Goal: Task Accomplishment & Management: Manage account settings

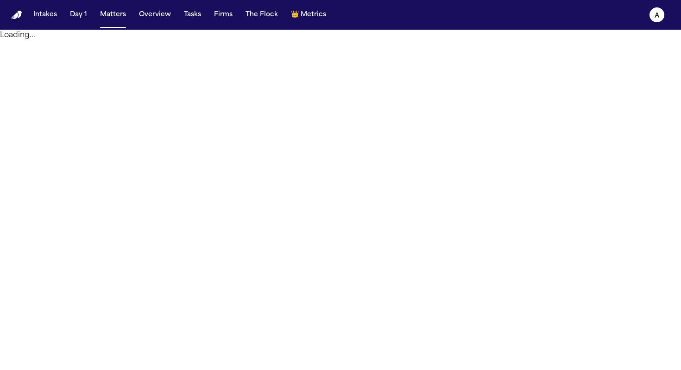
click at [114, 16] on button "Matters" at bounding box center [112, 14] width 33 height 17
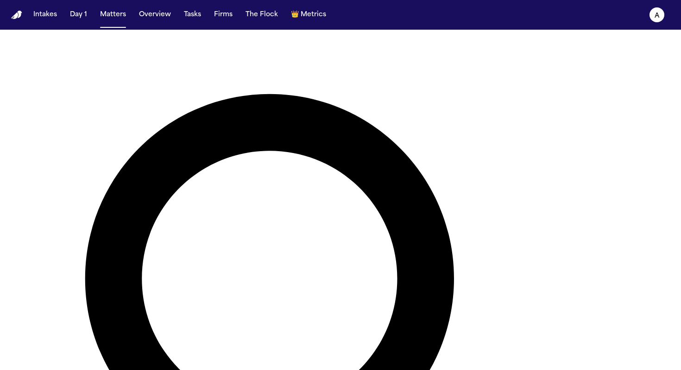
scroll to position [31, 0]
type input "*********"
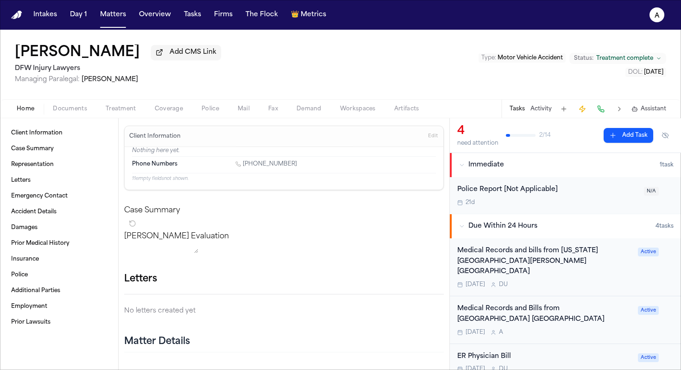
click at [616, 281] on div "[DATE] D U" at bounding box center [544, 284] width 175 height 7
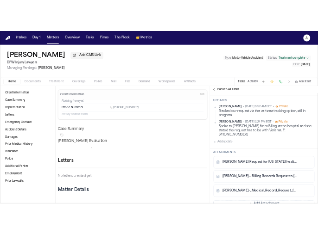
scroll to position [225, 0]
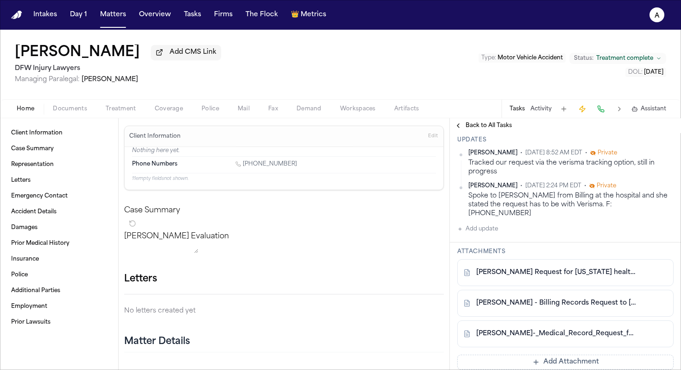
click at [486, 234] on button "Add update" at bounding box center [477, 228] width 41 height 11
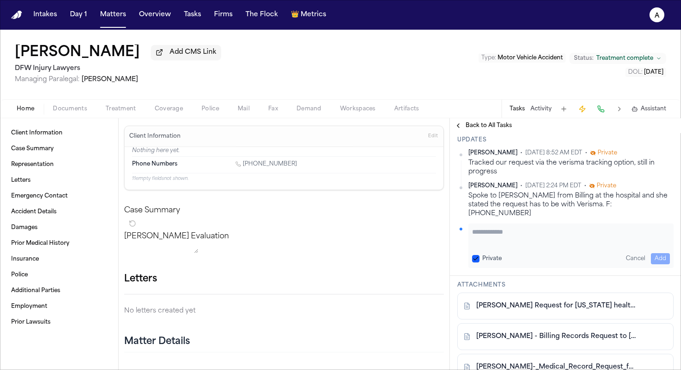
click at [489, 245] on textarea "Add your update" at bounding box center [571, 236] width 198 height 19
type textarea "*********"
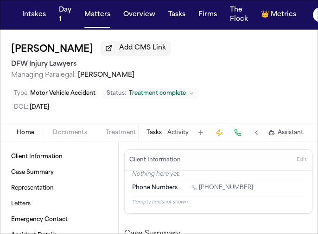
click at [157, 131] on button "Tasks" at bounding box center [153, 132] width 15 height 7
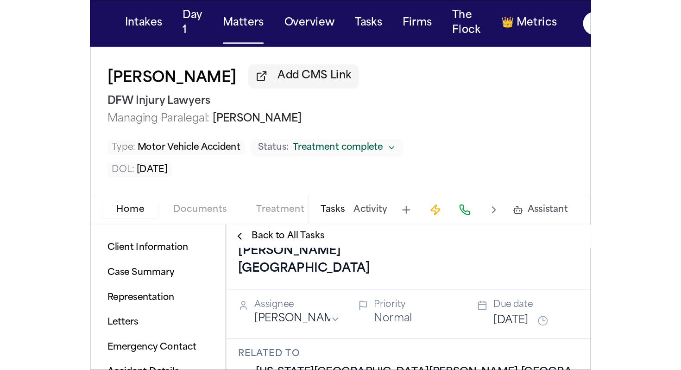
scroll to position [44, 0]
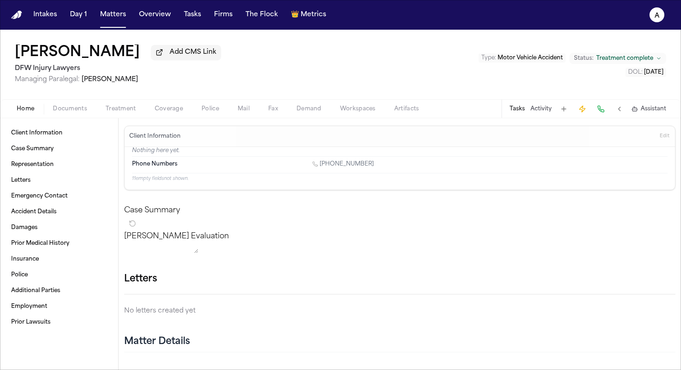
click at [517, 110] on button "Tasks" at bounding box center [516, 108] width 15 height 7
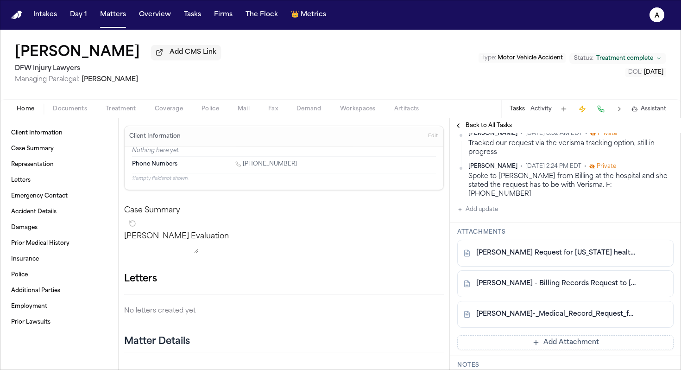
scroll to position [247, 0]
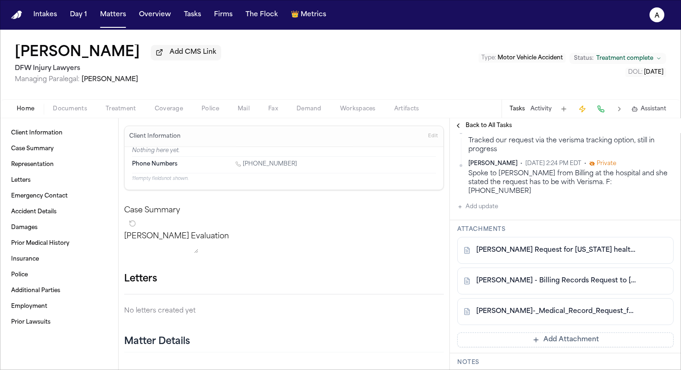
click at [490, 212] on button "Add update" at bounding box center [477, 206] width 41 height 11
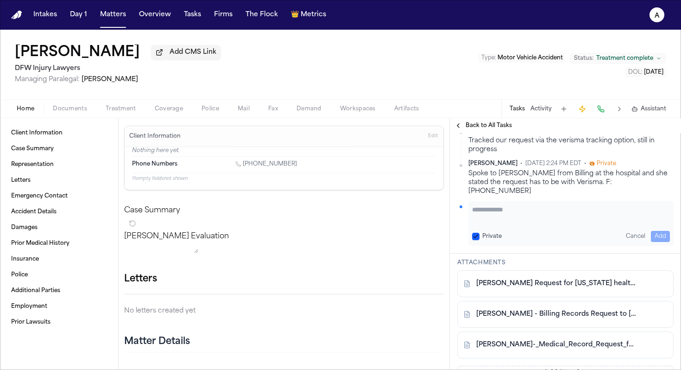
click at [492, 223] on textarea "Add your update" at bounding box center [571, 214] width 198 height 19
type textarea "**********"
click at [473, 240] on button "Private" at bounding box center [475, 235] width 7 height 7
click at [651, 242] on button "Add" at bounding box center [660, 236] width 19 height 11
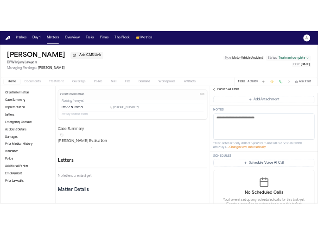
scroll to position [473, 0]
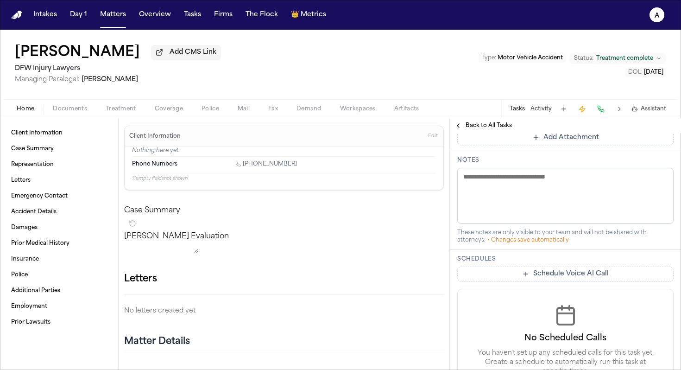
click at [541, 145] on button "Add Attachment" at bounding box center [565, 137] width 216 height 15
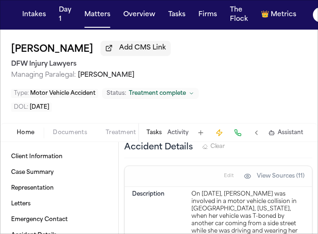
click at [158, 134] on button "Tasks" at bounding box center [153, 132] width 15 height 7
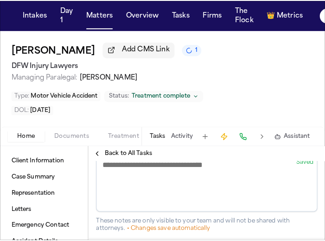
scroll to position [514, 0]
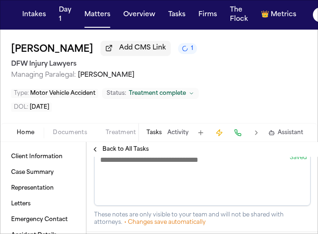
click at [165, 128] on button "Add Attachment" at bounding box center [202, 120] width 216 height 15
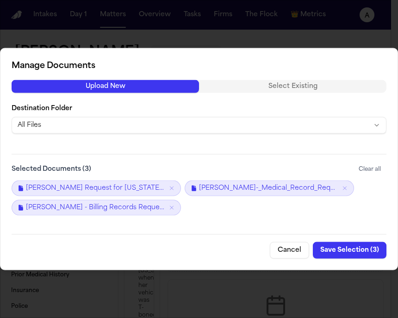
scroll to position [289, 0]
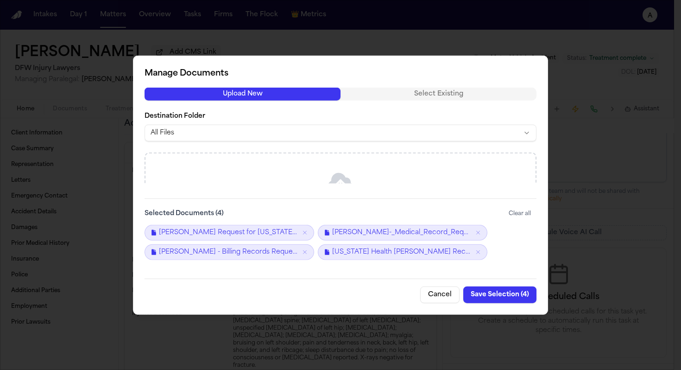
click at [502, 294] on button "Save Selection ( 4 )" at bounding box center [499, 294] width 73 height 17
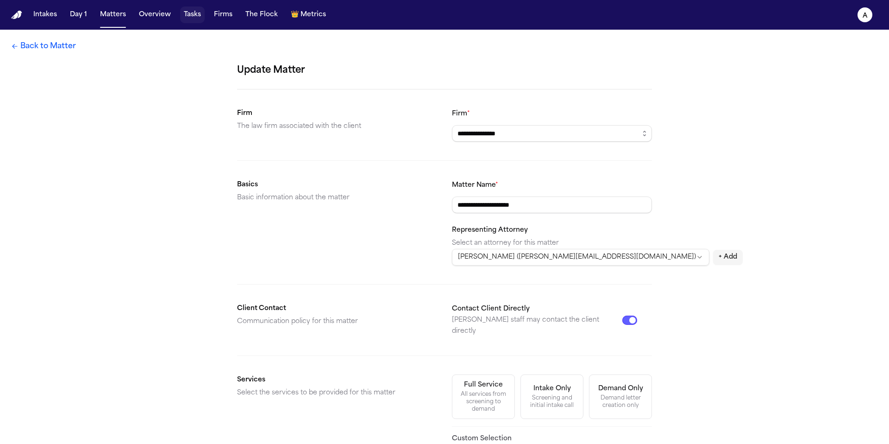
click at [189, 9] on button "Tasks" at bounding box center [192, 14] width 25 height 17
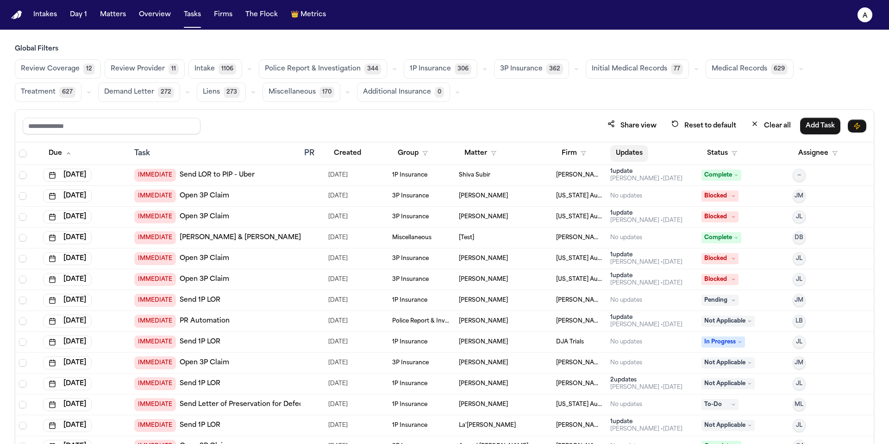
click at [632, 151] on button "Updates" at bounding box center [629, 153] width 38 height 17
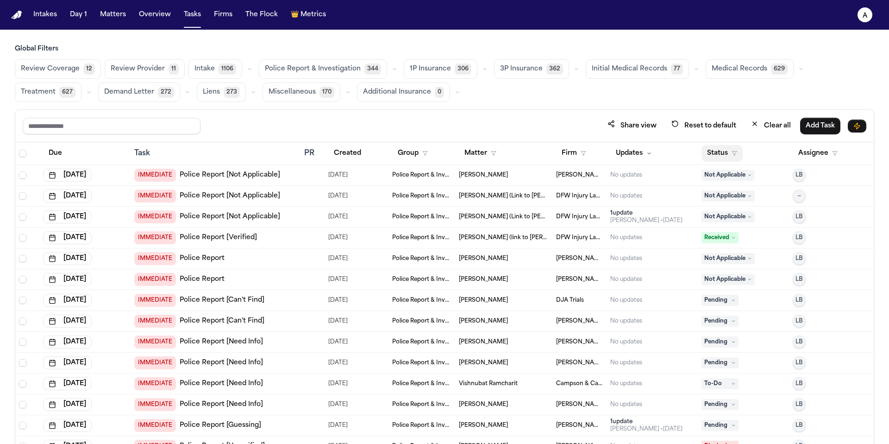
click at [732, 153] on icon "button" at bounding box center [735, 154] width 6 height 6
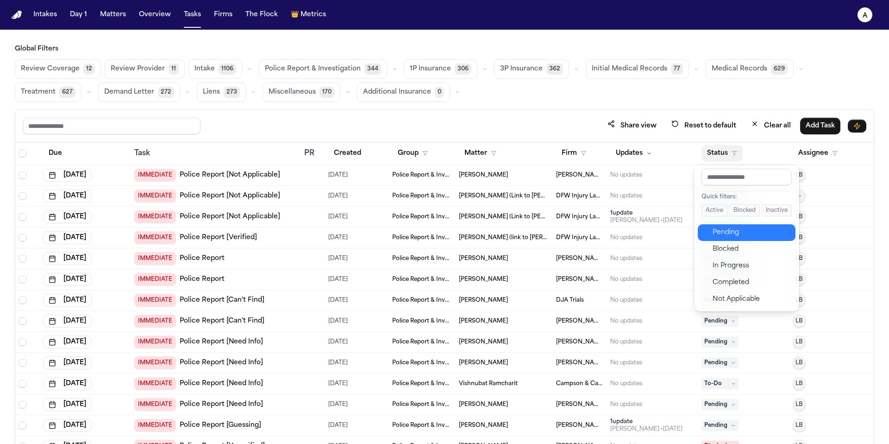
click at [729, 230] on div "Pending" at bounding box center [751, 232] width 77 height 11
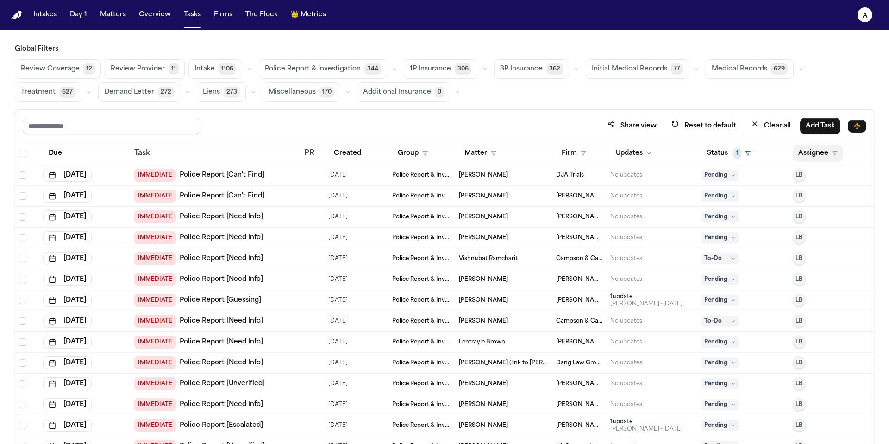
click at [809, 152] on button "Assignee" at bounding box center [818, 153] width 50 height 17
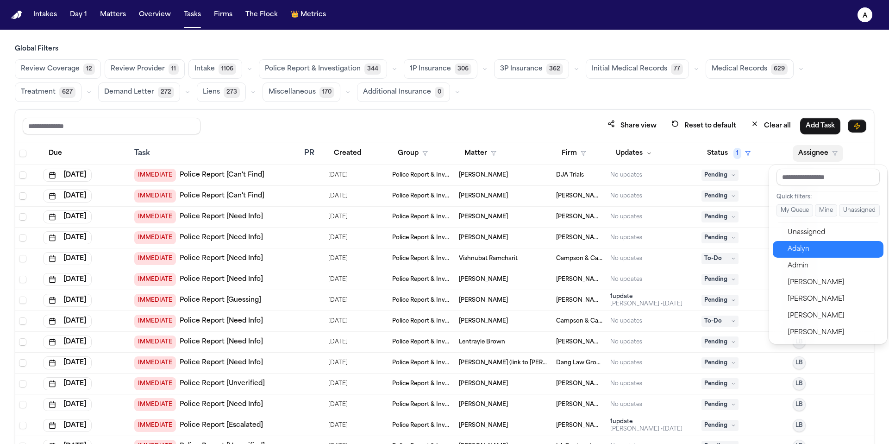
click at [817, 249] on div "Adalyn" at bounding box center [833, 249] width 90 height 11
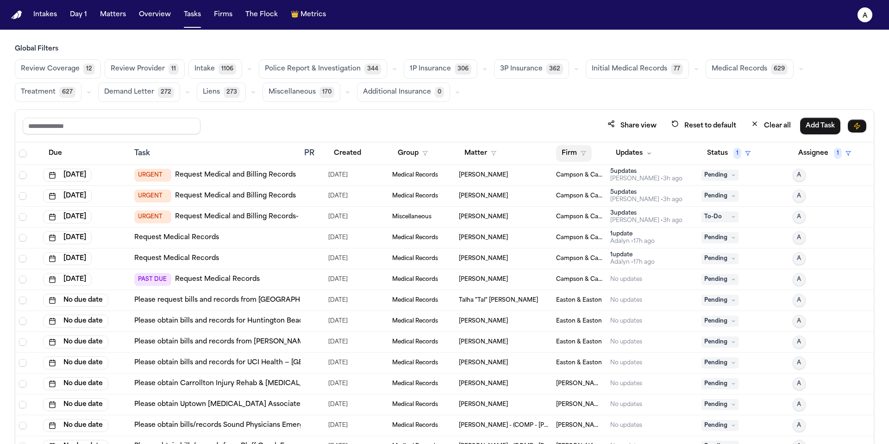
click at [573, 153] on button "Firm" at bounding box center [574, 153] width 36 height 17
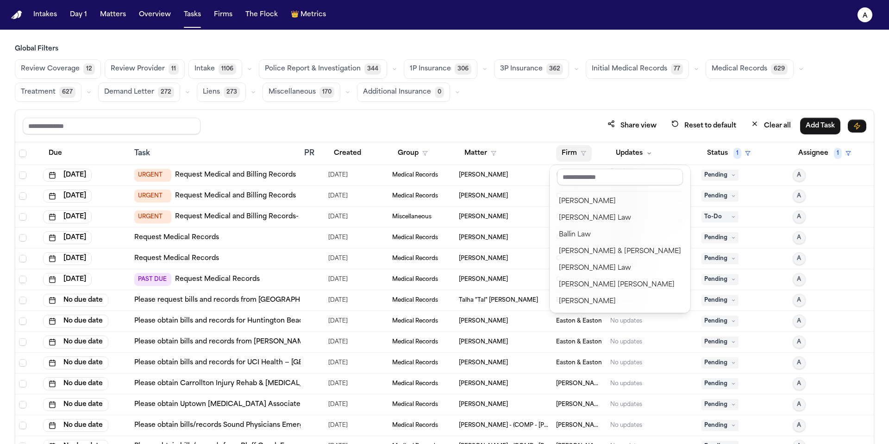
click at [596, 105] on div "Global Filters Review Coverage 12 Review Provider 11 Intake 1106 Police Report …" at bounding box center [445, 264] width 860 height 440
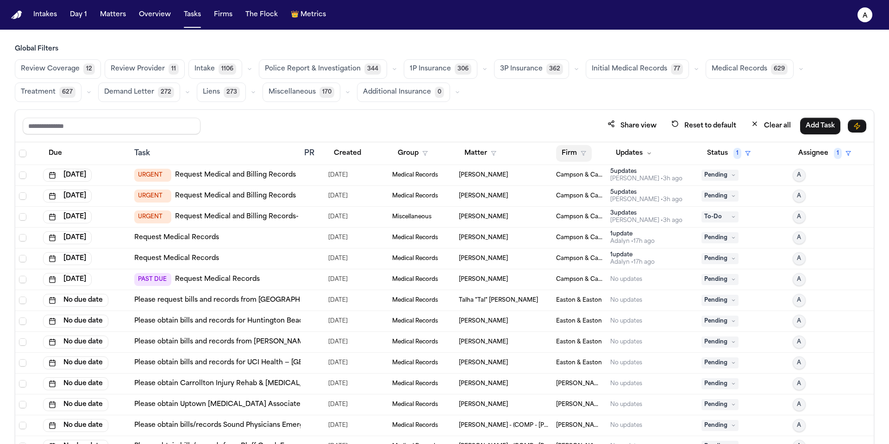
click at [566, 157] on button "Firm" at bounding box center [574, 153] width 36 height 17
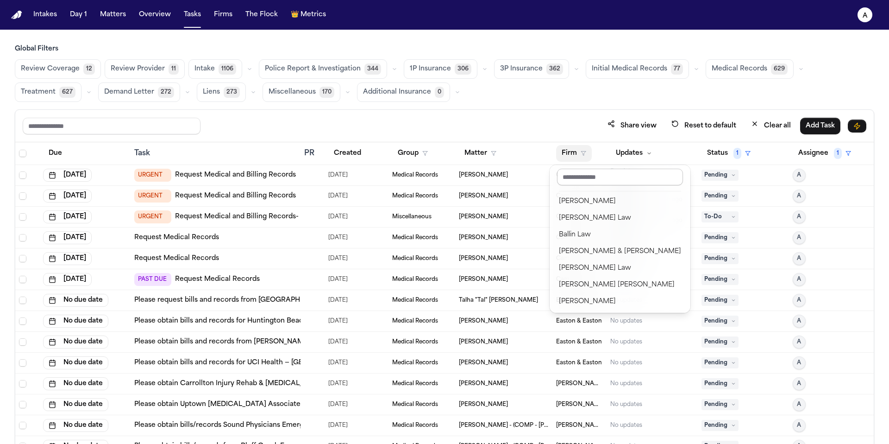
click at [592, 174] on input "text" at bounding box center [620, 177] width 126 height 17
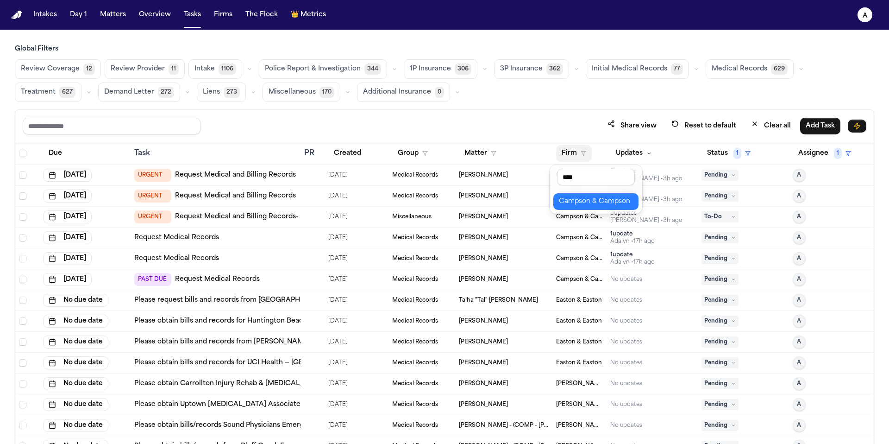
type input "****"
click at [595, 199] on div "Campson & Campson" at bounding box center [596, 201] width 74 height 11
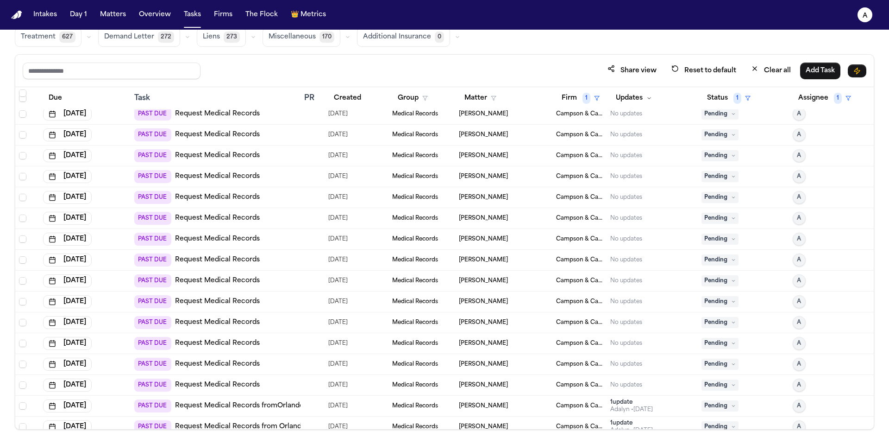
scroll to position [264, 0]
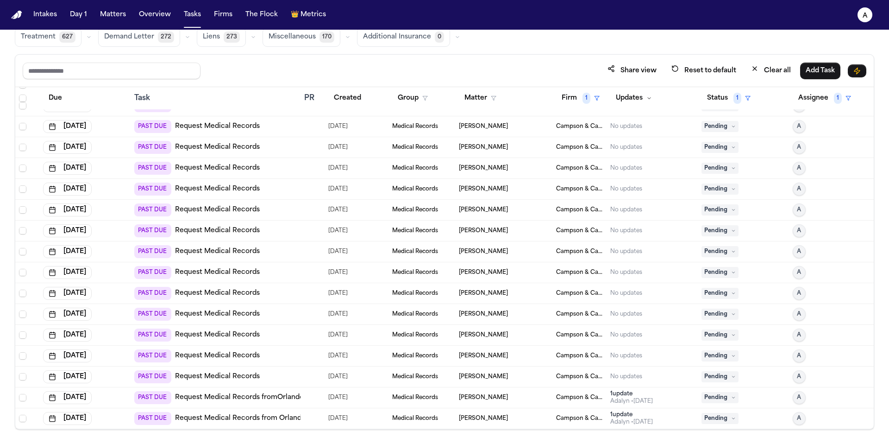
click at [643, 373] on div "No updates" at bounding box center [652, 376] width 84 height 7
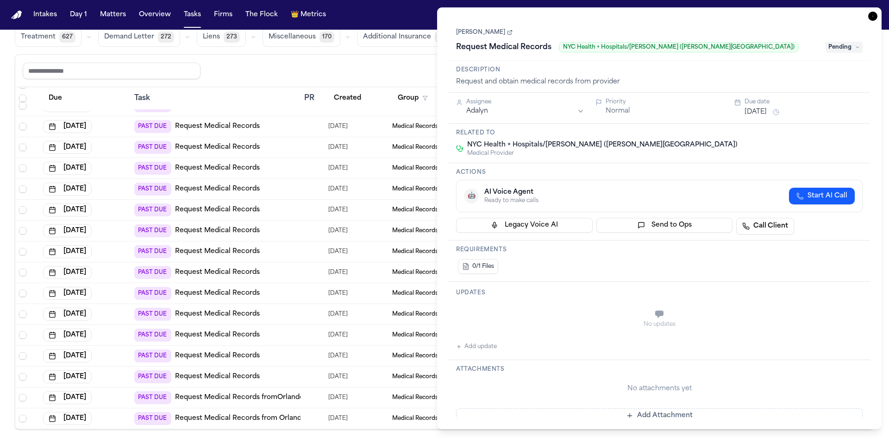
click at [480, 36] on link "Sharell Miller" at bounding box center [484, 32] width 57 height 7
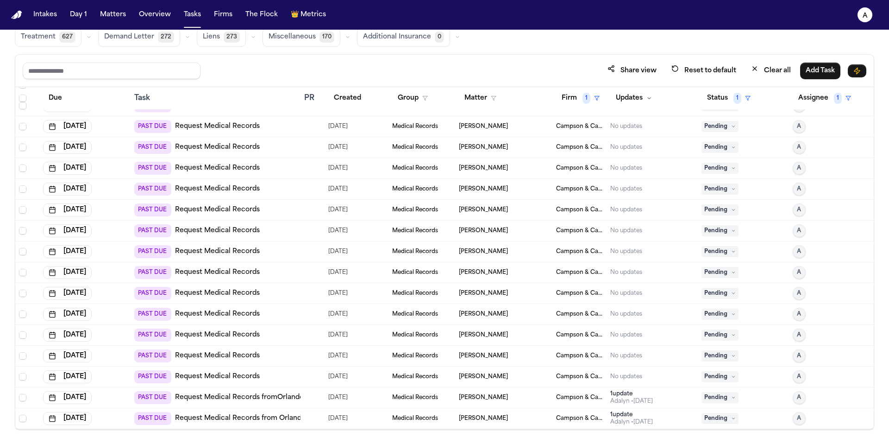
click at [354, 61] on div "Share view Reset to default Clear all Add Task" at bounding box center [444, 71] width 859 height 32
click at [146, 16] on button "Overview" at bounding box center [154, 14] width 39 height 17
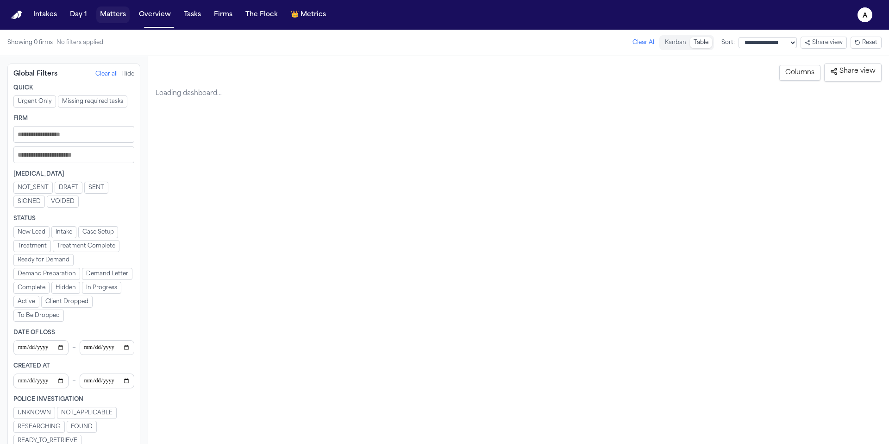
click at [112, 18] on button "Matters" at bounding box center [112, 14] width 33 height 17
click at [116, 13] on button "Matters" at bounding box center [112, 14] width 33 height 17
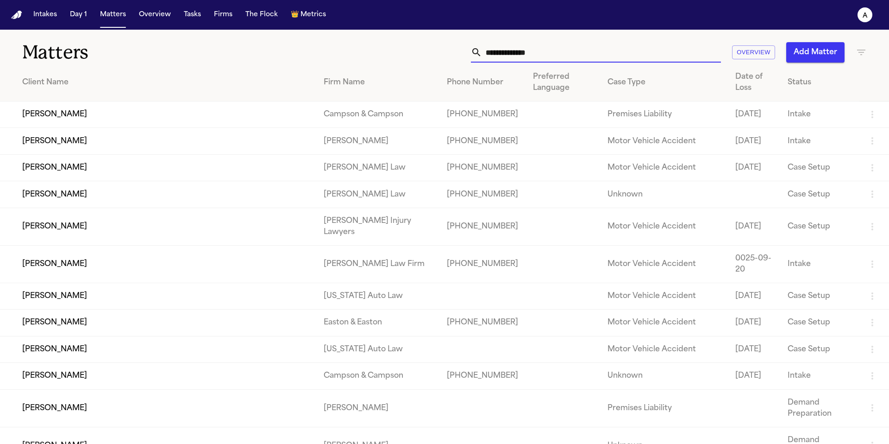
click at [552, 58] on input "text" at bounding box center [601, 52] width 239 height 20
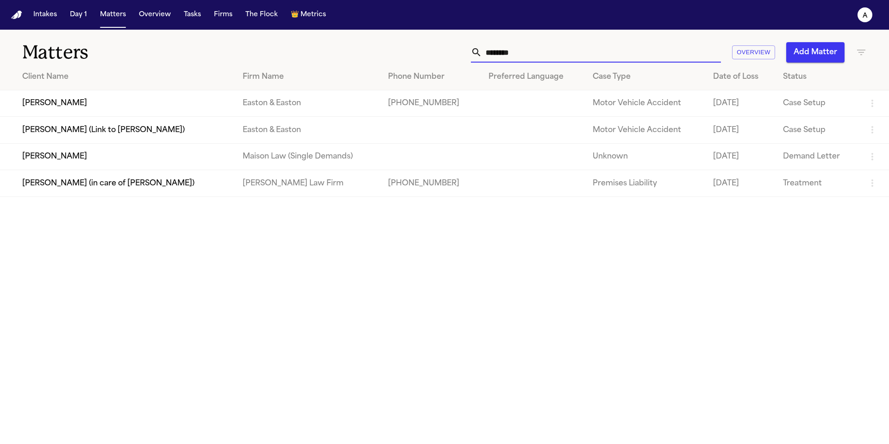
type input "********"
click at [75, 107] on td "[PERSON_NAME]" at bounding box center [117, 103] width 235 height 26
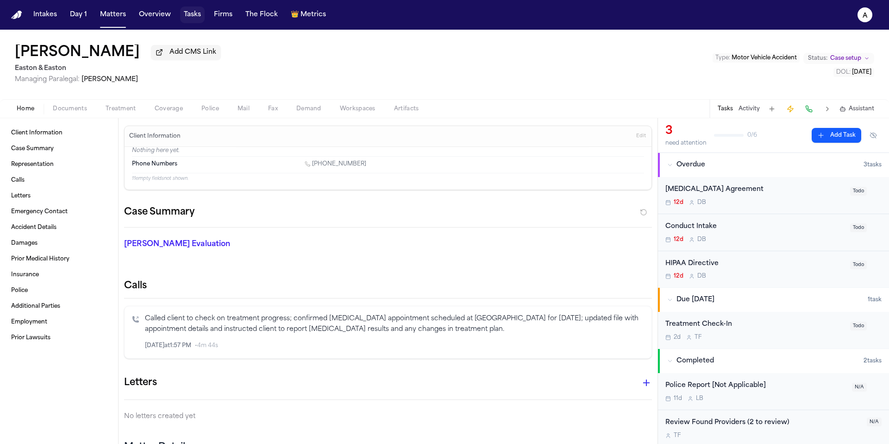
click at [195, 14] on button "Tasks" at bounding box center [192, 14] width 25 height 17
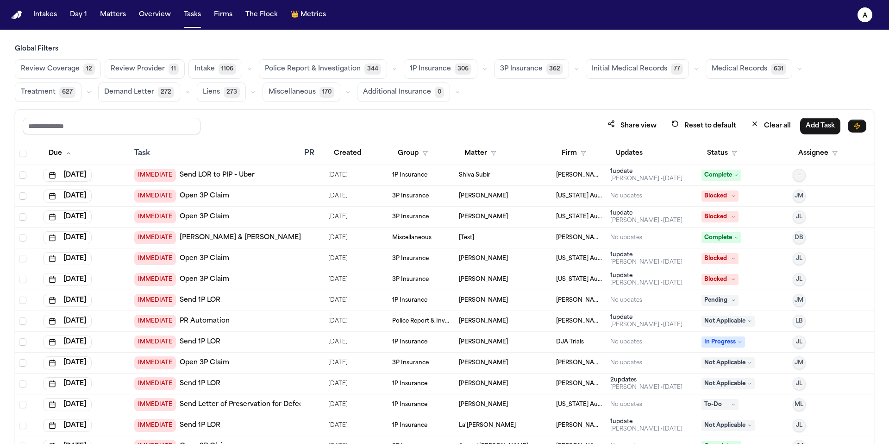
click at [748, 69] on span "Medical Records" at bounding box center [740, 68] width 56 height 9
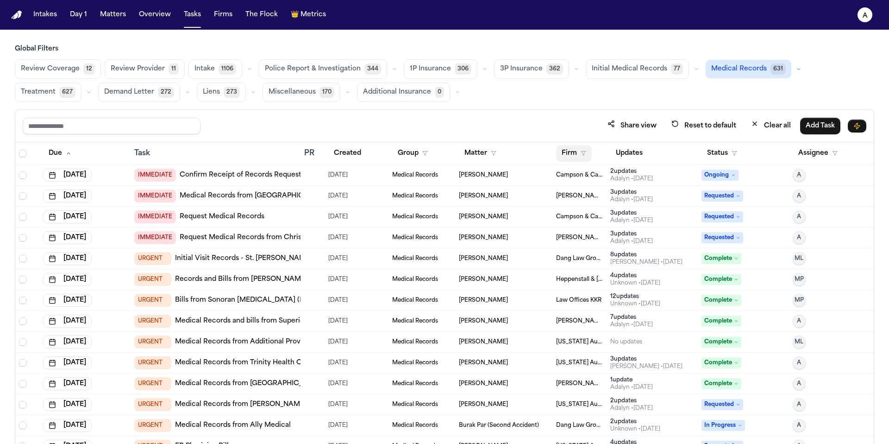
click at [573, 146] on button "Firm" at bounding box center [574, 153] width 36 height 17
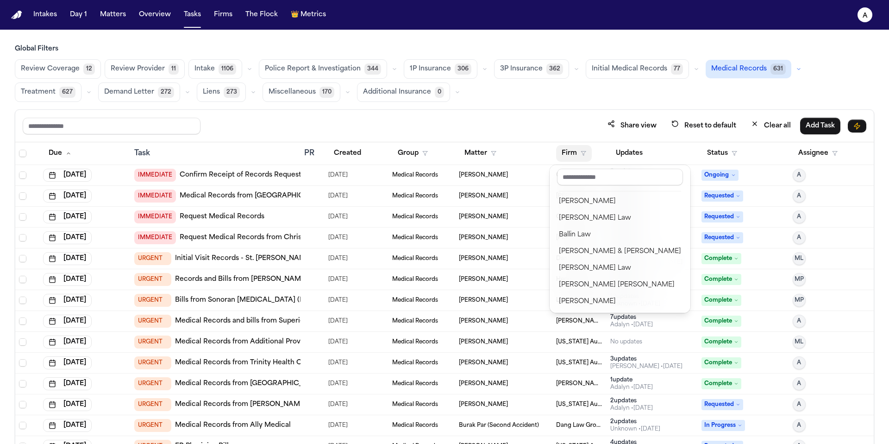
scroll to position [34, 0]
click at [603, 310] on div "Albert Le Angell Law Ballin Law Beck & Beck Berry Law Blaska Holm Brandon White…" at bounding box center [620, 239] width 141 height 148
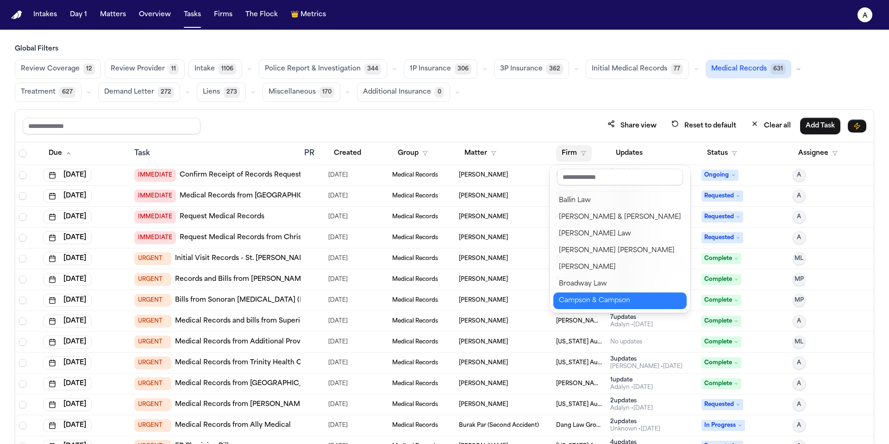
click at [611, 303] on div "Campson & Campson" at bounding box center [620, 300] width 122 height 11
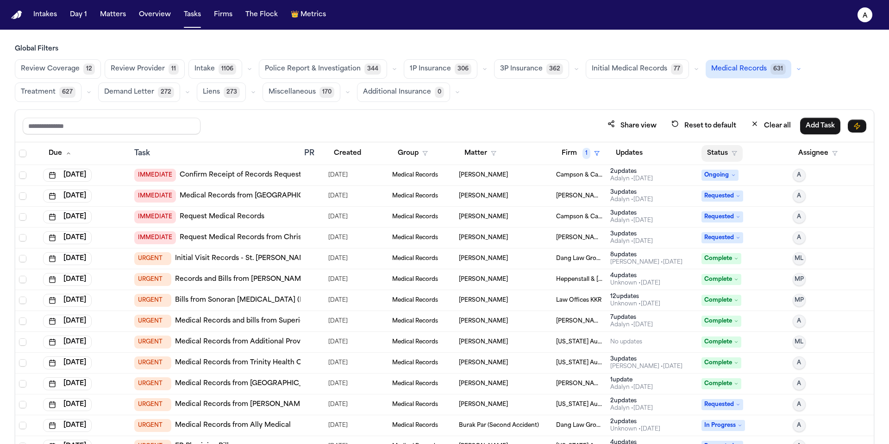
click at [710, 156] on button "Status" at bounding box center [722, 153] width 41 height 17
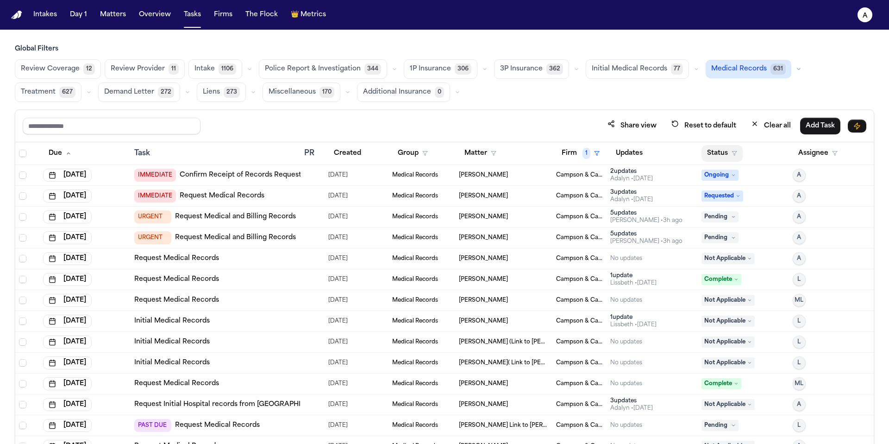
click at [716, 149] on button "Status" at bounding box center [722, 153] width 41 height 17
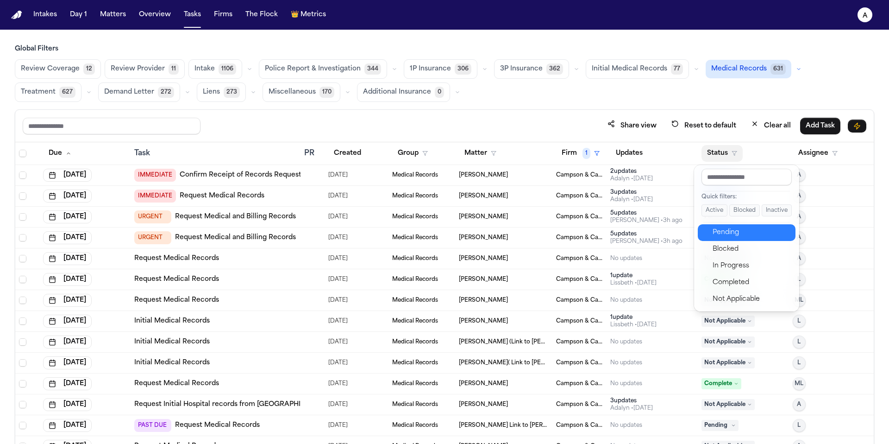
click at [735, 232] on div "Pending" at bounding box center [751, 232] width 77 height 11
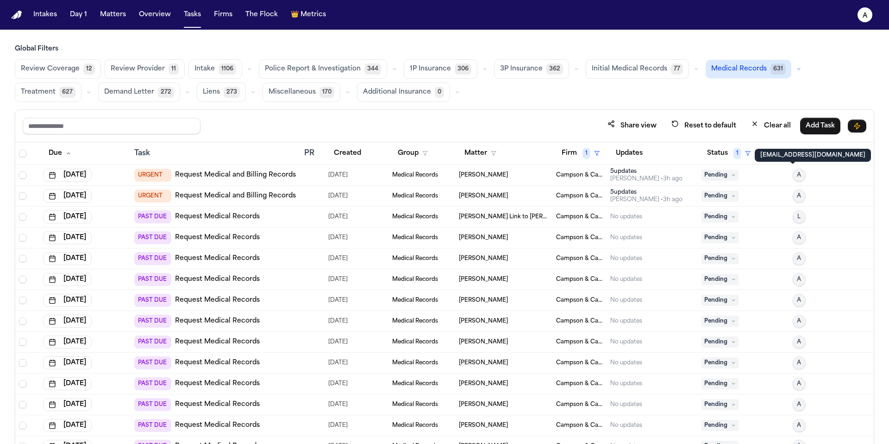
click at [810, 155] on p "adalyn@finchlegal.com" at bounding box center [812, 154] width 105 height 7
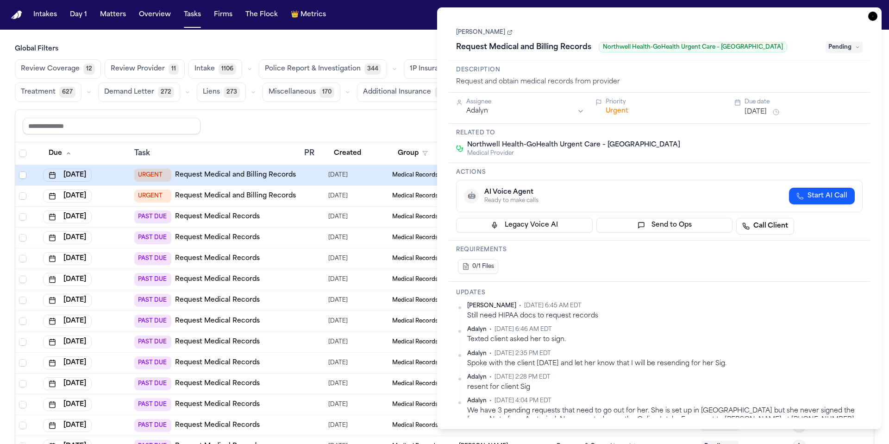
click at [871, 17] on icon "button" at bounding box center [872, 16] width 9 height 9
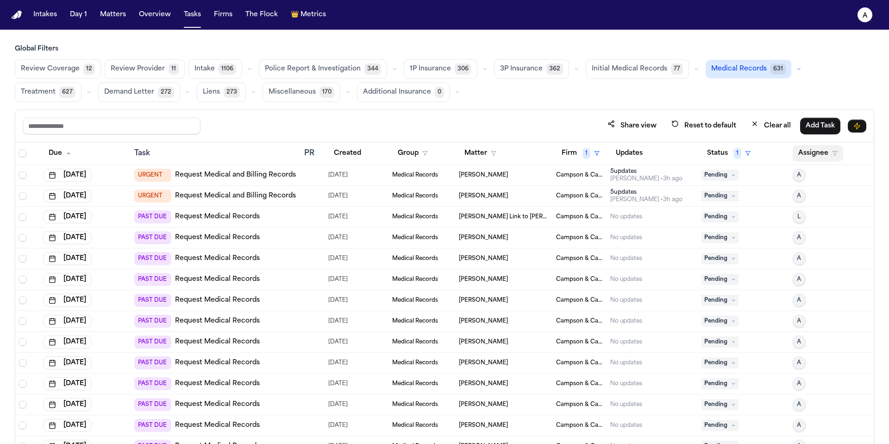
click at [811, 151] on button "Assignee" at bounding box center [818, 153] width 50 height 17
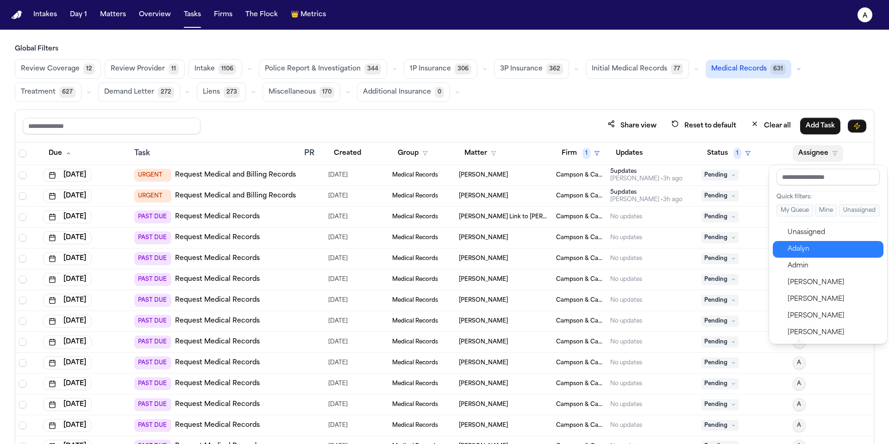
click at [805, 249] on div "Adalyn" at bounding box center [833, 249] width 90 height 11
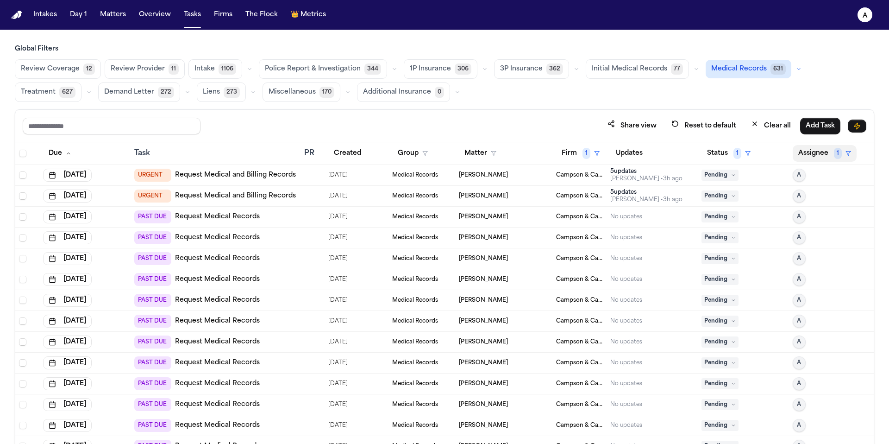
click at [804, 153] on button "Assignee 1" at bounding box center [825, 153] width 64 height 17
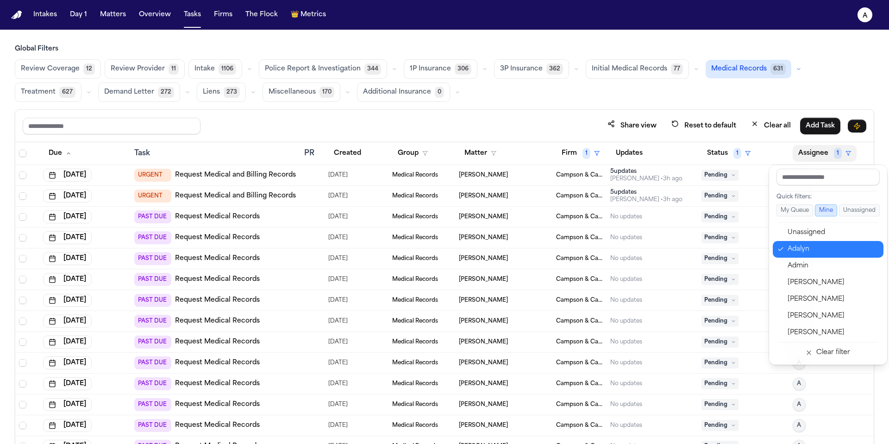
click at [792, 244] on div "Adalyn" at bounding box center [833, 249] width 90 height 11
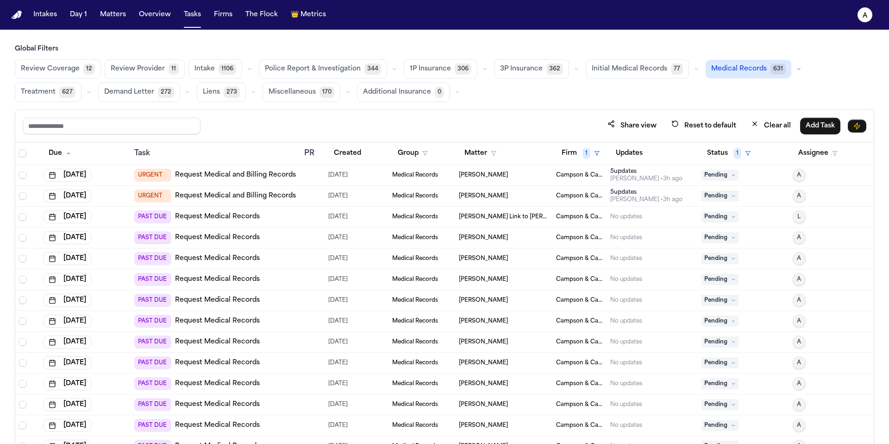
click at [798, 219] on span "L" at bounding box center [799, 216] width 3 height 7
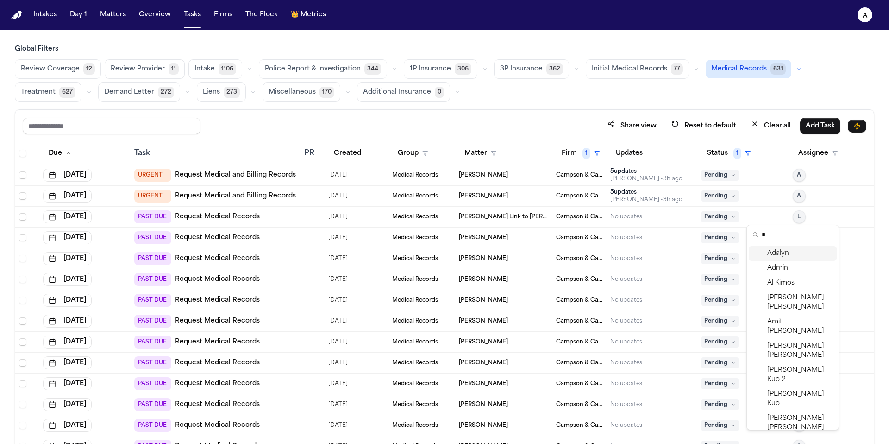
type input "*"
click at [790, 258] on div "Adalyn" at bounding box center [793, 253] width 88 height 15
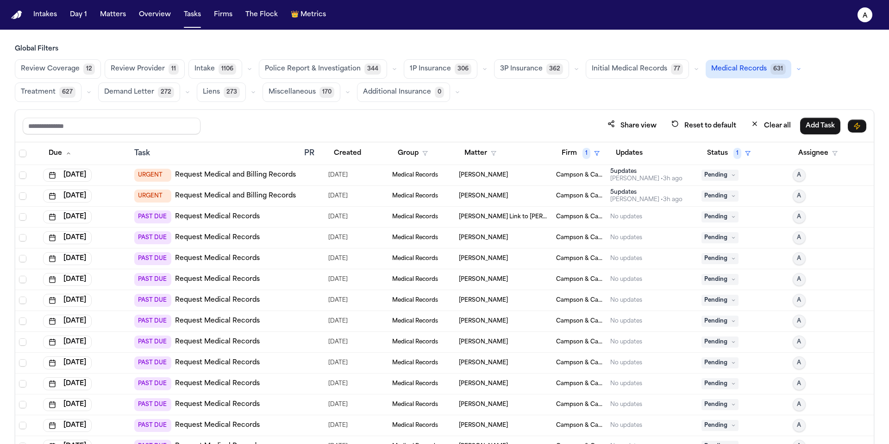
click at [527, 220] on span "[PERSON_NAME] Link to [PERSON_NAME]" at bounding box center [504, 216] width 90 height 7
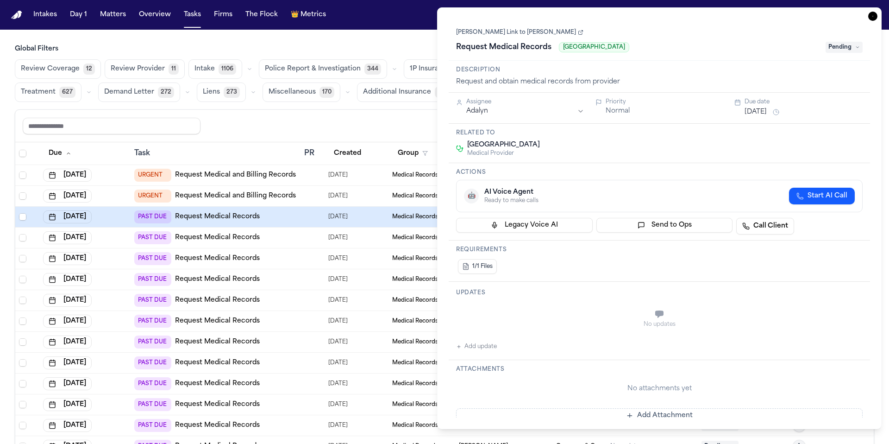
click at [854, 50] on span "Pending" at bounding box center [844, 47] width 37 height 11
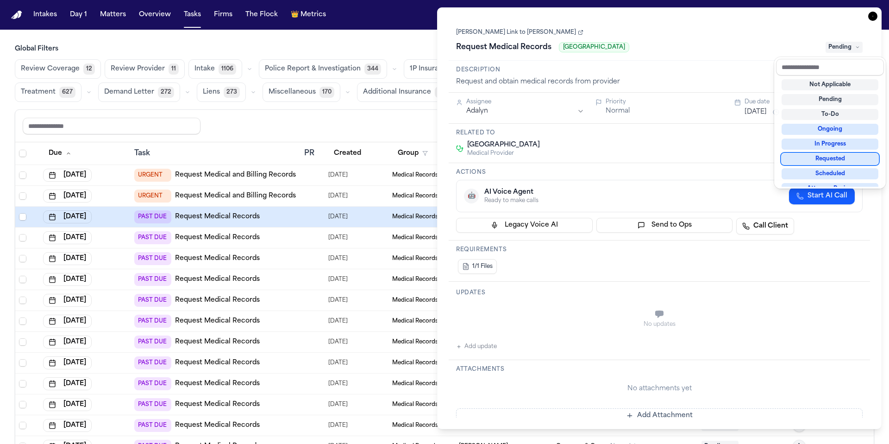
click at [835, 162] on div "Requested" at bounding box center [830, 158] width 97 height 11
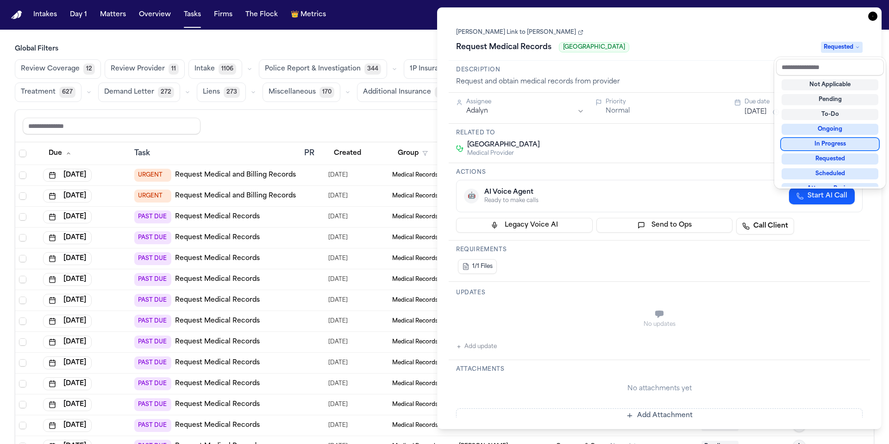
click at [496, 347] on div "**********" at bounding box center [659, 218] width 421 height 398
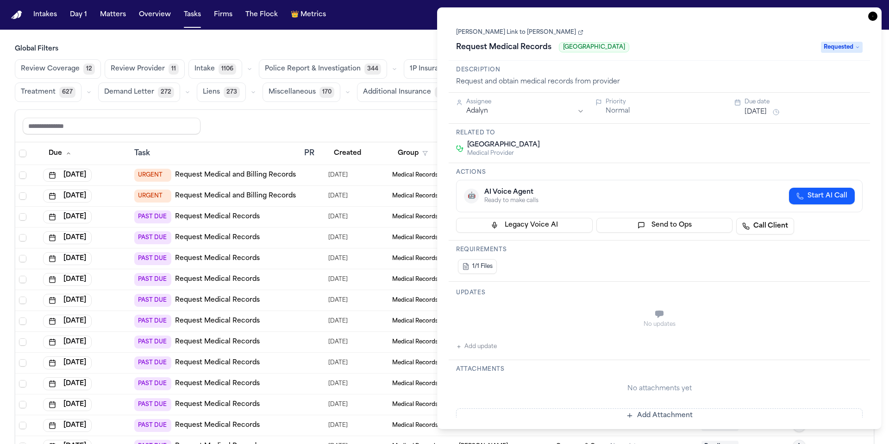
click at [481, 347] on button "Add update" at bounding box center [476, 346] width 41 height 11
click at [498, 316] on textarea "Add your update" at bounding box center [665, 315] width 388 height 19
paste textarea "*********"
click at [474, 334] on button "Private" at bounding box center [474, 336] width 7 height 7
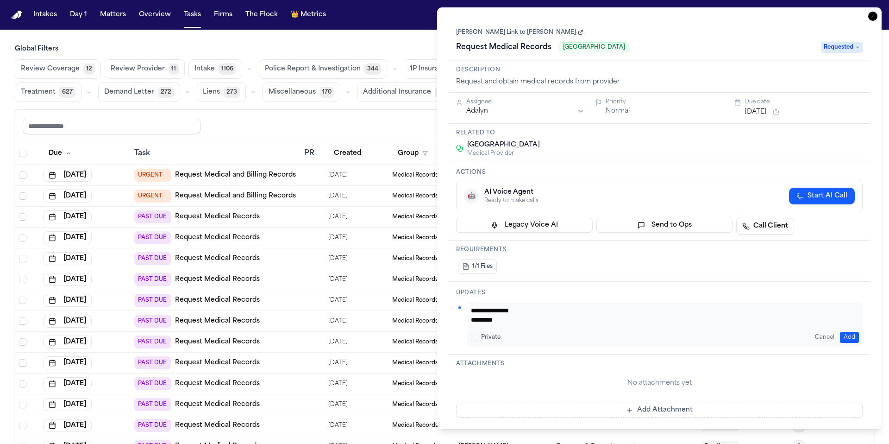
click at [471, 319] on textarea "**********" at bounding box center [665, 315] width 388 height 19
type textarea "**********"
click at [849, 338] on button "Add" at bounding box center [849, 337] width 19 height 11
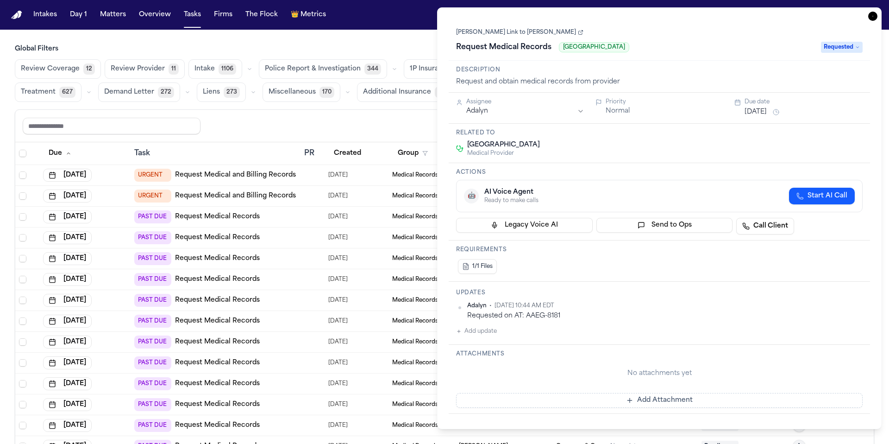
click at [767, 112] on button "Jul 31, 2025" at bounding box center [756, 111] width 22 height 9
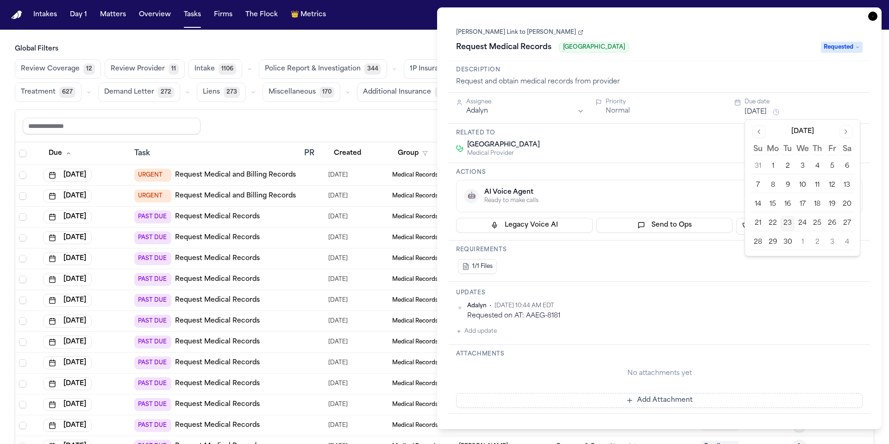
click at [833, 224] on button "26" at bounding box center [832, 223] width 15 height 15
click at [699, 156] on div "Orlando Health Horizon West Hospital Medical Provider" at bounding box center [659, 148] width 407 height 17
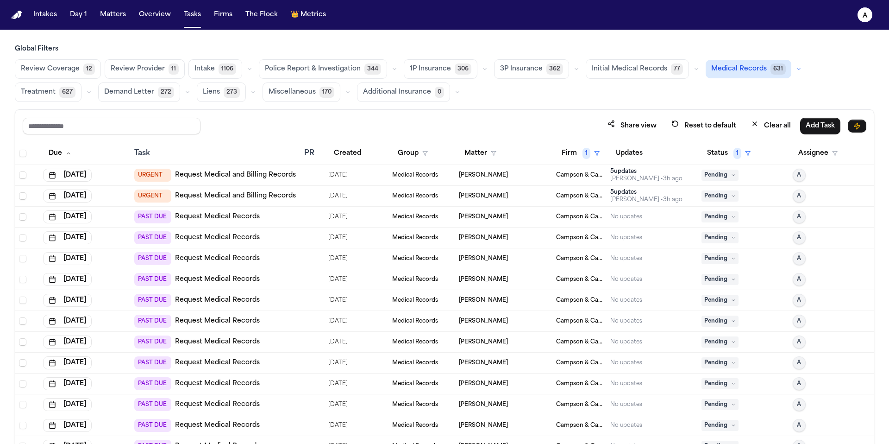
click at [396, 50] on h3 "Global Filters" at bounding box center [445, 48] width 860 height 9
click at [674, 178] on div "5 update s Anna Contreras • 3h ago" at bounding box center [652, 175] width 84 height 15
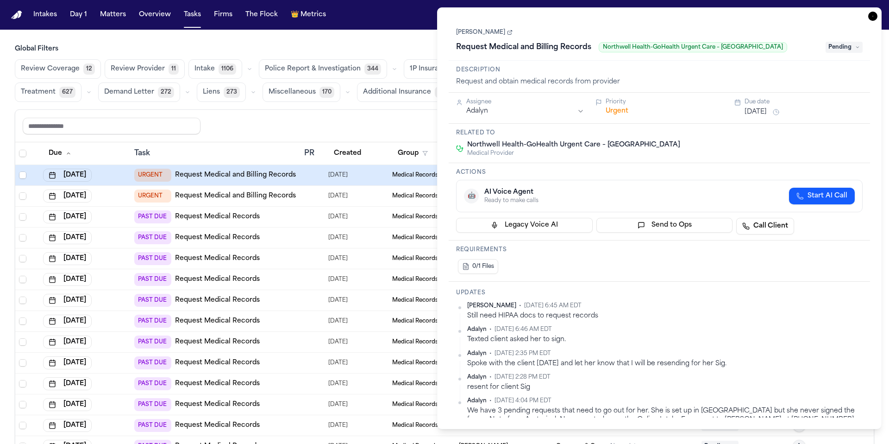
click at [872, 16] on icon "button" at bounding box center [872, 16] width 9 height 9
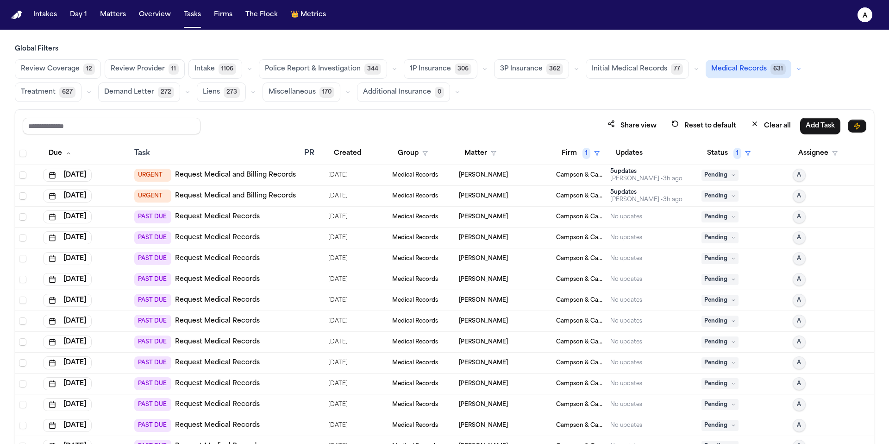
click at [528, 216] on div "Manuel Tavarez" at bounding box center [504, 216] width 90 height 7
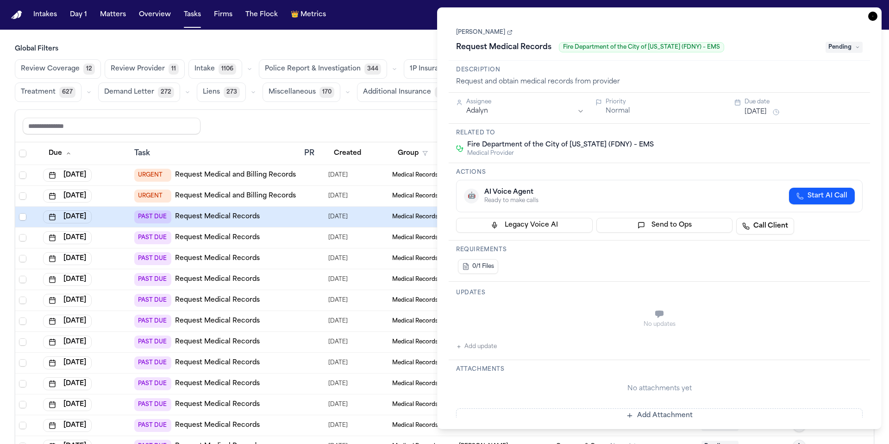
click at [478, 34] on link "Manuel Tavarez" at bounding box center [484, 32] width 57 height 7
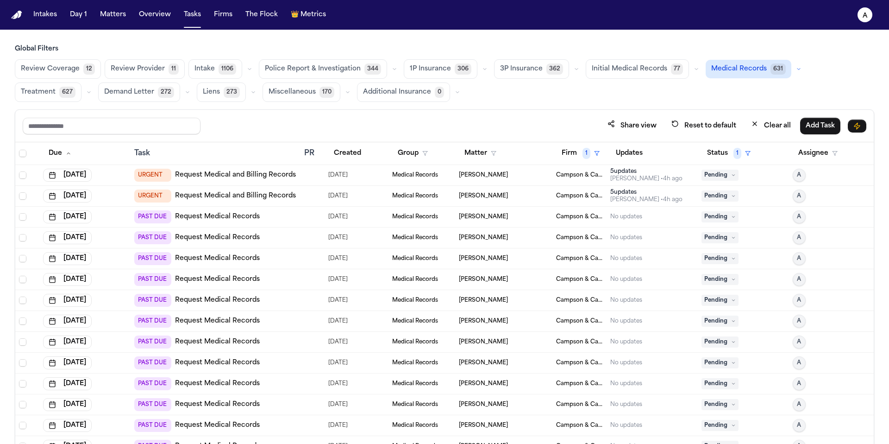
click at [402, 127] on div "Share view Reset to default Clear all Add Task" at bounding box center [445, 125] width 844 height 17
click at [519, 238] on div "[PERSON_NAME]" at bounding box center [504, 237] width 90 height 7
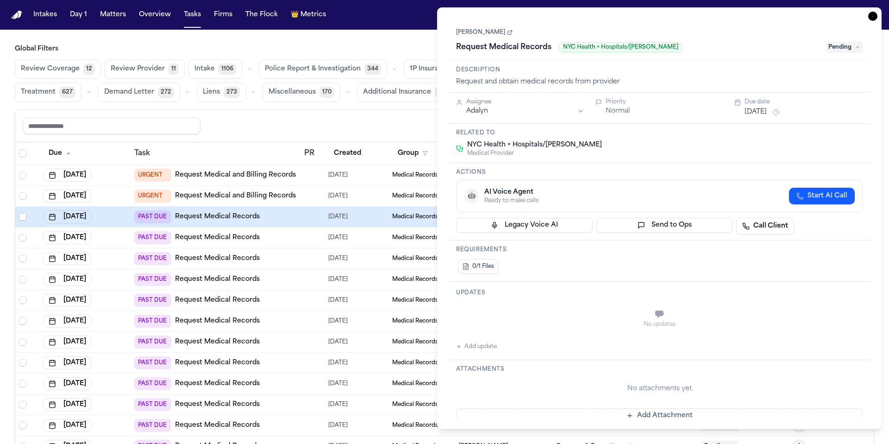
click at [663, 46] on div "Request Medical Records NYC Health + Hospitals/Jacobi" at bounding box center [638, 47] width 364 height 15
drag, startPoint x: 697, startPoint y: 50, endPoint x: 555, endPoint y: 50, distance: 142.2
click at [555, 50] on div "Request Medical Records NYC Health + Hospitals/Jacobi" at bounding box center [638, 47] width 364 height 15
click at [371, 129] on div "Share view Reset to default Clear all Add Task" at bounding box center [445, 125] width 844 height 17
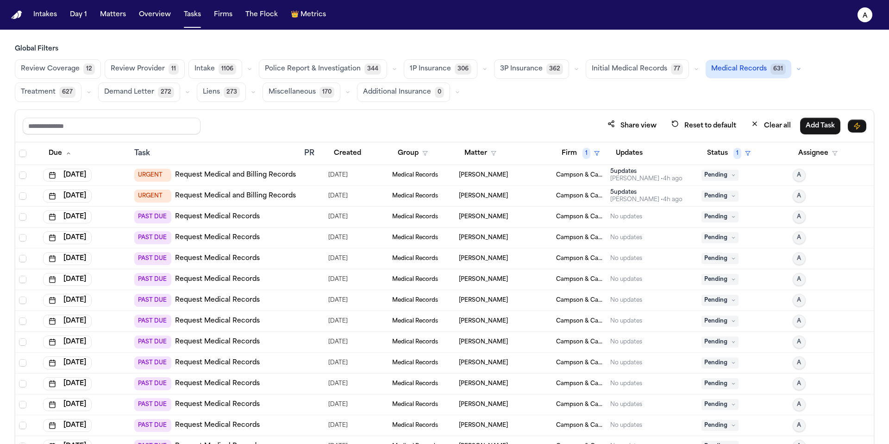
click at [516, 238] on div "Luis Rivera Rivera" at bounding box center [504, 237] width 90 height 7
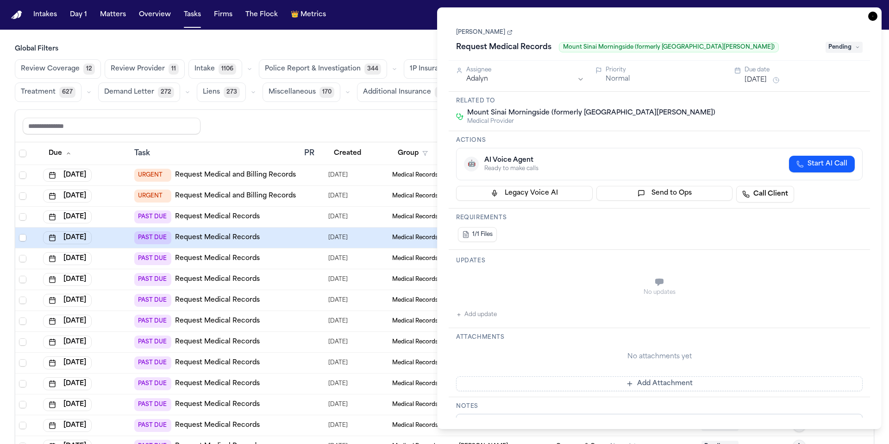
click at [487, 36] on link "Luis Rivera Rivera" at bounding box center [484, 32] width 57 height 7
click at [214, 51] on h3 "Global Filters" at bounding box center [445, 48] width 860 height 9
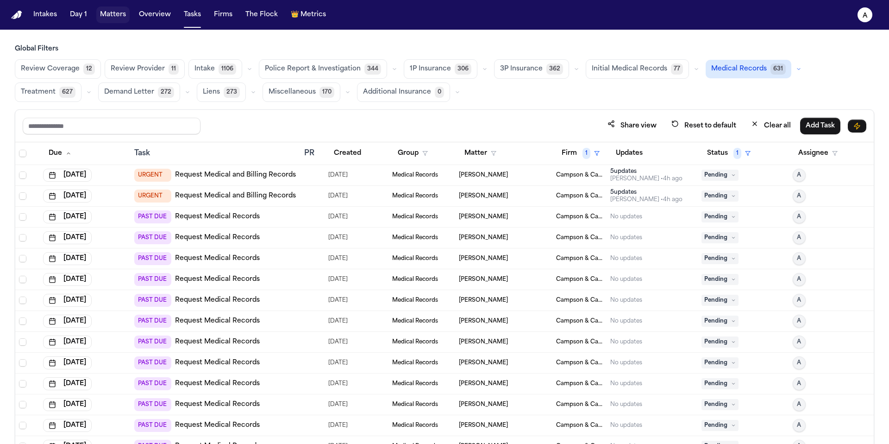
click at [116, 9] on button "Matters" at bounding box center [112, 14] width 33 height 17
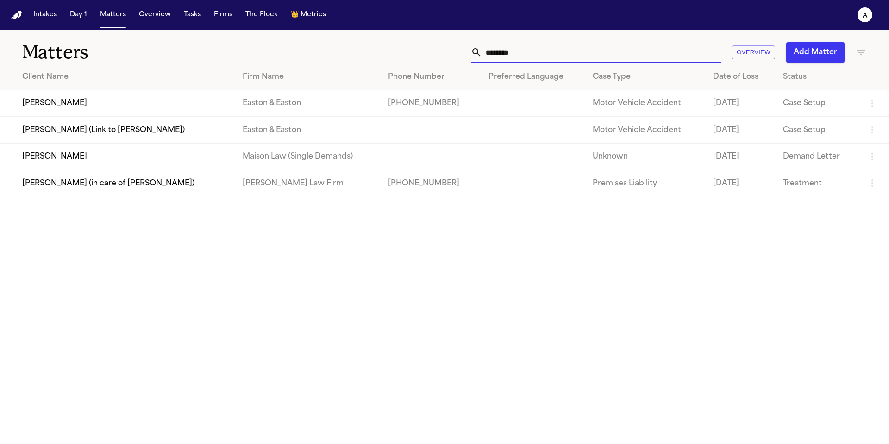
drag, startPoint x: 522, startPoint y: 57, endPoint x: 470, endPoint y: 55, distance: 52.8
click at [470, 55] on div "******** Overview Add Matter" at bounding box center [567, 52] width 599 height 20
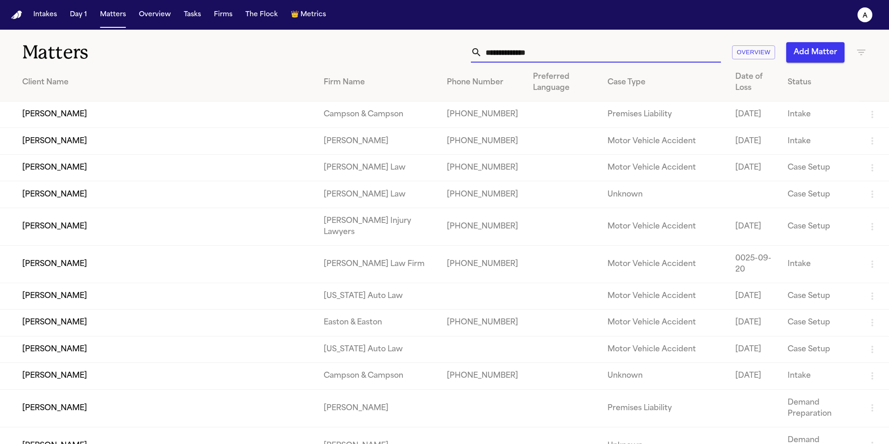
click at [602, 59] on input "text" at bounding box center [601, 52] width 239 height 20
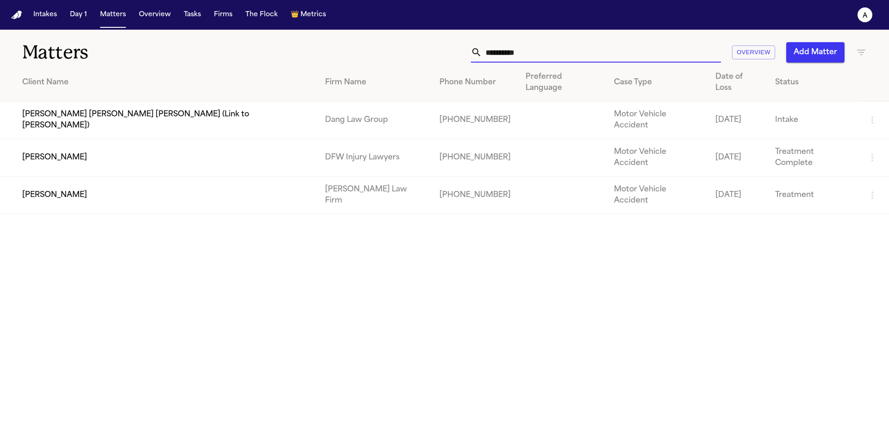
type input "**********"
click at [43, 139] on td "Jessica Lowe" at bounding box center [159, 158] width 318 height 38
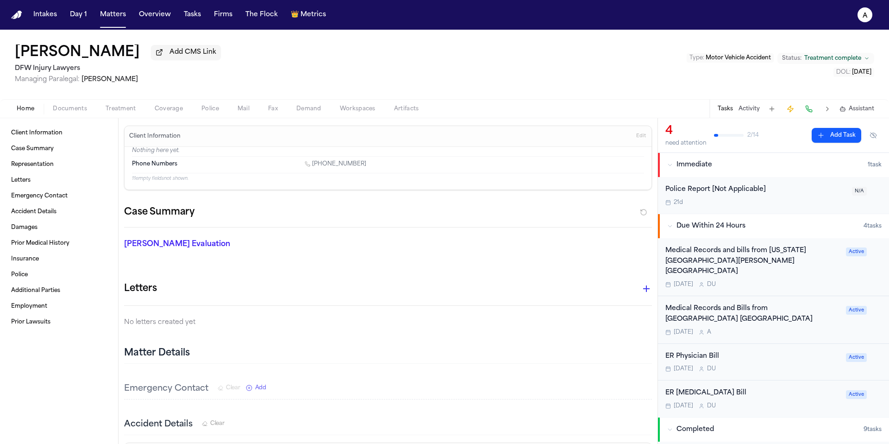
click at [815, 281] on div "Today D U" at bounding box center [753, 284] width 175 height 7
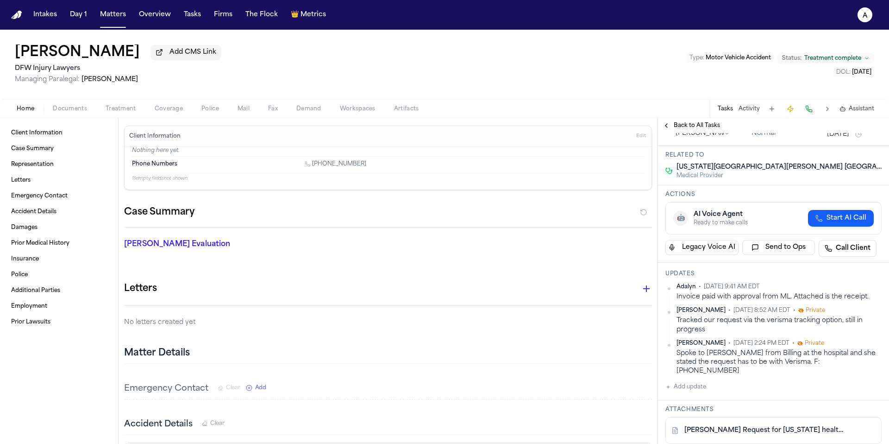
scroll to position [95, 0]
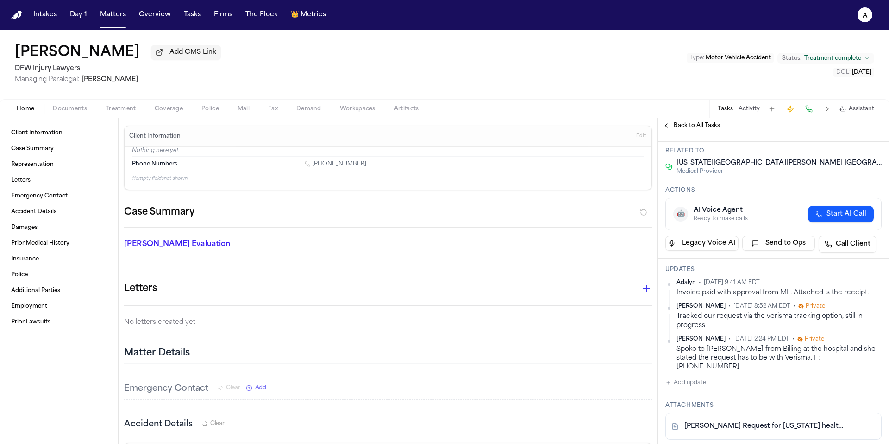
click at [843, 135] on button "Sep 23, 2025" at bounding box center [838, 130] width 22 height 9
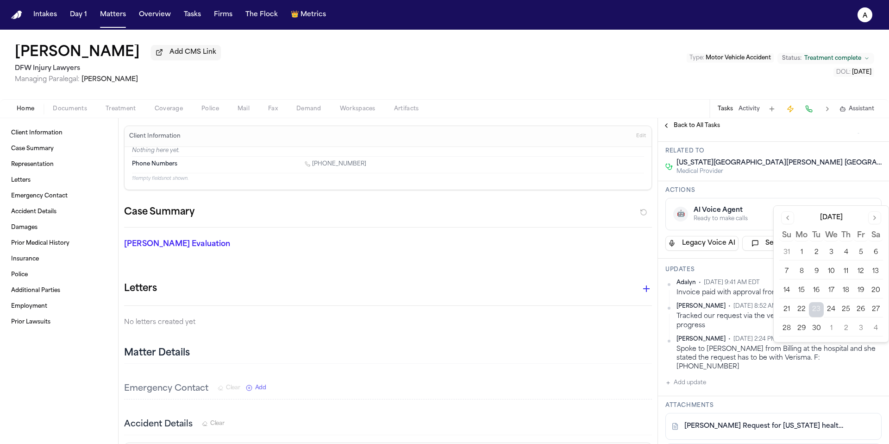
click at [818, 326] on button "30" at bounding box center [816, 328] width 15 height 15
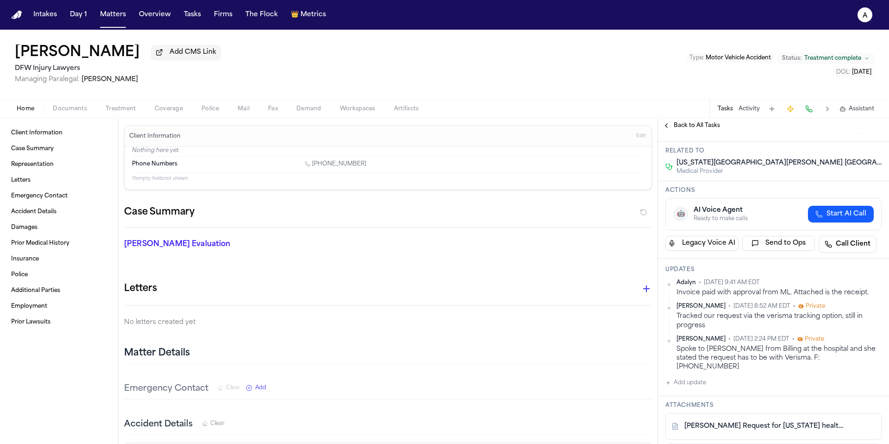
click at [756, 254] on div "Actions 🤖 AI Voice Agent Ready to make calls Start AI Call Legacy Voice AI Send…" at bounding box center [773, 219] width 231 height 77
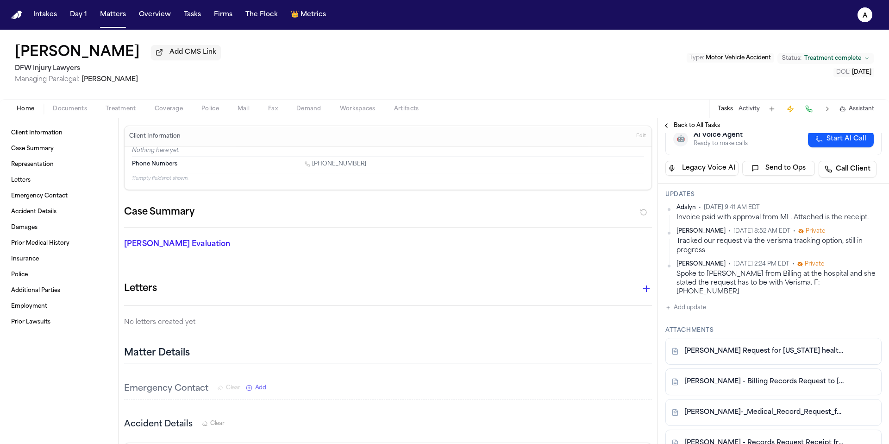
scroll to position [172, 0]
click at [192, 9] on button "Tasks" at bounding box center [192, 14] width 25 height 17
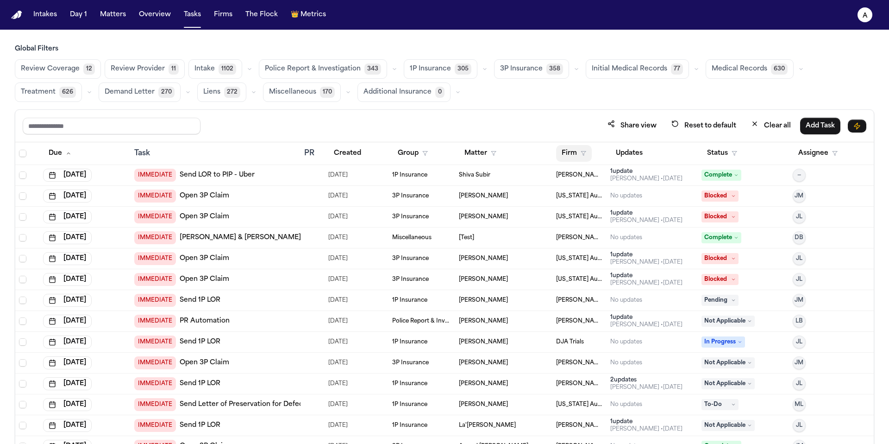
click at [565, 154] on button "Firm" at bounding box center [574, 153] width 36 height 17
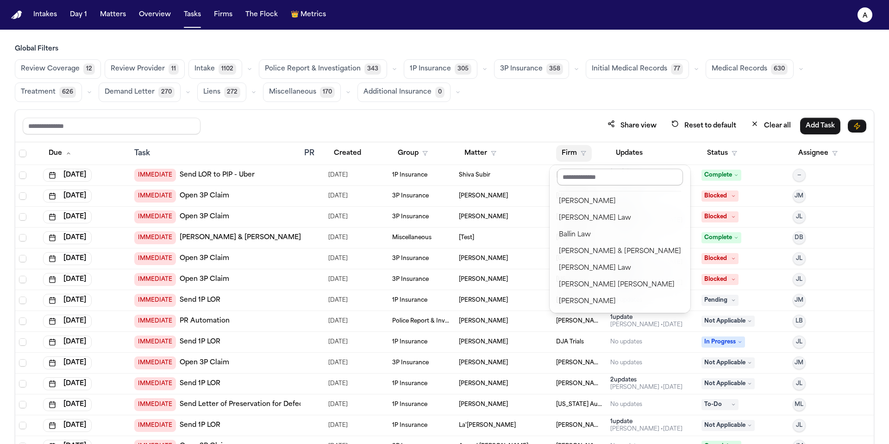
click at [623, 180] on input "text" at bounding box center [620, 177] width 126 height 17
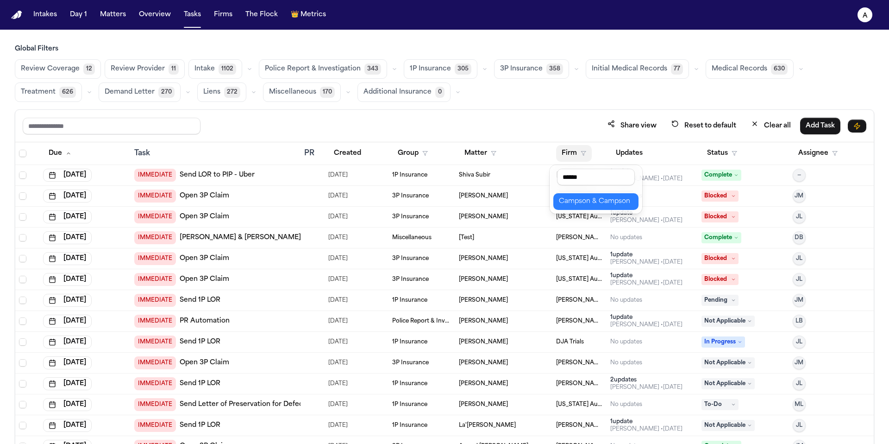
type input "******"
click at [613, 200] on div "Campson & Campson" at bounding box center [596, 201] width 74 height 11
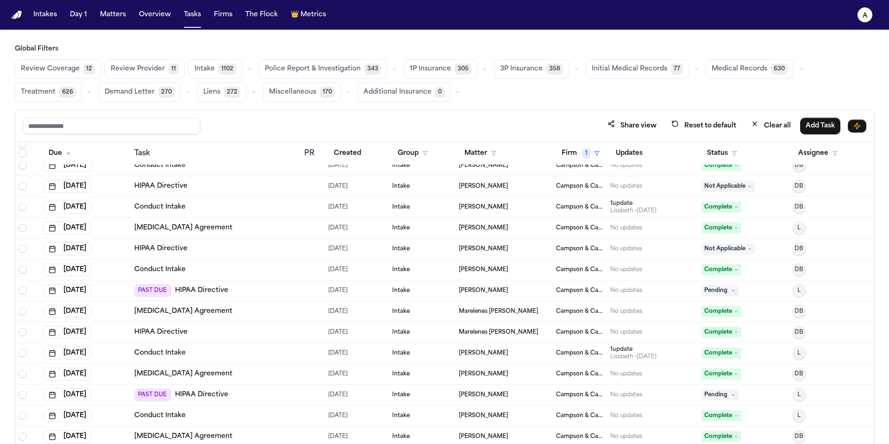
scroll to position [2934, 0]
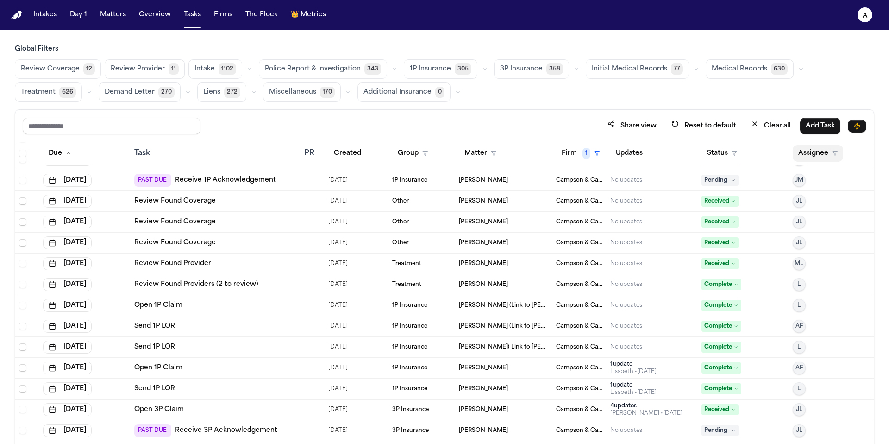
click at [822, 155] on button "Assignee" at bounding box center [818, 153] width 50 height 17
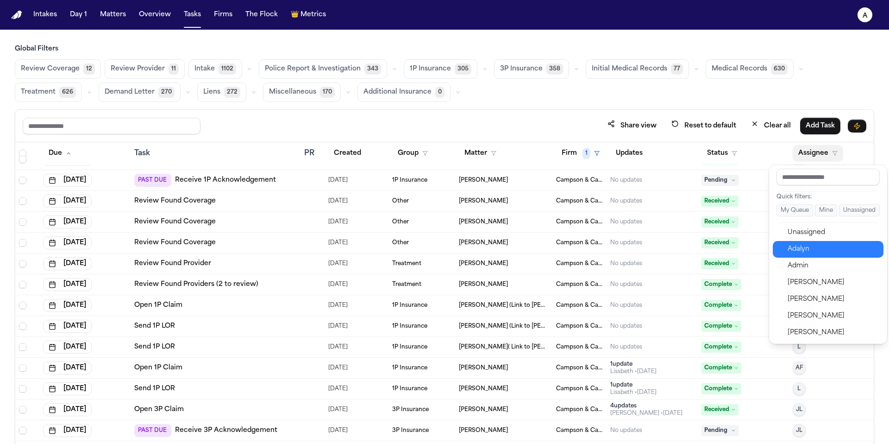
click at [816, 244] on div "Adalyn" at bounding box center [833, 249] width 90 height 11
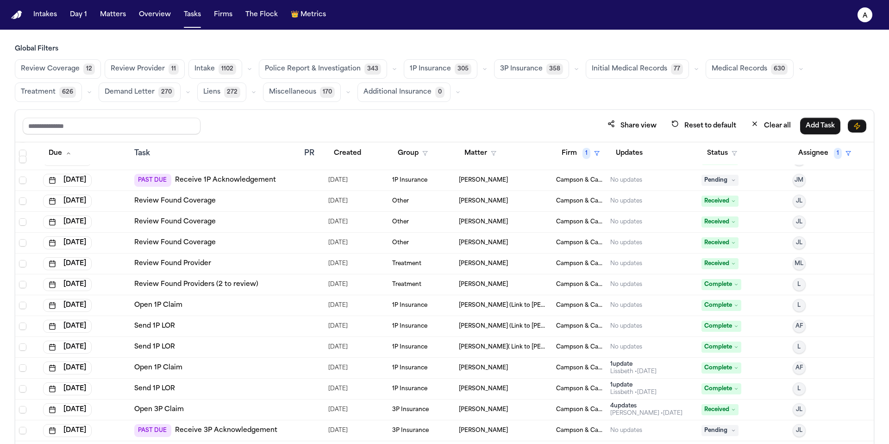
click at [707, 138] on div "Share view Reset to default Clear all Add Task" at bounding box center [444, 126] width 859 height 32
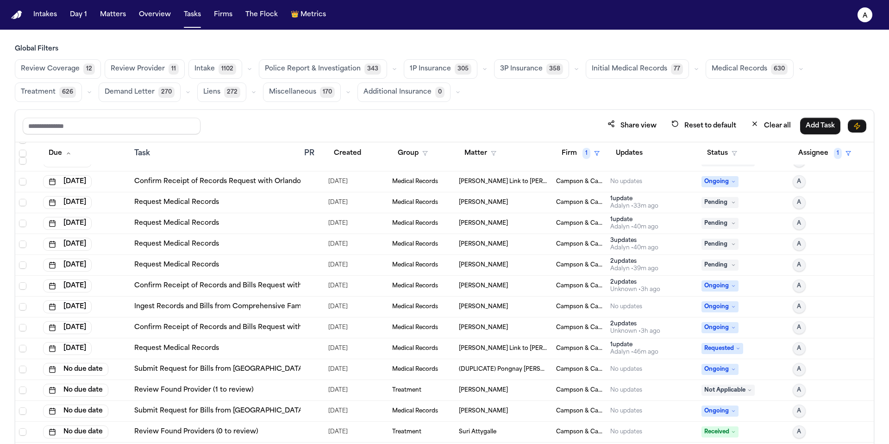
scroll to position [1223, 0]
click at [708, 149] on button "Status" at bounding box center [722, 153] width 41 height 17
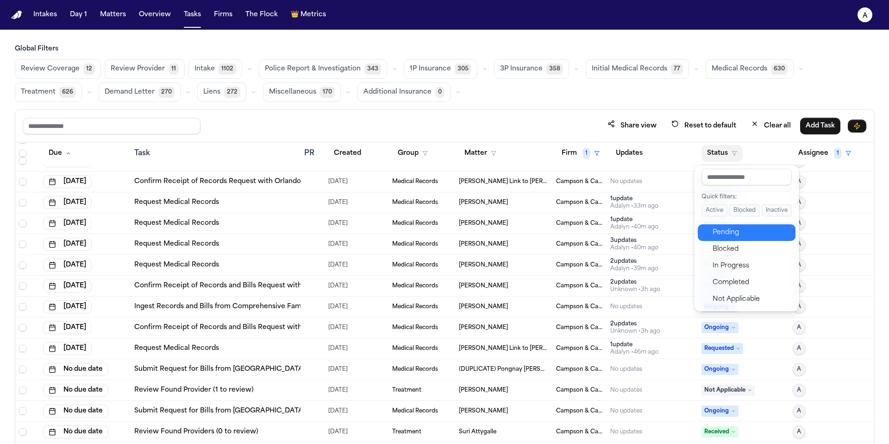
click at [743, 227] on div "Pending" at bounding box center [751, 232] width 77 height 11
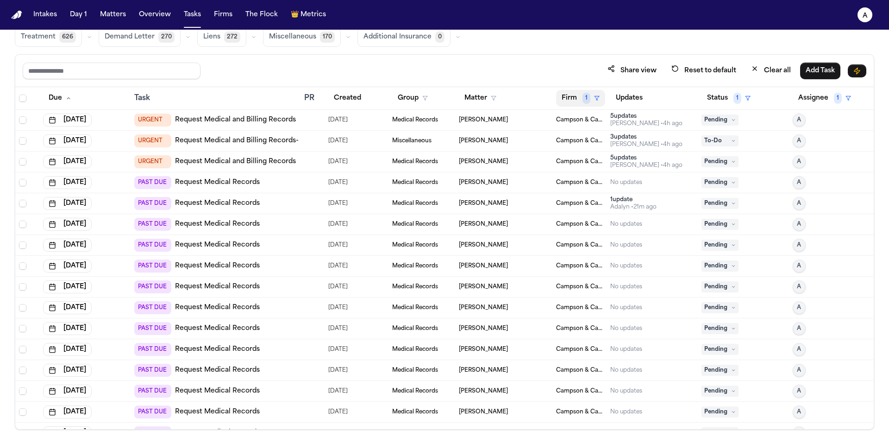
click at [576, 102] on button "Firm 1" at bounding box center [580, 98] width 49 height 17
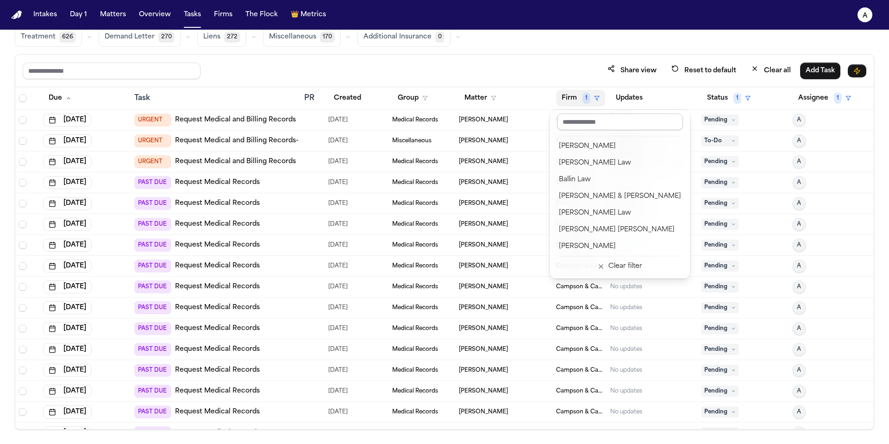
click at [603, 127] on input "text" at bounding box center [620, 121] width 126 height 17
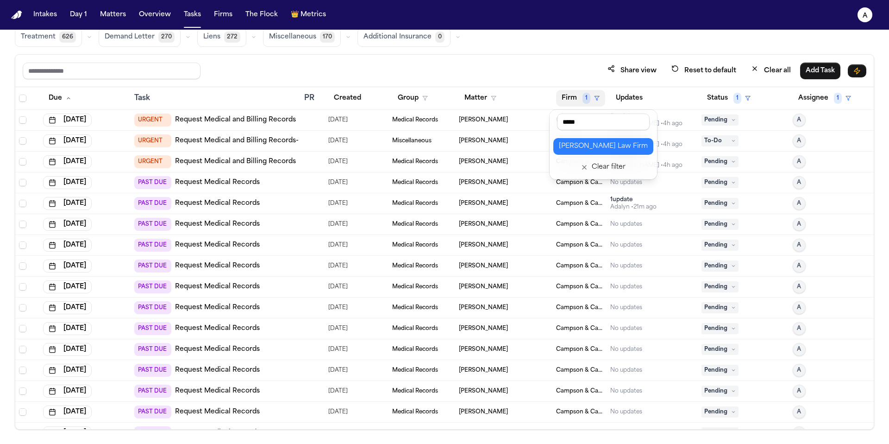
type input "*****"
click at [610, 143] on div "Hecht Law Firm" at bounding box center [603, 146] width 89 height 11
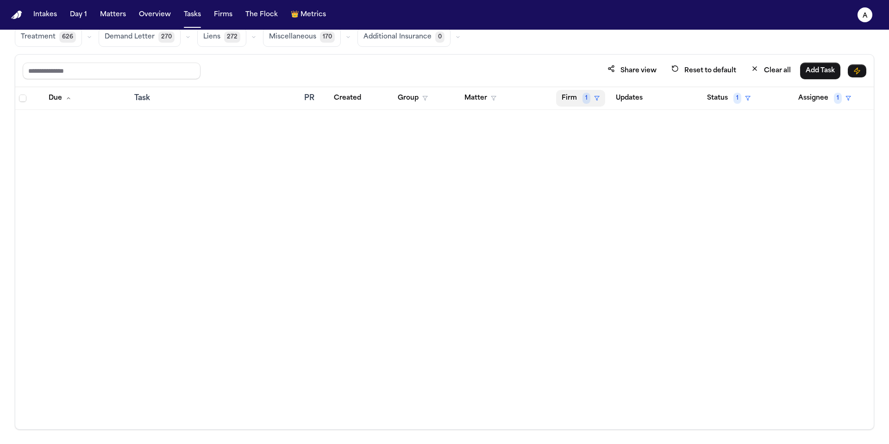
click at [581, 97] on button "Firm 1" at bounding box center [580, 98] width 49 height 17
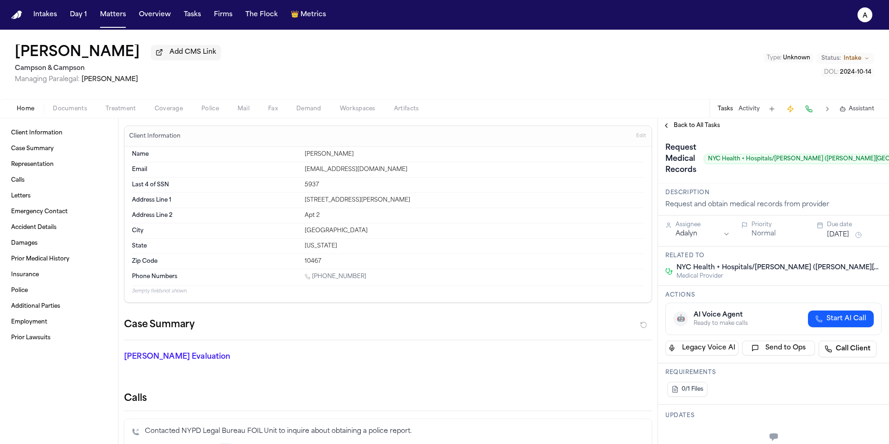
click at [76, 110] on span "Documents" at bounding box center [70, 108] width 34 height 7
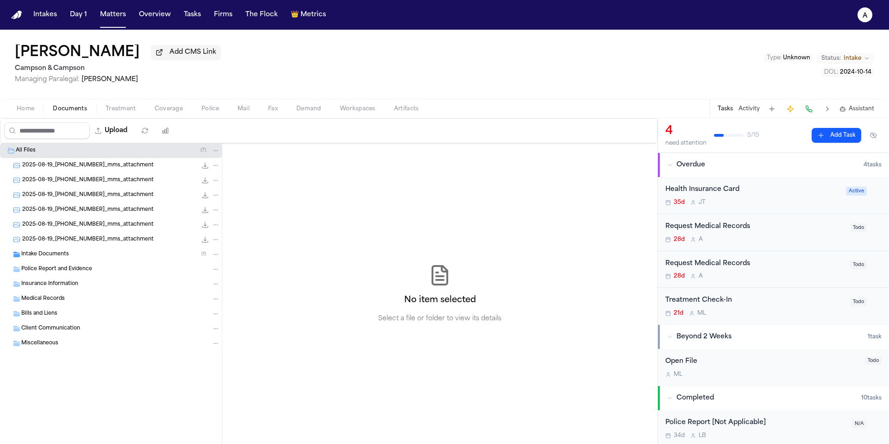
click at [90, 258] on div "Intake Documents ( 1 )" at bounding box center [120, 254] width 199 height 8
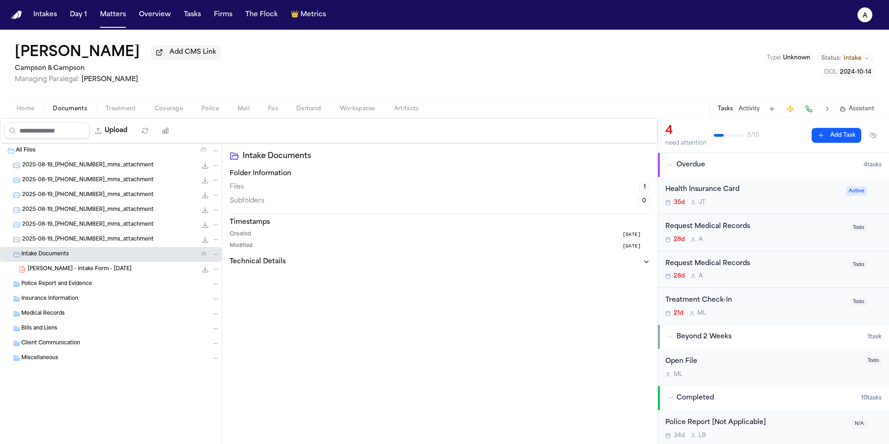
click at [109, 268] on div "S. Miller - Intake Form - 8.19.25 21.7 KB • PDF" at bounding box center [124, 268] width 192 height 9
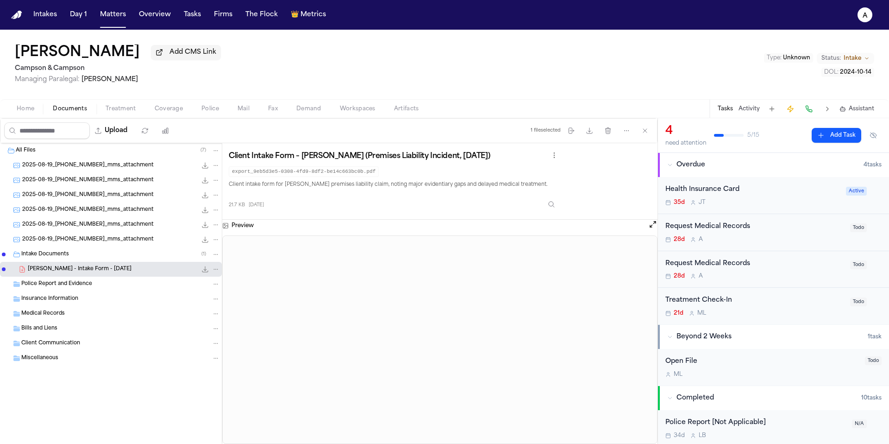
click at [121, 286] on div "Police Report and Evidence" at bounding box center [120, 284] width 199 height 8
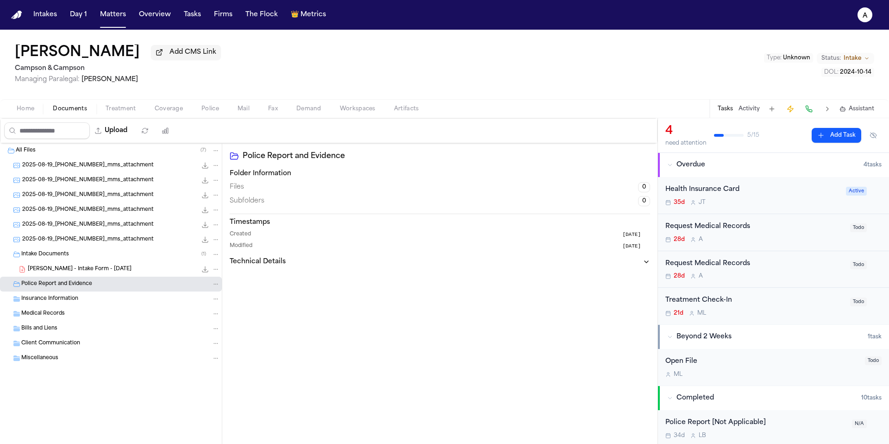
click at [123, 271] on div "S. Miller - Intake Form - 8.19.25 21.7 KB • PDF" at bounding box center [124, 268] width 192 height 9
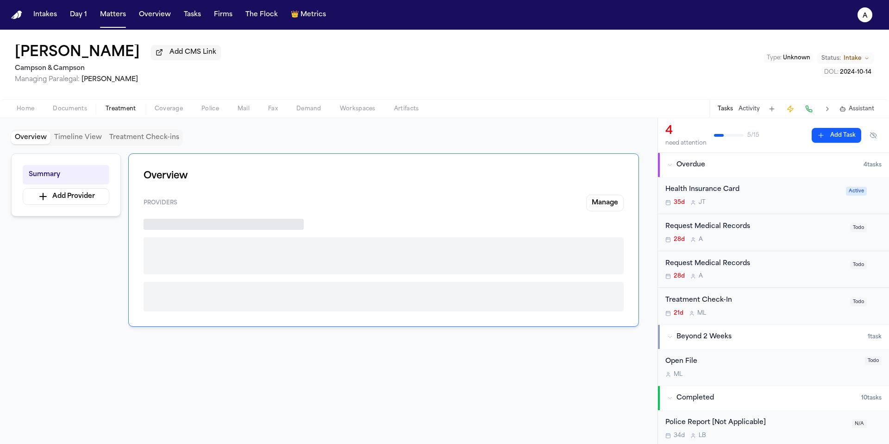
click at [135, 112] on span "Treatment" at bounding box center [121, 108] width 31 height 7
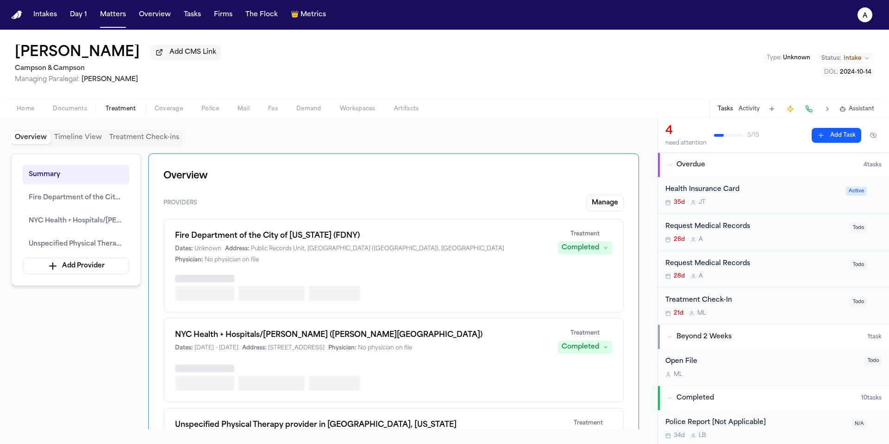
click at [60, 118] on div "Home Documents Treatment Coverage Police Mail Fax Demand Workspaces Artifacts T…" at bounding box center [444, 108] width 889 height 19
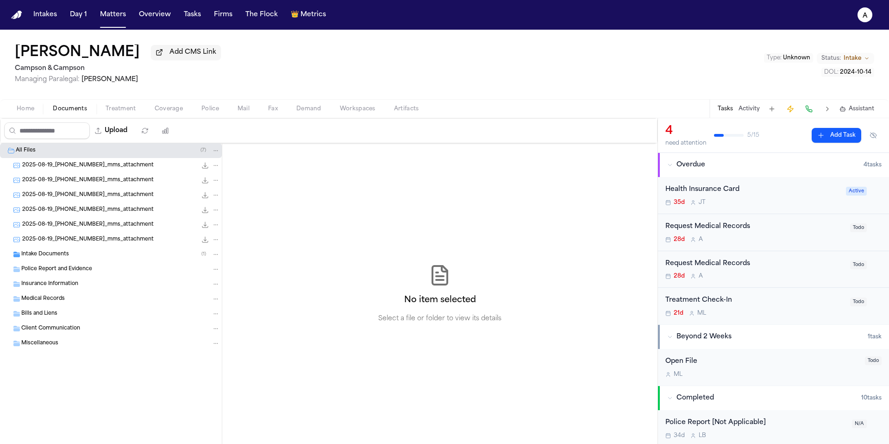
click at [77, 108] on span "Documents" at bounding box center [70, 108] width 34 height 7
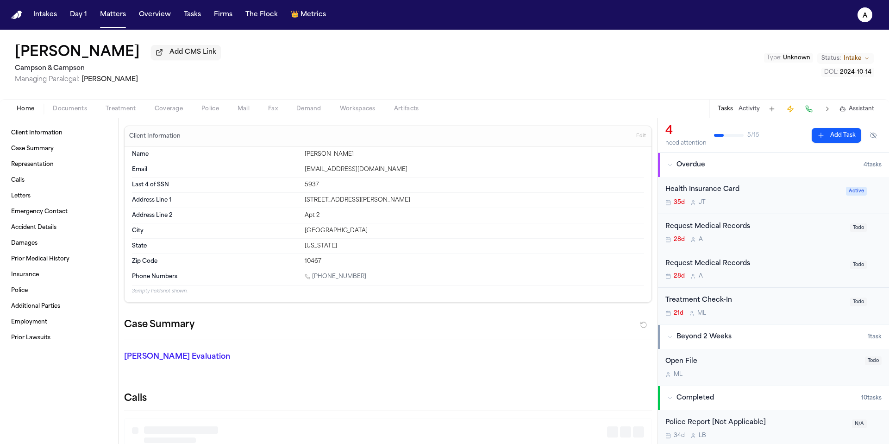
click at [31, 113] on span "Home" at bounding box center [26, 108] width 18 height 7
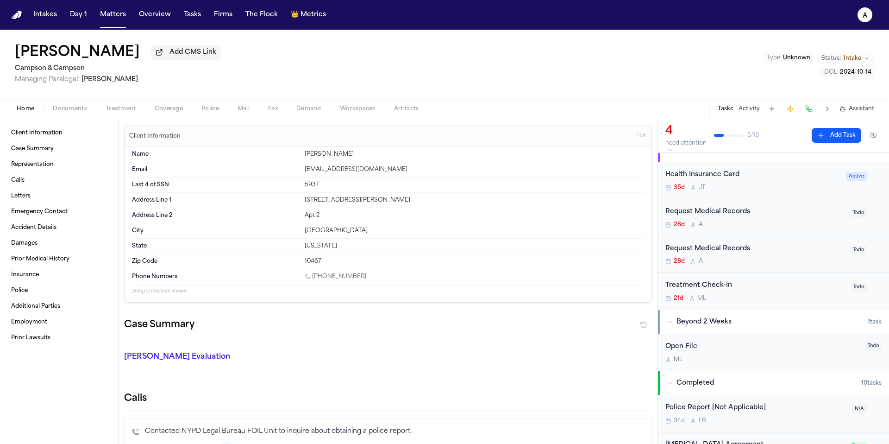
scroll to position [12, 0]
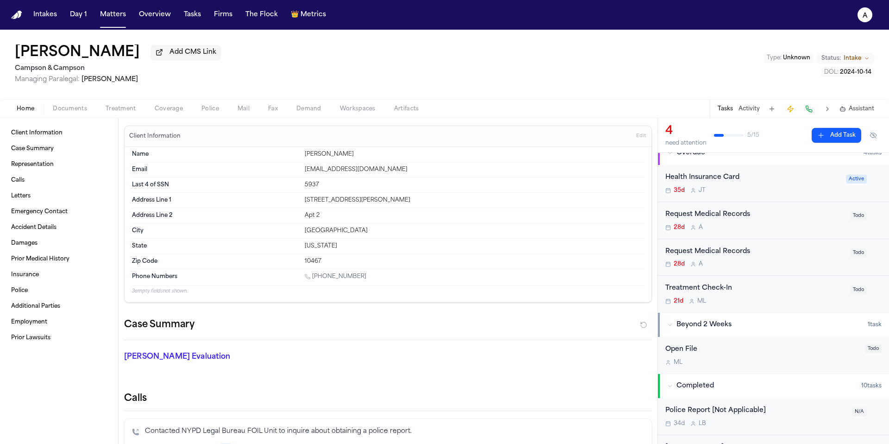
click at [795, 260] on div "Request Medical Records 28d A" at bounding box center [755, 257] width 179 height 22
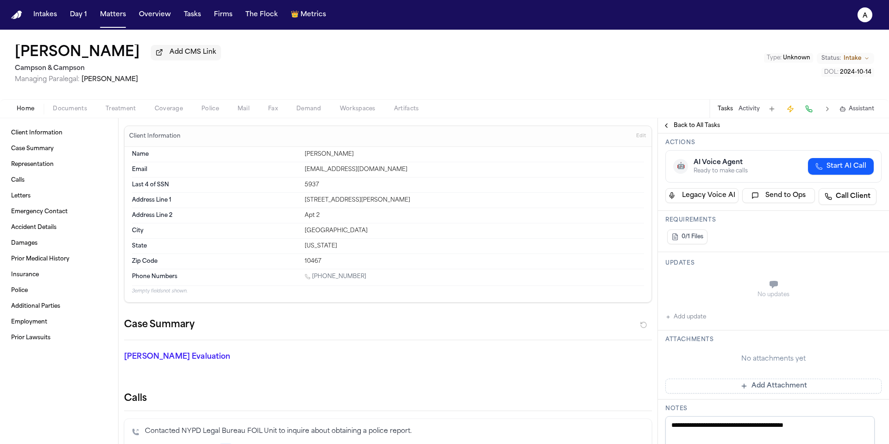
scroll to position [172, 0]
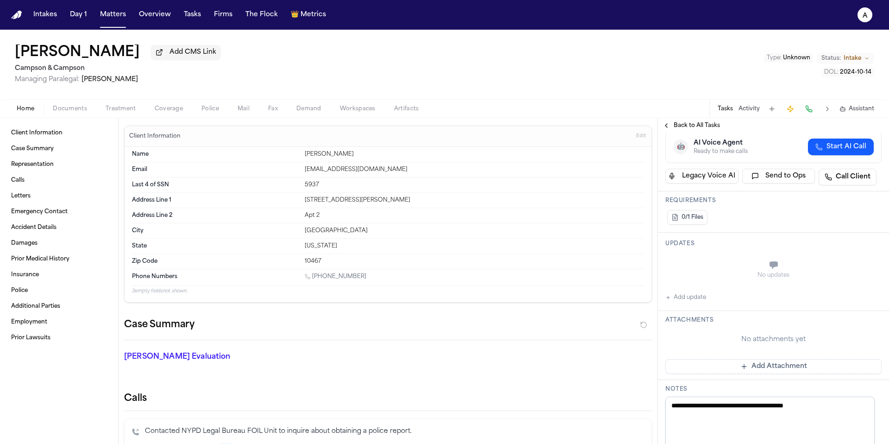
click at [691, 301] on button "Add update" at bounding box center [686, 297] width 41 height 11
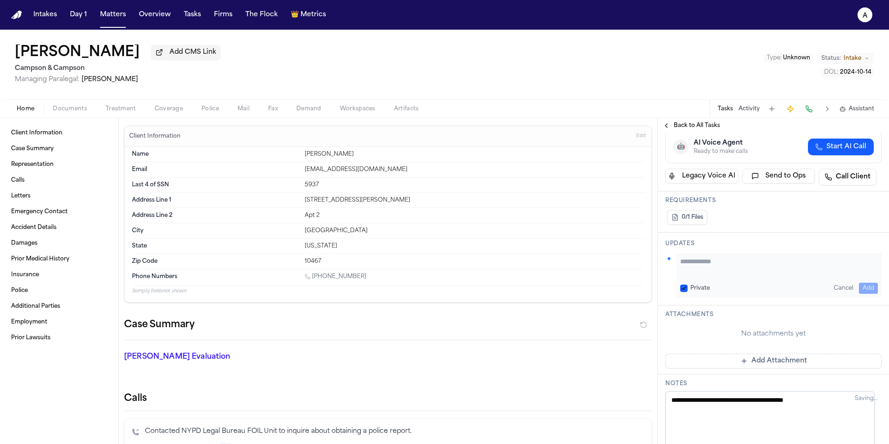
click at [707, 273] on textarea "Add your update" at bounding box center [779, 266] width 198 height 19
type textarea "**********"
click at [680, 287] on button "Private" at bounding box center [683, 287] width 7 height 7
click at [860, 286] on button "Add" at bounding box center [868, 288] width 19 height 11
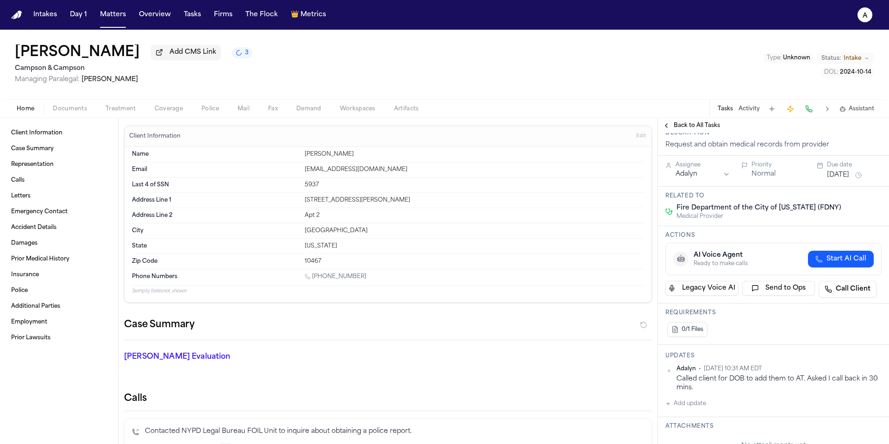
scroll to position [51, 0]
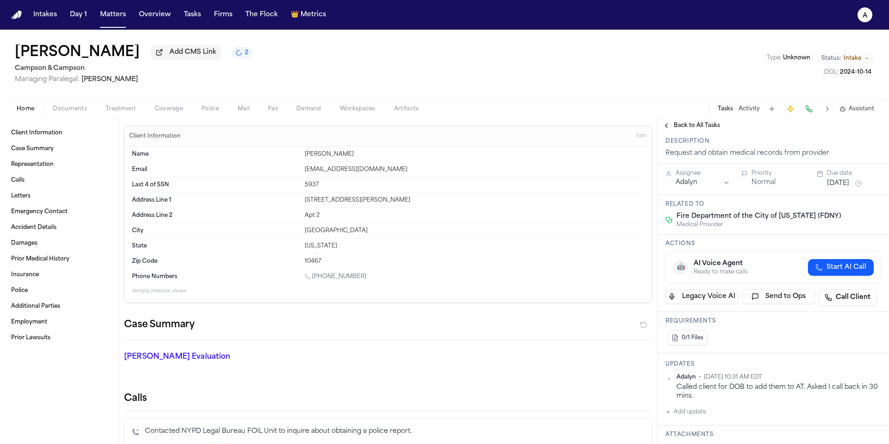
click at [842, 177] on div "Due date" at bounding box center [854, 173] width 55 height 7
click at [842, 186] on button "[DATE]" at bounding box center [838, 183] width 22 height 9
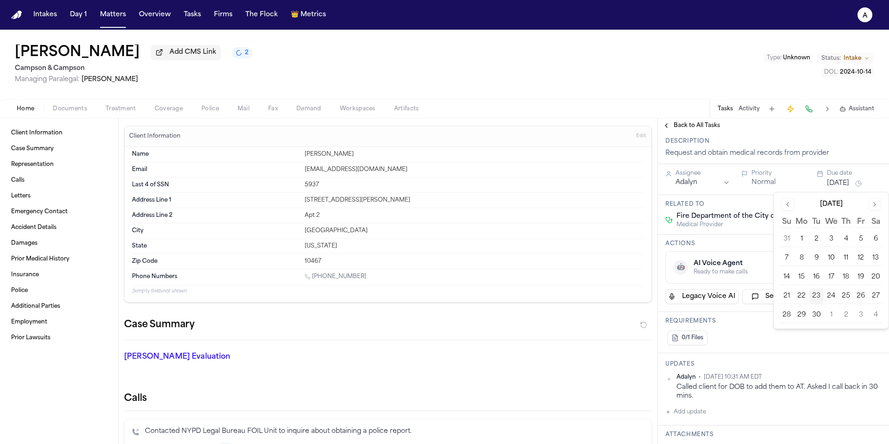
drag, startPoint x: 831, startPoint y: 295, endPoint x: 817, endPoint y: 298, distance: 14.2
click at [817, 298] on tr "21 22 23 24 25 26 27" at bounding box center [831, 296] width 104 height 15
click at [817, 298] on button "23" at bounding box center [816, 296] width 15 height 15
click at [757, 261] on div "🤖 AI Voice Agent Ready to make calls Start AI Call" at bounding box center [773, 267] width 201 height 17
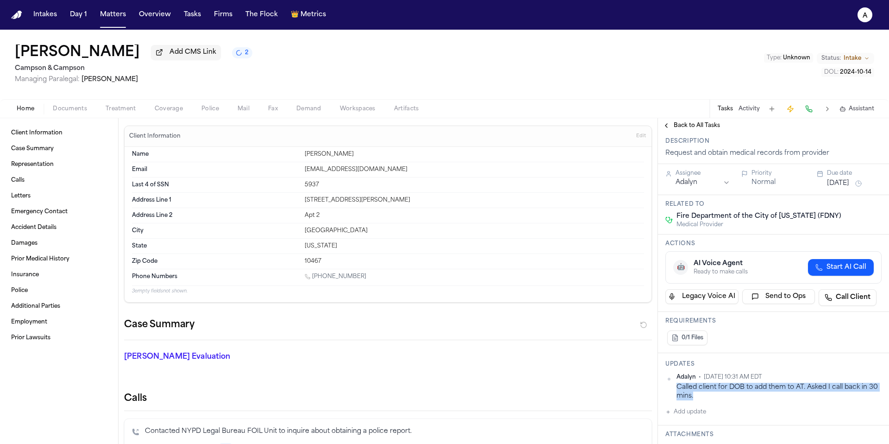
drag, startPoint x: 716, startPoint y: 397, endPoint x: 674, endPoint y: 390, distance: 42.0
click at [674, 390] on div "Adalyn • Sep 23, 2025 10:31 AM EDT Called client for DOB to add them to AT. Ask…" at bounding box center [774, 386] width 216 height 27
copy div "Called client for DOB to add them to AT. Asked I call back in 30 mins."
click at [686, 121] on div "Back to All Tasks" at bounding box center [773, 125] width 231 height 15
click at [691, 129] on span "Back to All Tasks" at bounding box center [697, 125] width 46 height 7
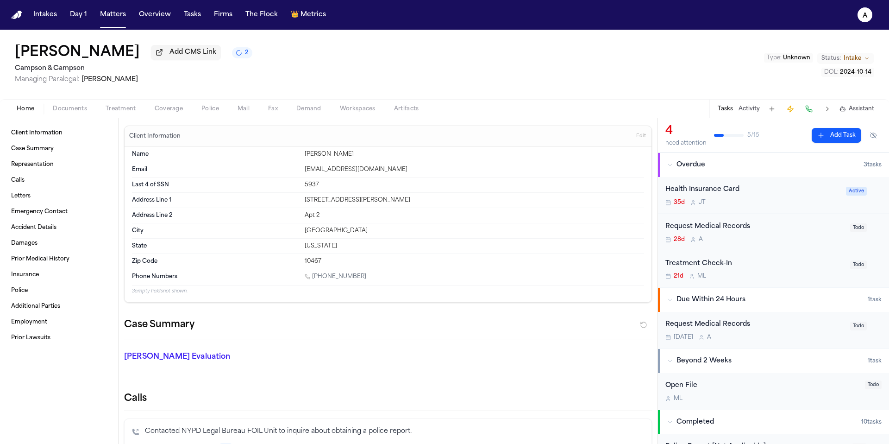
click at [788, 339] on div "Today A" at bounding box center [755, 336] width 179 height 7
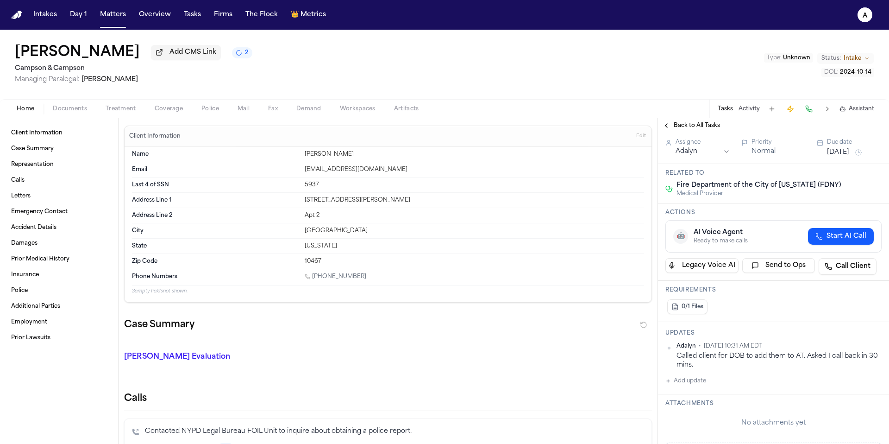
scroll to position [94, 0]
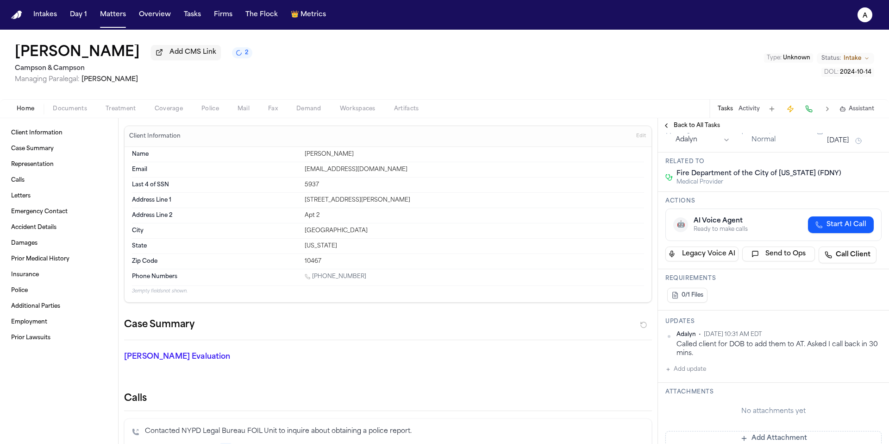
click at [689, 121] on div "Back to All Tasks" at bounding box center [773, 125] width 231 height 15
click at [696, 129] on span "Back to All Tasks" at bounding box center [697, 125] width 46 height 7
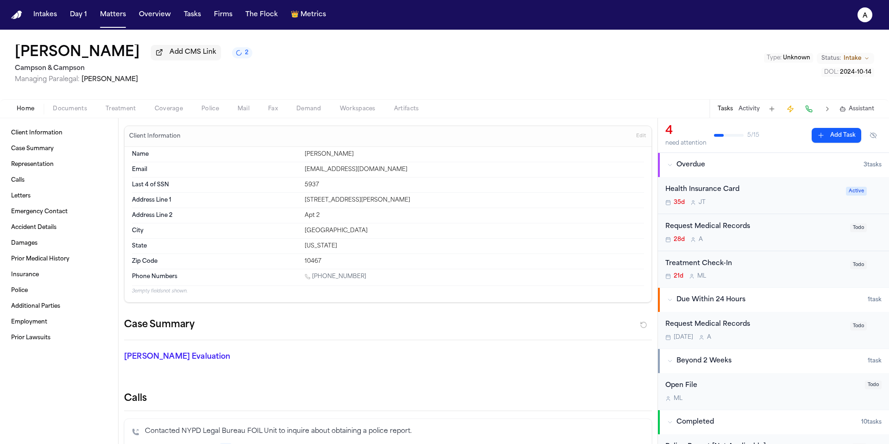
click at [779, 232] on div "Request Medical Records" at bounding box center [755, 226] width 179 height 11
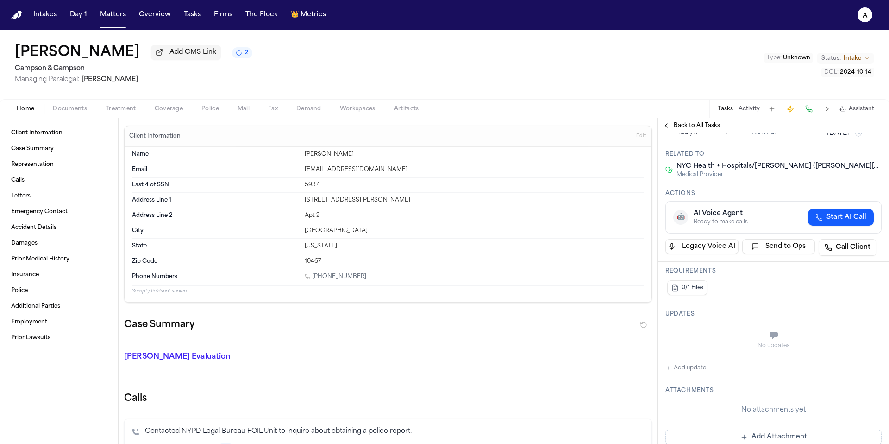
scroll to position [105, 0]
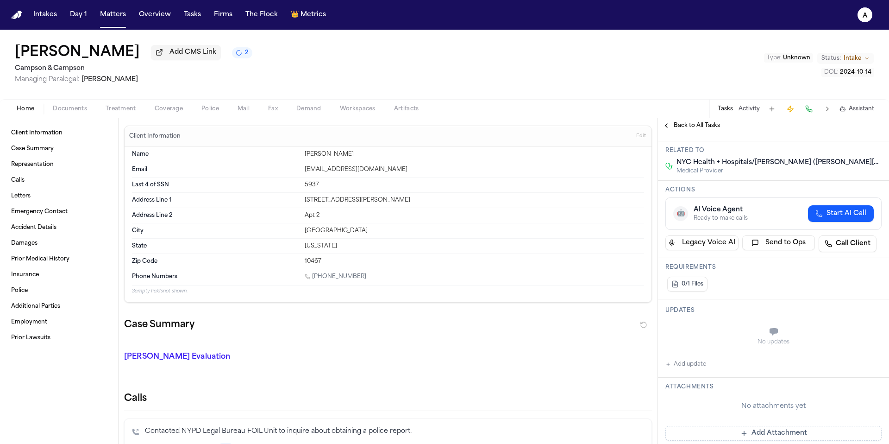
click at [702, 360] on button "Add update" at bounding box center [686, 363] width 41 height 11
click at [706, 329] on textarea "Add your update" at bounding box center [779, 332] width 198 height 19
paste textarea "**********"
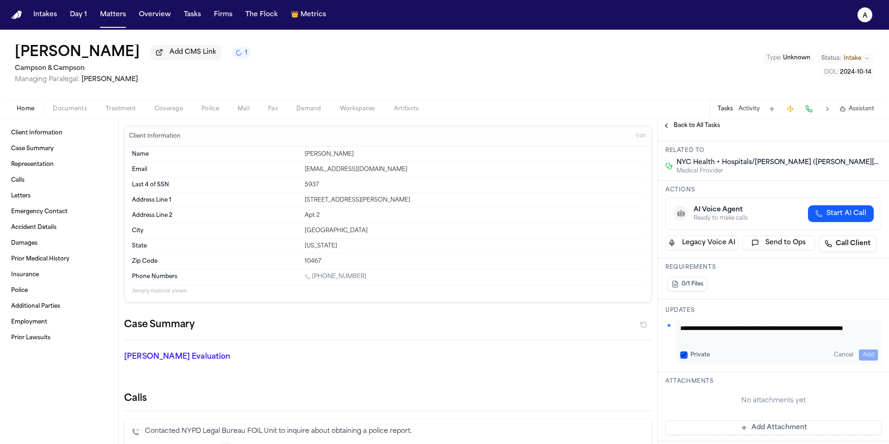
scroll to position [0, 0]
type textarea "**********"
click at [680, 354] on div "**********" at bounding box center [779, 342] width 205 height 44
click at [685, 356] on button "Private" at bounding box center [683, 354] width 7 height 7
click at [863, 347] on div "**********" at bounding box center [779, 342] width 205 height 44
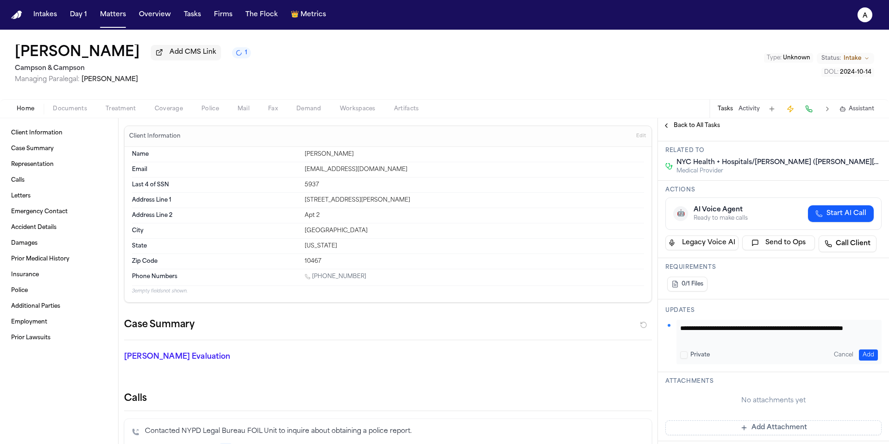
click at [863, 354] on button "Add" at bounding box center [868, 354] width 19 height 11
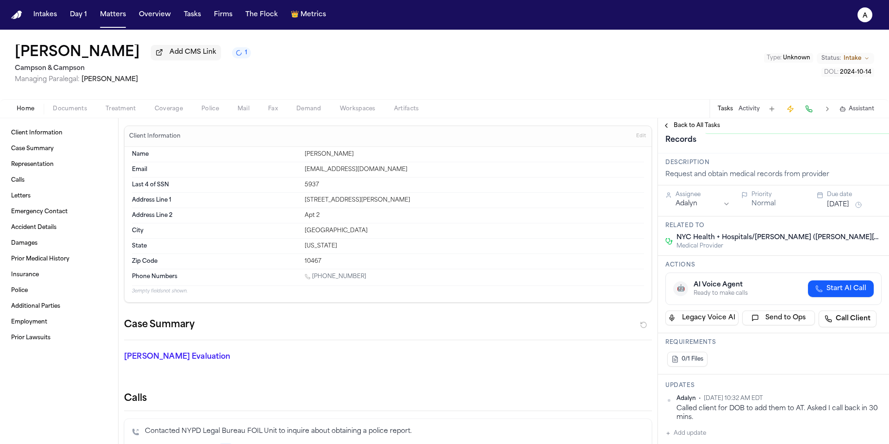
scroll to position [0, 0]
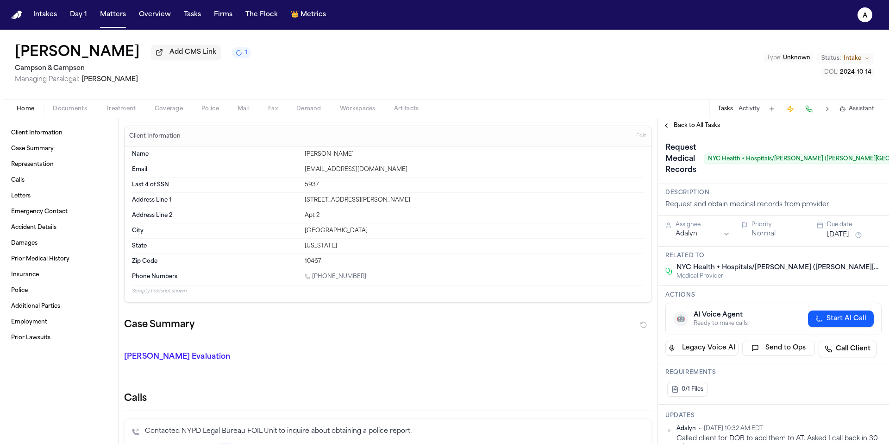
click at [837, 234] on button "[DATE]" at bounding box center [838, 234] width 22 height 9
click at [817, 349] on button "23" at bounding box center [816, 347] width 15 height 15
click at [753, 270] on span "NYC Health + Hospitals/[PERSON_NAME] ([PERSON_NAME][GEOGRAPHIC_DATA])" at bounding box center [779, 267] width 205 height 9
click at [690, 129] on span "Back to All Tasks" at bounding box center [697, 125] width 46 height 7
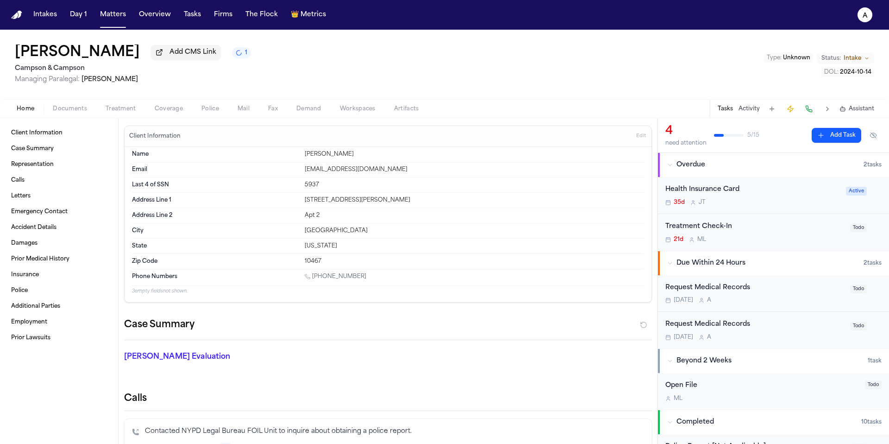
click at [785, 314] on div "Request Medical Records Today A Todo" at bounding box center [773, 330] width 231 height 37
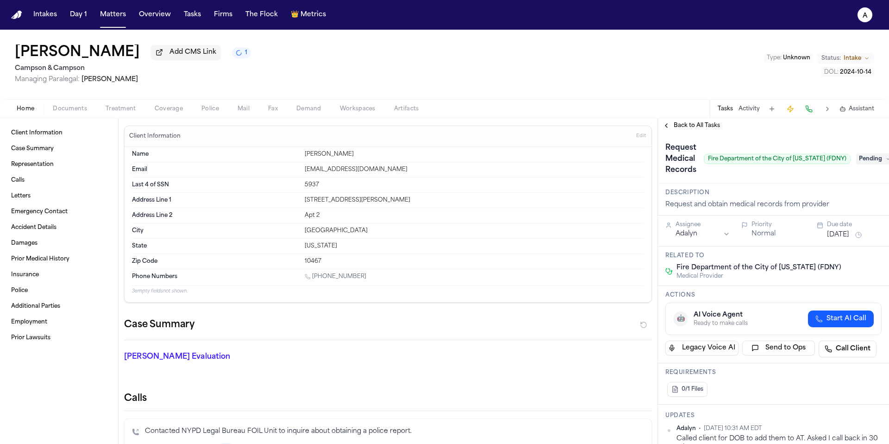
click at [693, 138] on div "Request Medical Records Fire Department of the City of New York (FDNY) Pending" at bounding box center [773, 158] width 231 height 50
click at [695, 129] on span "Back to All Tasks" at bounding box center [697, 125] width 46 height 7
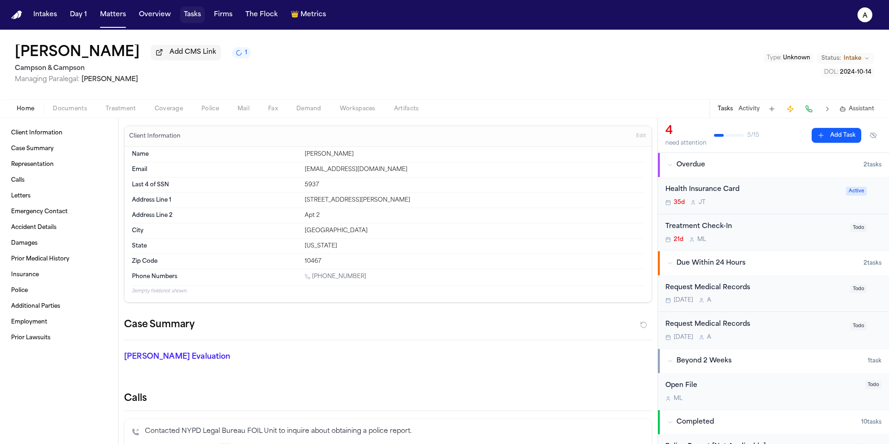
click at [194, 15] on button "Tasks" at bounding box center [192, 14] width 25 height 17
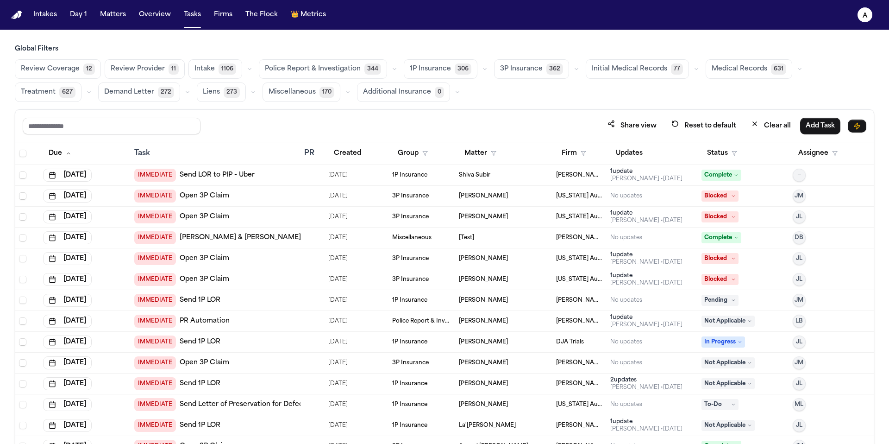
click at [730, 71] on span "Medical Records" at bounding box center [740, 68] width 56 height 9
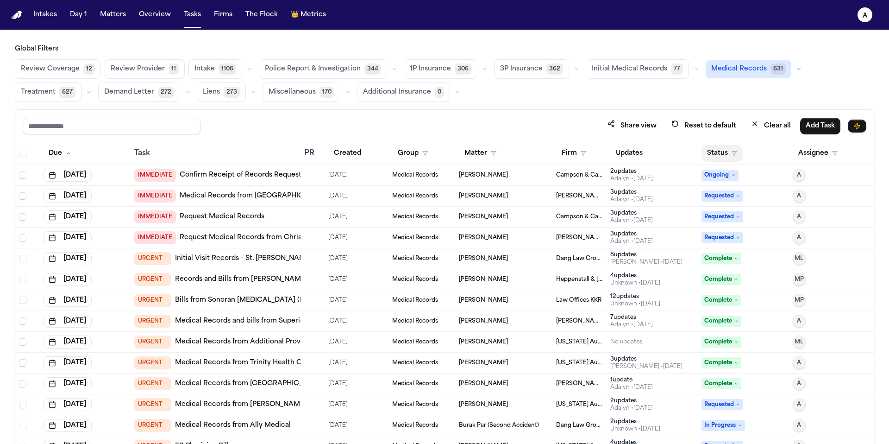
click at [718, 153] on button "Status" at bounding box center [722, 153] width 41 height 17
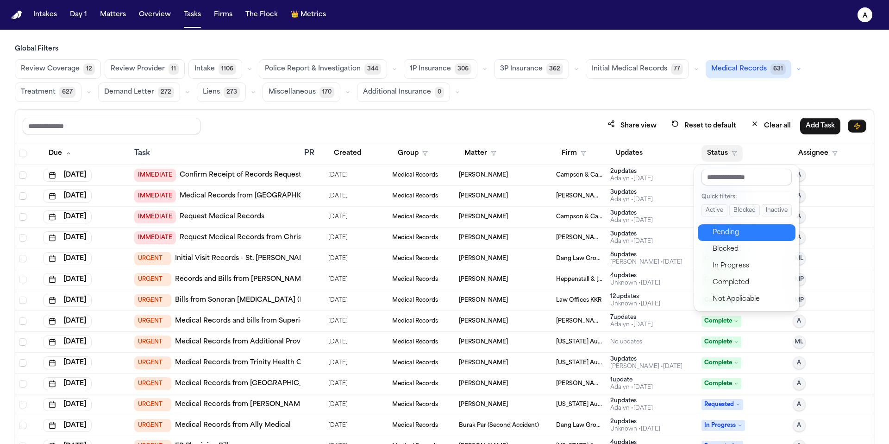
click at [722, 232] on div "Pending" at bounding box center [751, 232] width 77 height 11
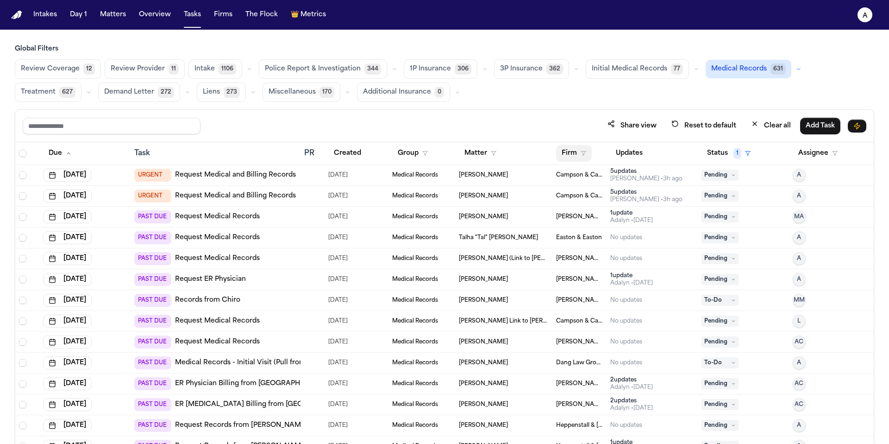
click at [566, 156] on button "Firm" at bounding box center [574, 153] width 36 height 17
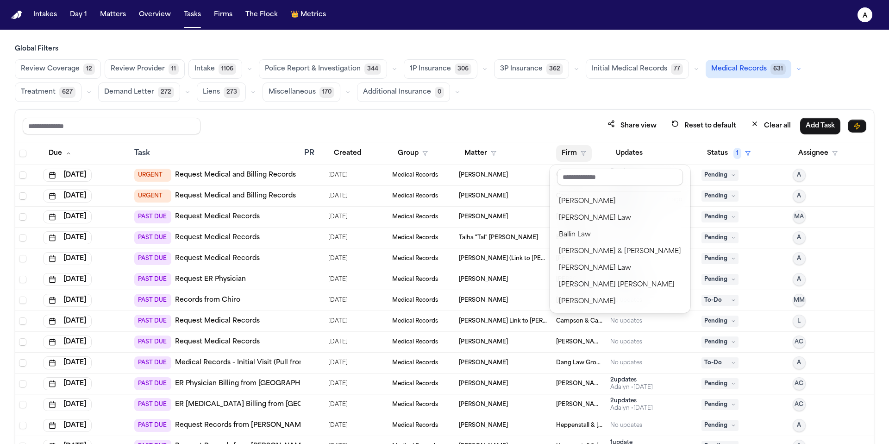
click at [584, 176] on input "text" at bounding box center [620, 177] width 126 height 17
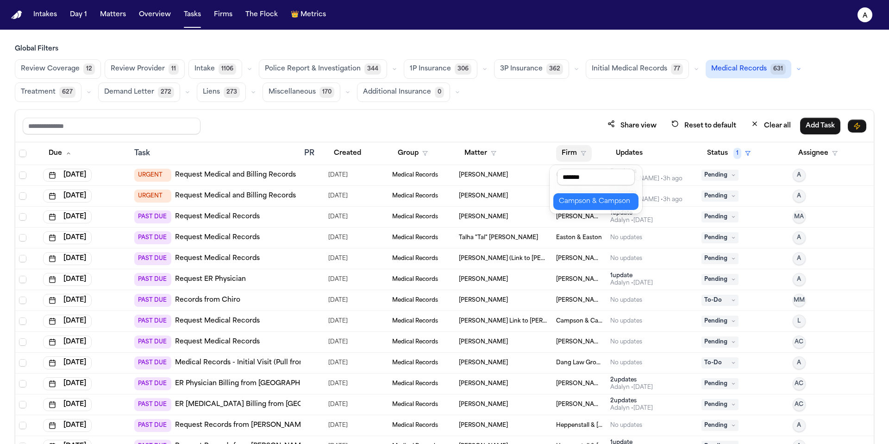
type input "*******"
click at [597, 207] on button "Campson & Campson" at bounding box center [595, 201] width 85 height 17
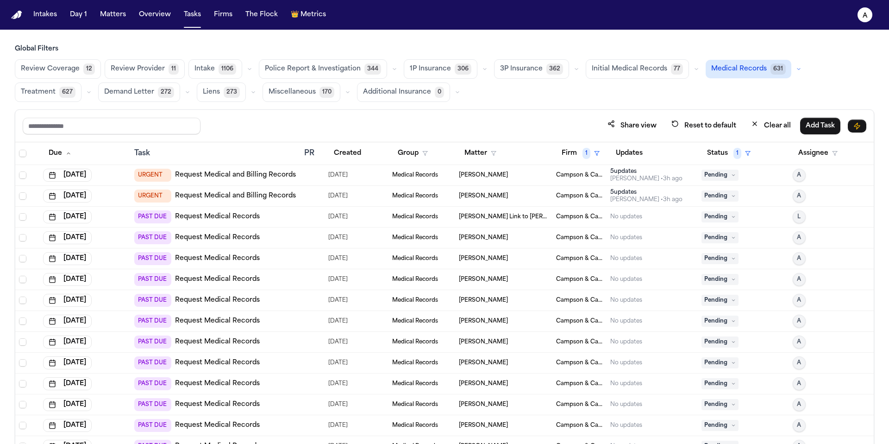
click at [626, 213] on div "No updates" at bounding box center [626, 216] width 32 height 7
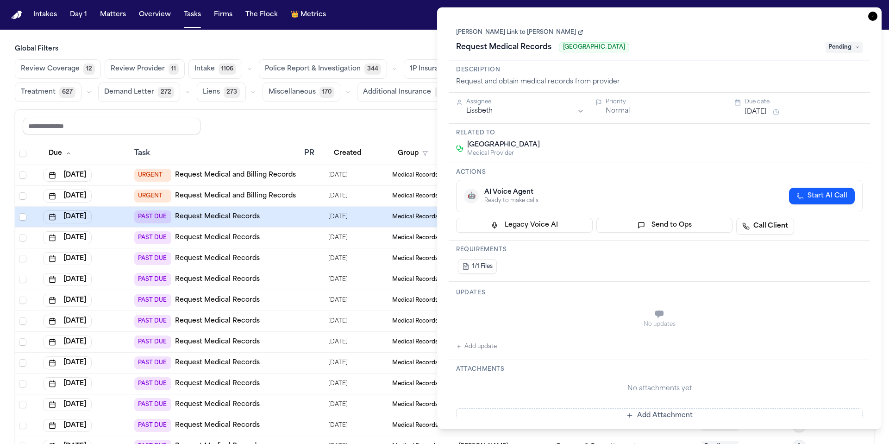
drag, startPoint x: 678, startPoint y: 45, endPoint x: 562, endPoint y: 46, distance: 115.8
click at [562, 46] on div "Request Medical Records Orlando Health Horizon West Hospital" at bounding box center [638, 47] width 364 height 15
copy span "Orlando Health Horizon West Hospital"
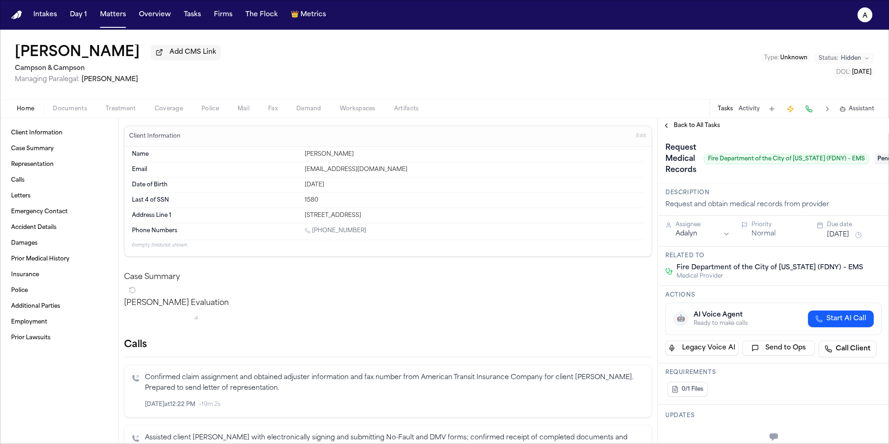
drag, startPoint x: 371, startPoint y: 238, endPoint x: 314, endPoint y: 233, distance: 57.2
click at [314, 233] on div "Phone Numbers 1 (929) 404-8461" at bounding box center [388, 231] width 512 height 16
copy link "(929) 404-8461"
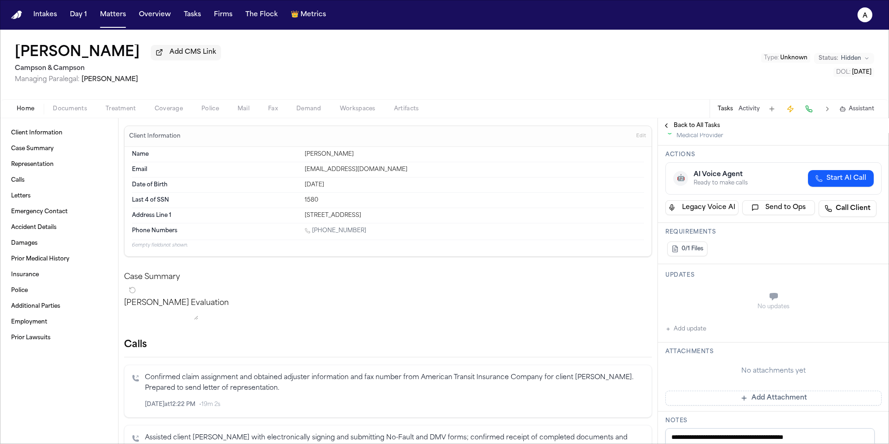
scroll to position [144, 0]
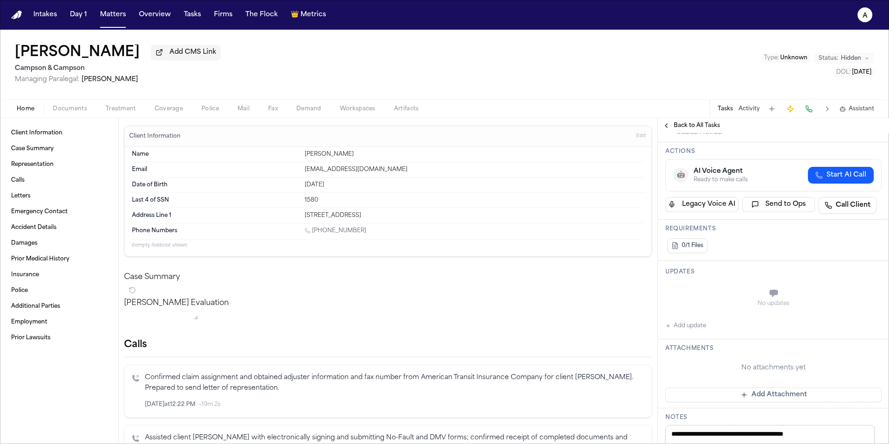
click at [702, 329] on button "Add update" at bounding box center [686, 325] width 41 height 11
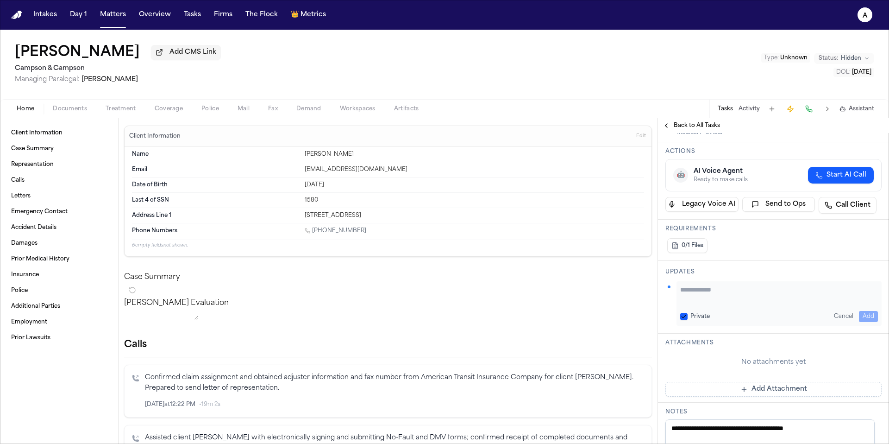
click at [703, 297] on textarea "Add your update" at bounding box center [779, 294] width 198 height 19
drag, startPoint x: 857, startPoint y: 289, endPoint x: 690, endPoint y: 289, distance: 167.2
click at [690, 289] on textarea "**********" at bounding box center [775, 294] width 191 height 19
click at [848, 288] on textarea "**********" at bounding box center [775, 294] width 191 height 19
drag, startPoint x: 866, startPoint y: 290, endPoint x: 643, endPoint y: 280, distance: 223.0
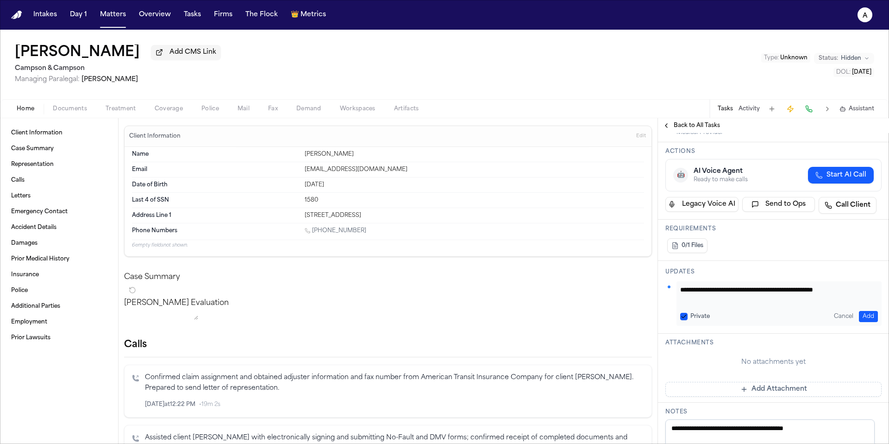
click at [643, 280] on div "Client Information Case Summary Representation Calls Letters Emergency Contact …" at bounding box center [444, 281] width 889 height 326
type textarea "**********"
click at [684, 319] on button "Private" at bounding box center [683, 316] width 7 height 7
click at [862, 316] on button "Add" at bounding box center [868, 316] width 19 height 11
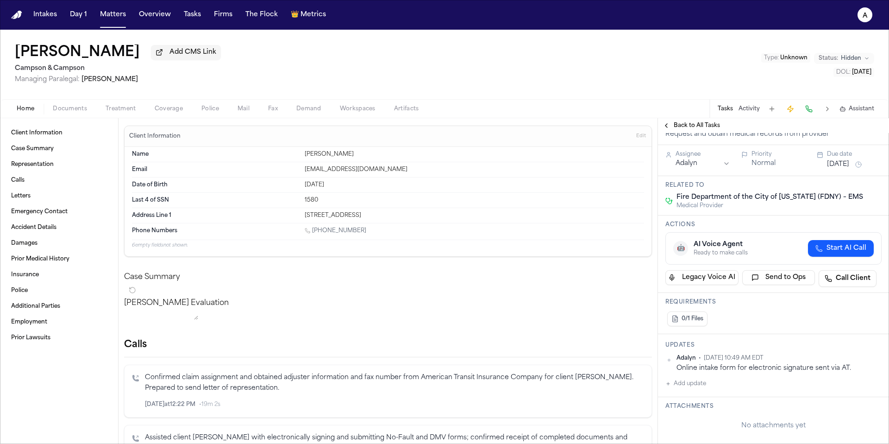
scroll to position [0, 0]
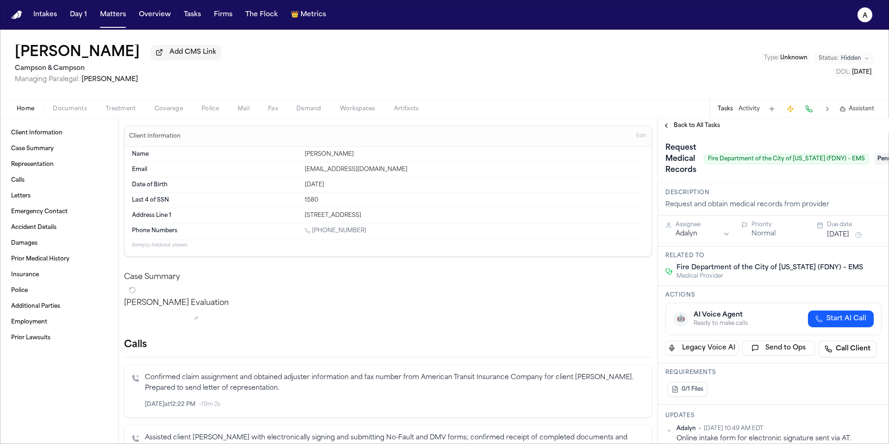
click at [849, 239] on button "[DATE]" at bounding box center [838, 234] width 22 height 9
click at [817, 351] on button "23" at bounding box center [816, 347] width 15 height 15
click at [836, 352] on button "24" at bounding box center [831, 347] width 15 height 15
click at [756, 302] on div "Actions 🤖 AI Voice Agent Ready to make calls Start AI Call Legacy Voice AI Send…" at bounding box center [773, 324] width 231 height 77
click at [697, 125] on span "Back to All Tasks" at bounding box center [697, 125] width 46 height 7
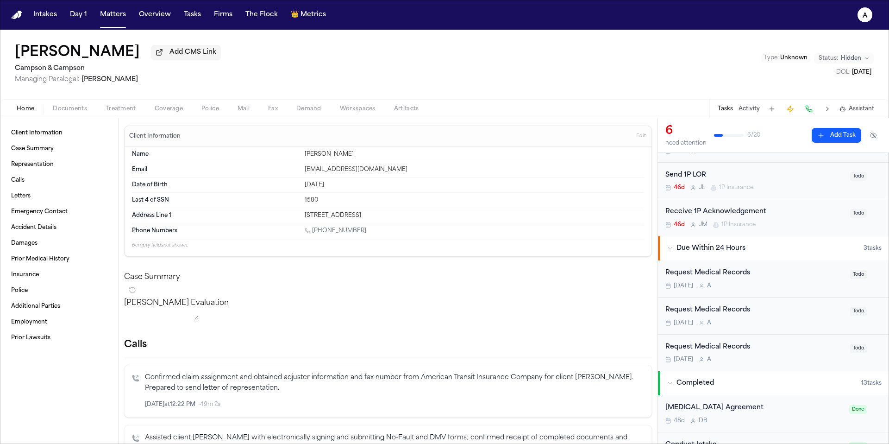
scroll to position [125, 0]
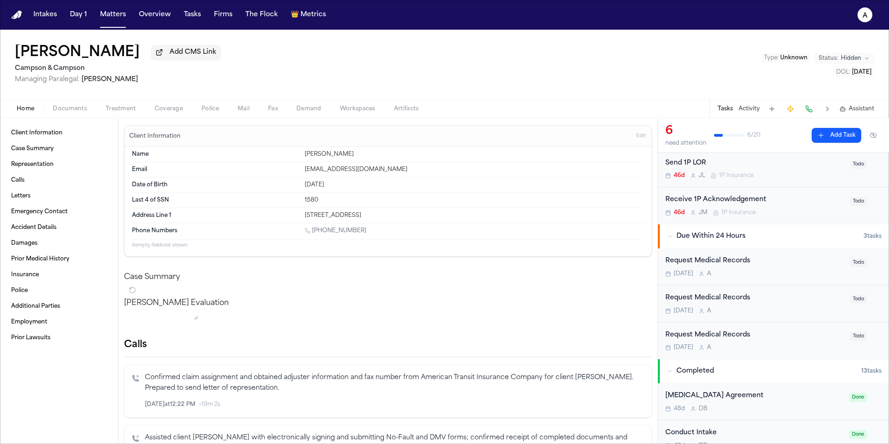
click at [822, 275] on div "Today A" at bounding box center [755, 273] width 179 height 7
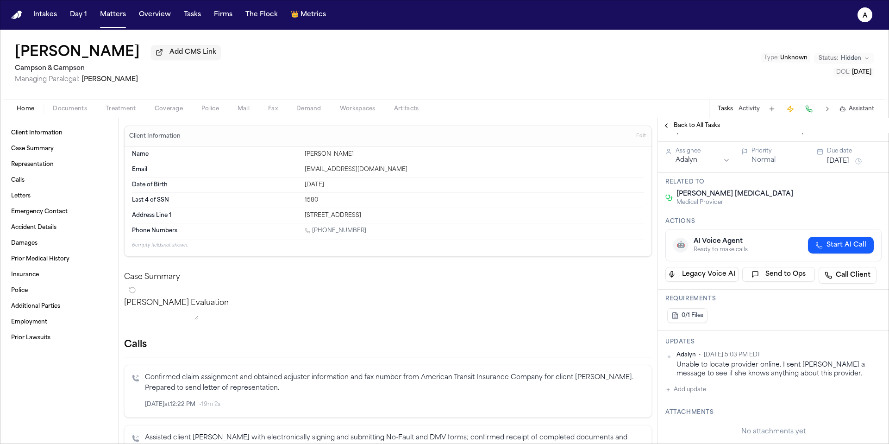
scroll to position [60, 0]
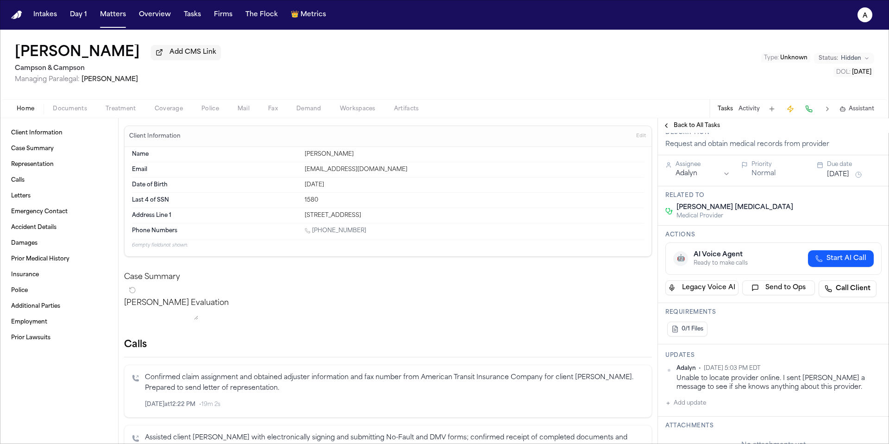
click at [704, 397] on button "Add update" at bounding box center [686, 402] width 41 height 11
click at [703, 401] on textarea "Add your update" at bounding box center [779, 410] width 198 height 19
paste textarea "**********"
type textarea "**********"
click at [682, 429] on button "Private" at bounding box center [683, 432] width 7 height 7
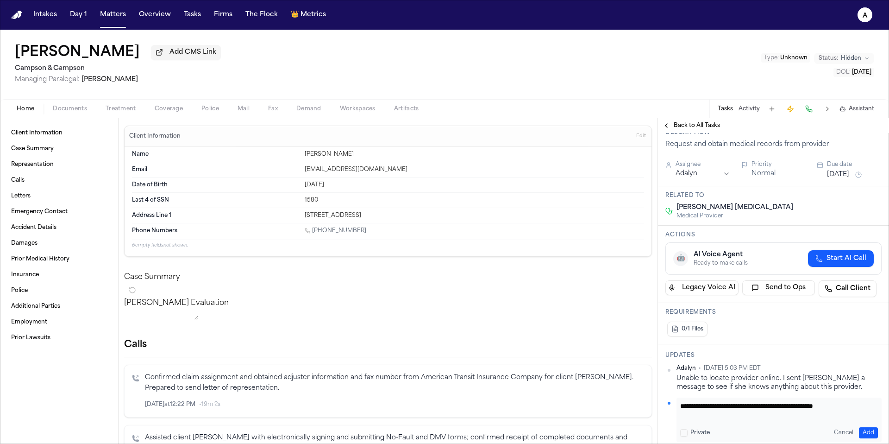
click at [862, 427] on button "Add" at bounding box center [868, 432] width 19 height 11
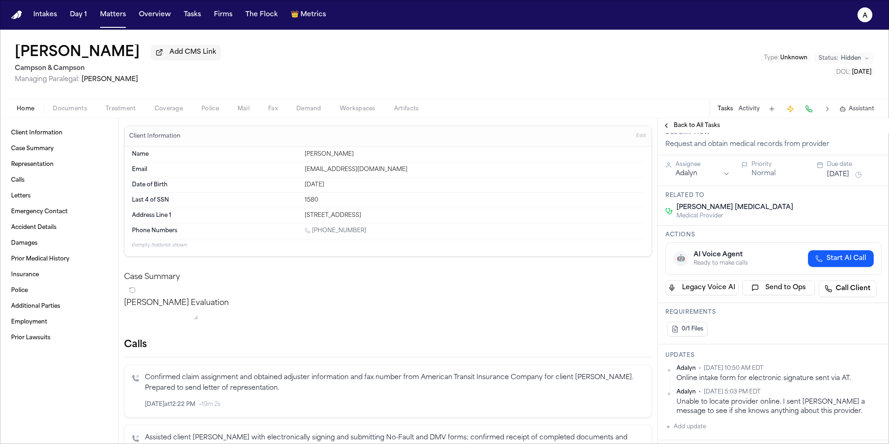
click at [696, 421] on button "Add update" at bounding box center [686, 426] width 41 height 11
click at [701, 425] on textarea "Add your update" at bounding box center [779, 434] width 198 height 19
type textarea "**********"
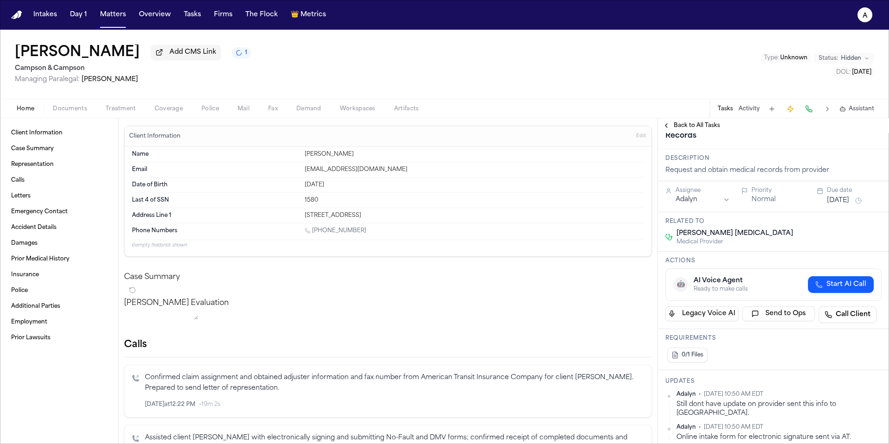
scroll to position [0, 0]
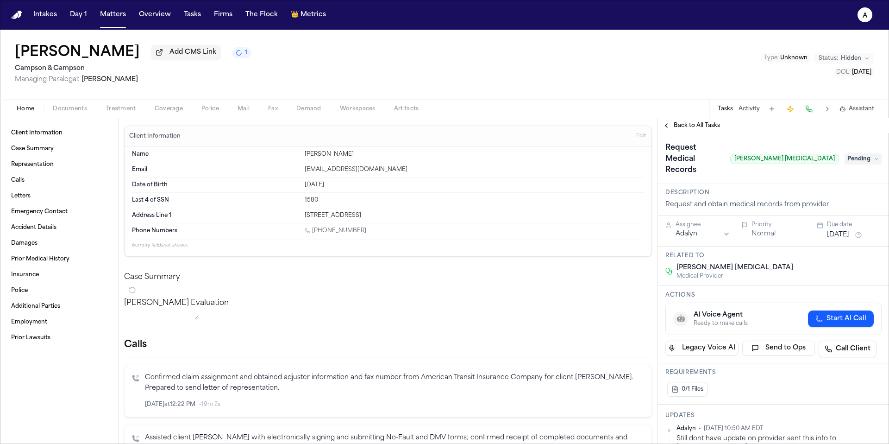
click at [837, 230] on button "[DATE]" at bounding box center [838, 234] width 22 height 9
click at [833, 329] on button "24" at bounding box center [831, 325] width 15 height 15
click at [753, 263] on div "Stanco MRI Medical Provider" at bounding box center [774, 271] width 216 height 17
click at [691, 129] on span "Back to All Tasks" at bounding box center [697, 125] width 46 height 7
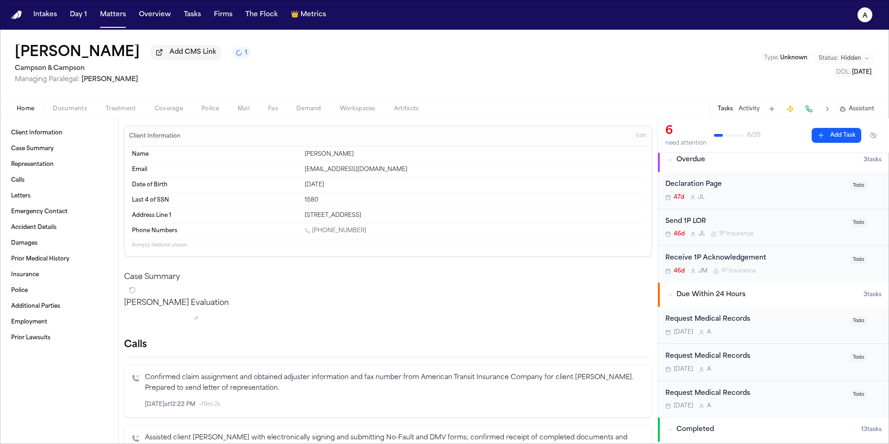
scroll to position [68, 0]
click at [798, 341] on div "Request Medical Records Today A Todo" at bounding box center [773, 323] width 231 height 37
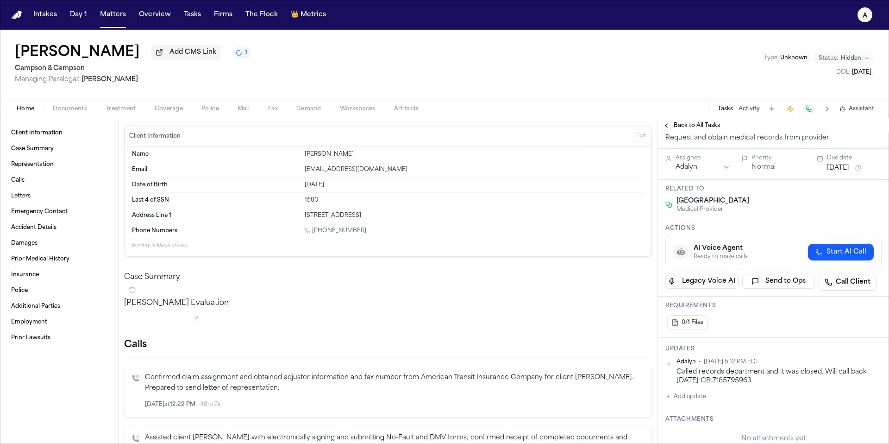
scroll to position [46, 0]
click at [702, 394] on button "Add update" at bounding box center [686, 394] width 41 height 11
click at [711, 395] on textarea "Add your update" at bounding box center [779, 402] width 198 height 19
paste textarea "**********"
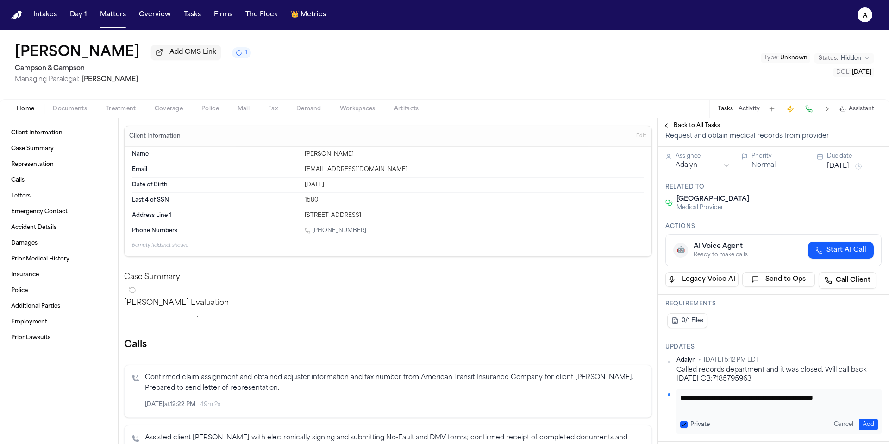
type textarea "**********"
click at [685, 421] on button "Private" at bounding box center [683, 424] width 7 height 7
click at [859, 422] on button "Add" at bounding box center [868, 424] width 19 height 11
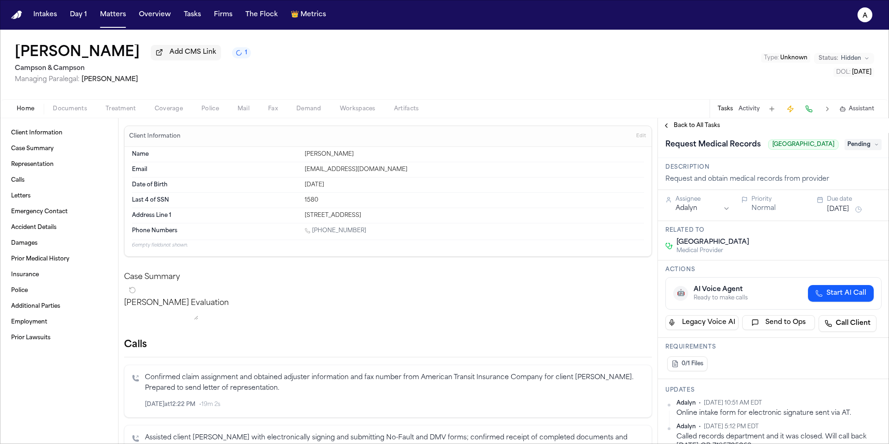
scroll to position [0, 0]
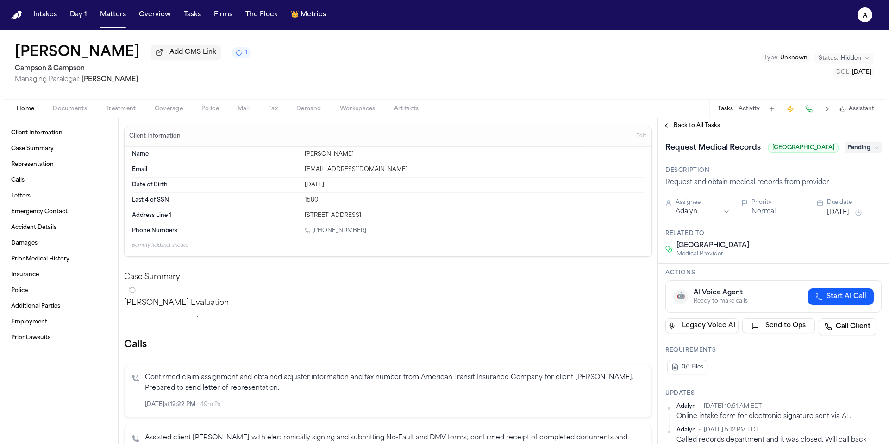
click at [840, 208] on button "[DATE]" at bounding box center [838, 212] width 22 height 9
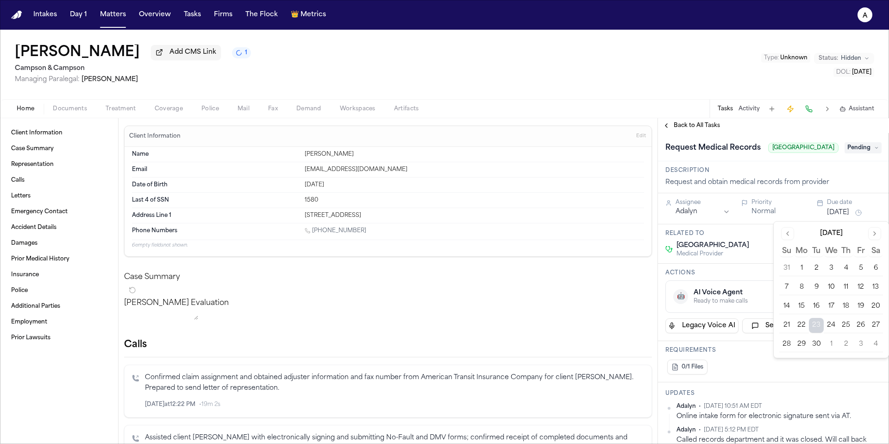
click at [832, 322] on button "24" at bounding box center [831, 325] width 15 height 15
click at [757, 278] on div "Actions 🤖 AI Voice Agent Ready to make calls Start AI Call Legacy Voice AI Send…" at bounding box center [773, 302] width 231 height 77
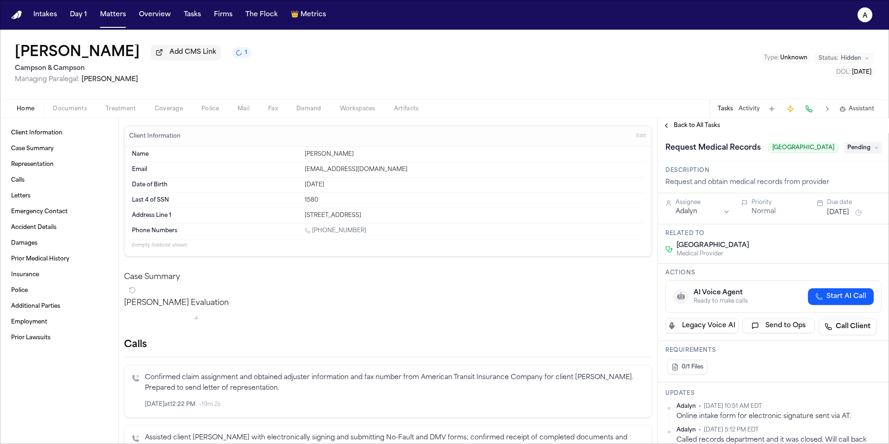
click at [692, 121] on div "Back to All Tasks" at bounding box center [773, 125] width 231 height 15
click at [703, 136] on div "Request Medical Records Lincoln Hospital Pending" at bounding box center [773, 147] width 231 height 28
click at [705, 126] on span "Back to All Tasks" at bounding box center [697, 125] width 46 height 7
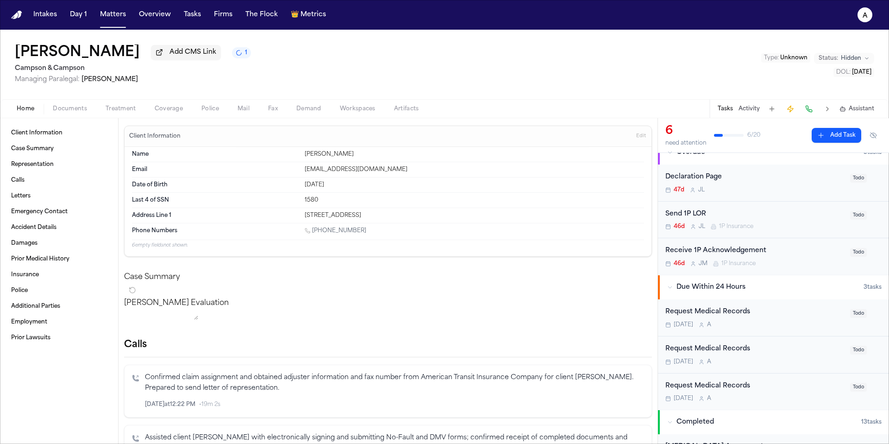
scroll to position [85, 0]
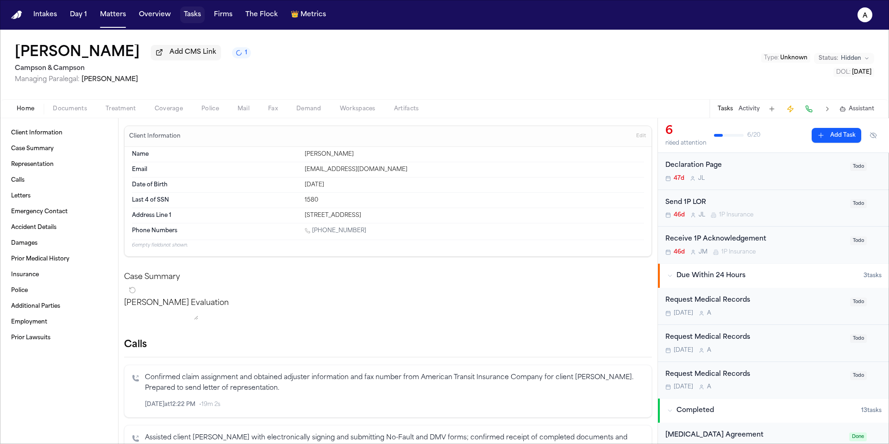
click at [193, 18] on button "Tasks" at bounding box center [192, 14] width 25 height 17
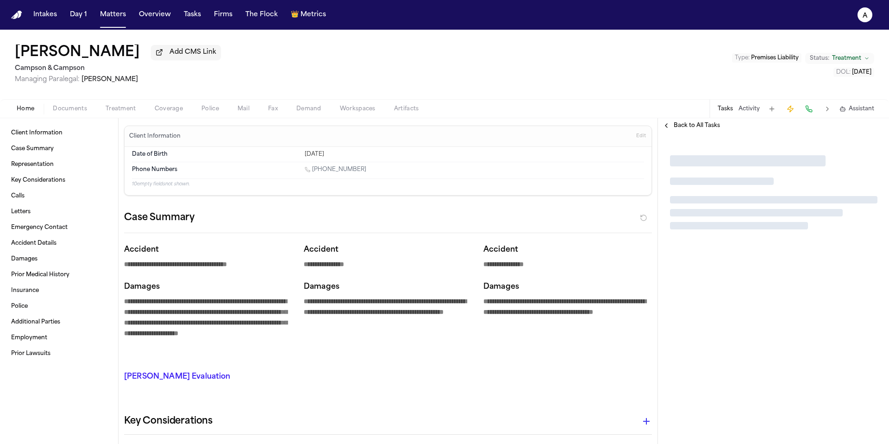
type textarea "*"
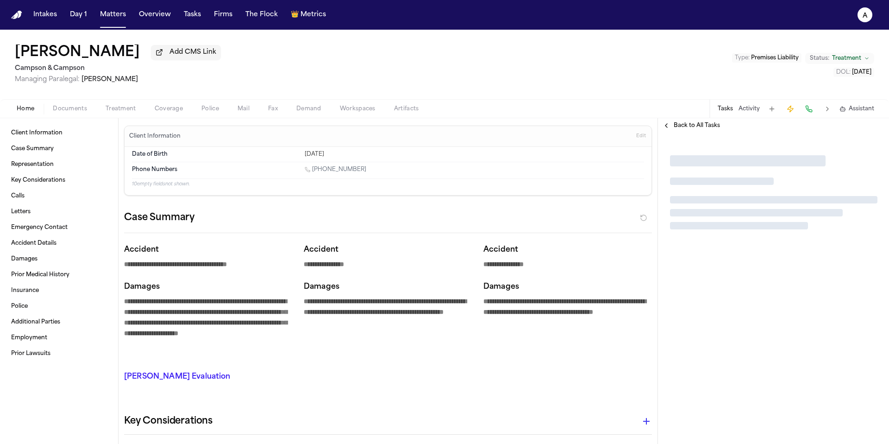
type textarea "*"
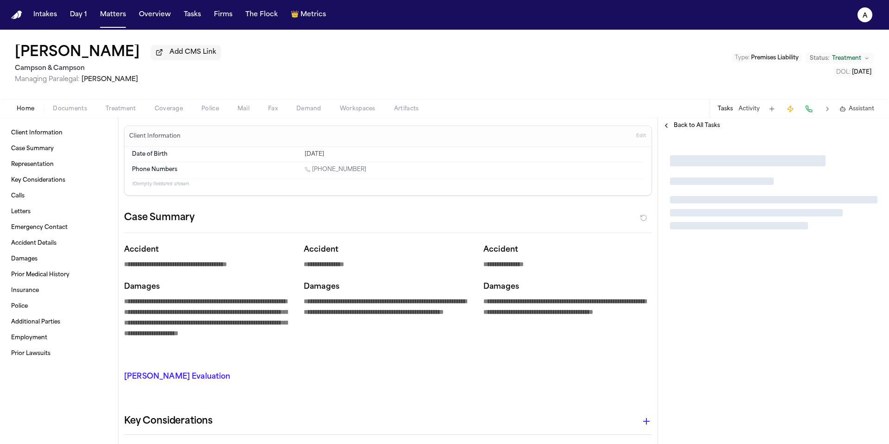
type textarea "*"
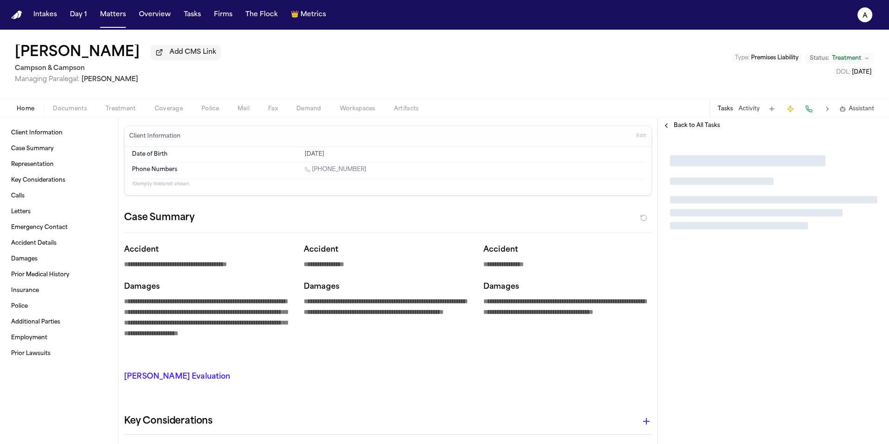
type textarea "*"
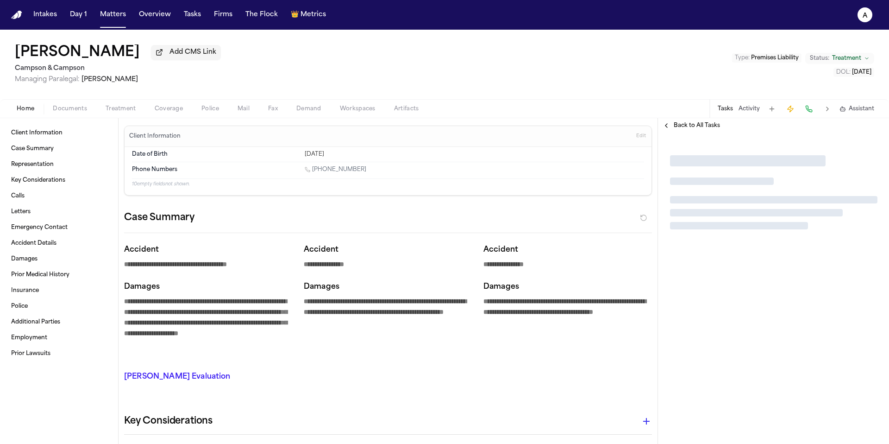
type textarea "*"
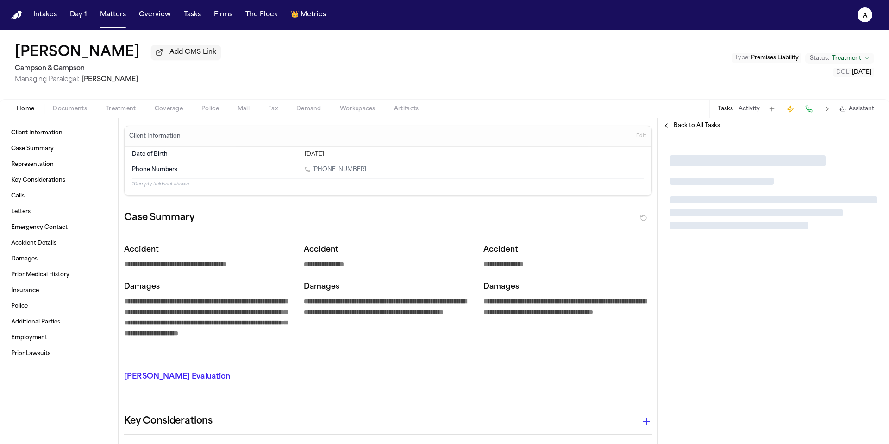
type textarea "*"
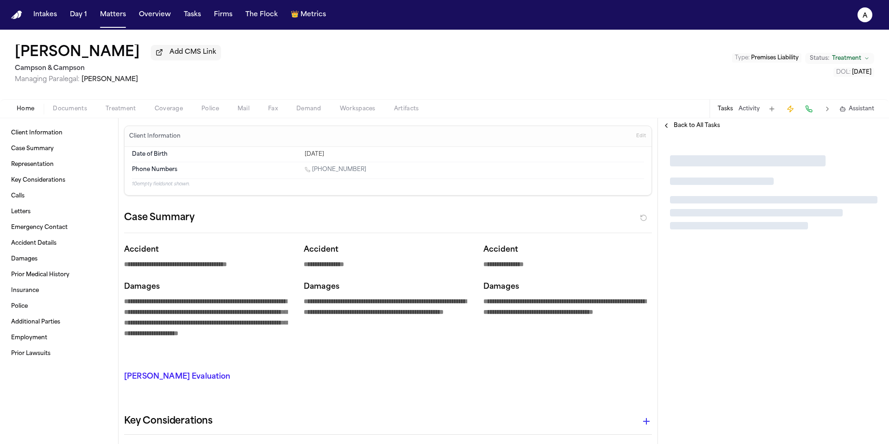
type textarea "*"
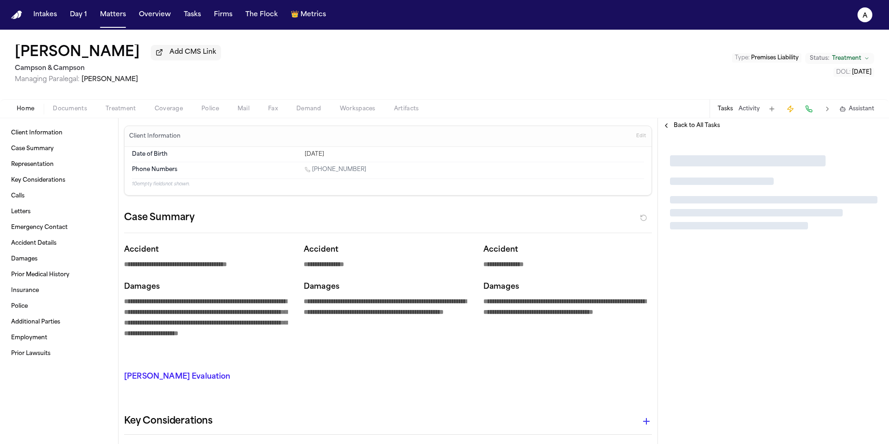
type textarea "*"
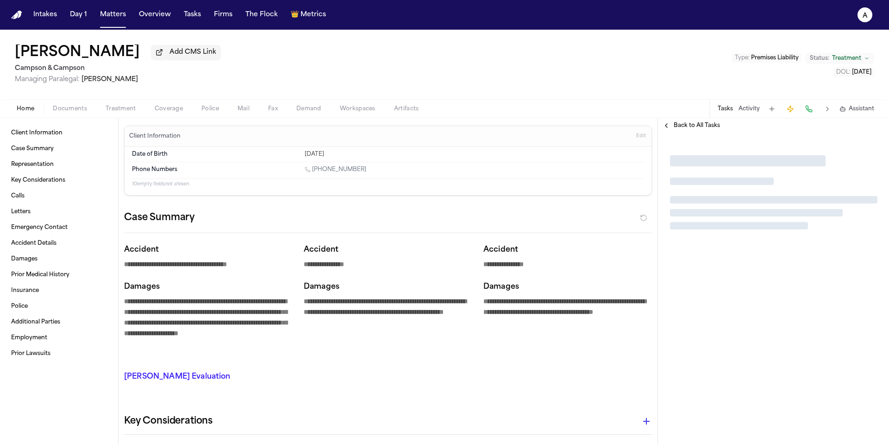
type textarea "*"
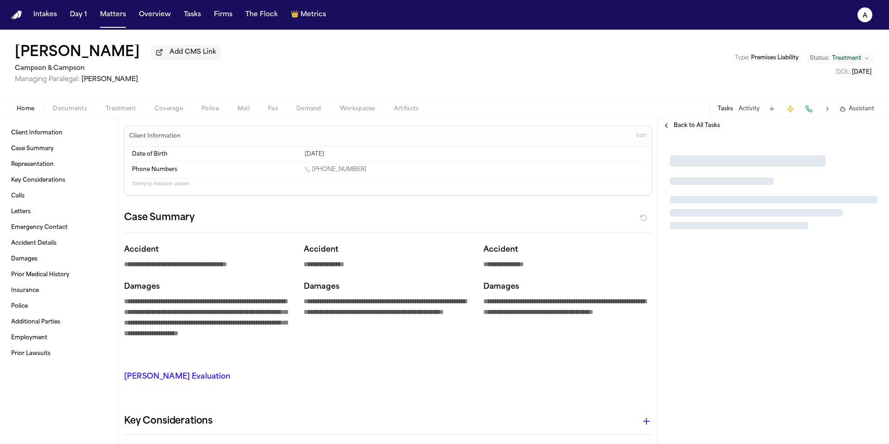
type textarea "*"
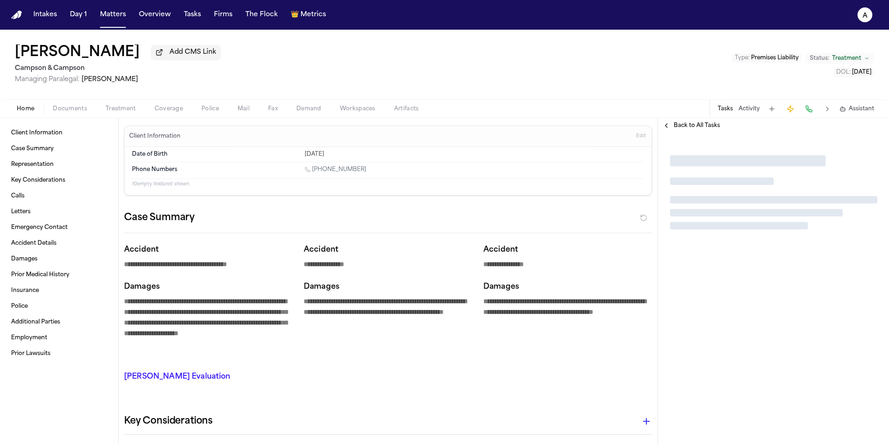
type textarea "*"
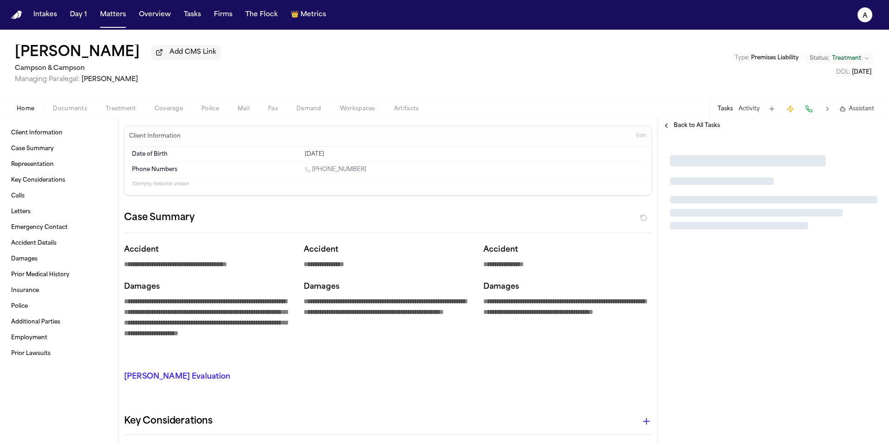
type textarea "*"
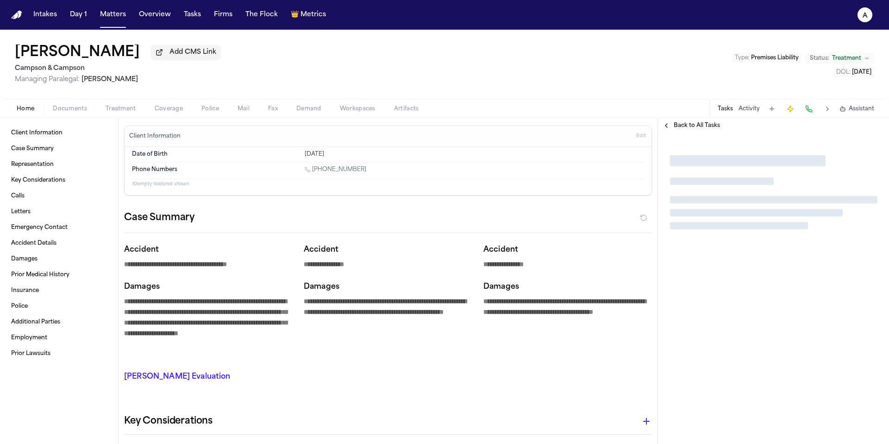
type textarea "*"
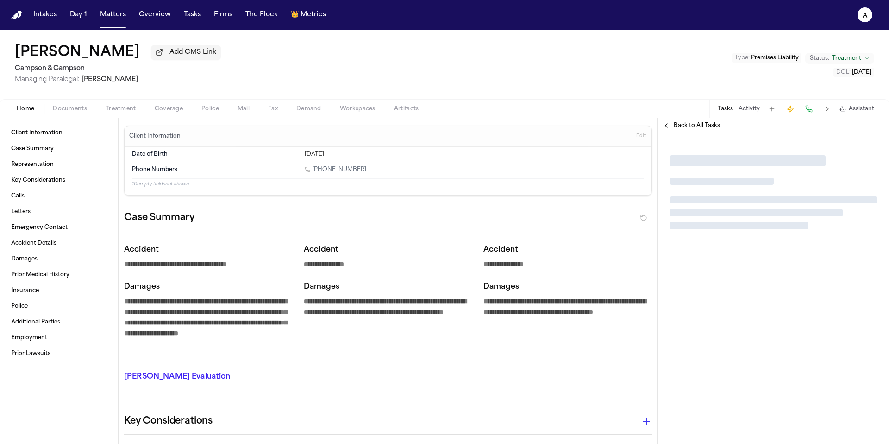
type textarea "*"
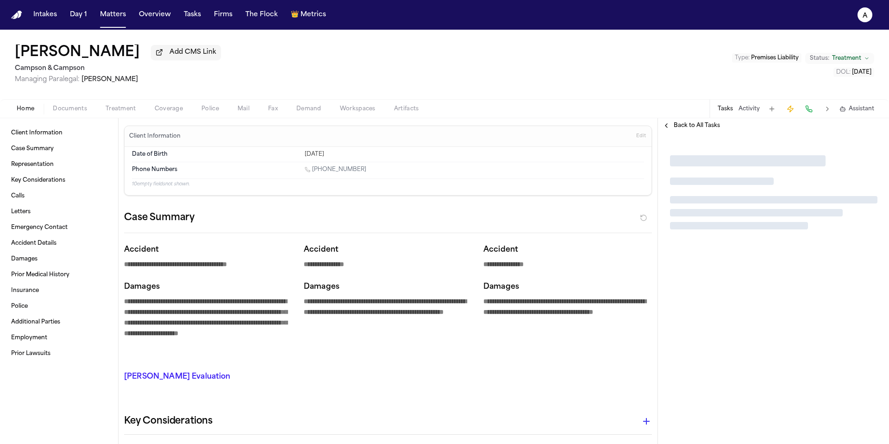
type textarea "*"
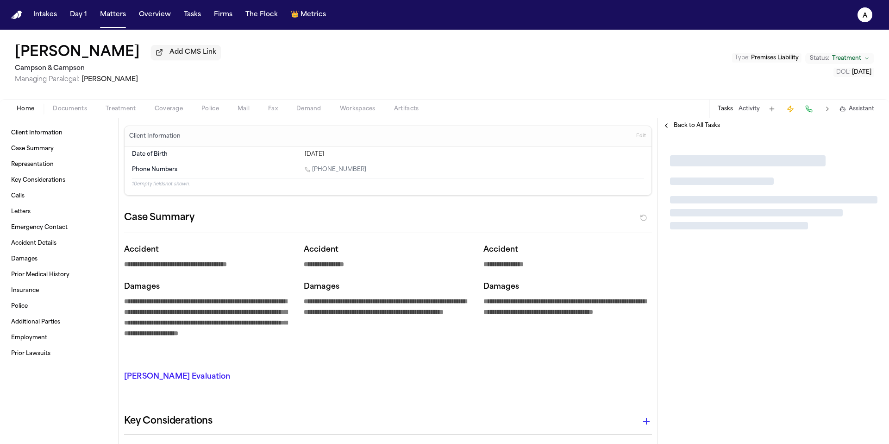
type textarea "*"
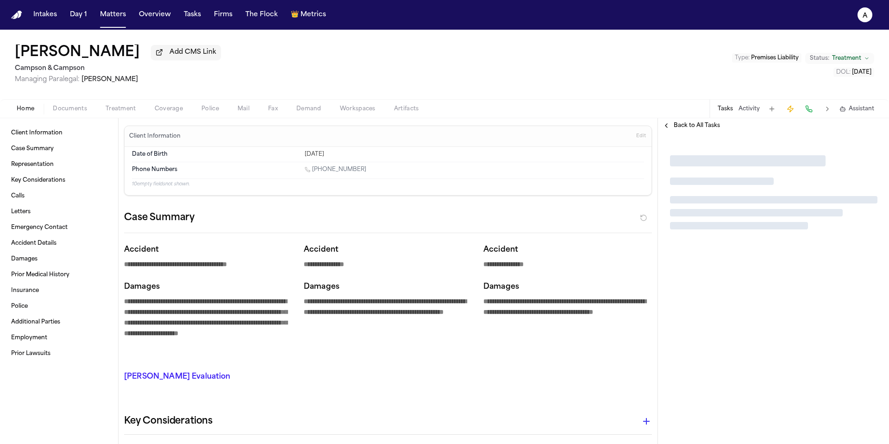
type textarea "*"
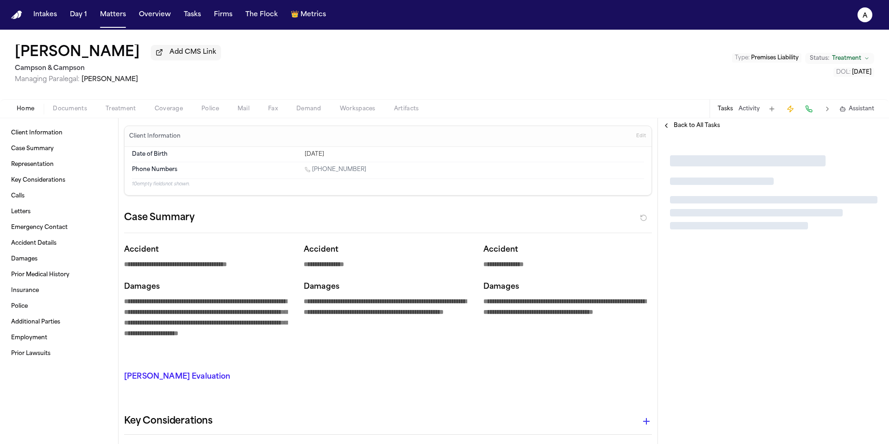
type textarea "*"
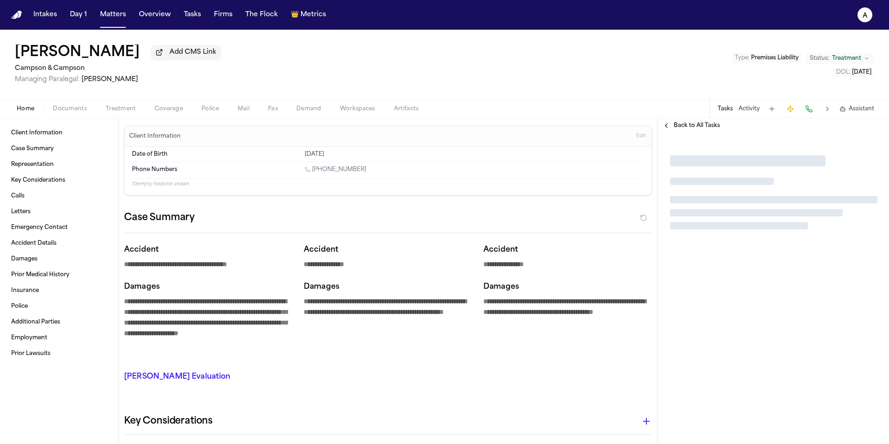
type textarea "*"
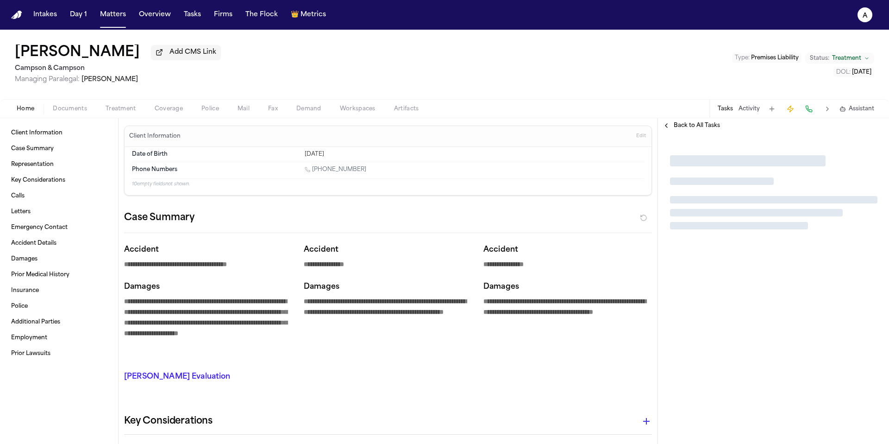
type textarea "*"
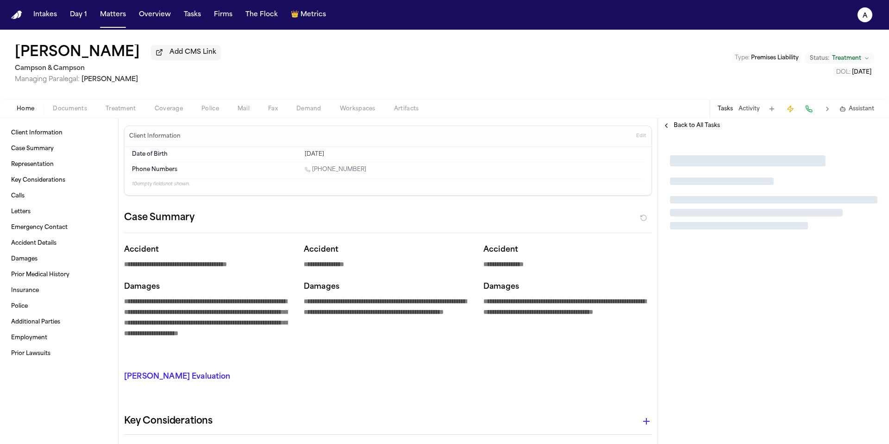
type textarea "*"
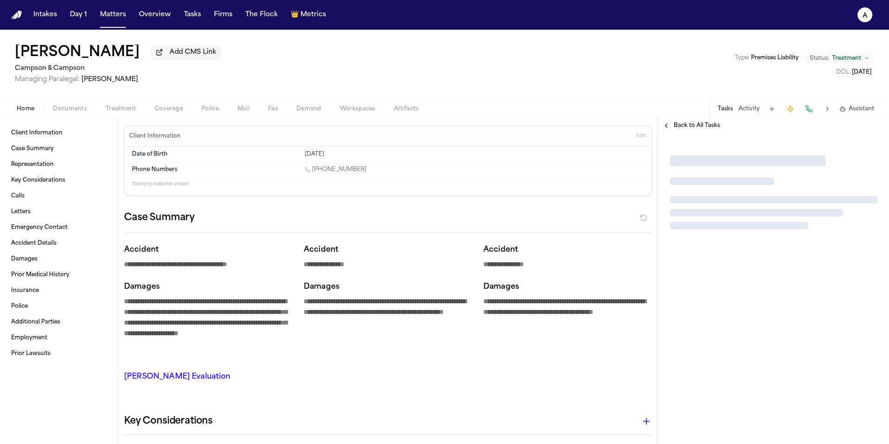
type textarea "*"
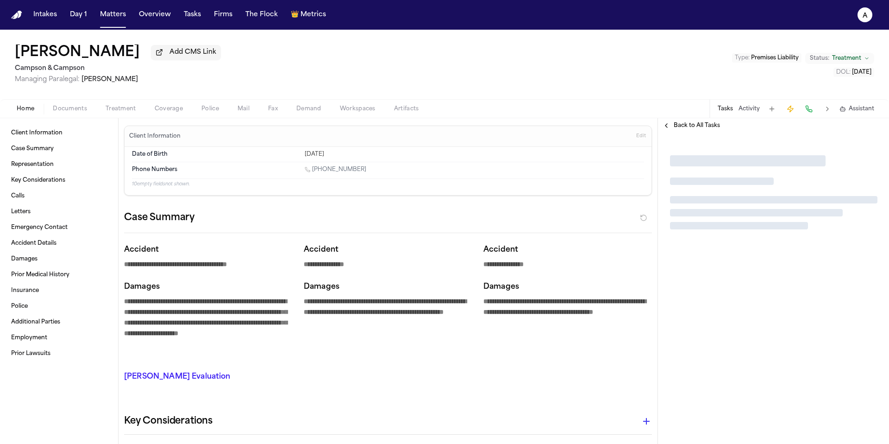
type textarea "*"
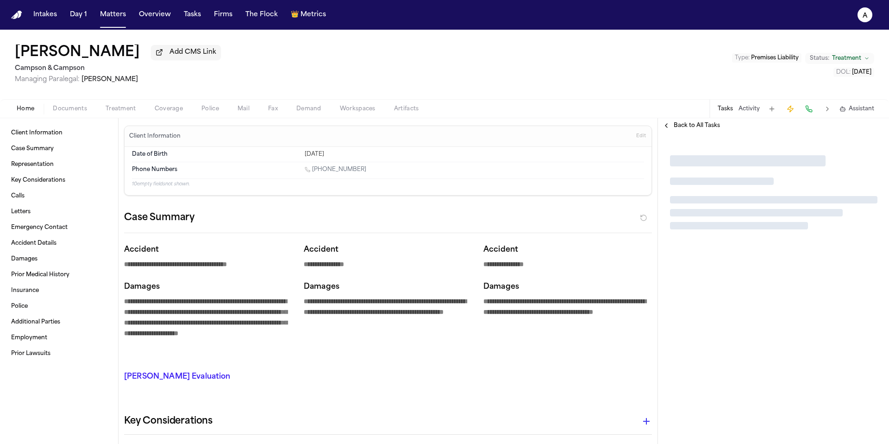
type textarea "*"
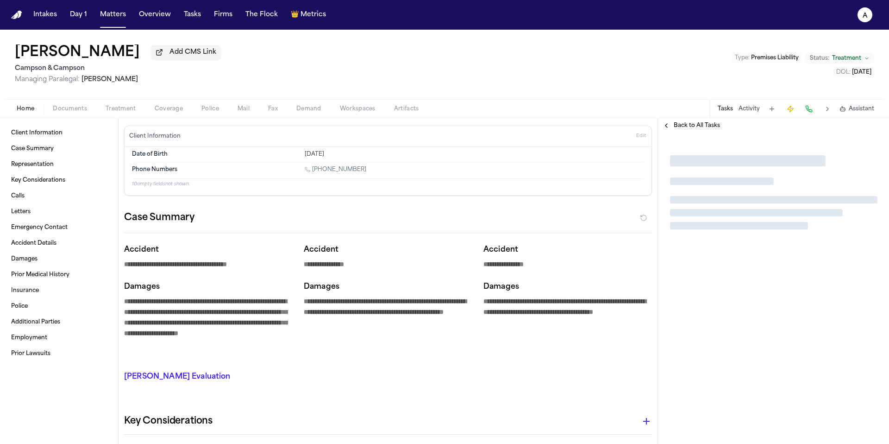
type textarea "*"
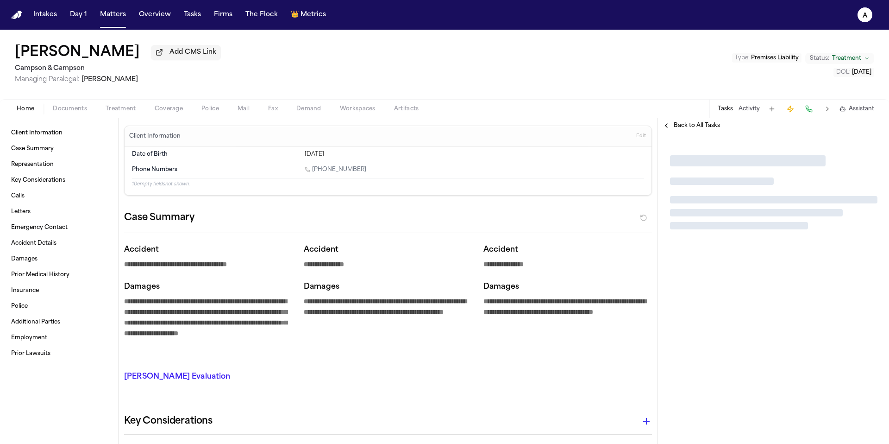
type textarea "*"
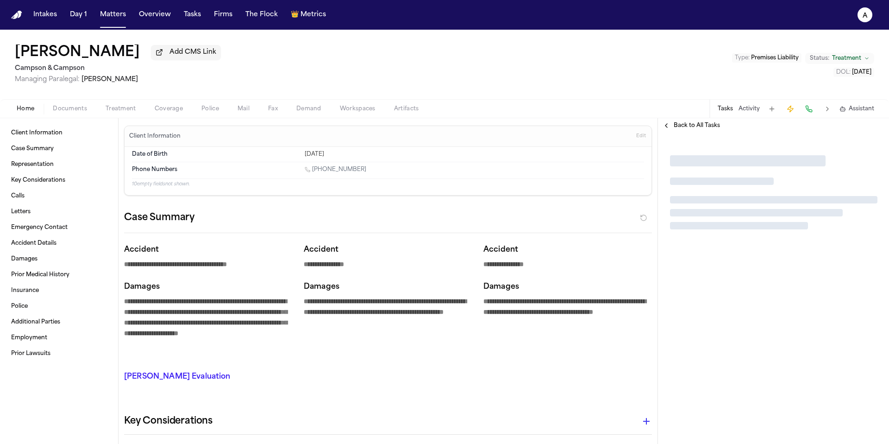
type textarea "*"
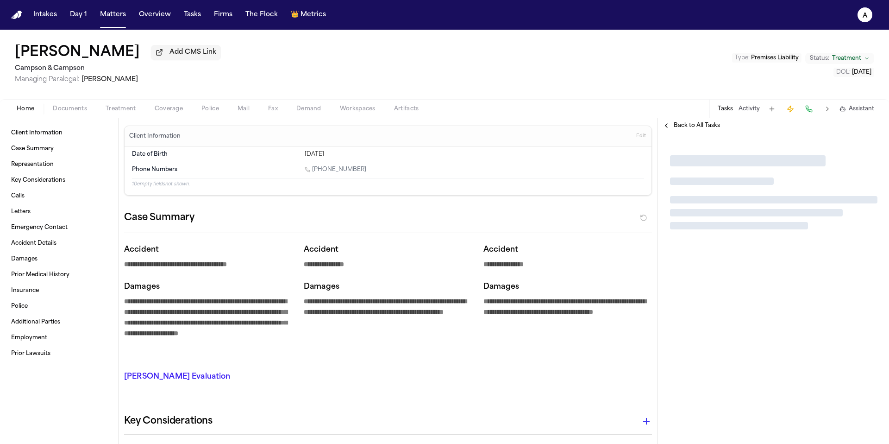
type textarea "*"
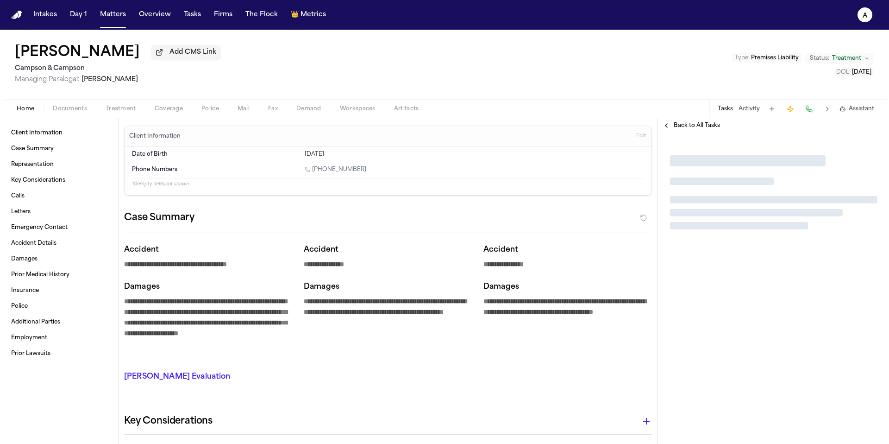
type textarea "*"
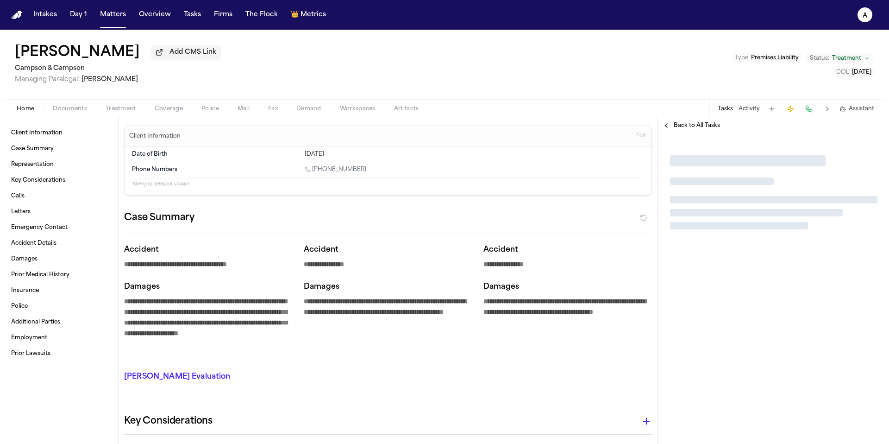
type textarea "*"
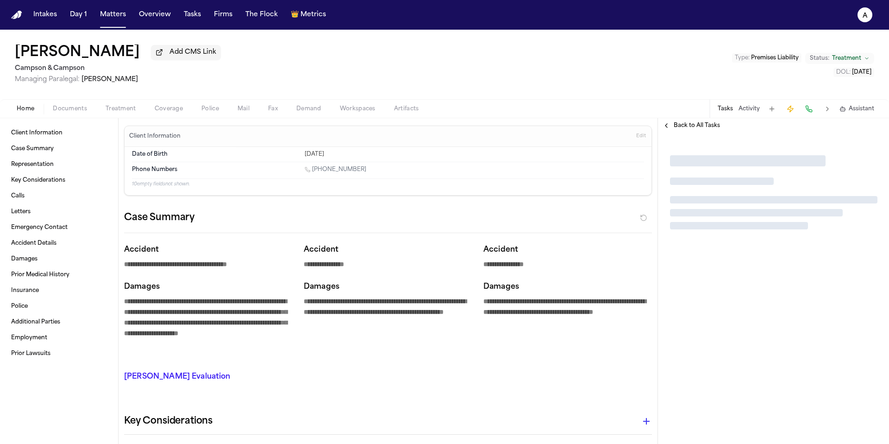
type textarea "*"
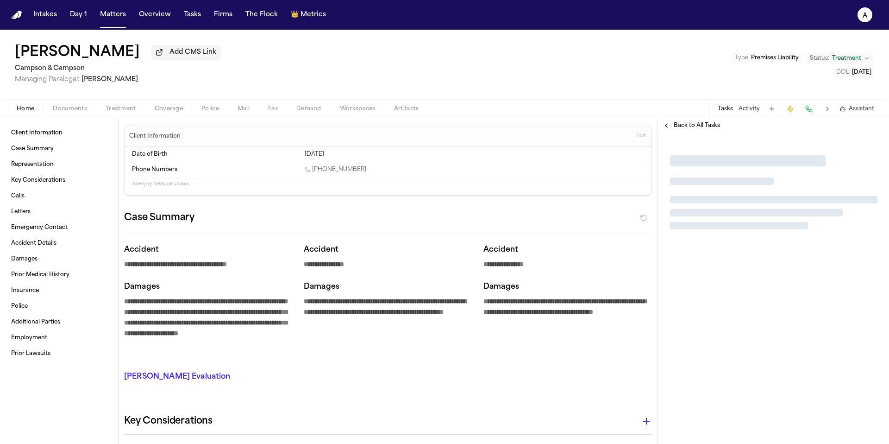
type textarea "*"
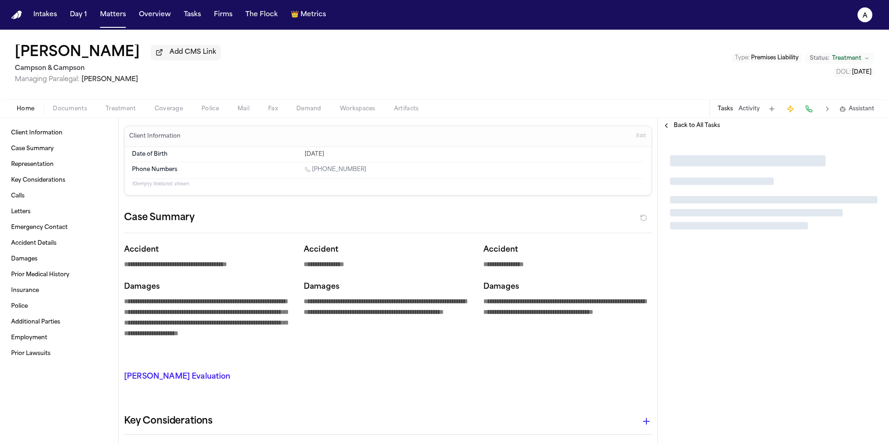
type textarea "*"
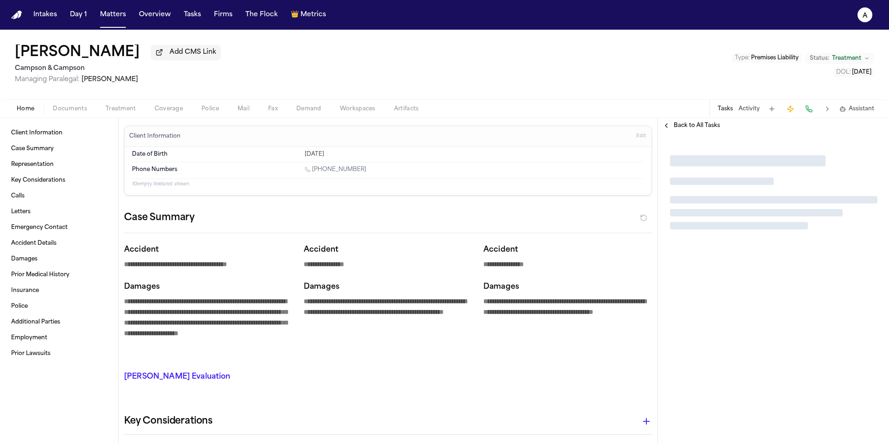
type textarea "*"
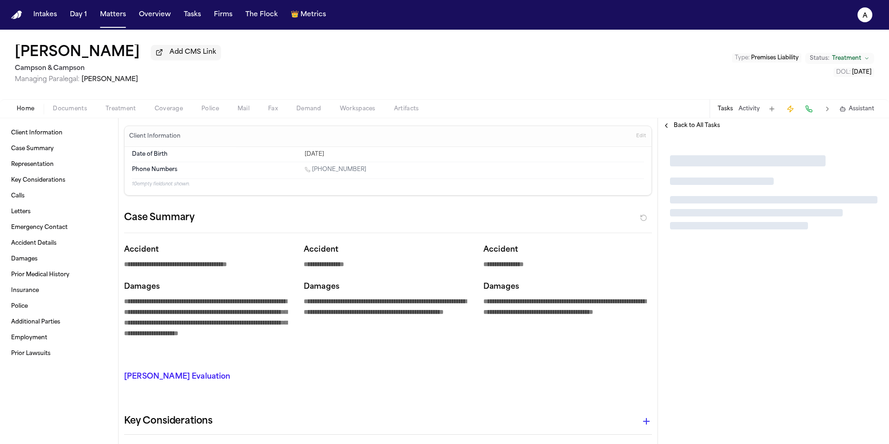
type textarea "*"
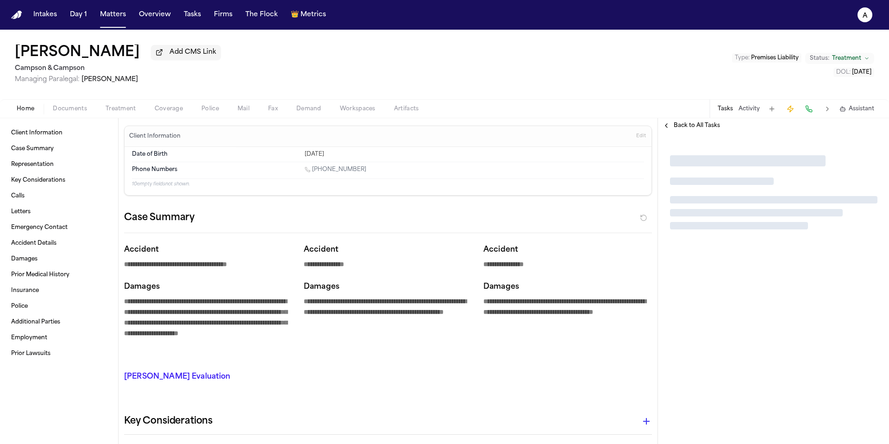
type textarea "*"
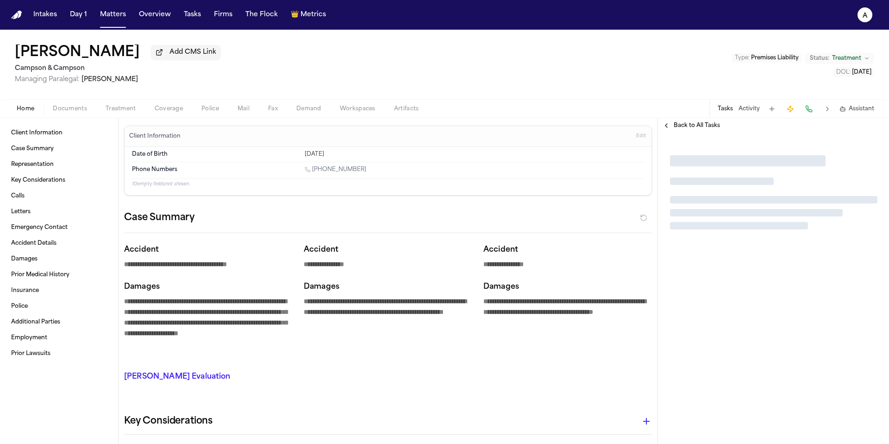
type textarea "*"
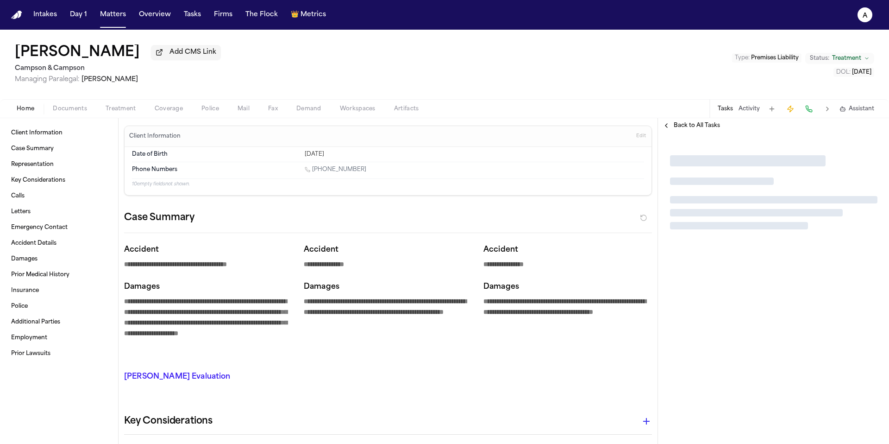
type textarea "*"
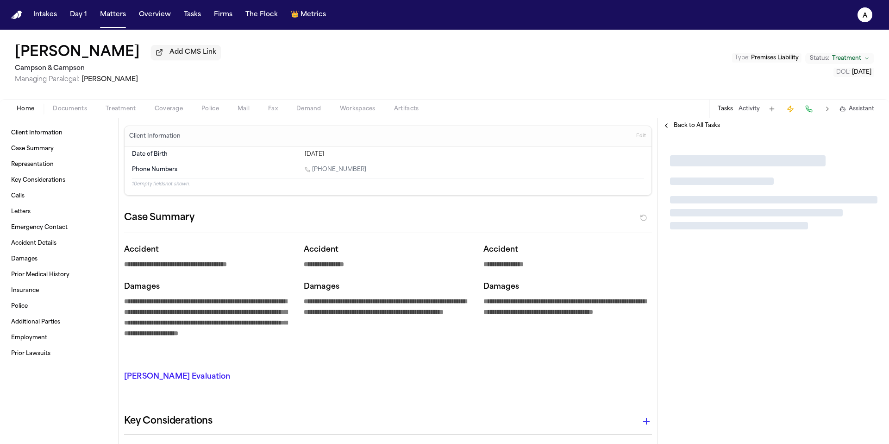
type textarea "*"
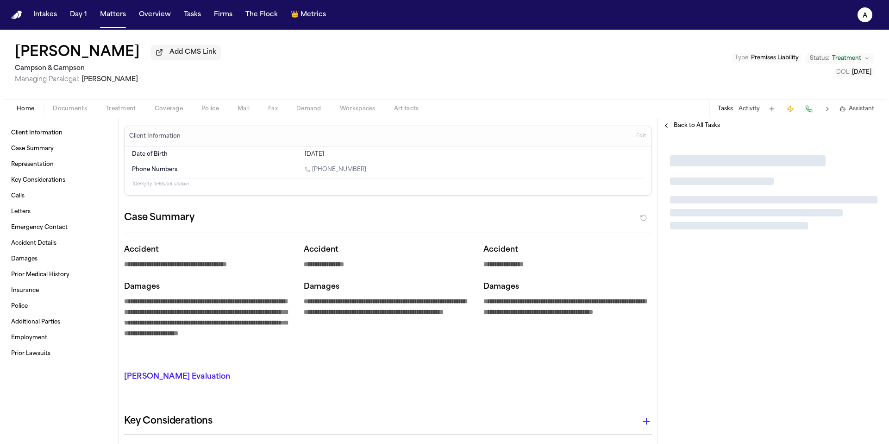
type textarea "*"
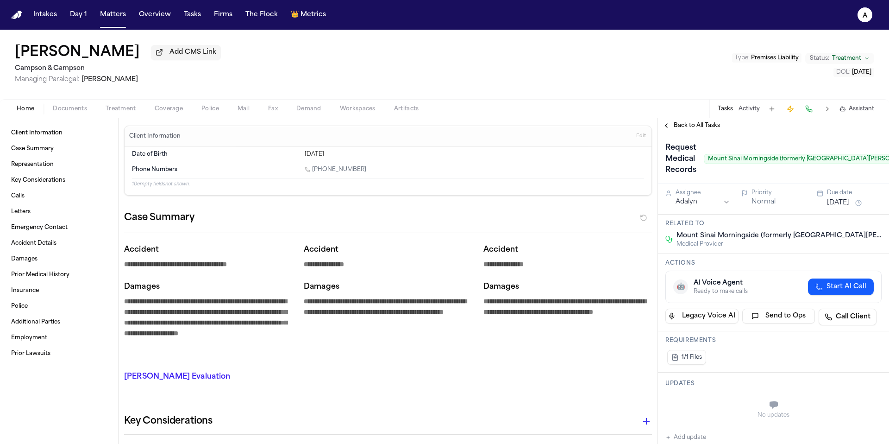
drag, startPoint x: 364, startPoint y: 171, endPoint x: 314, endPoint y: 172, distance: 50.0
click at [314, 172] on div "1 (646) 510-1857" at bounding box center [474, 170] width 339 height 9
copy link "(646) 510-1857"
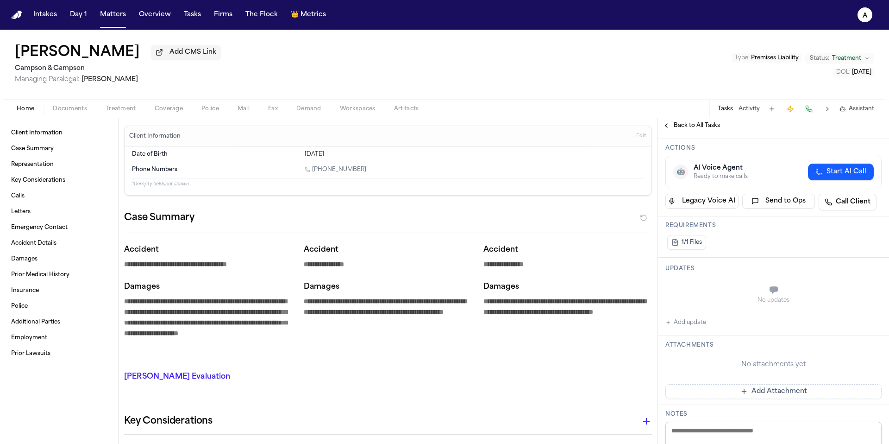
scroll to position [120, 0]
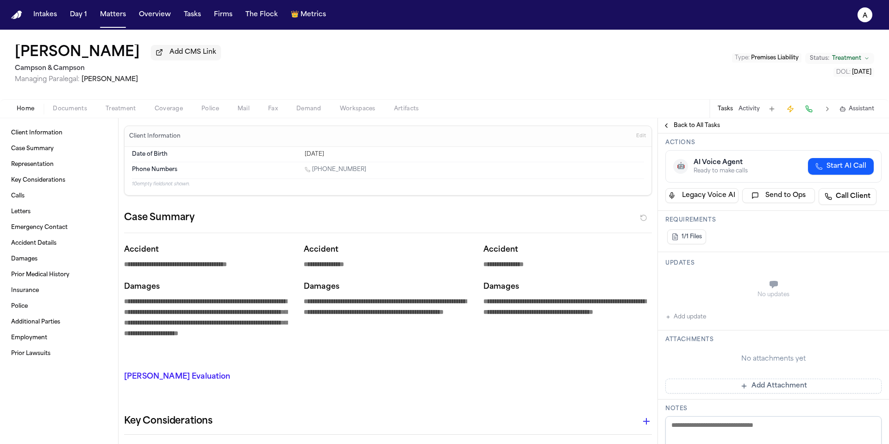
click at [709, 319] on div "No updates Add update" at bounding box center [774, 297] width 216 height 50
click at [700, 317] on button "Add update" at bounding box center [686, 316] width 41 height 11
click at [715, 280] on textarea "Add your update" at bounding box center [779, 285] width 198 height 19
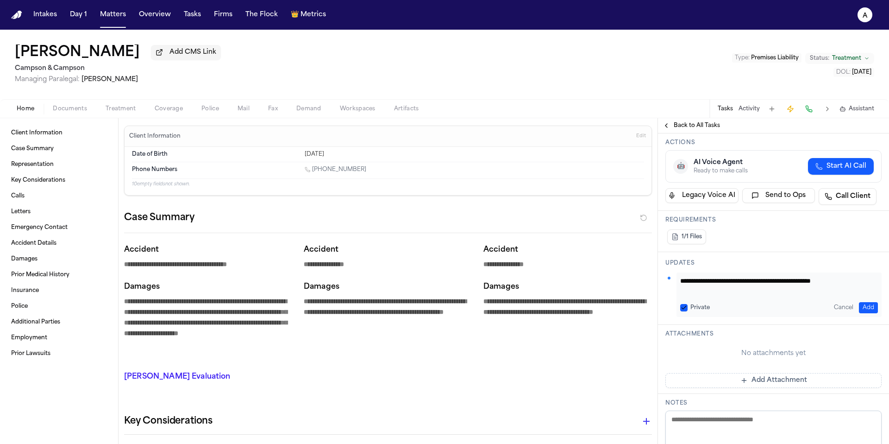
click at [682, 304] on button "Private" at bounding box center [683, 307] width 7 height 7
drag, startPoint x: 865, startPoint y: 284, endPoint x: 653, endPoint y: 286, distance: 211.7
click at [653, 286] on div "**********" at bounding box center [444, 281] width 889 height 326
click at [859, 305] on button "Add" at bounding box center [868, 307] width 19 height 11
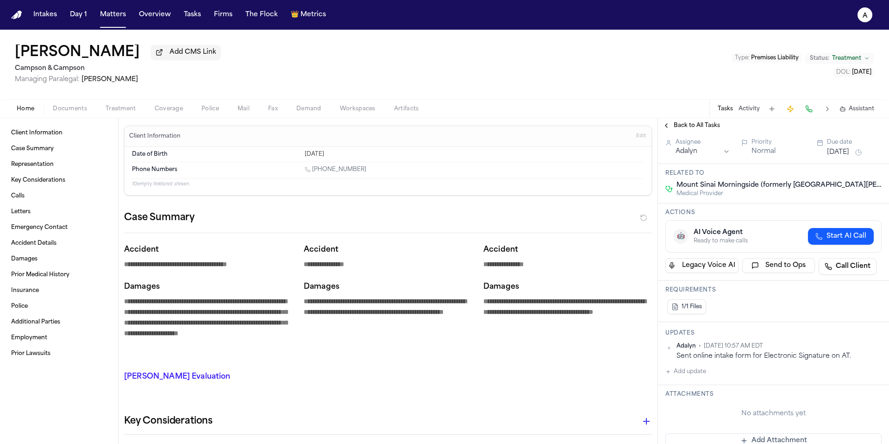
scroll to position [0, 0]
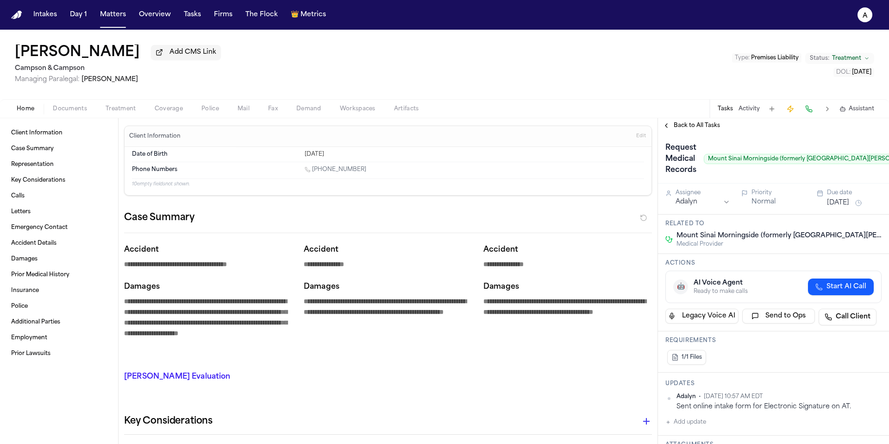
click at [842, 206] on button "Aug 22, 2025" at bounding box center [838, 202] width 22 height 9
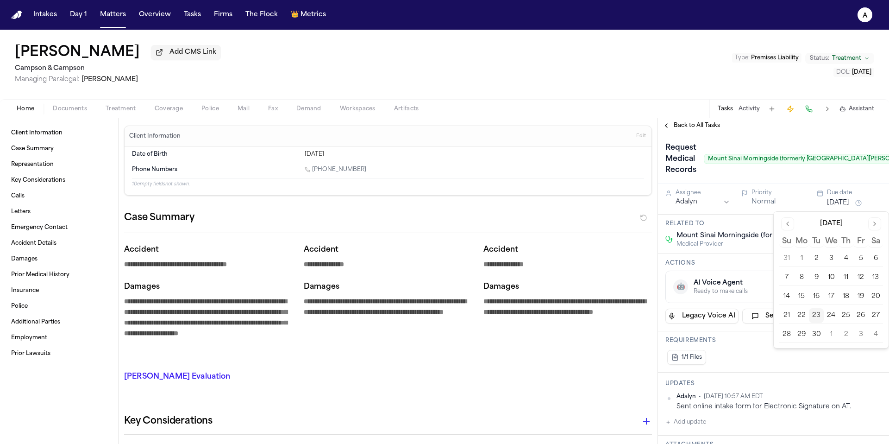
click at [833, 314] on button "24" at bounding box center [831, 315] width 15 height 15
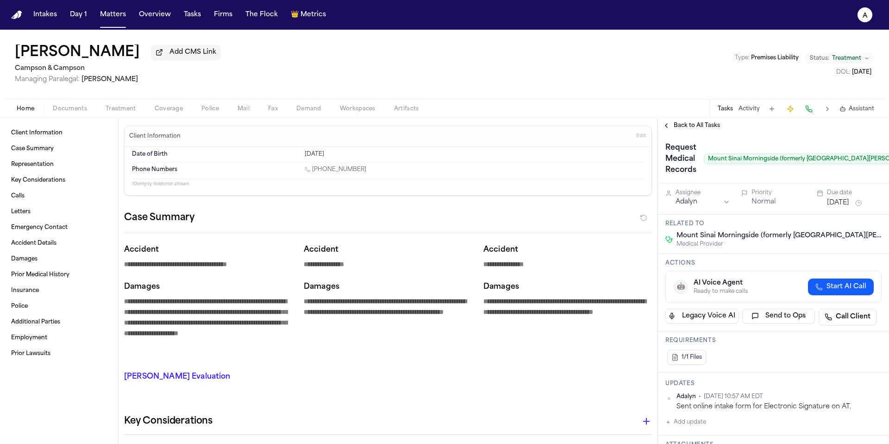
click at [750, 260] on div "Actions 🤖 AI Voice Agent Ready to make calls Start AI Call Legacy Voice AI Send…" at bounding box center [773, 292] width 231 height 77
click at [686, 125] on span "Back to All Tasks" at bounding box center [697, 125] width 46 height 7
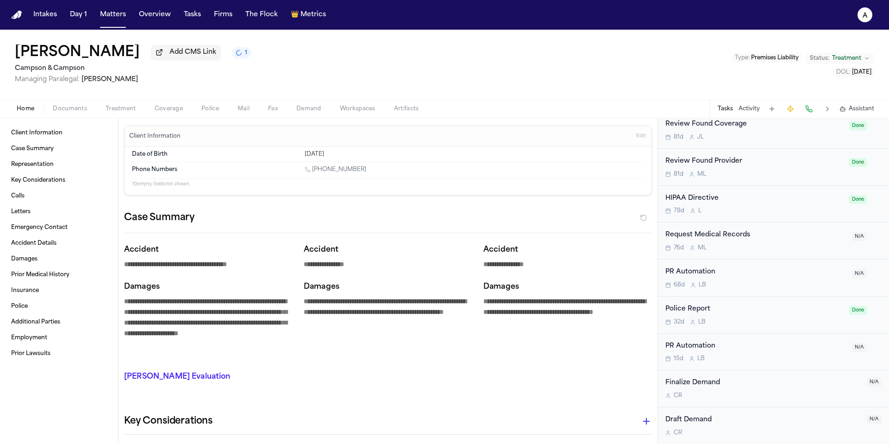
scroll to position [730, 0]
click at [792, 248] on div "76d M L" at bounding box center [756, 247] width 181 height 7
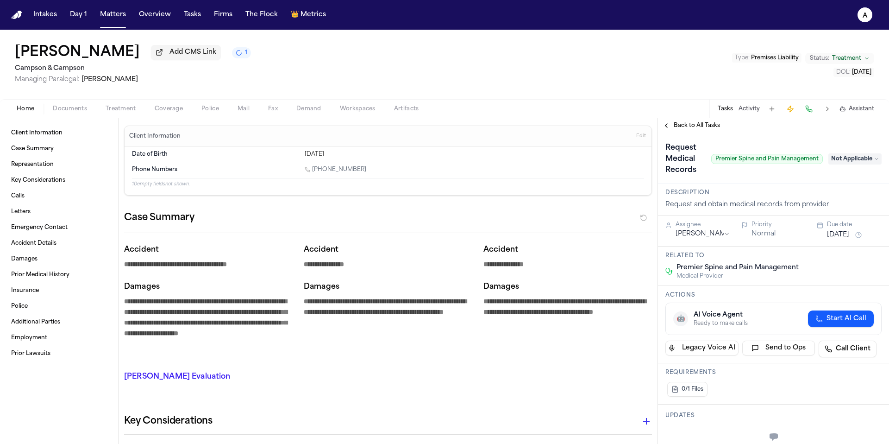
click at [706, 129] on span "Back to All Tasks" at bounding box center [697, 125] width 46 height 7
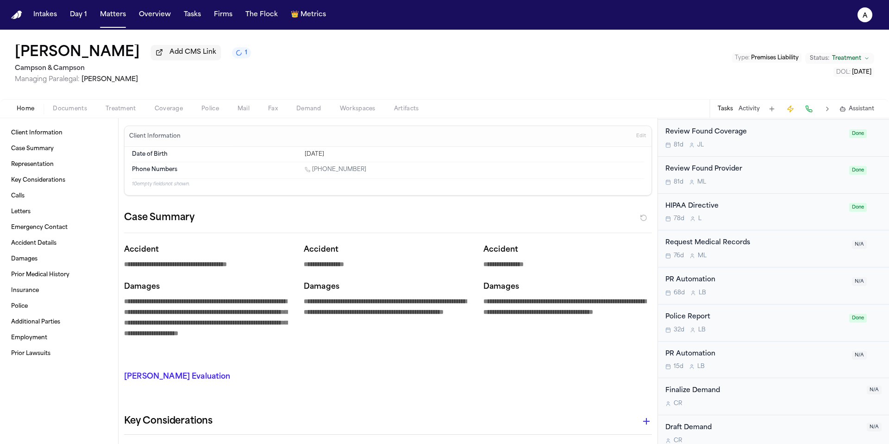
scroll to position [730, 0]
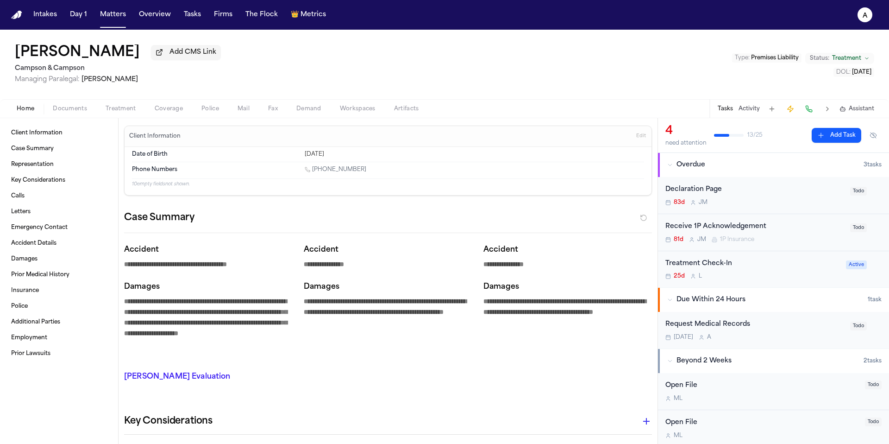
scroll to position [730, 0]
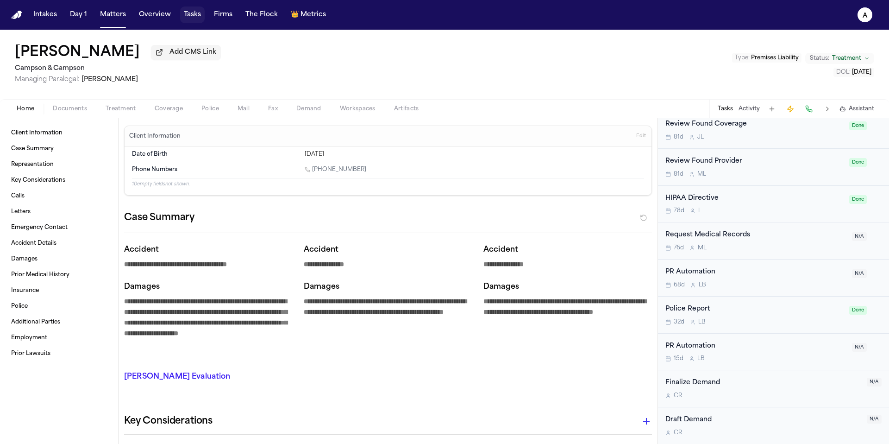
click at [191, 16] on button "Tasks" at bounding box center [192, 14] width 25 height 17
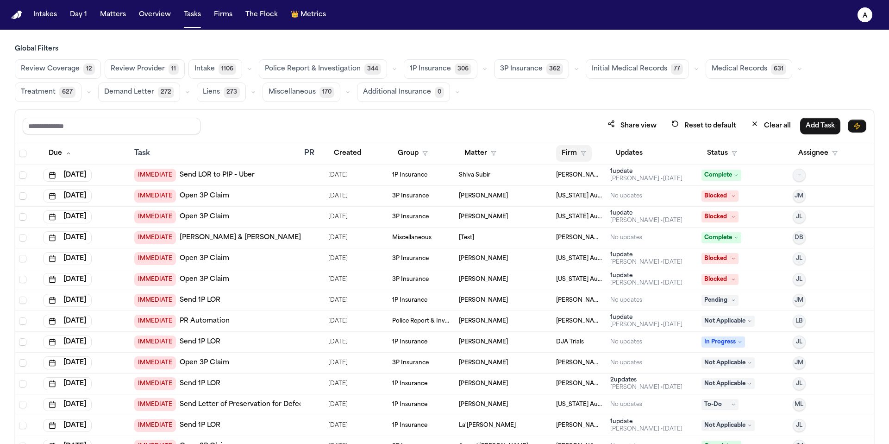
click at [572, 153] on button "Firm" at bounding box center [574, 153] width 36 height 17
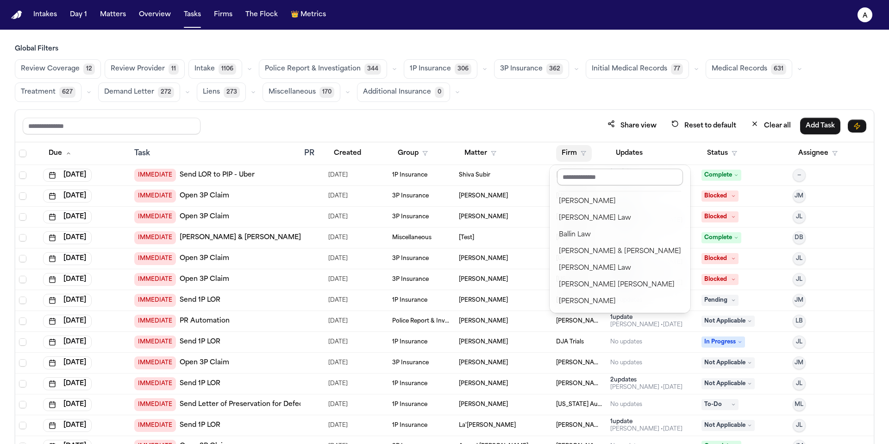
click at [592, 177] on input "text" at bounding box center [620, 177] width 126 height 17
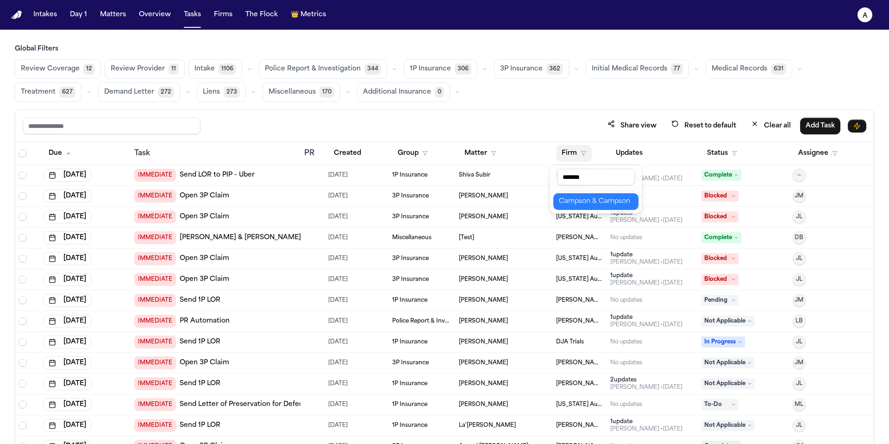
type input "*******"
click at [602, 206] on div "Campson & Campson" at bounding box center [596, 201] width 74 height 11
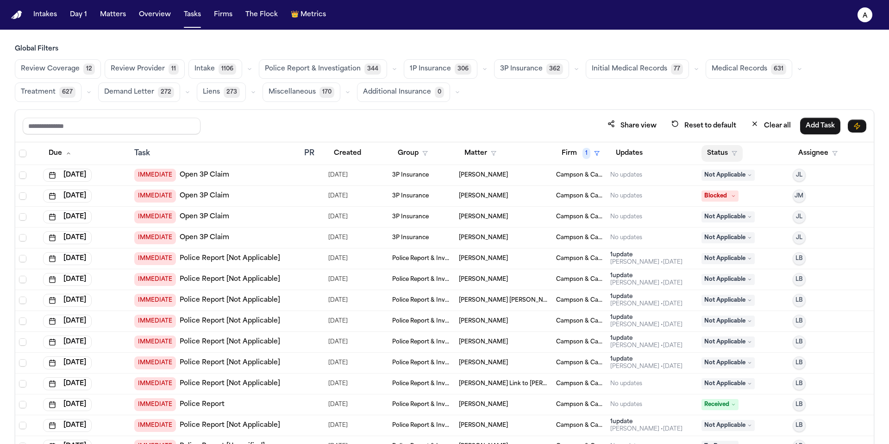
click at [722, 152] on button "Status" at bounding box center [722, 153] width 41 height 17
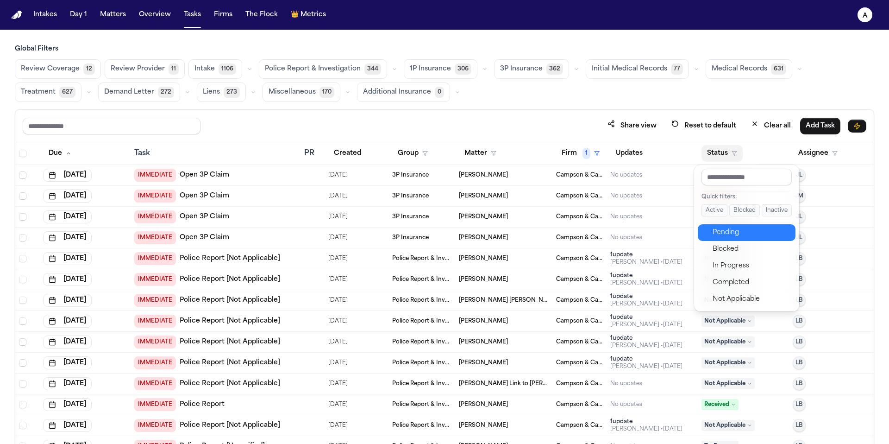
click at [740, 234] on div "Pending" at bounding box center [751, 232] width 77 height 11
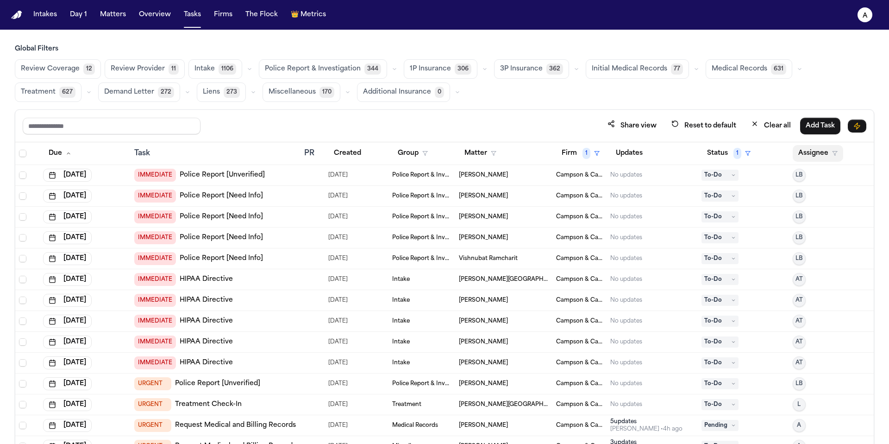
click at [805, 151] on button "Assignee" at bounding box center [818, 153] width 50 height 17
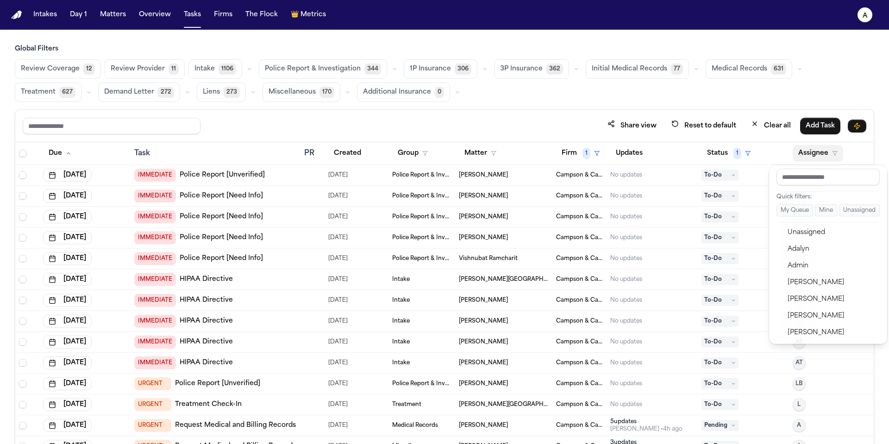
click at [742, 69] on div "Global Filters Review Coverage 12 Review Provider 11 Intake 1106 Police Report …" at bounding box center [445, 264] width 860 height 440
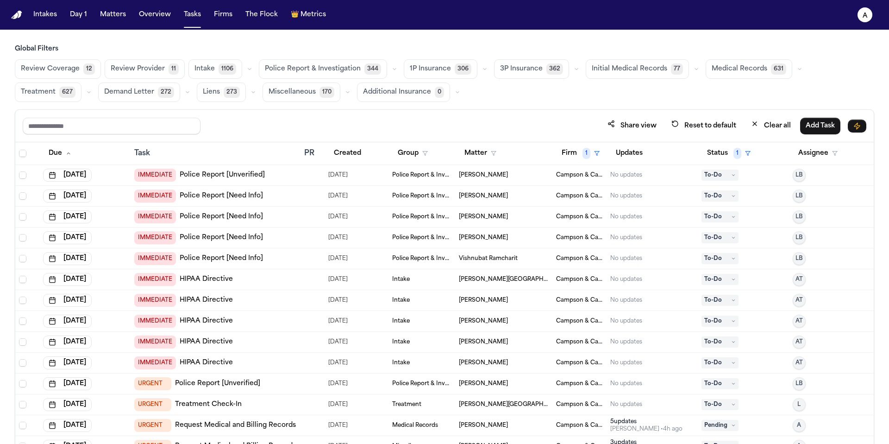
click at [752, 68] on span "Medical Records" at bounding box center [740, 68] width 56 height 9
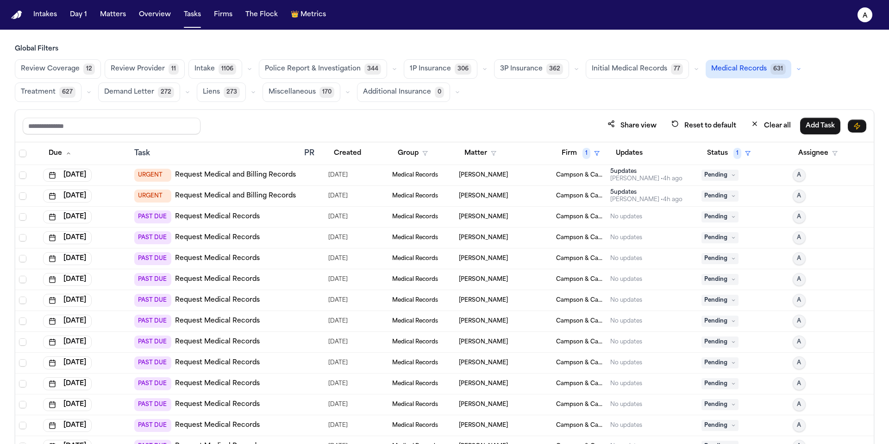
click at [533, 219] on div "[PERSON_NAME]" at bounding box center [504, 216] width 90 height 7
click at [368, 144] on th "Created" at bounding box center [357, 153] width 64 height 23
click at [503, 229] on td "[PERSON_NAME]" at bounding box center [503, 237] width 97 height 21
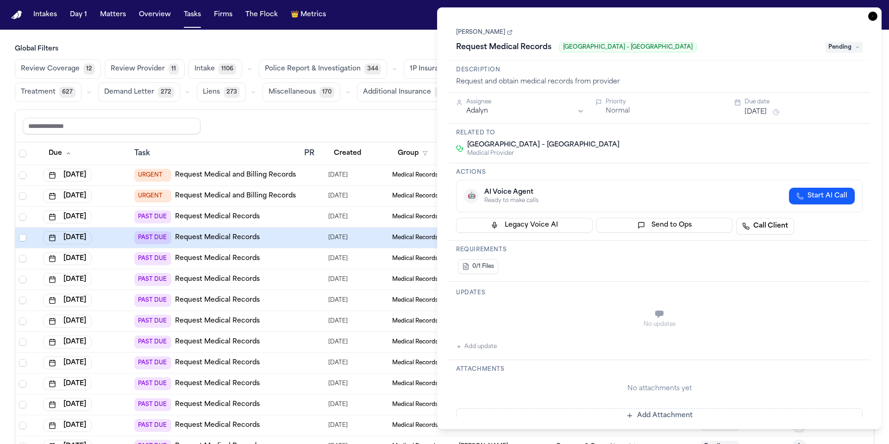
click at [482, 34] on link "[PERSON_NAME]" at bounding box center [484, 32] width 57 height 7
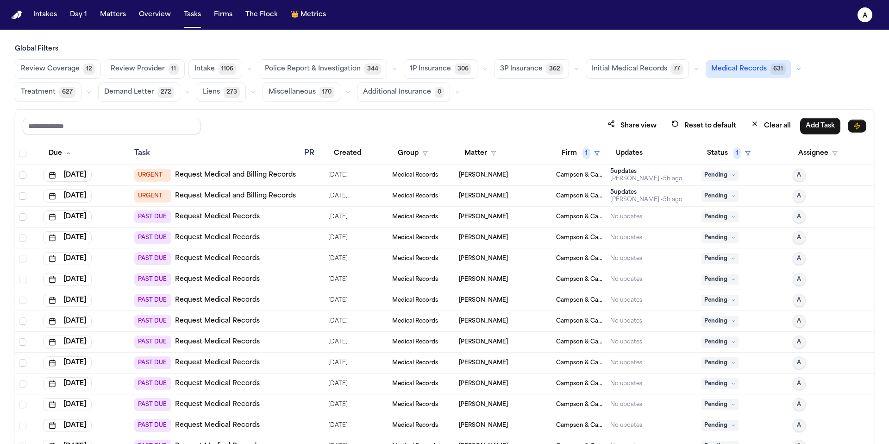
click at [429, 129] on div "Share view Reset to default Clear all Add Task" at bounding box center [445, 125] width 844 height 17
click at [108, 11] on button "Matters" at bounding box center [112, 14] width 33 height 17
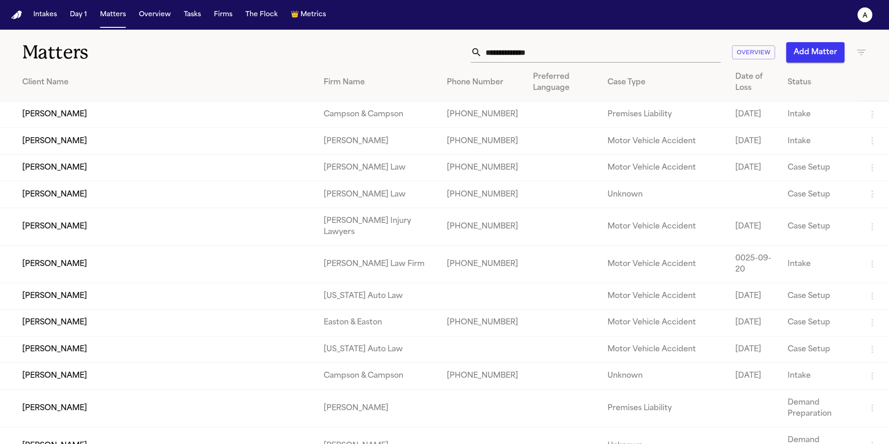
click at [553, 58] on input "text" at bounding box center [601, 52] width 239 height 20
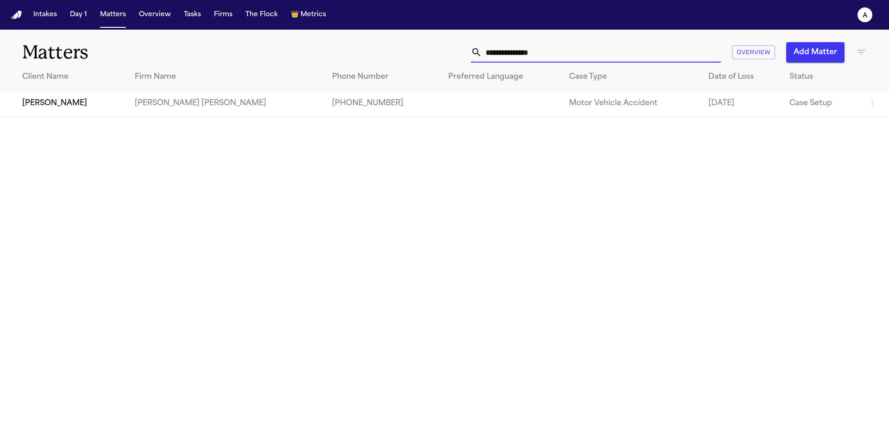
type input "**********"
click at [74, 102] on td "[PERSON_NAME]" at bounding box center [63, 103] width 127 height 26
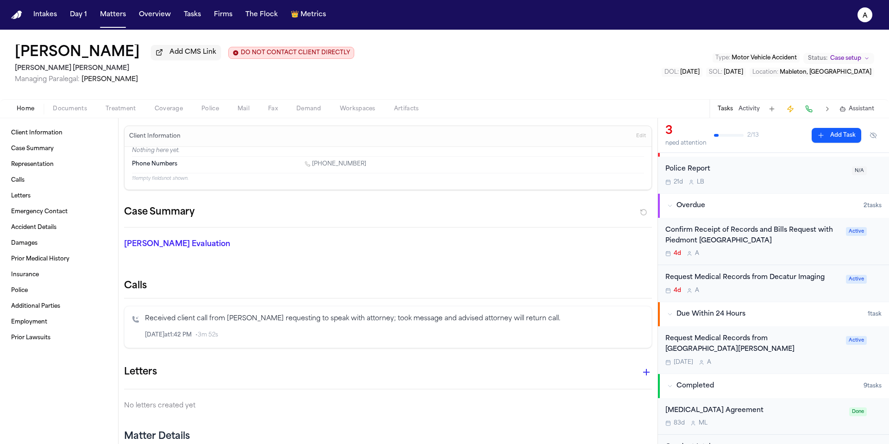
scroll to position [22, 0]
click at [815, 251] on div "4d A" at bounding box center [753, 251] width 175 height 7
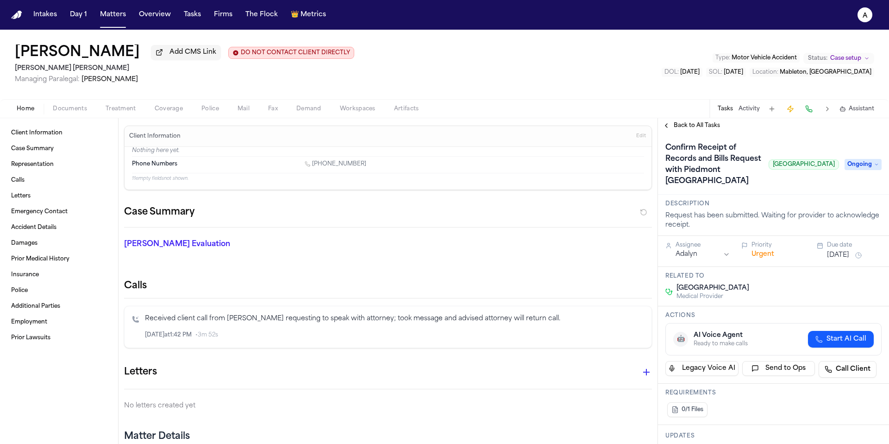
click at [827, 170] on span "Piedmont Atlanta Hospital" at bounding box center [804, 164] width 70 height 10
drag, startPoint x: 832, startPoint y: 172, endPoint x: 749, endPoint y: 171, distance: 83.4
click at [749, 171] on div "Confirm Receipt of Records and Bills Request with Piedmont Atlanta Hospital Pie…" at bounding box center [774, 164] width 216 height 48
click at [769, 170] on span "Piedmont Atlanta Hospital" at bounding box center [804, 164] width 70 height 10
drag, startPoint x: 754, startPoint y: 171, endPoint x: 830, endPoint y: 170, distance: 75.5
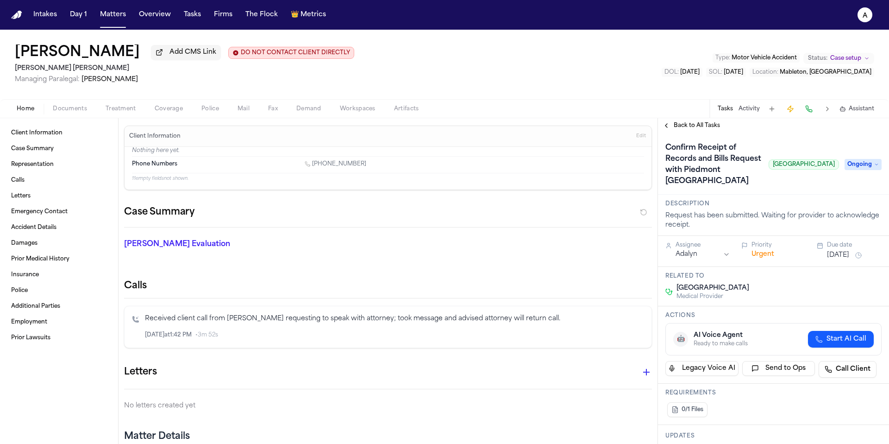
click at [830, 170] on span "Piedmont Atlanta Hospital" at bounding box center [804, 164] width 70 height 10
copy span "Piedmont Atlanta Hospital"
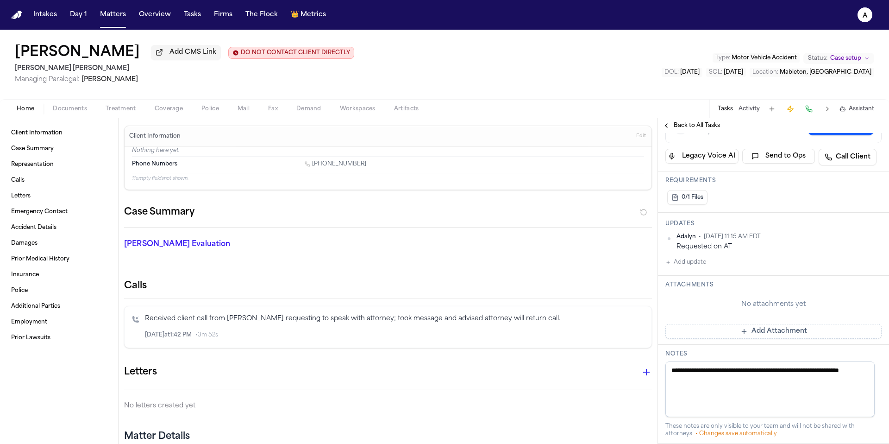
scroll to position [240, 0]
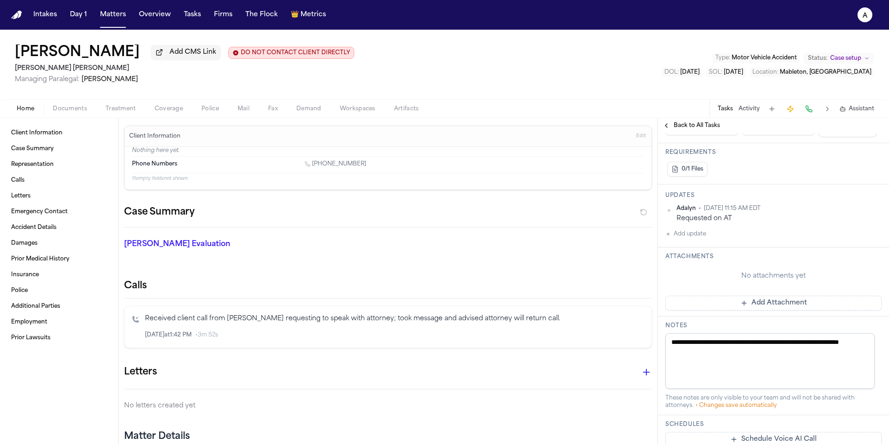
click at [761, 367] on textarea "**********" at bounding box center [770, 361] width 209 height 56
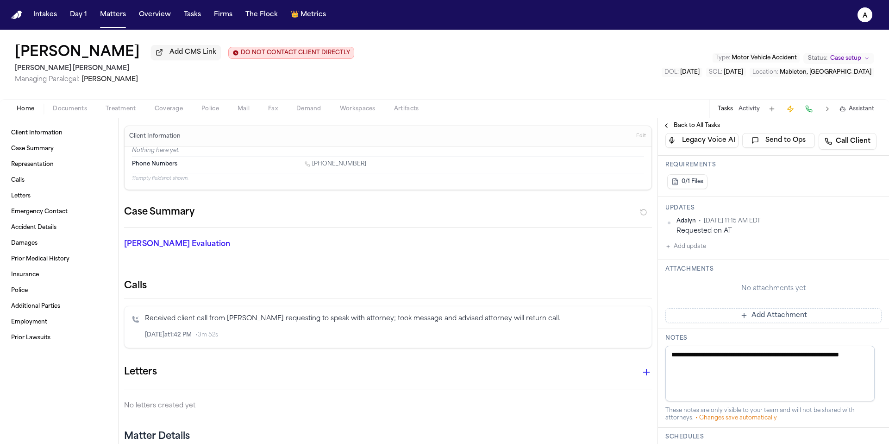
scroll to position [227, 0]
click at [701, 252] on button "Add update" at bounding box center [686, 246] width 41 height 11
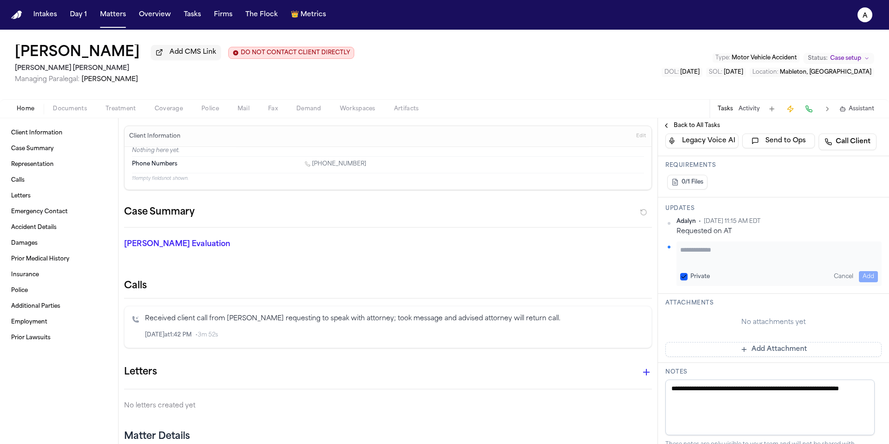
click at [700, 262] on textarea "Add your update" at bounding box center [779, 254] width 198 height 19
paste textarea "**********"
click at [686, 280] on button "Private" at bounding box center [683, 276] width 7 height 7
click at [695, 260] on textarea "**********" at bounding box center [775, 254] width 191 height 19
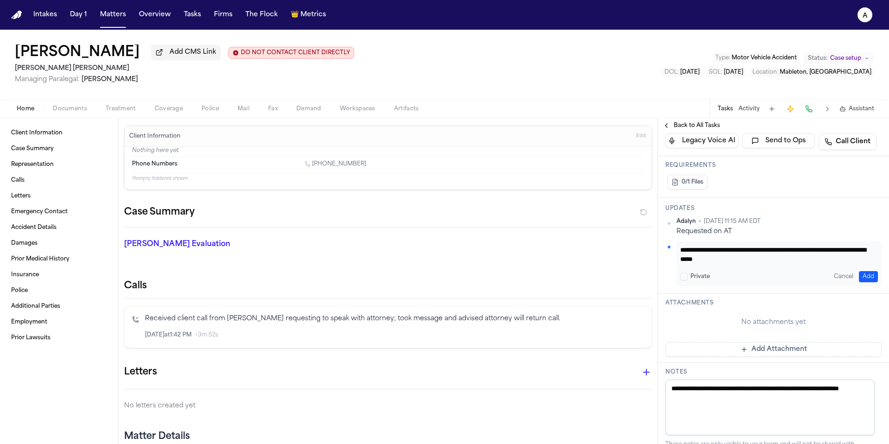
scroll to position [0, 0]
click at [832, 262] on textarea "**********" at bounding box center [775, 254] width 191 height 19
click at [716, 264] on textarea "**********" at bounding box center [775, 254] width 191 height 19
type textarea "**********"
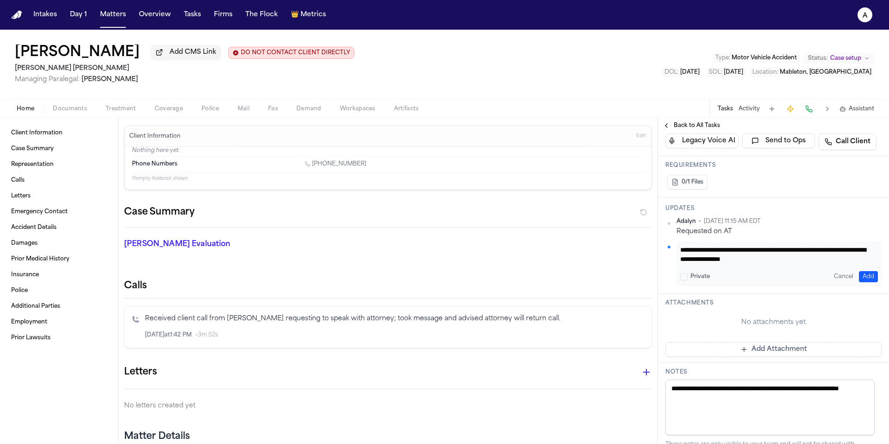
click at [861, 282] on button "Add" at bounding box center [868, 276] width 19 height 11
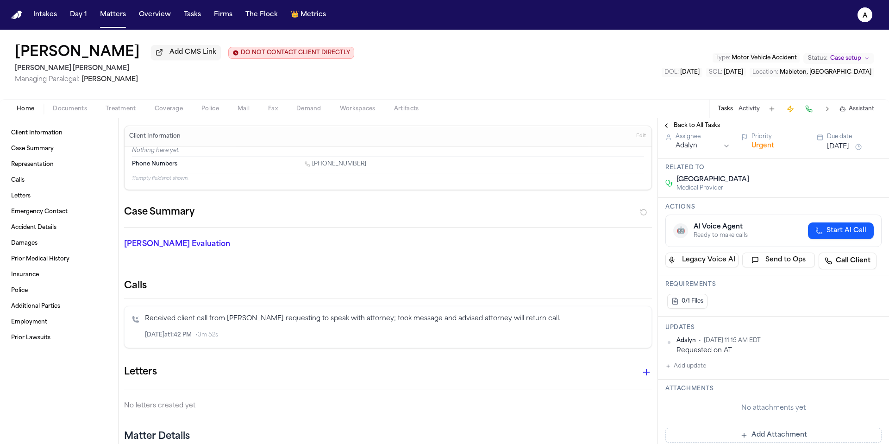
scroll to position [60, 0]
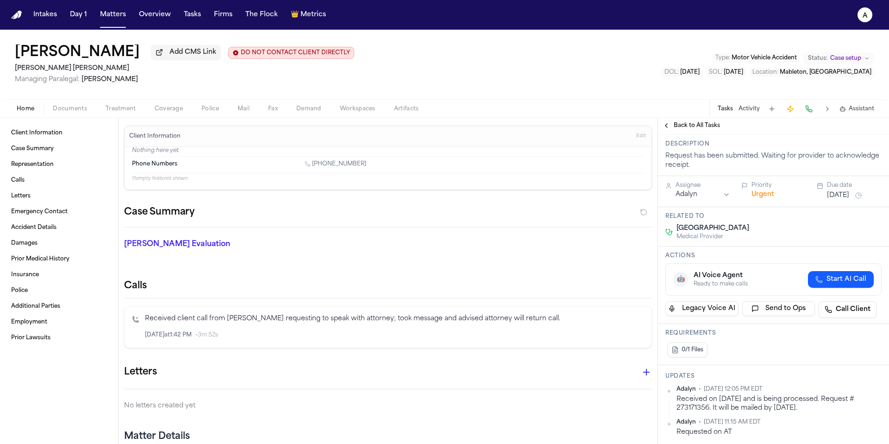
click at [837, 200] on button "Sep 19, 2025" at bounding box center [838, 195] width 22 height 9
click at [839, 319] on button "25" at bounding box center [846, 319] width 15 height 15
click at [752, 275] on div "Actions 🤖 AI Voice Agent Ready to make calls Start AI Call Legacy Voice AI Send…" at bounding box center [773, 284] width 231 height 77
click at [684, 129] on span "Back to All Tasks" at bounding box center [697, 125] width 46 height 7
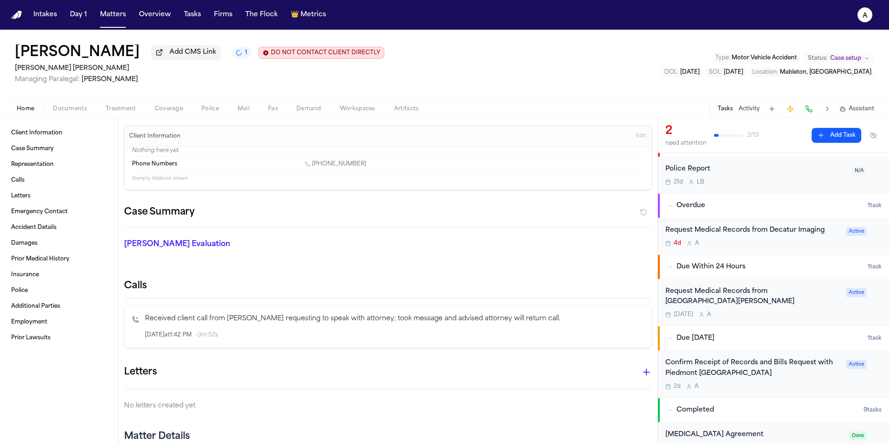
scroll to position [11, 0]
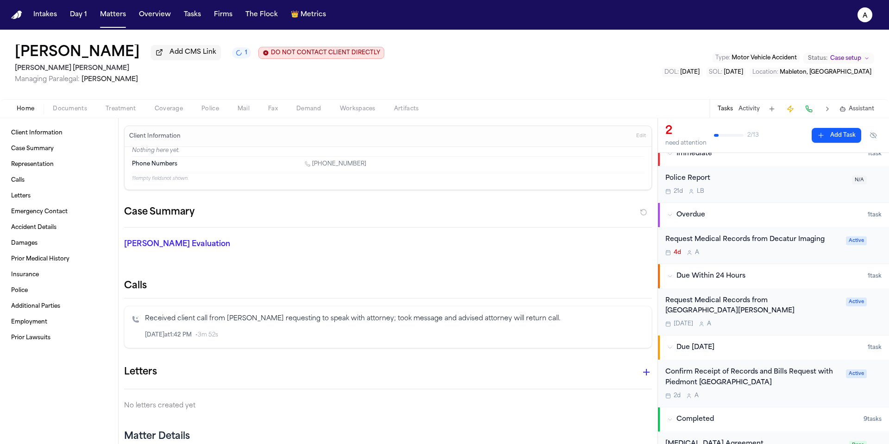
click at [814, 258] on div "Request Medical Records from Decatur Imaging 4d A Active" at bounding box center [773, 245] width 231 height 37
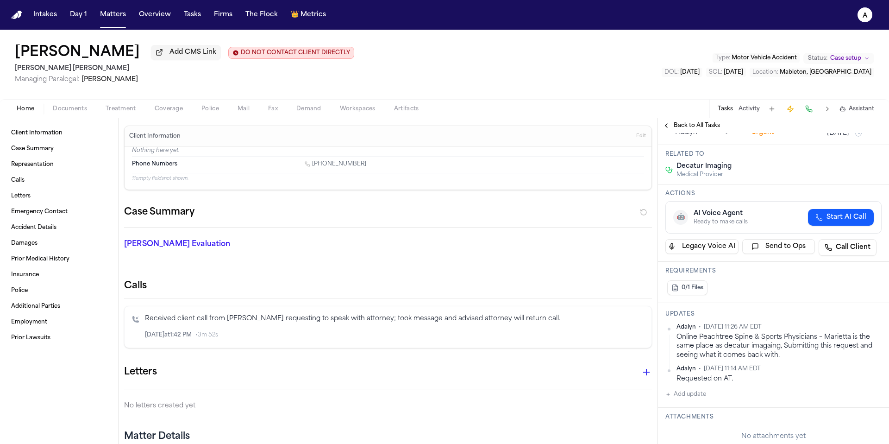
scroll to position [99, 0]
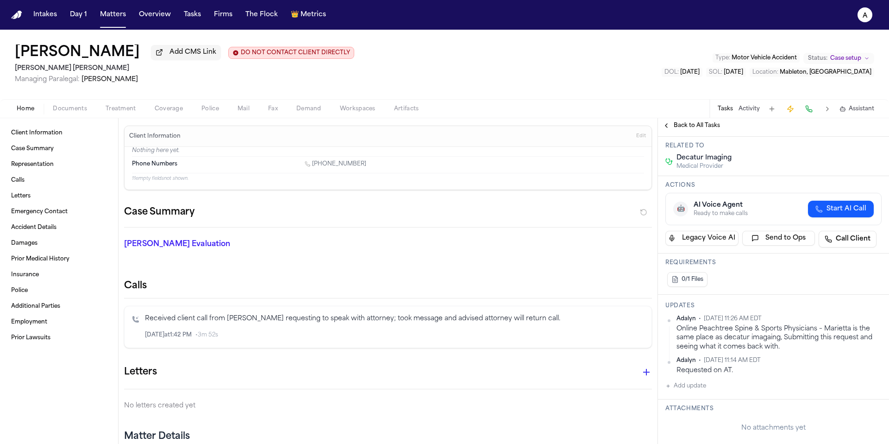
click at [696, 389] on button "Add update" at bounding box center [686, 385] width 41 height 11
click at [710, 387] on textarea "Add your update" at bounding box center [779, 393] width 198 height 19
type textarea "**********"
click at [683, 416] on button "Private" at bounding box center [683, 415] width 7 height 7
click at [867, 416] on button "Add" at bounding box center [868, 415] width 19 height 11
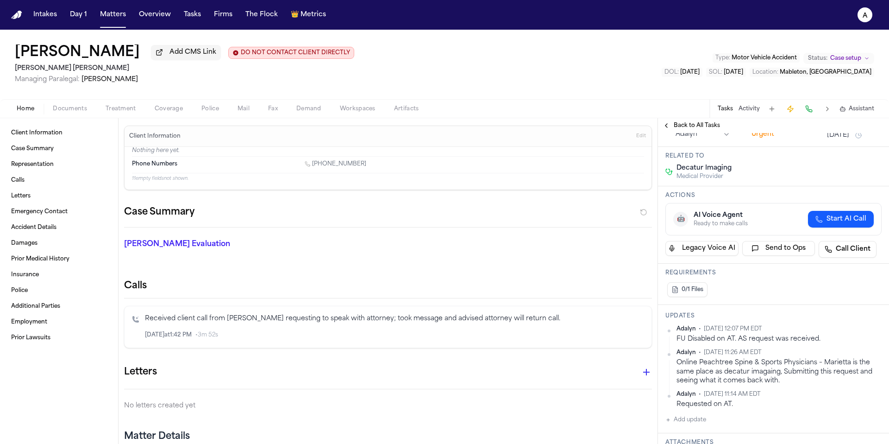
scroll to position [95, 0]
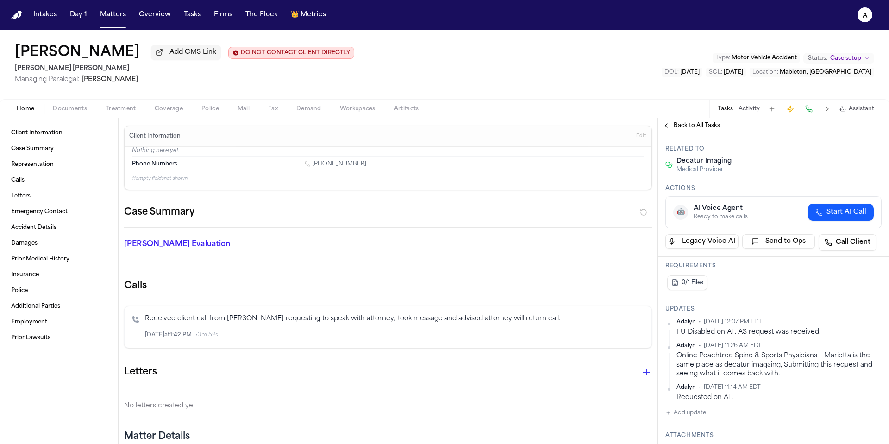
click at [819, 336] on div "FU Disabled on AT. AS request was received." at bounding box center [779, 331] width 205 height 9
click at [870, 323] on html "Intakes Day 1 Matters Overview Tasks Firms The Flock 👑 Metrics A Jordan William…" at bounding box center [444, 222] width 889 height 444
click at [844, 338] on div "Edit" at bounding box center [845, 338] width 55 height 13
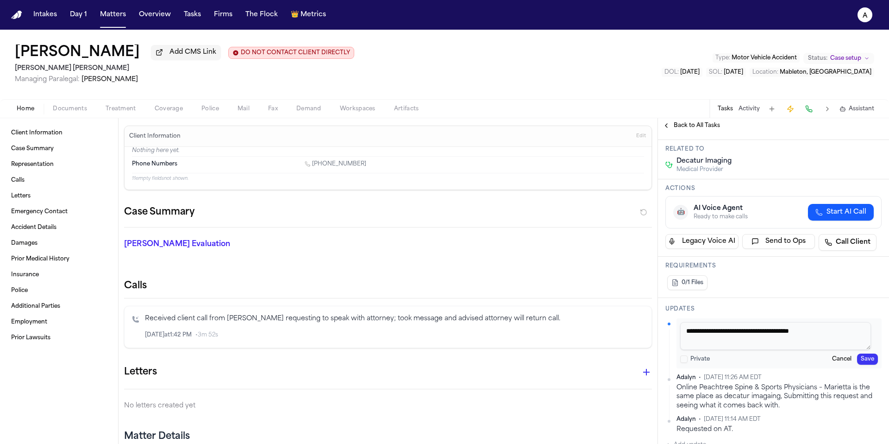
drag, startPoint x: 852, startPoint y: 334, endPoint x: 641, endPoint y: 333, distance: 210.7
click at [635, 333] on div "Client Information Case Summary Representation Calls Letters Emergency Contact …" at bounding box center [444, 281] width 889 height 326
click at [844, 363] on button "Cancel" at bounding box center [842, 358] width 27 height 11
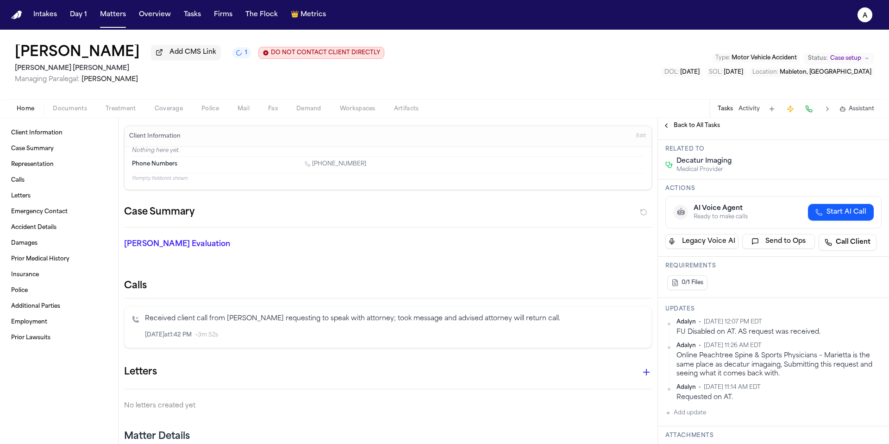
click at [869, 324] on html "Intakes Day 1 Matters Overview Tasks Firms The Flock 👑 Metrics A Jordan William…" at bounding box center [444, 222] width 889 height 444
click at [844, 348] on div "Delete" at bounding box center [845, 351] width 55 height 13
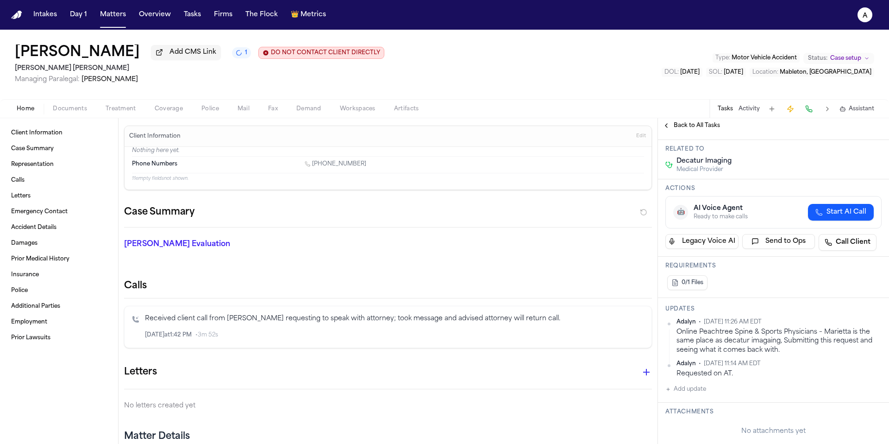
click at [682, 128] on span "Back to All Tasks" at bounding box center [697, 125] width 46 height 7
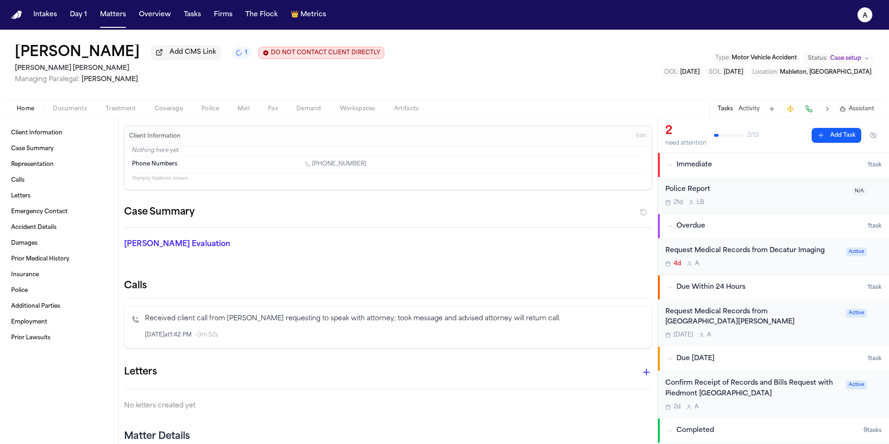
click at [778, 395] on div "Confirm Receipt of Records and Bills Request with Piedmont Atlanta Hospital" at bounding box center [753, 388] width 175 height 21
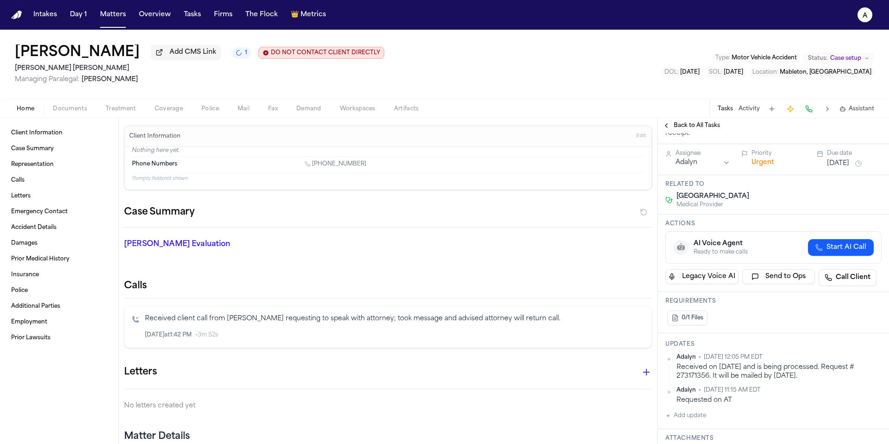
scroll to position [101, 0]
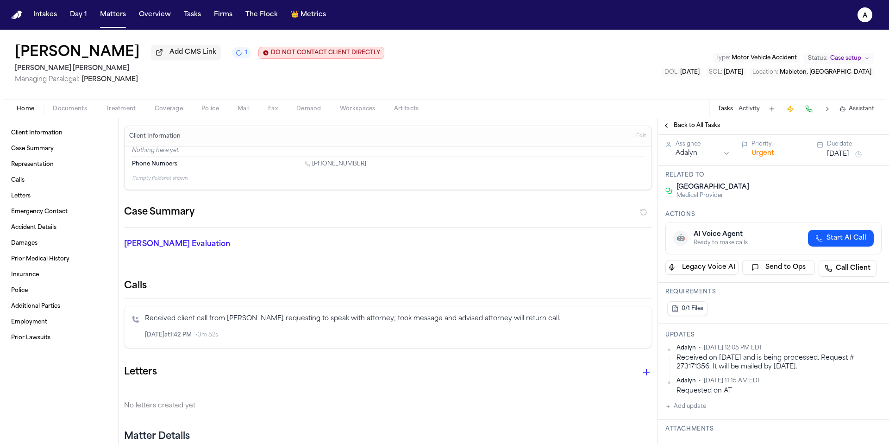
click at [709, 412] on div "Adalyn • Sep 23, 2025 12:05 PM EDT Received on Sep 17th and is being processed.…" at bounding box center [774, 378] width 216 height 68
click at [697, 412] on button "Add update" at bounding box center [686, 406] width 41 height 11
paste textarea "**********"
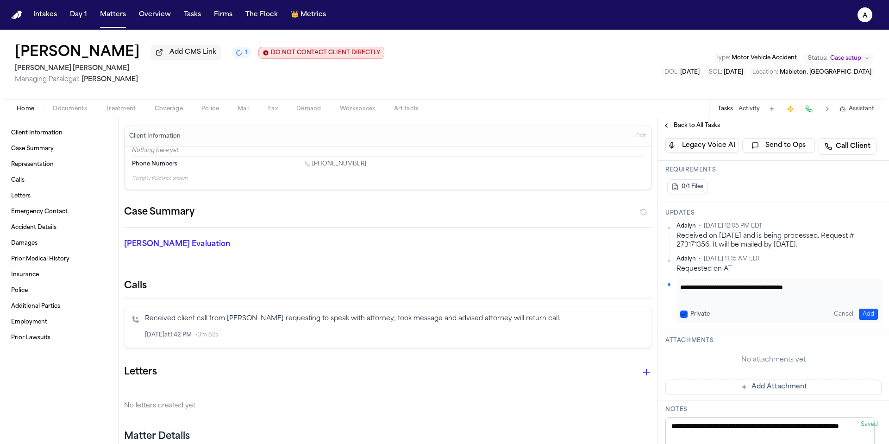
scroll to position [245, 0]
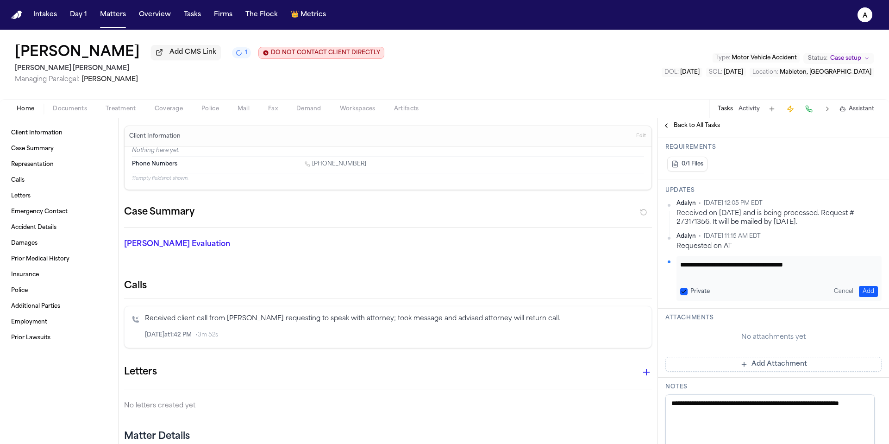
type textarea "**********"
click at [683, 295] on button "Private" at bounding box center [683, 291] width 7 height 7
click at [859, 297] on button "Add" at bounding box center [868, 291] width 19 height 11
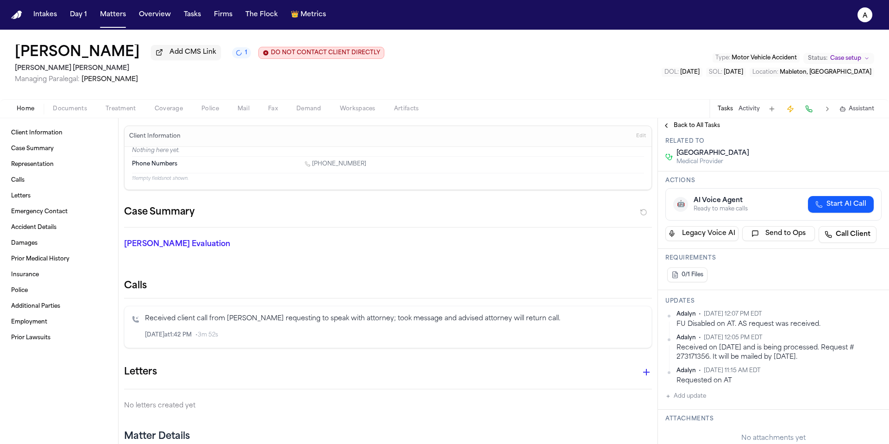
scroll to position [11, 0]
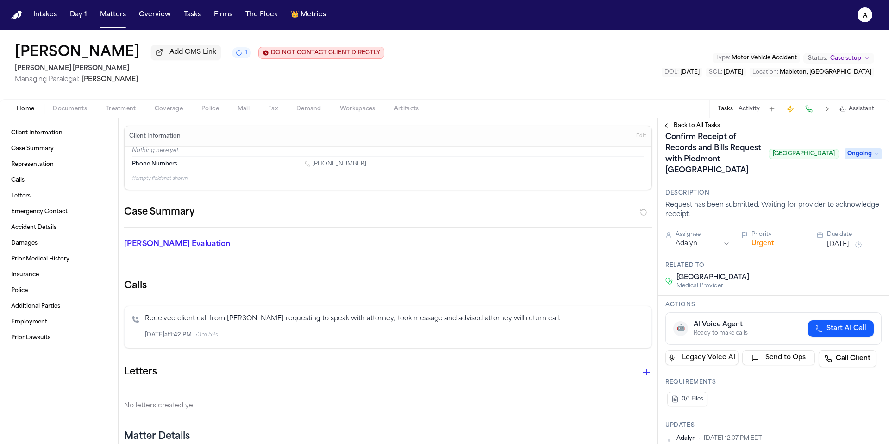
click at [704, 125] on span "Back to All Tasks" at bounding box center [697, 125] width 46 height 7
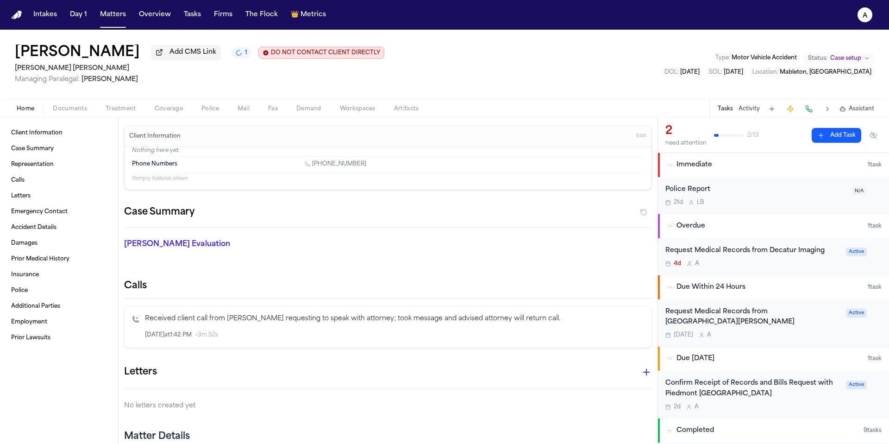
click at [813, 260] on div "Request Medical Records from Decatur Imaging 4d A" at bounding box center [753, 256] width 175 height 22
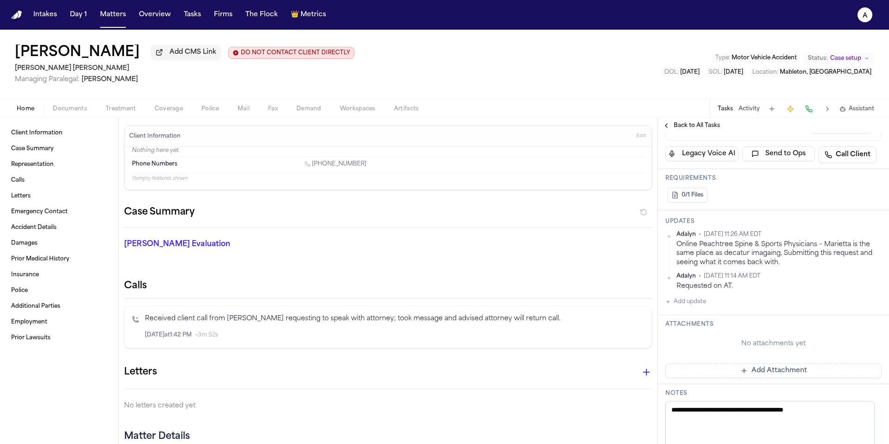
scroll to position [192, 0]
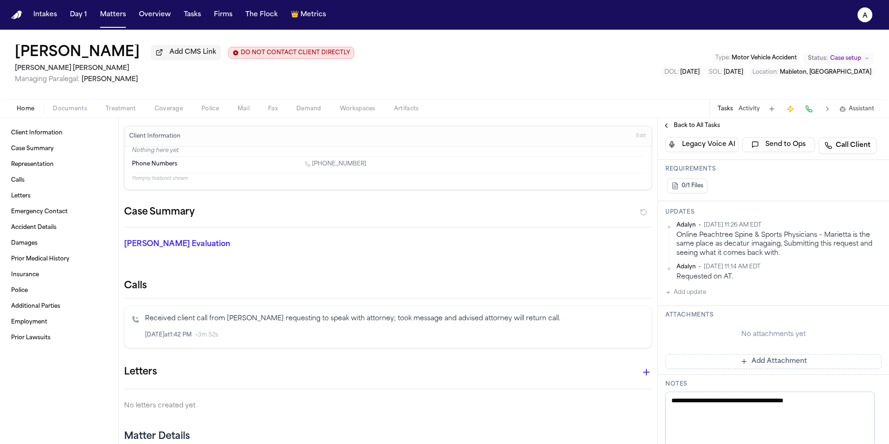
click at [696, 298] on button "Add update" at bounding box center [686, 292] width 41 height 11
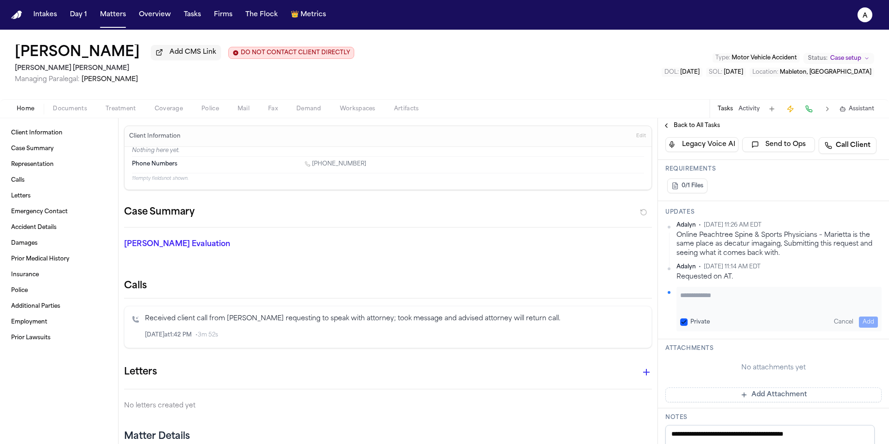
click at [701, 296] on textarea "Add your update" at bounding box center [779, 299] width 198 height 19
type textarea "**********"
click at [681, 320] on button "Private" at bounding box center [683, 321] width 7 height 7
click at [861, 325] on button "Add" at bounding box center [868, 321] width 19 height 11
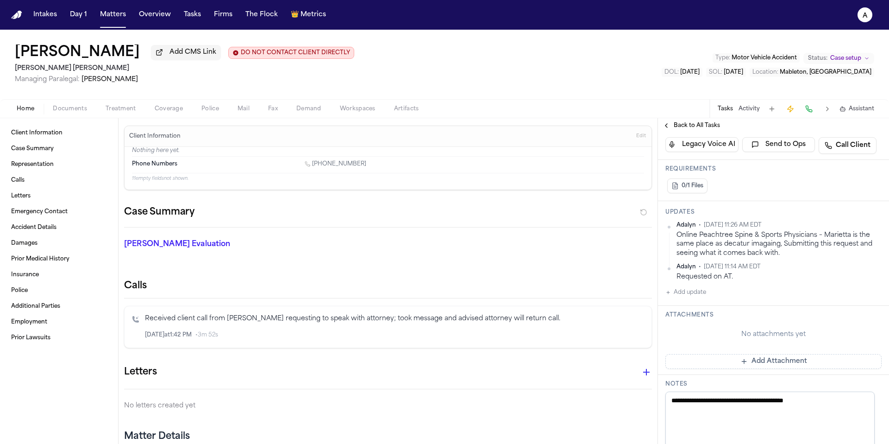
scroll to position [0, 0]
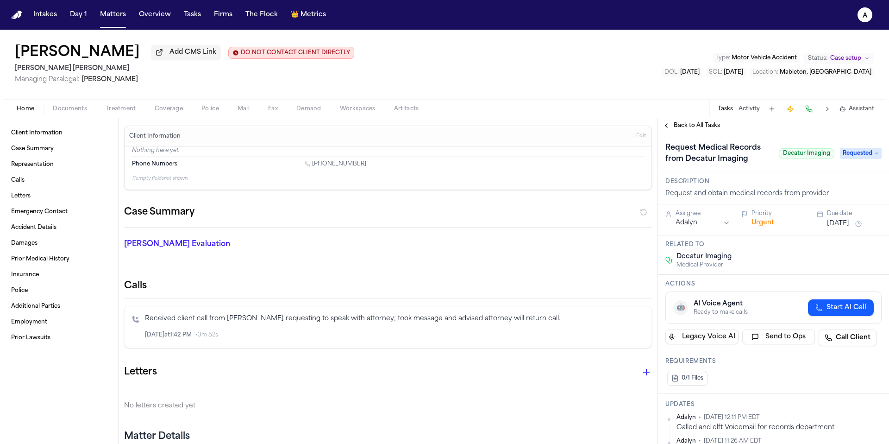
click at [845, 235] on div "Assignee Adalyn Priority Urgent Due date Sep 19, 2025" at bounding box center [773, 219] width 231 height 31
click at [845, 227] on button "Sep 19, 2025" at bounding box center [838, 223] width 22 height 9
click at [831, 339] on button "24" at bounding box center [831, 336] width 15 height 15
click at [755, 251] on div "Related to Decatur Imaging Medical Provider" at bounding box center [773, 254] width 231 height 39
click at [695, 126] on span "Back to All Tasks" at bounding box center [697, 125] width 46 height 7
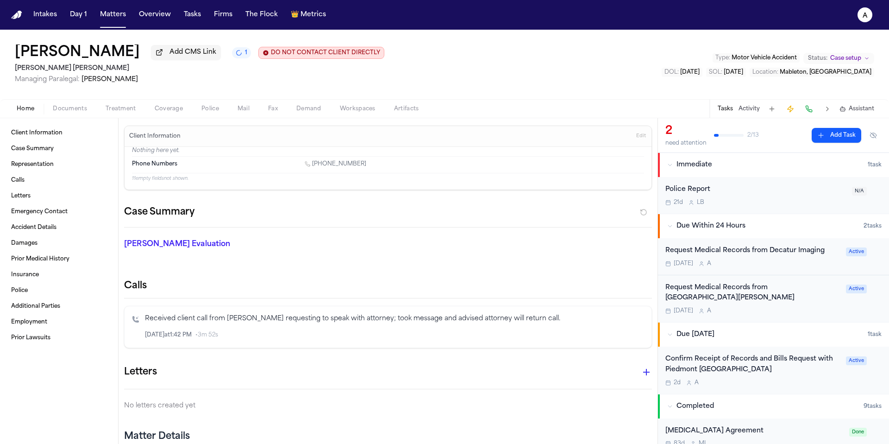
click at [811, 311] on div "Tomorrow A" at bounding box center [753, 310] width 175 height 7
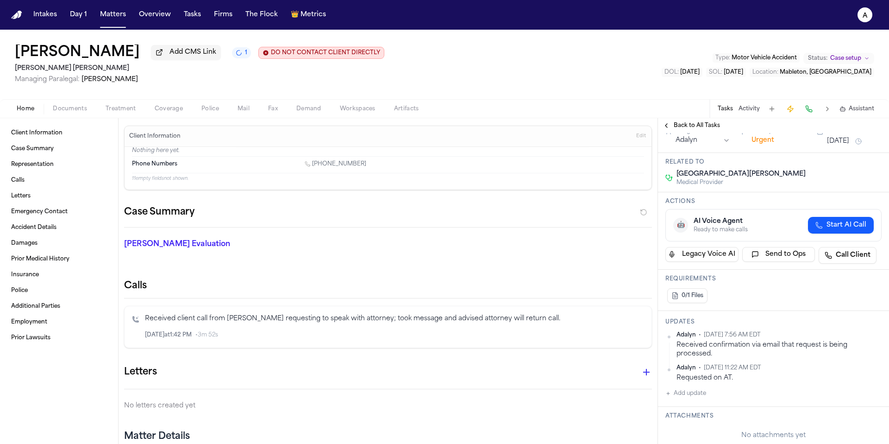
scroll to position [115, 0]
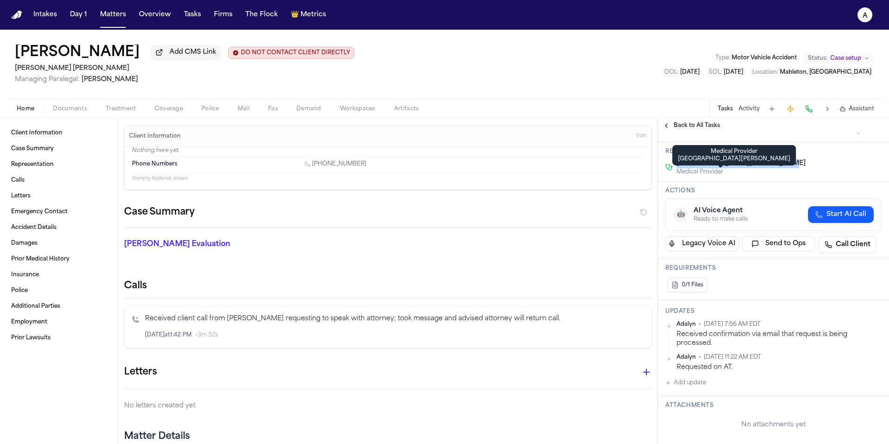
drag, startPoint x: 776, startPoint y: 176, endPoint x: 679, endPoint y: 176, distance: 97.3
click at [679, 176] on div "Wellstar Cobb Medical Center Medical Provider" at bounding box center [774, 167] width 216 height 17
copy span "Wellstar Cobb Medical Center"
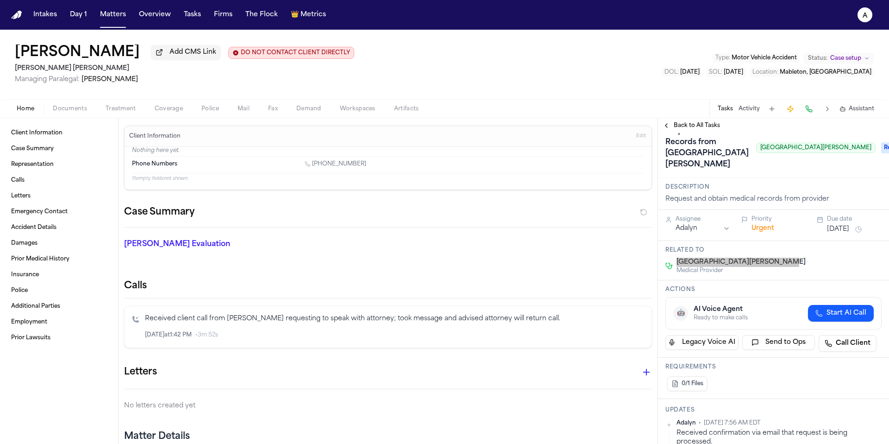
scroll to position [0, 0]
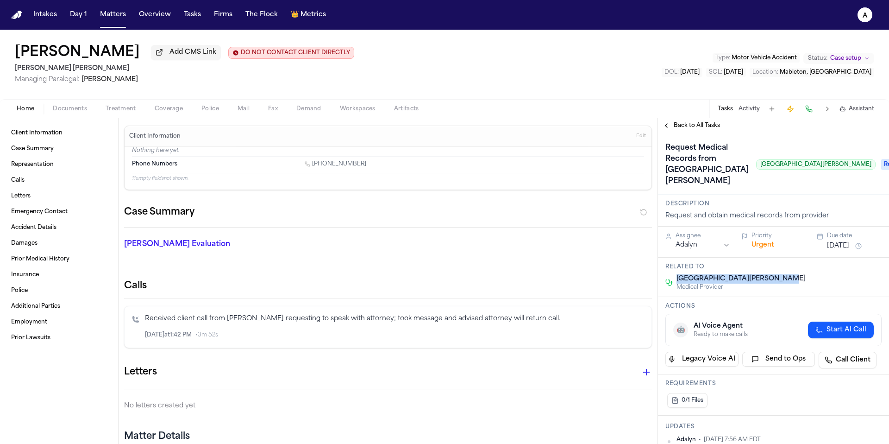
click at [701, 128] on span "Back to All Tasks" at bounding box center [697, 125] width 46 height 7
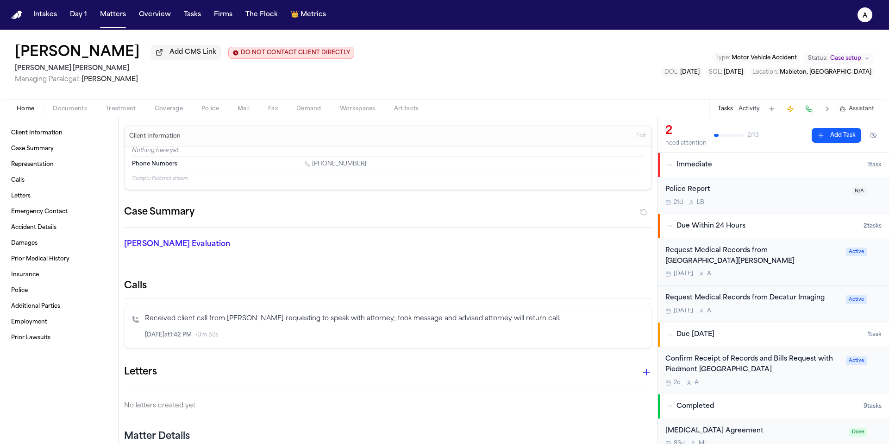
click at [800, 303] on div "Request Medical Records from Decatur Imaging" at bounding box center [753, 298] width 175 height 11
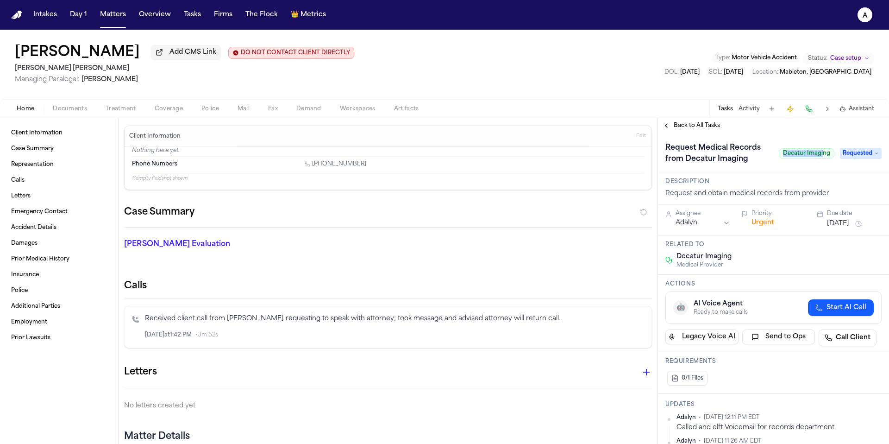
drag, startPoint x: 776, startPoint y: 157, endPoint x: 816, endPoint y: 156, distance: 39.4
click at [815, 156] on span "Decatur Imaging" at bounding box center [807, 153] width 56 height 10
click at [816, 156] on span "Decatur Imaging" at bounding box center [807, 153] width 56 height 10
drag, startPoint x: 826, startPoint y: 156, endPoint x: 767, endPoint y: 156, distance: 59.3
click at [767, 156] on div "Request Medical Records from Decatur Imaging Decatur Imaging" at bounding box center [750, 153] width 169 height 26
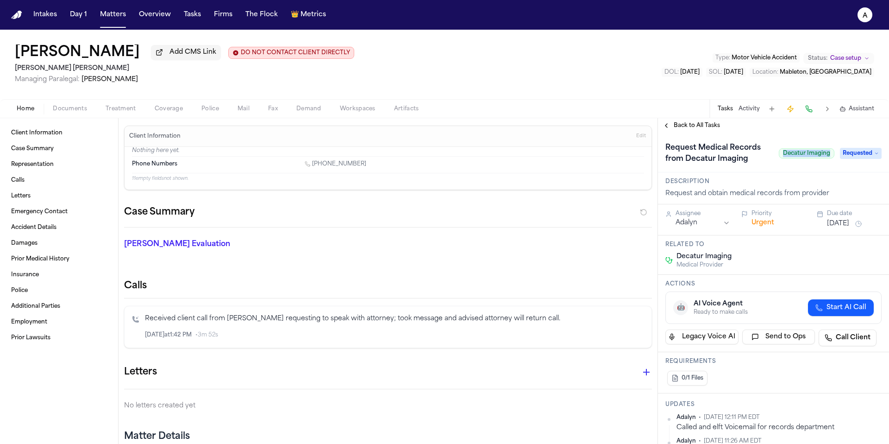
copy div "Decatur Imaging"
click at [711, 128] on span "Back to All Tasks" at bounding box center [697, 125] width 46 height 7
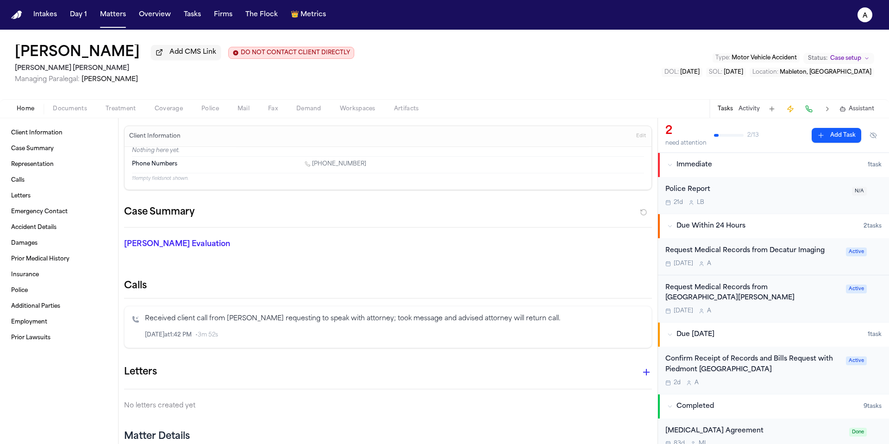
scroll to position [28, 0]
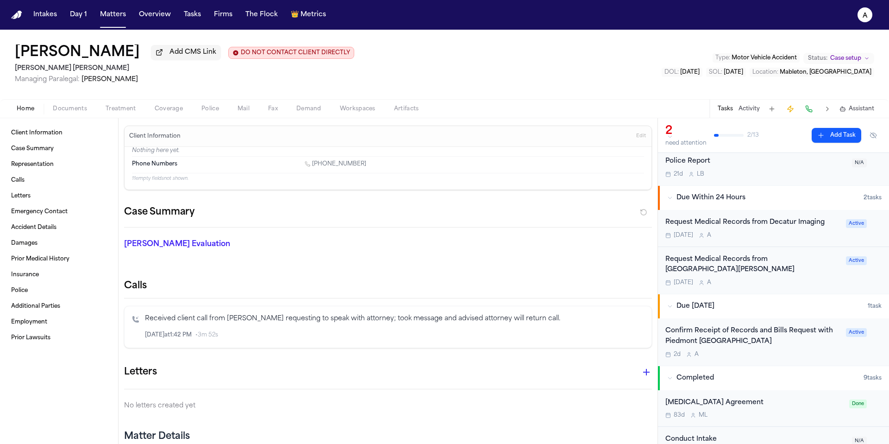
click at [776, 340] on div "Confirm Receipt of Records and Bills Request with Piedmont Atlanta Hospital" at bounding box center [753, 336] width 175 height 21
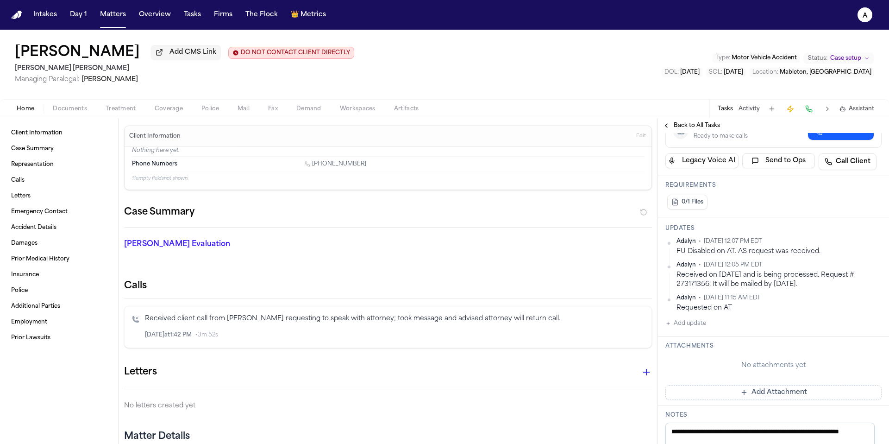
scroll to position [215, 0]
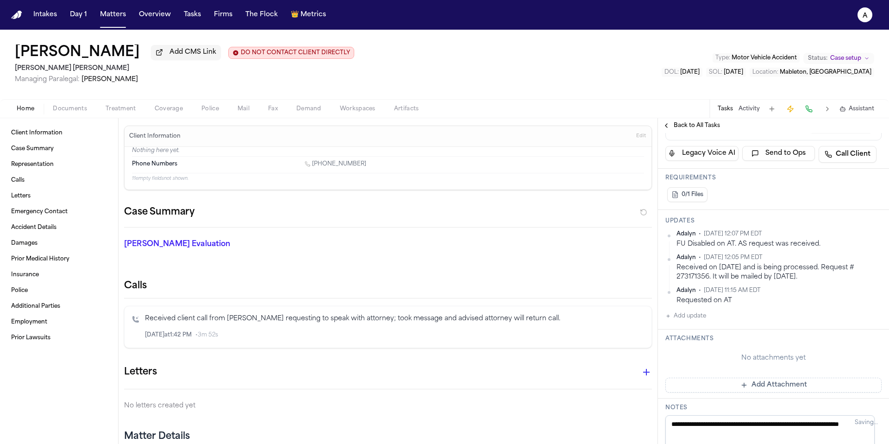
drag, startPoint x: 818, startPoint y: 301, endPoint x: 718, endPoint y: 295, distance: 100.2
click at [718, 295] on div "Adalyn • Sep 23, 2025 12:07 PM EDT FU Disabled on AT. AS request was received. …" at bounding box center [774, 267] width 216 height 75
drag, startPoint x: 824, startPoint y: 289, endPoint x: 677, endPoint y: 282, distance: 147.5
click at [677, 281] on div "Received on Sep 17th and is being processed. Request # 273171356. It will be ma…" at bounding box center [779, 272] width 205 height 18
copy div "Received on Sep 17th and is being processed. Request # 273171356. It will be ma…"
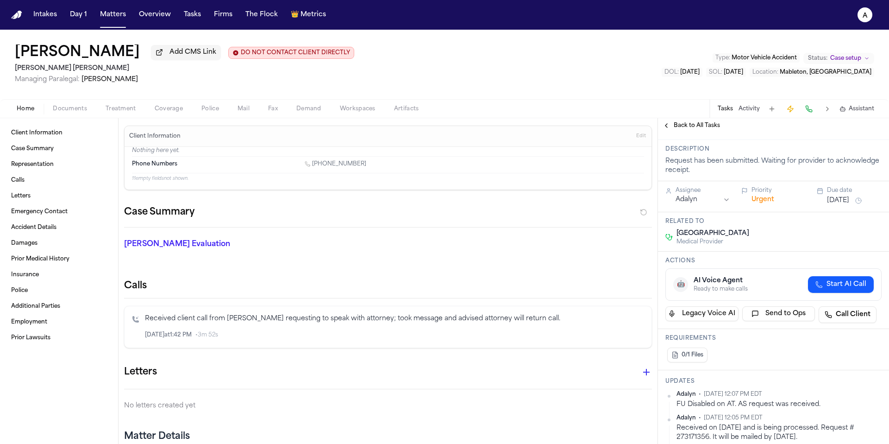
scroll to position [60, 0]
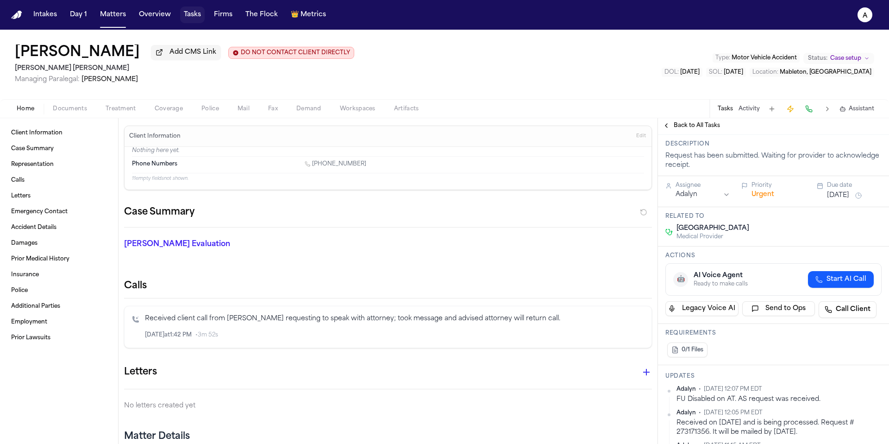
click at [193, 19] on button "Tasks" at bounding box center [192, 14] width 25 height 17
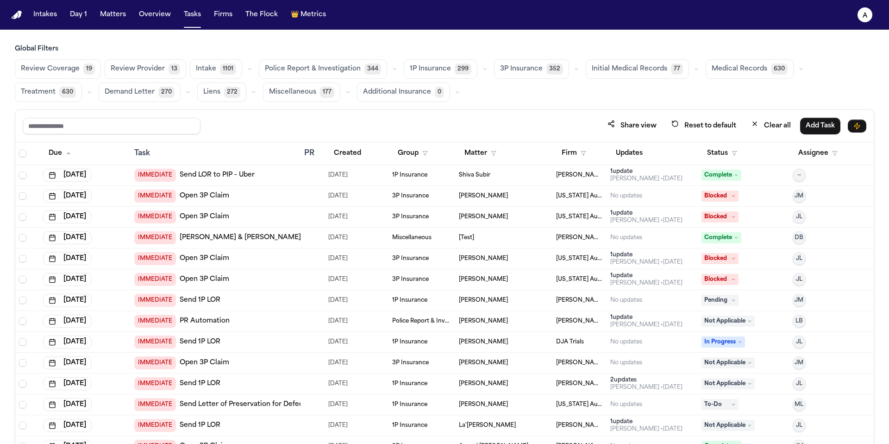
click at [715, 71] on span "Medical Records" at bounding box center [740, 68] width 56 height 9
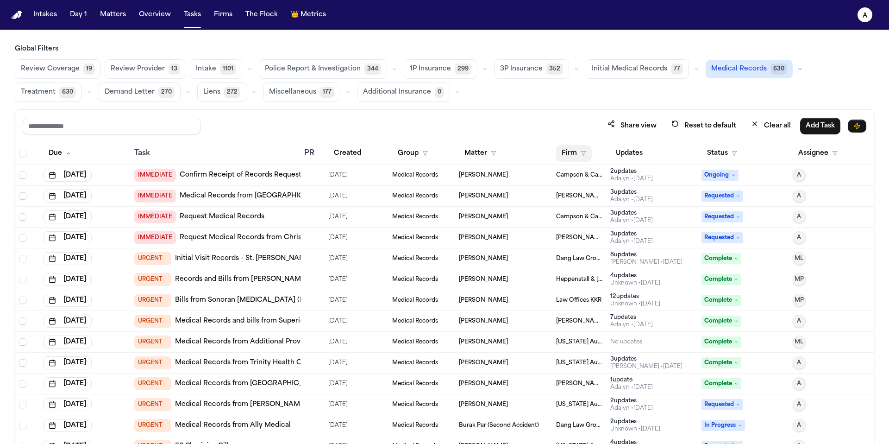
click at [570, 155] on button "Firm" at bounding box center [574, 153] width 36 height 17
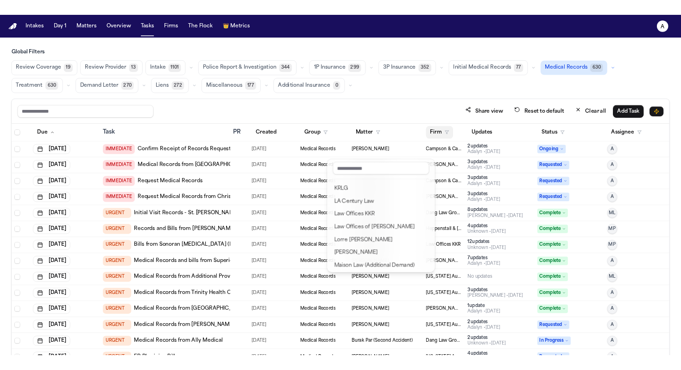
scroll to position [581, 0]
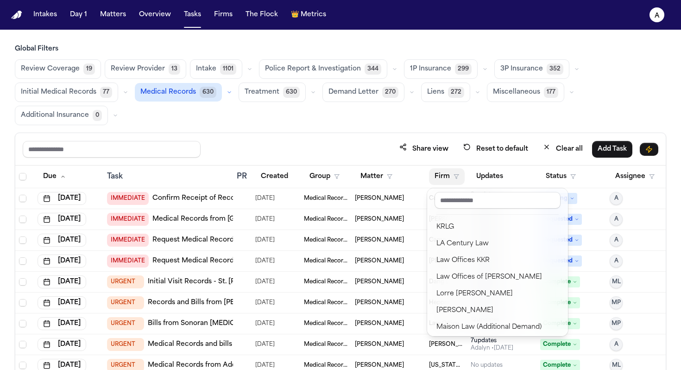
click at [195, 16] on div "Intakes Day 1 Matters Overview Tasks Firms The Flock 👑 Metrics A Global Filters…" at bounding box center [340, 185] width 681 height 370
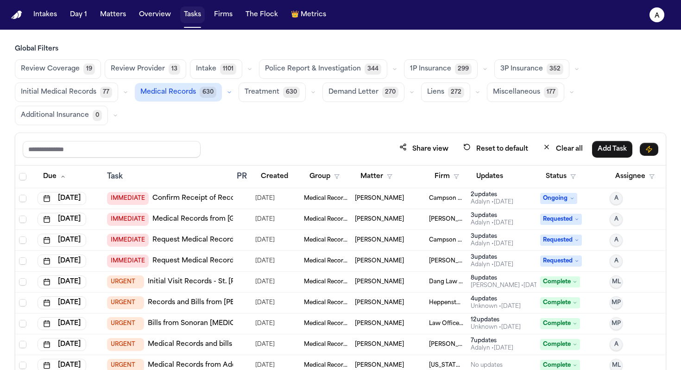
click at [195, 20] on button "Tasks" at bounding box center [192, 14] width 25 height 17
click at [443, 171] on button "Firm" at bounding box center [447, 176] width 36 height 17
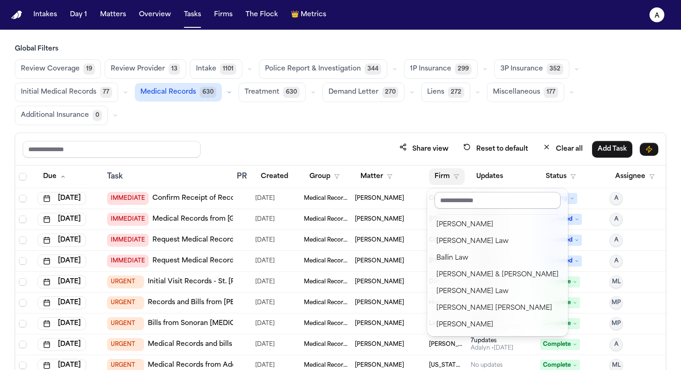
click at [478, 202] on input "text" at bounding box center [497, 200] width 126 height 17
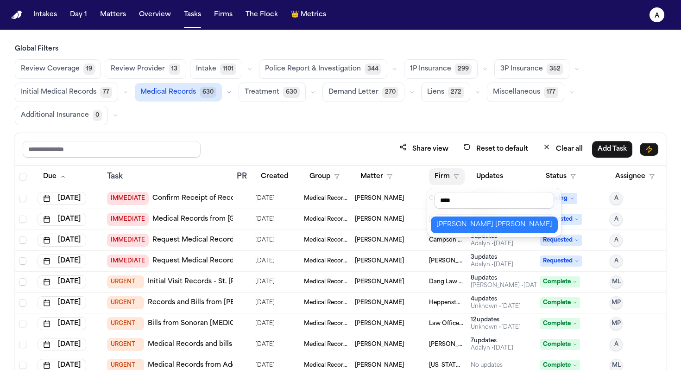
type input "****"
click at [485, 229] on div "[PERSON_NAME] [PERSON_NAME]" at bounding box center [494, 224] width 116 height 11
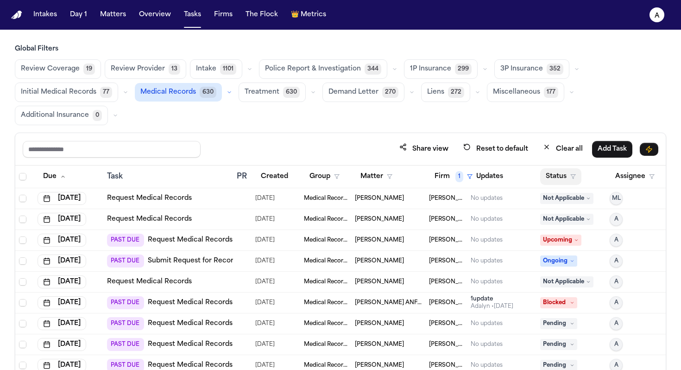
click at [558, 175] on button "Status" at bounding box center [560, 176] width 41 height 17
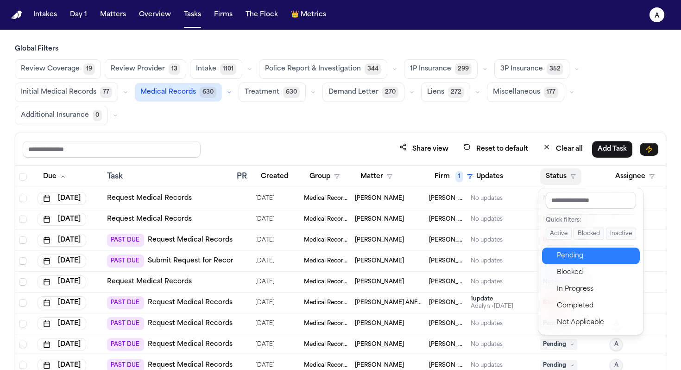
click at [572, 253] on div "Pending" at bounding box center [595, 255] width 77 height 11
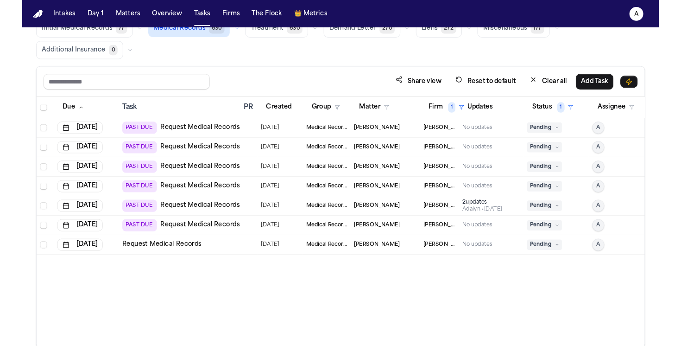
scroll to position [72, 0]
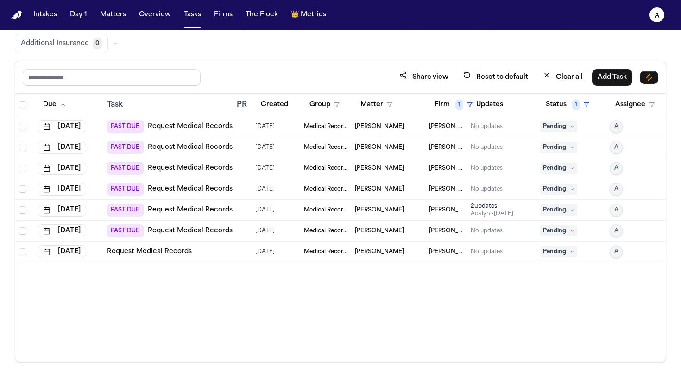
click at [351, 127] on td "Medical Records" at bounding box center [325, 126] width 51 height 21
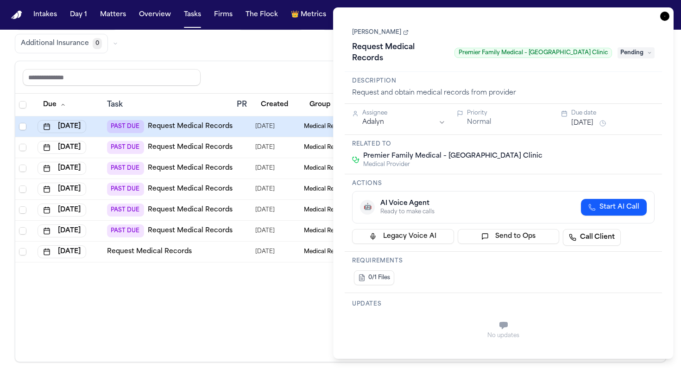
click at [451, 58] on div "Request Medical Records Premier Family Medical – Eagle Mountain Ranches Clinic" at bounding box center [482, 53] width 260 height 26
drag, startPoint x: 444, startPoint y: 56, endPoint x: 606, endPoint y: 56, distance: 162.1
click at [606, 56] on div "Request Medical Records Premier Family Medical – Eagle Mountain Ranches Clinic" at bounding box center [482, 53] width 260 height 26
click at [282, 54] on div "Global Filters Review Coverage 19 Review Provider 13 Intake 1097 Police Report …" at bounding box center [340, 167] width 651 height 389
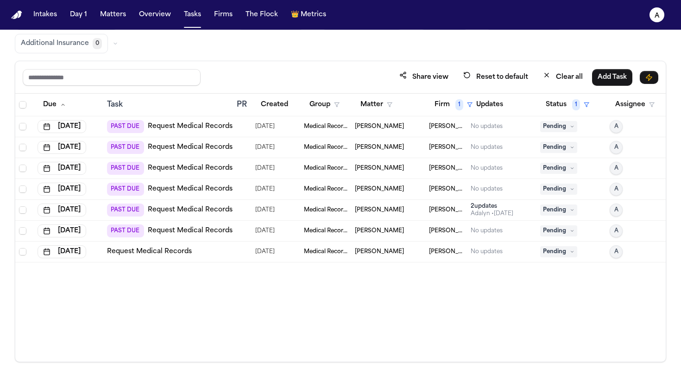
click at [391, 128] on div "[PERSON_NAME]" at bounding box center [388, 126] width 67 height 7
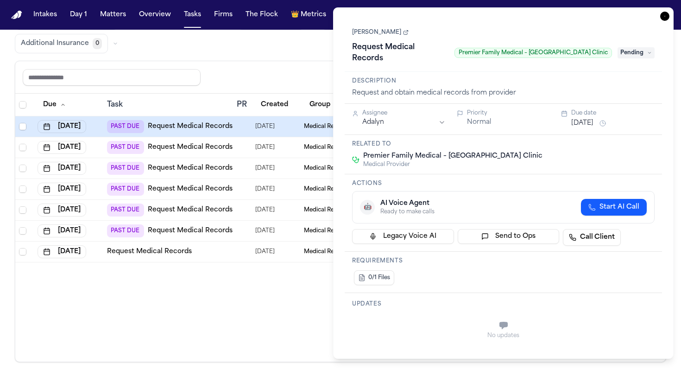
drag, startPoint x: 449, startPoint y: 53, endPoint x: 609, endPoint y: 57, distance: 159.8
click at [609, 57] on span "Premier Family Medical – [GEOGRAPHIC_DATA] Clinic" at bounding box center [532, 53] width 157 height 10
copy span "Premier Family Medical – [GEOGRAPHIC_DATA] Clinic"
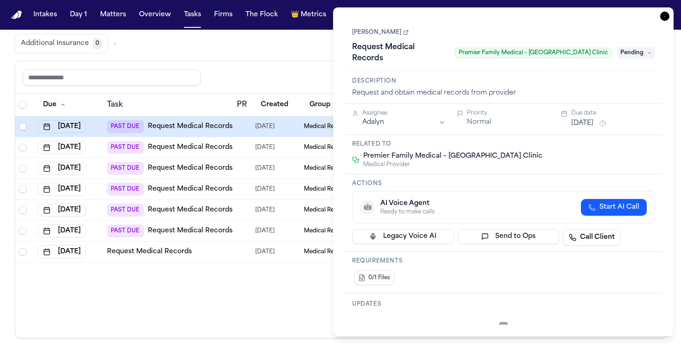
click at [374, 31] on link "[PERSON_NAME]" at bounding box center [380, 32] width 57 height 7
click at [377, 36] on link "[PERSON_NAME]" at bounding box center [380, 32] width 57 height 7
click at [241, 57] on div "Global Filters Review Coverage 20 Review Provider 13 Intake 1100 Police Report …" at bounding box center [340, 155] width 651 height 365
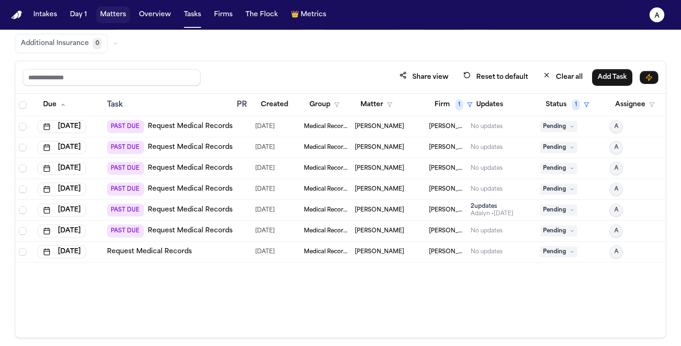
click at [113, 12] on button "Matters" at bounding box center [112, 14] width 33 height 17
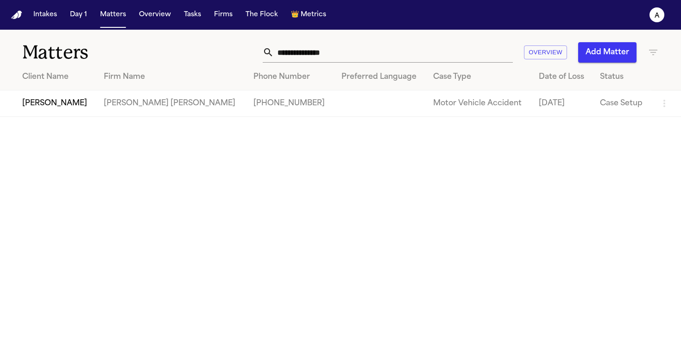
click at [113, 95] on td "Blaska Holm" at bounding box center [171, 103] width 150 height 26
click at [70, 107] on td "Jordan Williams" at bounding box center [48, 103] width 96 height 26
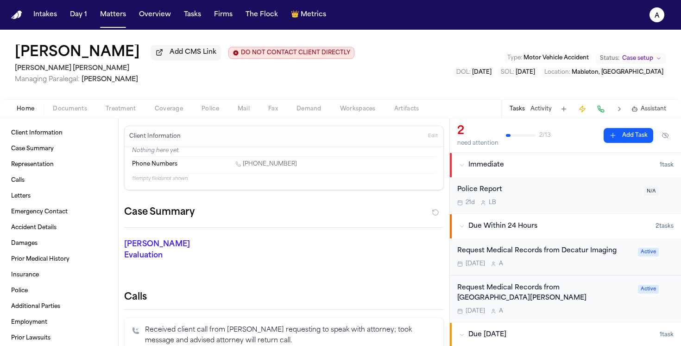
click at [122, 106] on span "Treatment" at bounding box center [121, 108] width 31 height 7
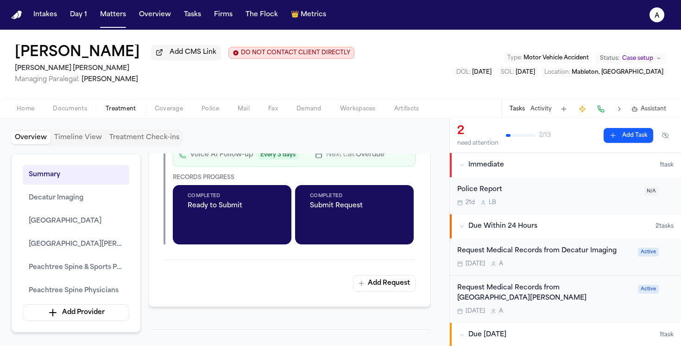
scroll to position [802, 0]
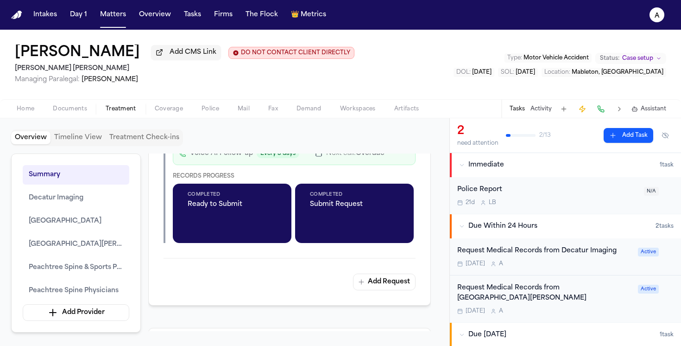
drag, startPoint x: 365, startPoint y: 200, endPoint x: 303, endPoint y: 195, distance: 62.7
click at [303, 134] on div "Requesting via: 📠 Fax ((404) 574-5944) Note: AAEG-0056" at bounding box center [294, 128] width 243 height 11
click at [396, 112] on icon "button" at bounding box center [394, 109] width 6 height 5
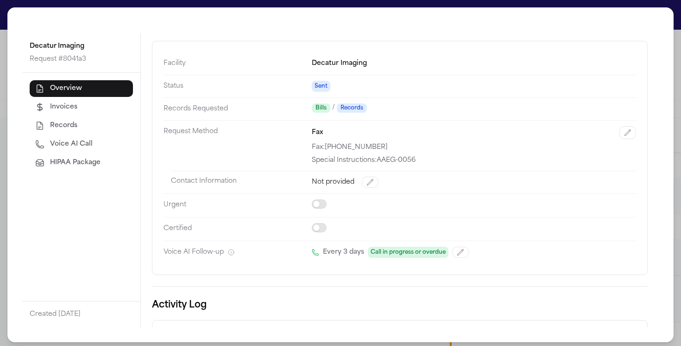
scroll to position [40, 0]
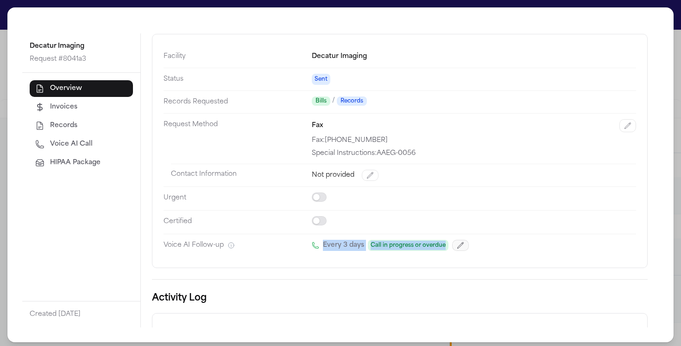
drag, startPoint x: 317, startPoint y: 243, endPoint x: 460, endPoint y: 242, distance: 143.1
click at [460, 242] on div "Every 3 days Call in progress or overdue" at bounding box center [474, 244] width 324 height 11
click at [626, 125] on icon "button" at bounding box center [627, 125] width 7 height 7
select select "***"
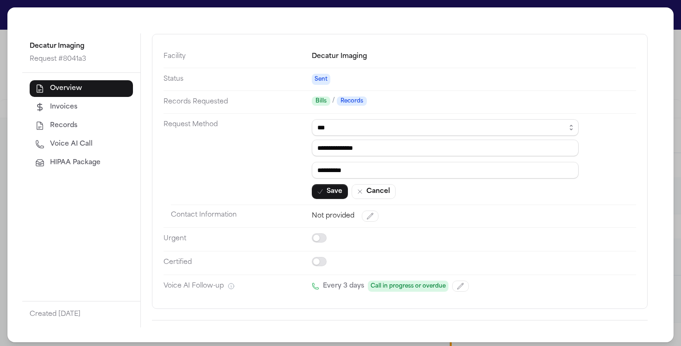
drag, startPoint x: 393, startPoint y: 172, endPoint x: 297, endPoint y: 168, distance: 95.5
click at [297, 168] on dl "**********" at bounding box center [399, 170] width 472 height 251
click at [6, 48] on div "**********" at bounding box center [340, 174] width 681 height 349
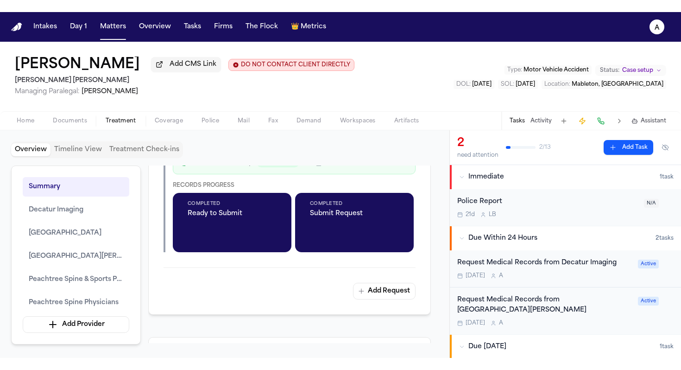
scroll to position [1521, 0]
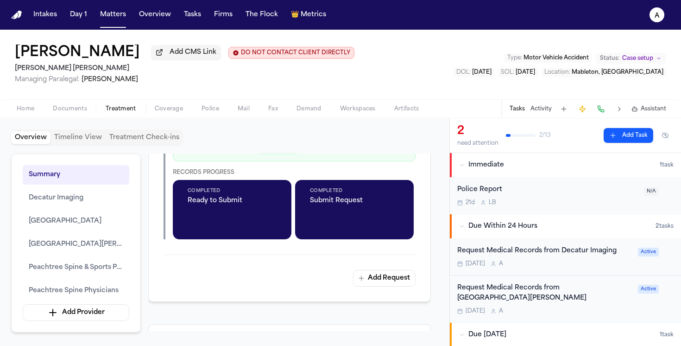
click at [395, 108] on icon "button" at bounding box center [394, 105] width 6 height 5
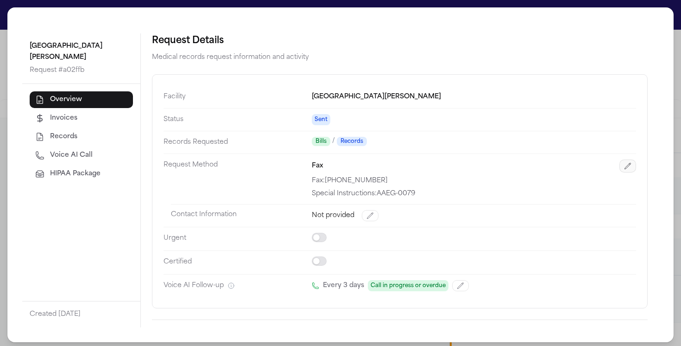
click at [635, 165] on button "button" at bounding box center [627, 165] width 17 height 13
select select "***"
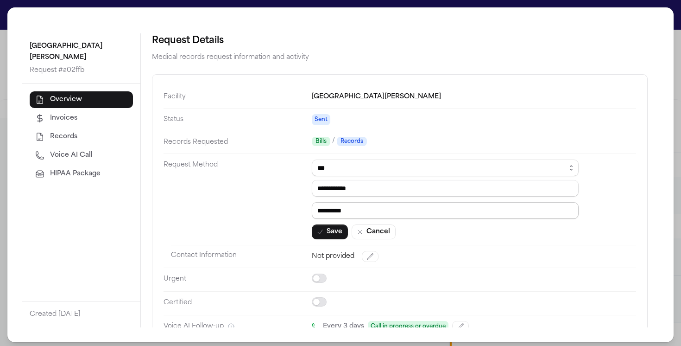
click at [371, 211] on input "*********" at bounding box center [445, 210] width 267 height 17
click at [675, 8] on div "**********" at bounding box center [340, 174] width 681 height 349
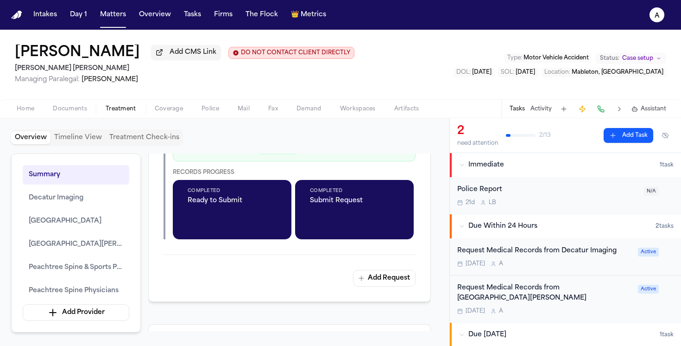
click at [400, 84] on div "Dates: 12/11/2024 - 12/11/2024 Number of Visits: 1 Location: 3950 Austell Road …" at bounding box center [289, 80] width 252 height 7
click at [405, 146] on div "Overview Timeline View Treatment Check-ins" at bounding box center [224, 137] width 427 height 17
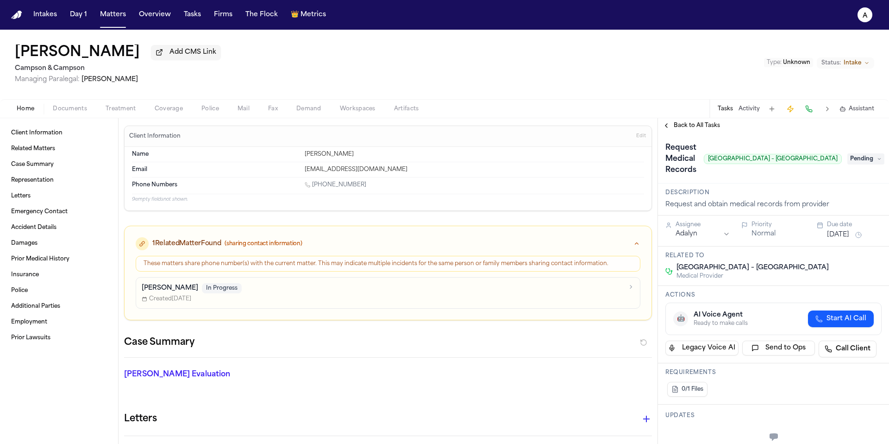
click at [72, 101] on div "Home Documents Treatment Coverage Police Mail Fax Demand Workspaces Artifacts T…" at bounding box center [444, 108] width 889 height 19
click at [72, 108] on span "Documents" at bounding box center [70, 108] width 34 height 7
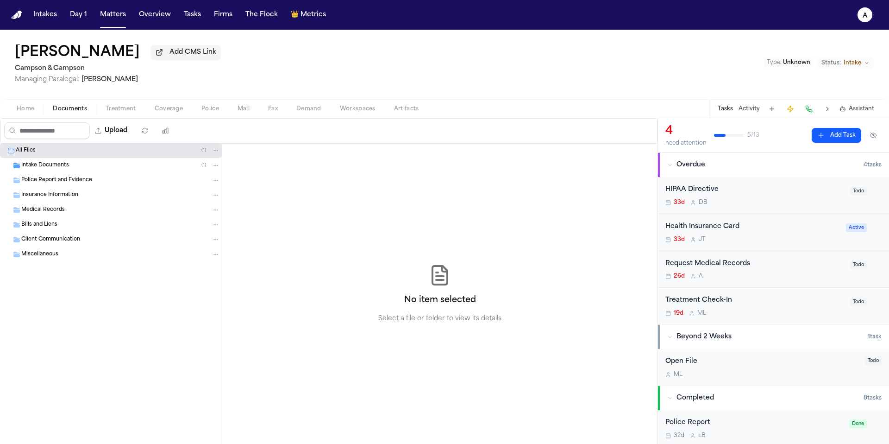
click at [101, 169] on div "Intake Documents ( 1 )" at bounding box center [120, 165] width 199 height 8
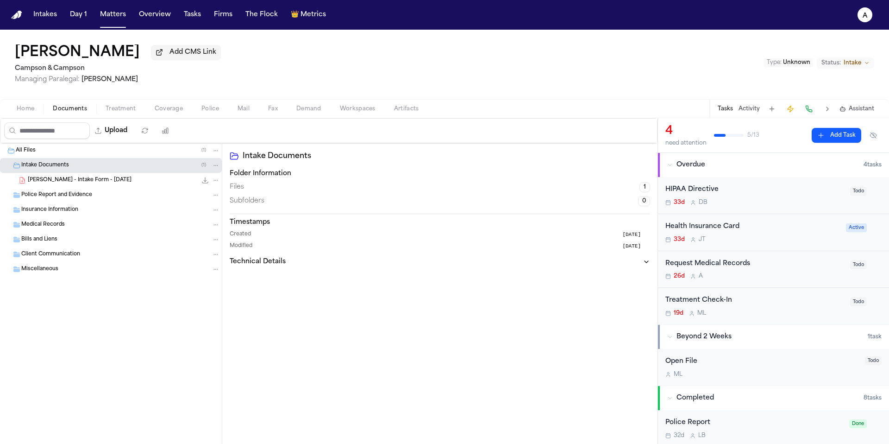
click at [116, 182] on div "[PERSON_NAME] - Intake Form - [DATE] 23.9 KB • PDF" at bounding box center [124, 180] width 192 height 9
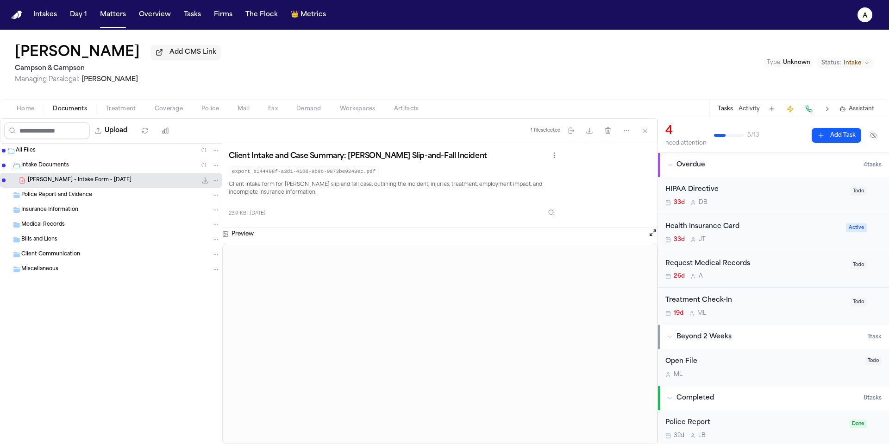
click at [25, 109] on span "Home" at bounding box center [26, 108] width 18 height 7
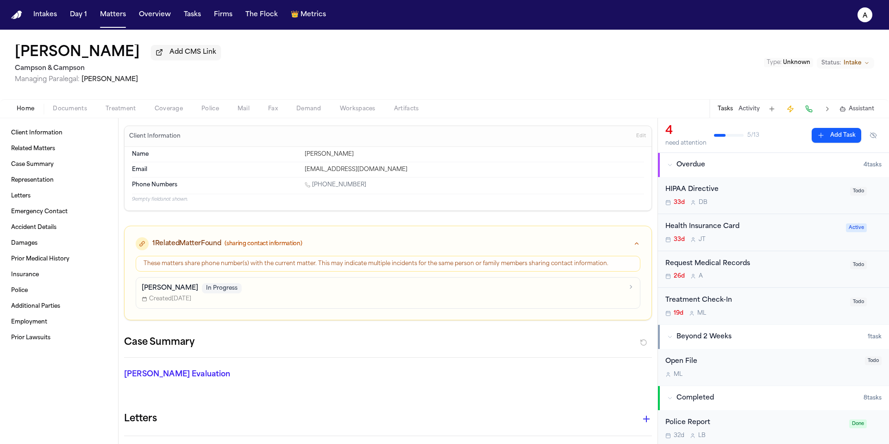
click at [74, 113] on span "Documents" at bounding box center [70, 108] width 34 height 7
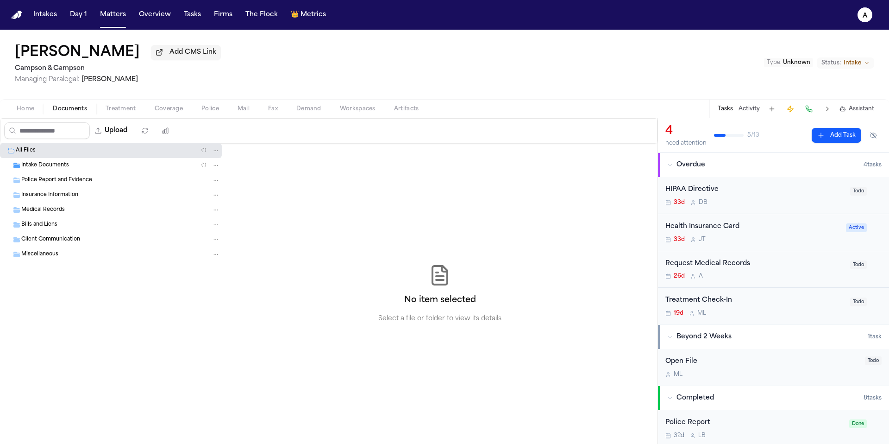
click at [86, 170] on div "Intake Documents ( 1 )" at bounding box center [120, 165] width 199 height 8
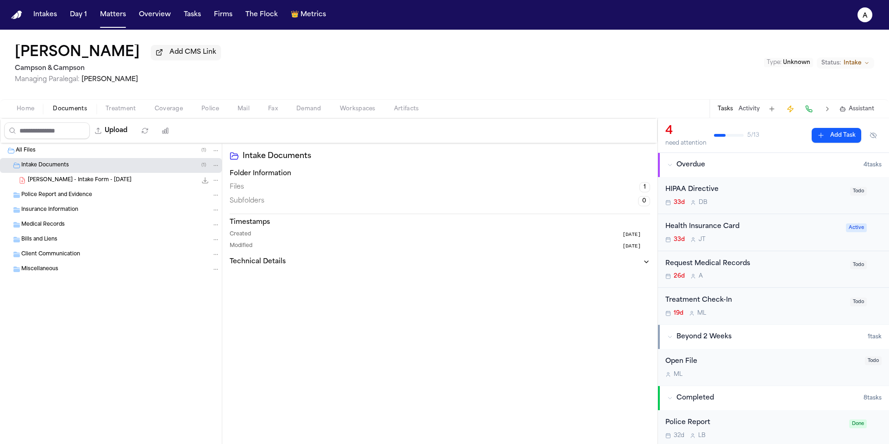
click at [133, 184] on div "[PERSON_NAME] - Intake Form - [DATE] 23.9 KB • PDF" at bounding box center [124, 180] width 192 height 9
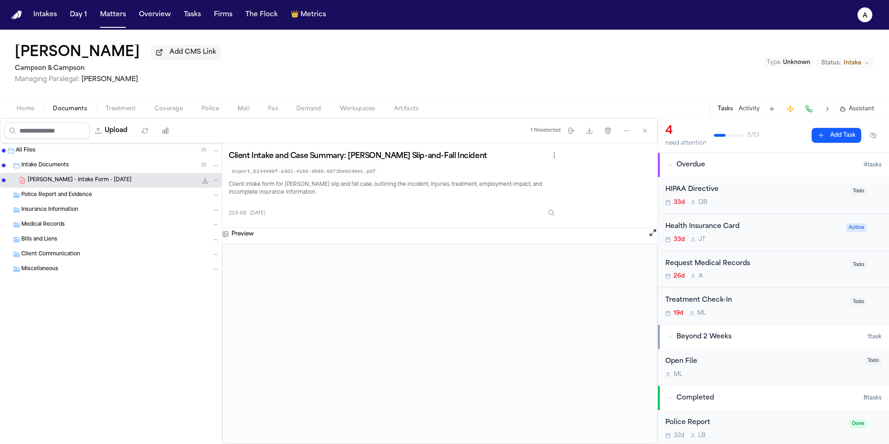
click at [786, 269] on div "Request Medical Records" at bounding box center [755, 263] width 179 height 11
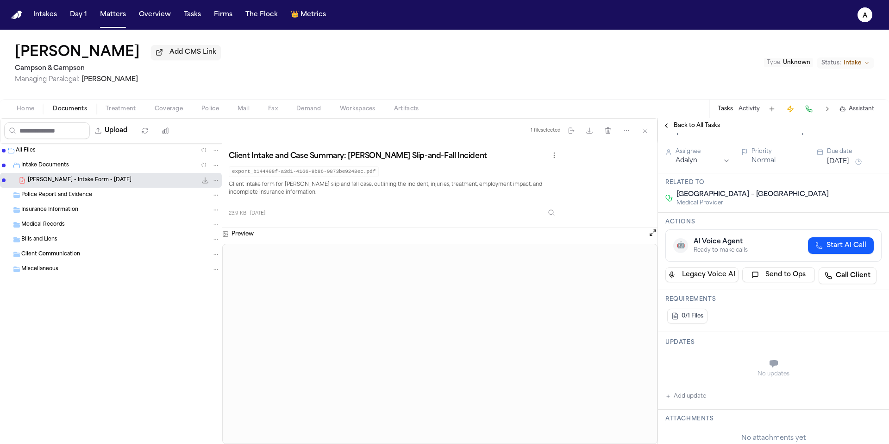
scroll to position [82, 0]
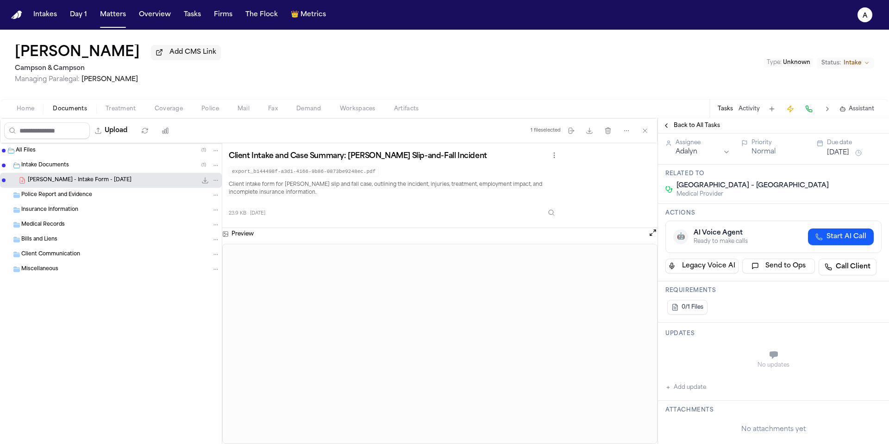
click at [704, 390] on button "Add update" at bounding box center [686, 387] width 41 height 11
click at [717, 363] on textarea "Add your update" at bounding box center [779, 355] width 198 height 19
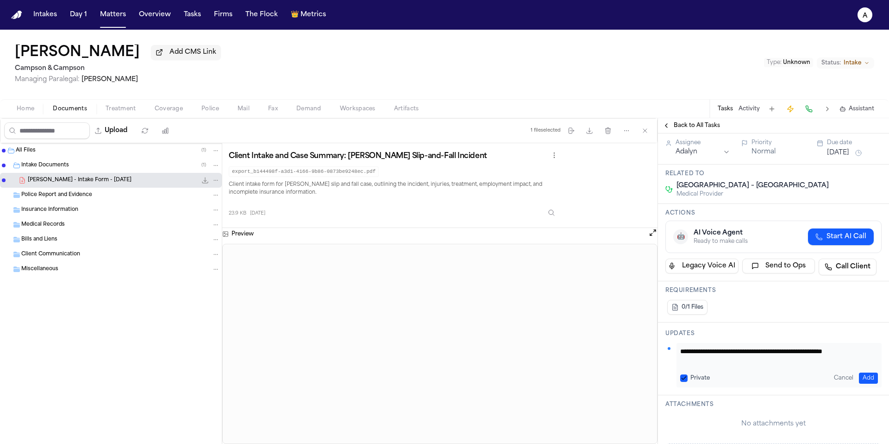
scroll to position [0, 0]
click at [685, 377] on button "Private" at bounding box center [683, 377] width 7 height 7
click at [766, 361] on textarea "**********" at bounding box center [775, 355] width 191 height 19
click at [739, 364] on textarea "**********" at bounding box center [775, 355] width 191 height 19
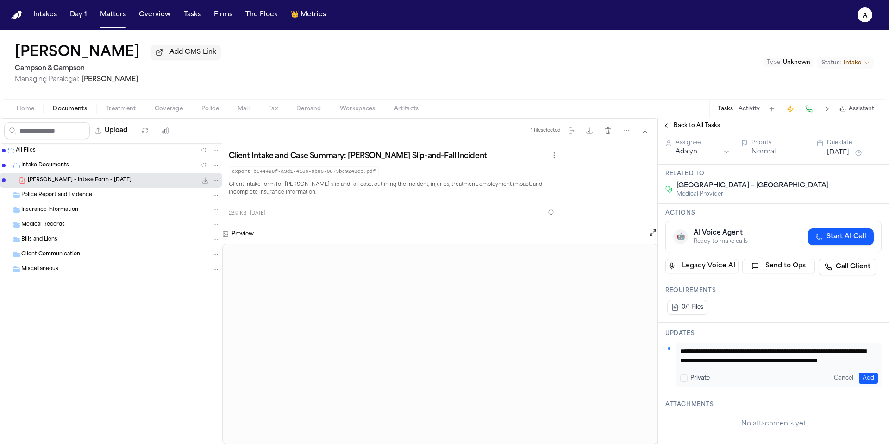
click at [804, 361] on textarea "**********" at bounding box center [775, 355] width 191 height 19
click at [708, 363] on textarea "**********" at bounding box center [775, 355] width 191 height 19
click at [798, 361] on textarea "**********" at bounding box center [775, 355] width 191 height 19
click at [710, 363] on textarea "**********" at bounding box center [775, 355] width 191 height 19
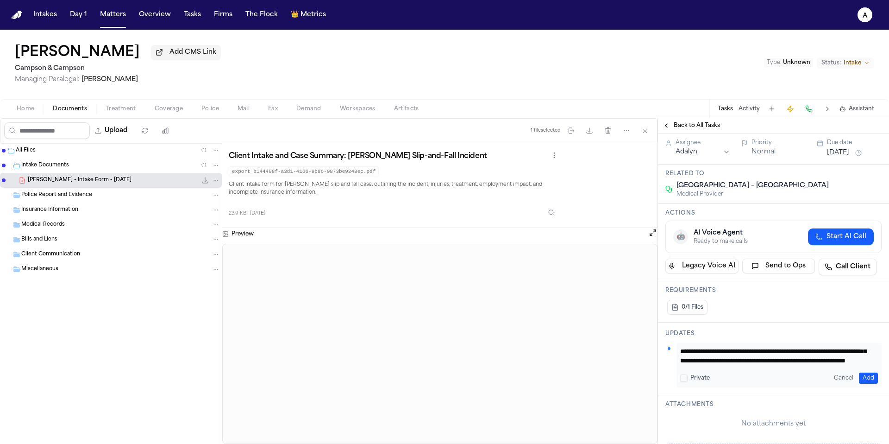
click at [745, 364] on textarea "**********" at bounding box center [775, 355] width 191 height 19
type textarea "**********"
click at [867, 380] on button "Add" at bounding box center [868, 377] width 19 height 11
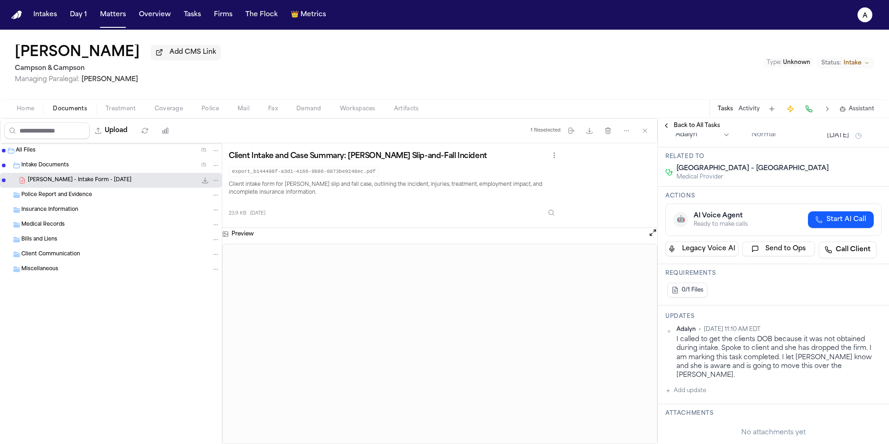
scroll to position [103, 0]
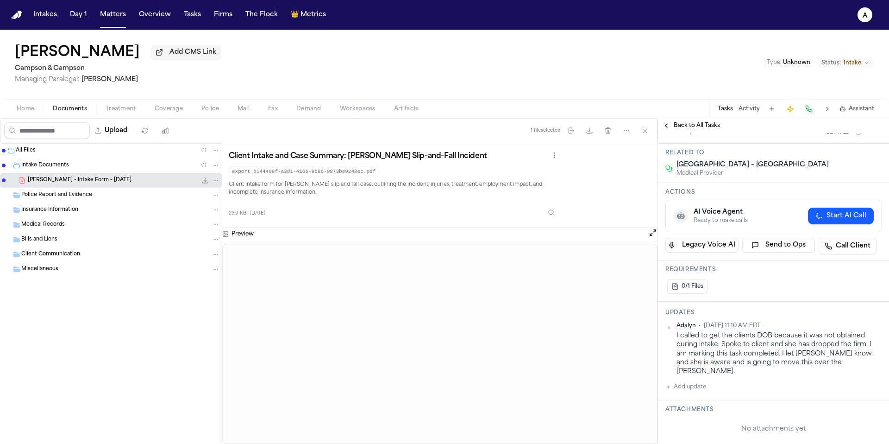
click at [783, 391] on div "Updates Adalyn • [DATE] 11:10 AM EDT I called to get the clients DOB because it…" at bounding box center [773, 351] width 231 height 99
click at [778, 277] on div "Requirements 0/1 Files" at bounding box center [773, 280] width 231 height 41
click at [166, 17] on button "Overview" at bounding box center [154, 14] width 39 height 17
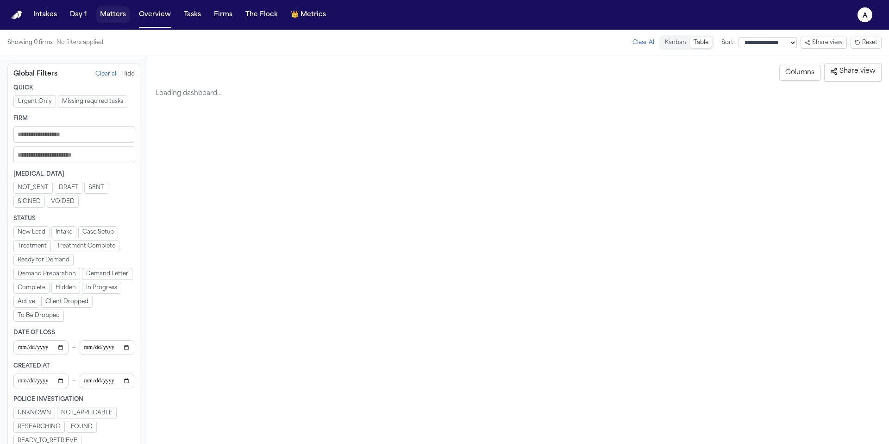
click at [120, 18] on button "Matters" at bounding box center [112, 14] width 33 height 17
click at [188, 18] on button "Tasks" at bounding box center [192, 14] width 25 height 17
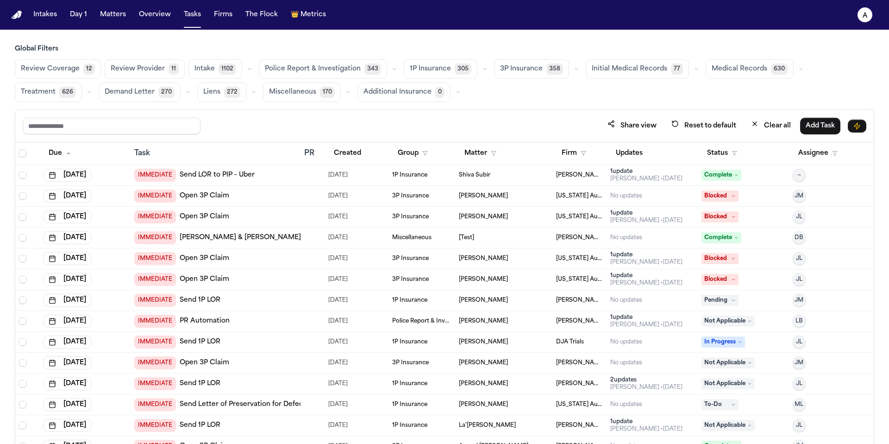
click at [191, 25] on nav "Intakes Day 1 Matters Overview Tasks Firms The Flock 👑 Metrics A" at bounding box center [444, 15] width 889 height 30
click at [195, 17] on button "Tasks" at bounding box center [192, 14] width 25 height 17
click at [106, 12] on button "Matters" at bounding box center [112, 14] width 33 height 17
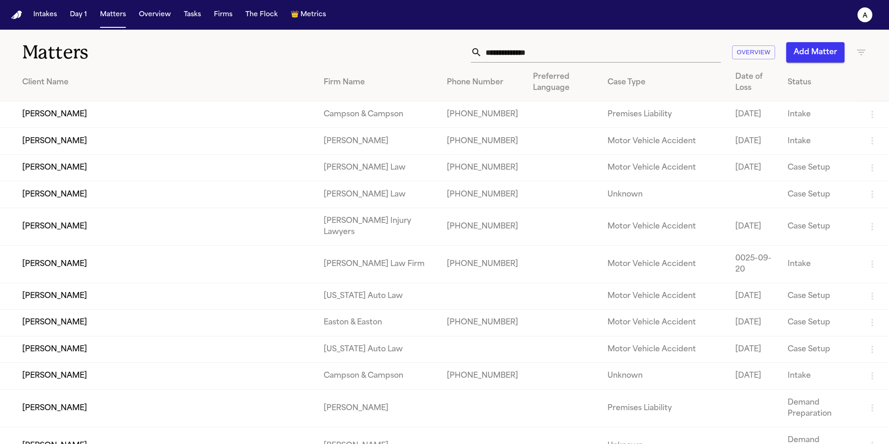
click at [556, 50] on input "text" at bounding box center [601, 52] width 239 height 20
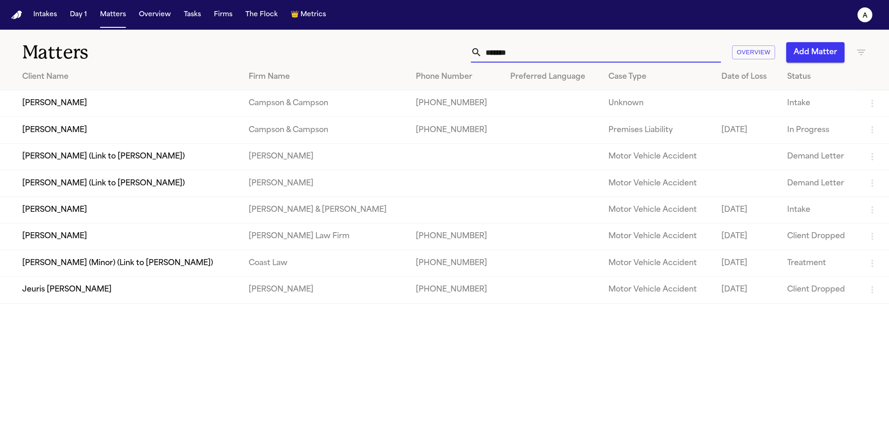
type input "*******"
click at [267, 132] on td "Campson & Campson" at bounding box center [324, 130] width 167 height 26
click at [802, 138] on td "In Progress" at bounding box center [820, 130] width 80 height 26
click at [66, 131] on td "[PERSON_NAME]" at bounding box center [120, 130] width 241 height 26
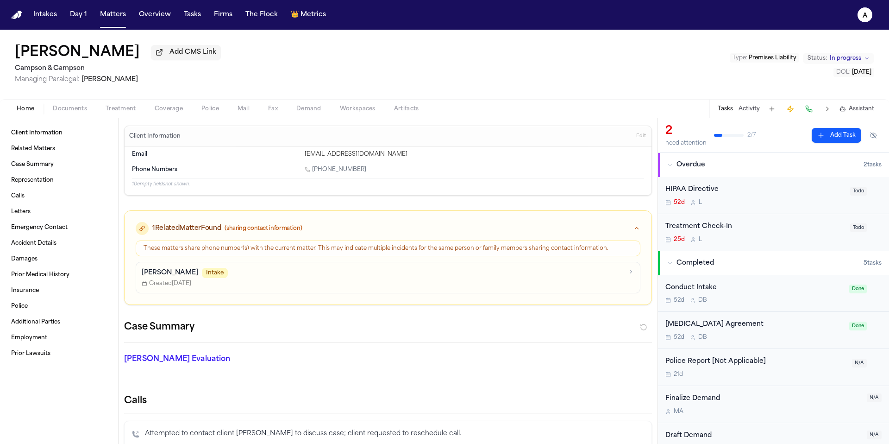
click at [567, 273] on div "[PERSON_NAME] Intake" at bounding box center [383, 273] width 482 height 10
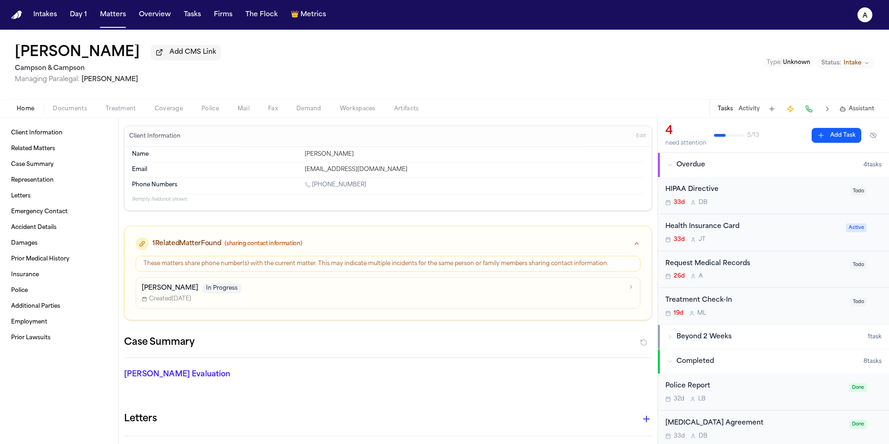
click at [166, 290] on p "[PERSON_NAME]" at bounding box center [170, 287] width 57 height 9
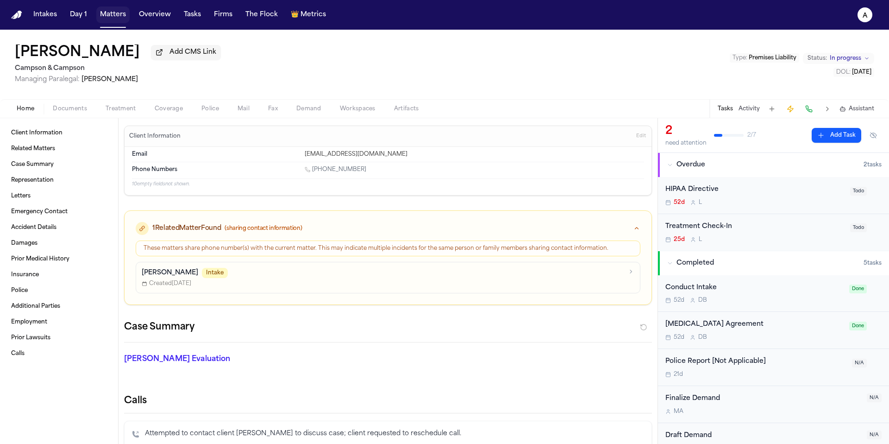
click at [106, 17] on button "Matters" at bounding box center [112, 14] width 33 height 17
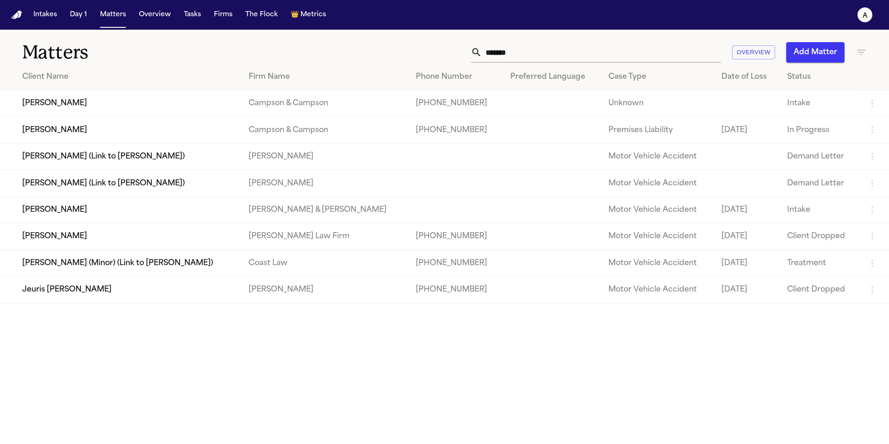
click at [408, 101] on td "[PHONE_NUMBER]" at bounding box center [455, 103] width 94 height 26
click at [782, 102] on td "Intake" at bounding box center [820, 103] width 80 height 26
click at [66, 113] on td "[PERSON_NAME]" at bounding box center [120, 103] width 241 height 26
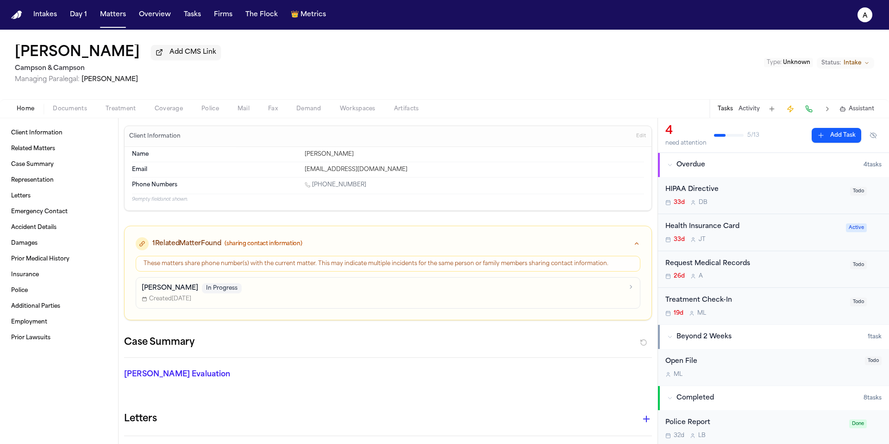
click at [770, 278] on div "26d A" at bounding box center [755, 275] width 179 height 7
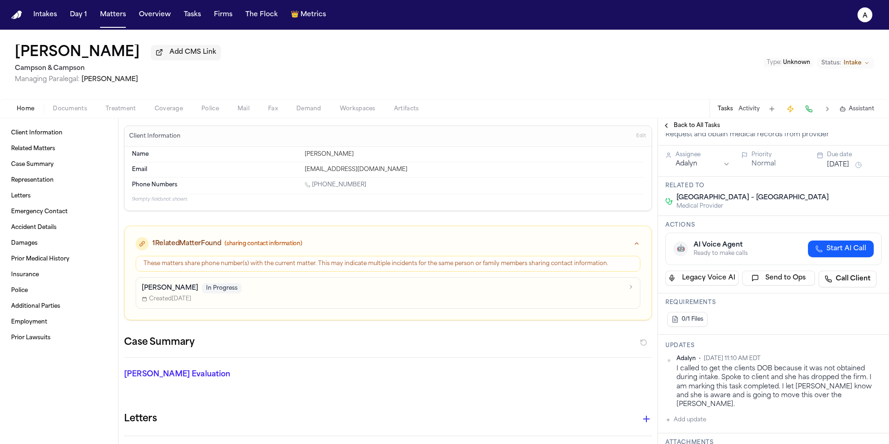
scroll to position [69, 0]
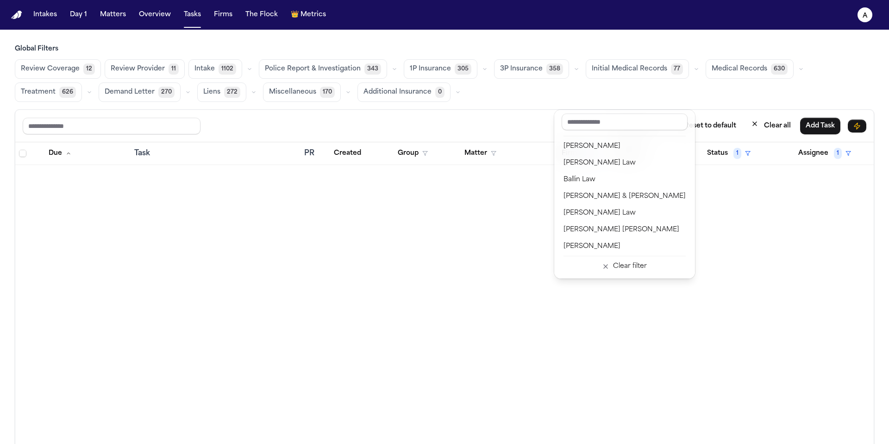
scroll to position [55, 0]
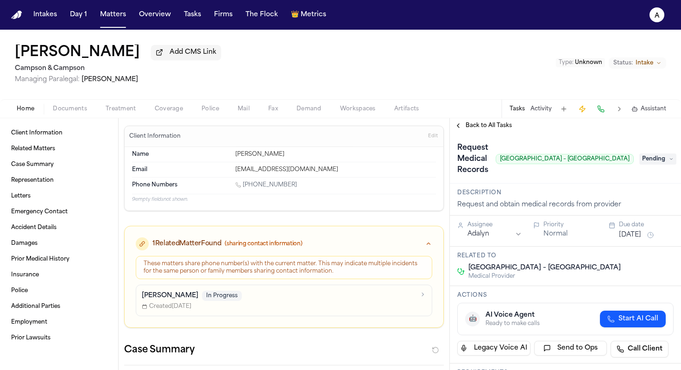
scroll to position [69, 0]
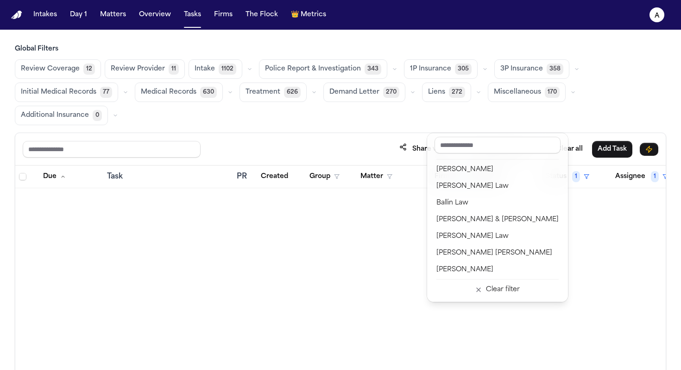
scroll to position [55, 0]
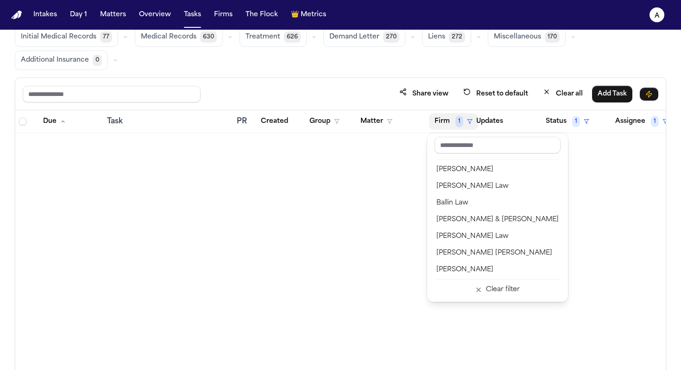
click at [186, 16] on div "Intakes Day 1 Matters Overview Tasks Firms The Flock 👑 Metrics A Global Filters…" at bounding box center [340, 185] width 681 height 370
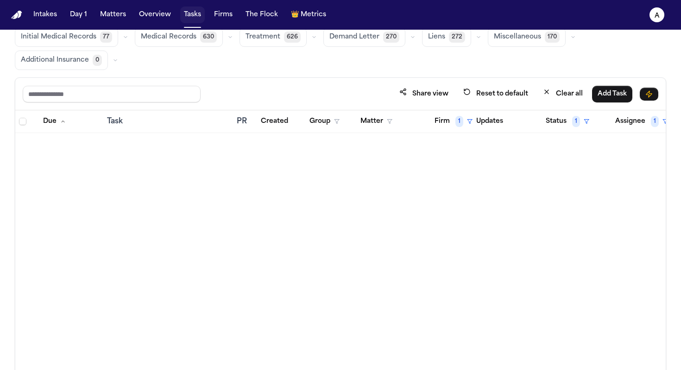
click at [189, 15] on button "Tasks" at bounding box center [192, 14] width 25 height 17
click at [192, 16] on button "Tasks" at bounding box center [192, 14] width 25 height 17
click at [181, 14] on button "Tasks" at bounding box center [192, 14] width 25 height 17
click at [483, 116] on button "Updates" at bounding box center [490, 121] width 38 height 17
click at [193, 13] on button "Tasks" at bounding box center [192, 14] width 25 height 17
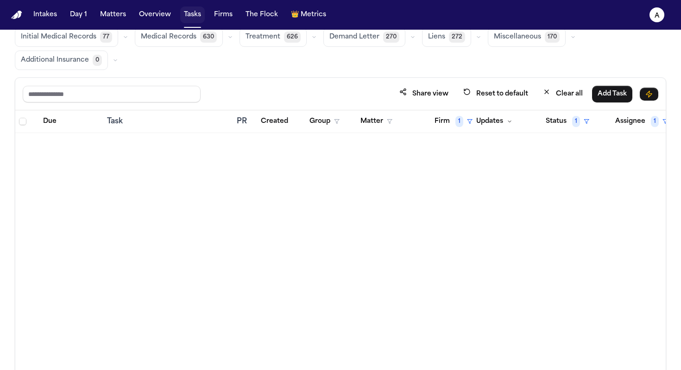
click at [185, 13] on button "Tasks" at bounding box center [192, 14] width 25 height 17
click at [456, 117] on span "1" at bounding box center [459, 121] width 8 height 11
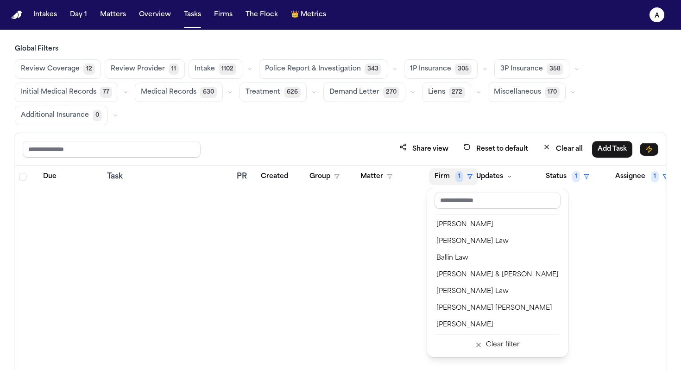
click at [168, 92] on div "Global Filters Review Coverage 12 Review Provider 11 Intake 1102 Police Report …" at bounding box center [340, 238] width 651 height 389
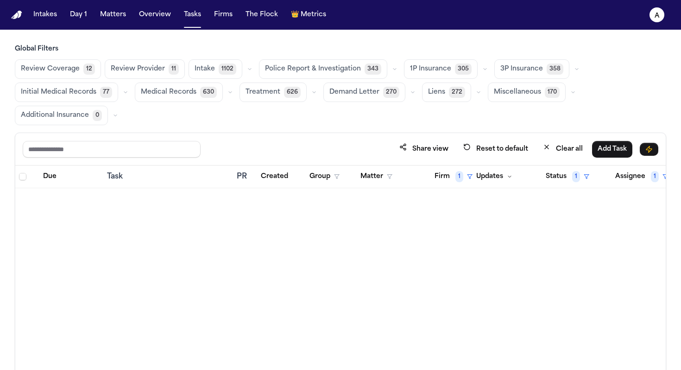
click at [187, 92] on span "Medical Records" at bounding box center [169, 92] width 56 height 9
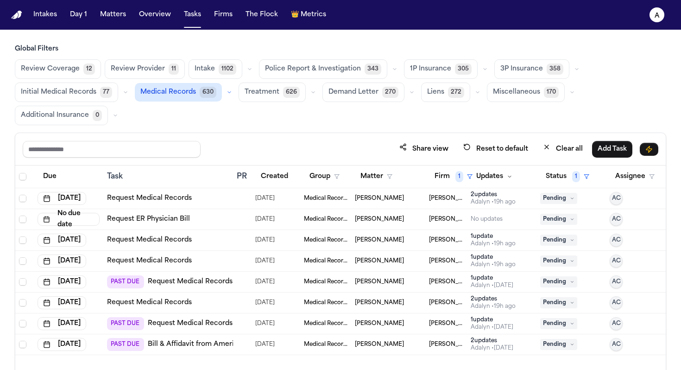
scroll to position [31, 0]
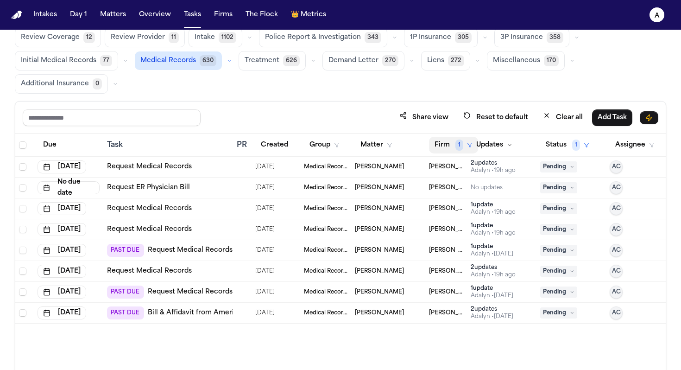
click at [448, 142] on button "Firm 1" at bounding box center [453, 145] width 49 height 17
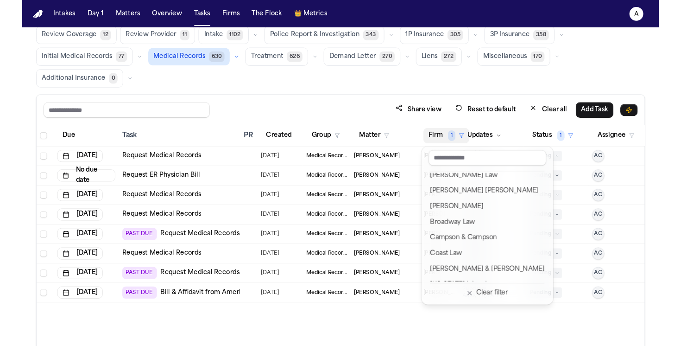
scroll to position [77, 0]
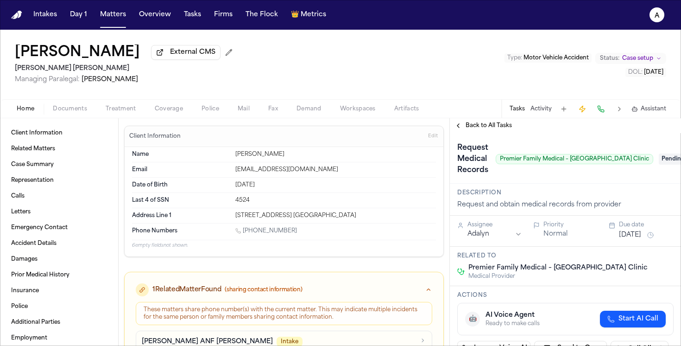
click at [119, 113] on span "Treatment" at bounding box center [121, 108] width 31 height 7
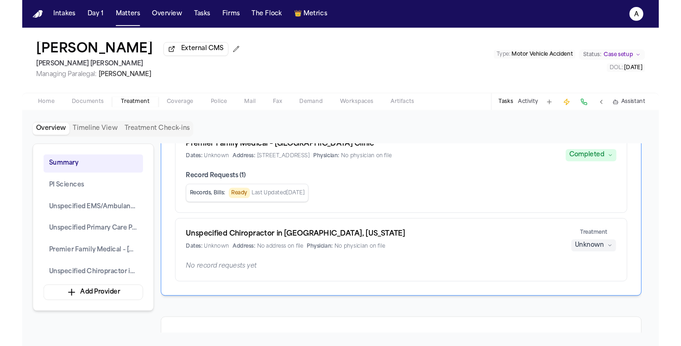
scroll to position [252, 0]
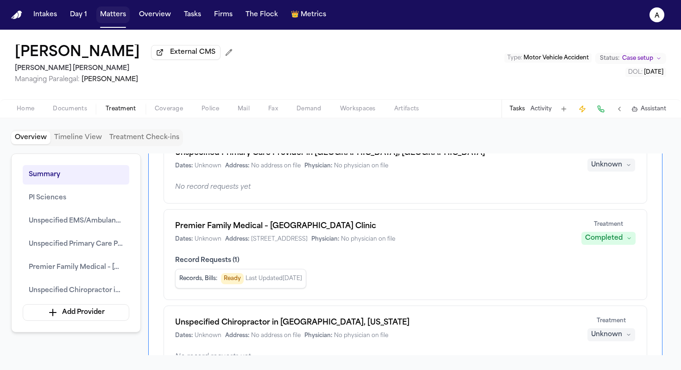
click at [118, 19] on button "Matters" at bounding box center [112, 14] width 33 height 17
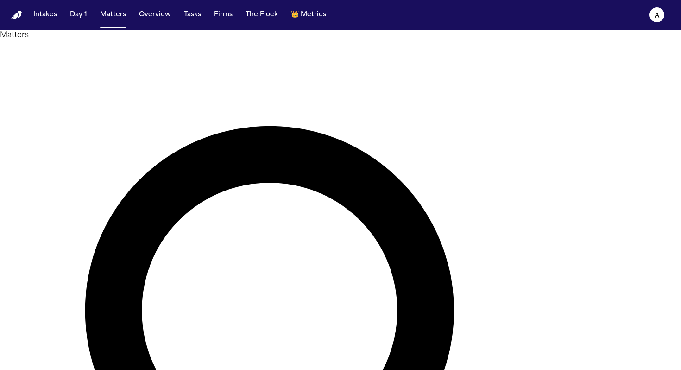
type input "*******"
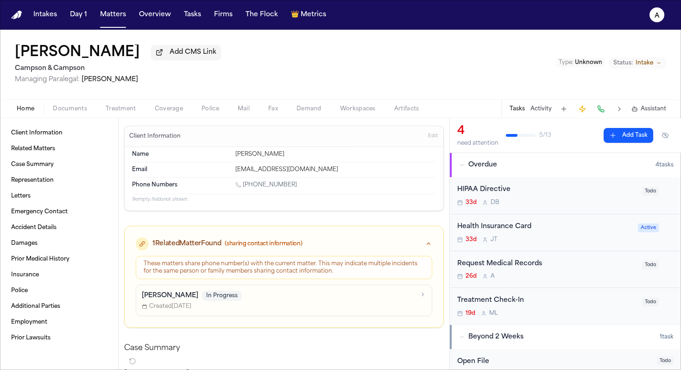
click at [69, 120] on div "Client Information Related Matters Case Summary Representation Letters Emergenc…" at bounding box center [59, 243] width 118 height 251
click at [72, 117] on div "Home Documents Treatment Coverage Police Mail Fax Demand Workspaces Artifacts T…" at bounding box center [340, 108] width 681 height 19
click at [74, 113] on span "Documents" at bounding box center [70, 108] width 34 height 7
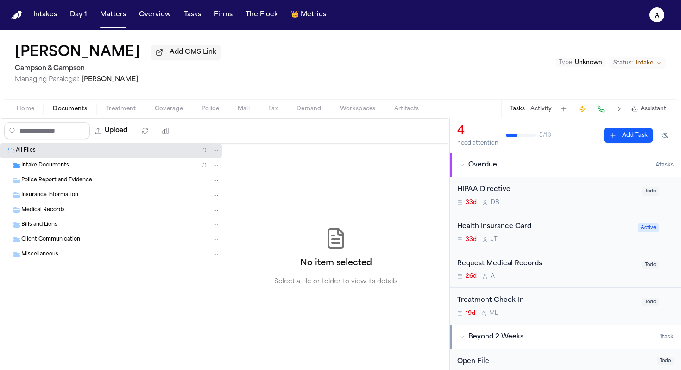
click at [87, 166] on div "Intake Documents ( 1 )" at bounding box center [120, 165] width 199 height 8
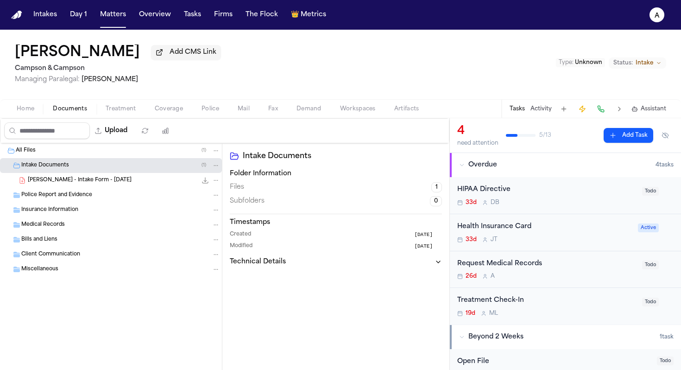
click at [103, 182] on span "S. Brown - Intake Form - 8.21.25" at bounding box center [80, 180] width 104 height 8
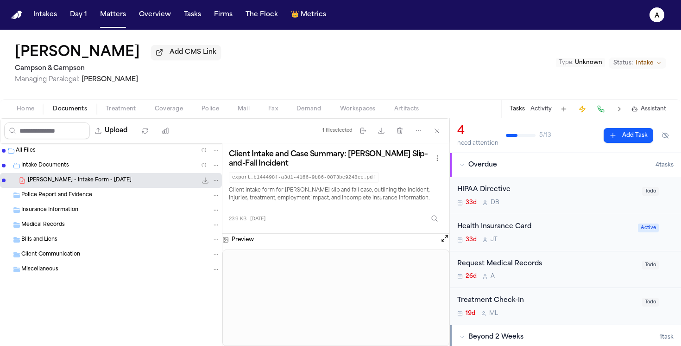
click at [446, 243] on button "Open preview" at bounding box center [444, 237] width 9 height 9
click at [190, 13] on button "Tasks" at bounding box center [192, 14] width 25 height 17
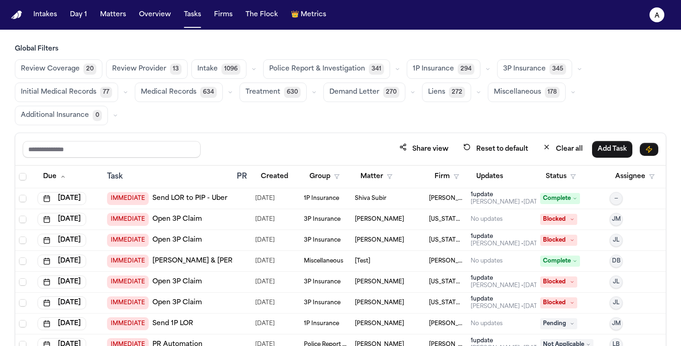
click at [487, 201] on div "Michelle Landazabal • 95d ago" at bounding box center [507, 201] width 72 height 7
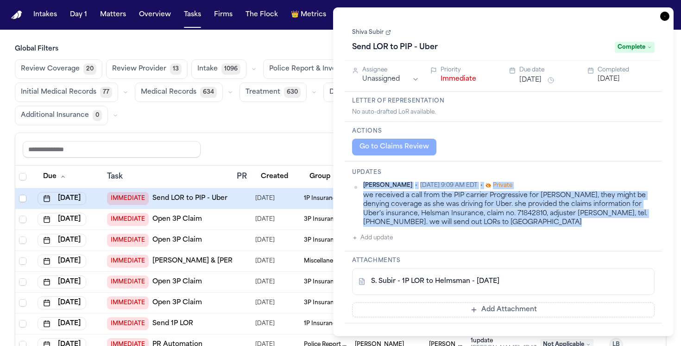
drag, startPoint x: 502, startPoint y: 228, endPoint x: 349, endPoint y: 191, distance: 157.6
click at [349, 191] on div "Updates Michelle Landazabal • Jun 20, 2025 9:09 AM EDT • Private we received a …" at bounding box center [503, 206] width 317 height 90
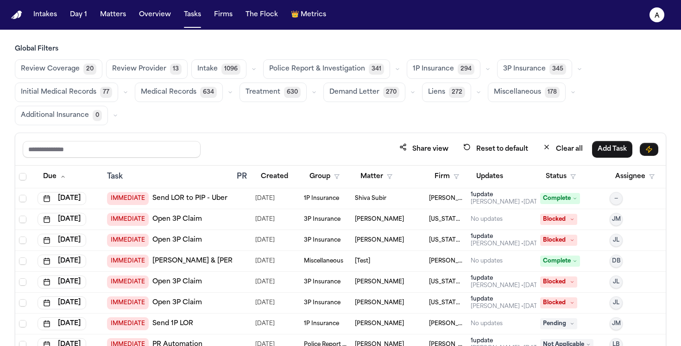
click at [295, 124] on div "Review Coverage 20 Review Provider 13 Intake 1096 Police Report & Investigation…" at bounding box center [340, 92] width 651 height 66
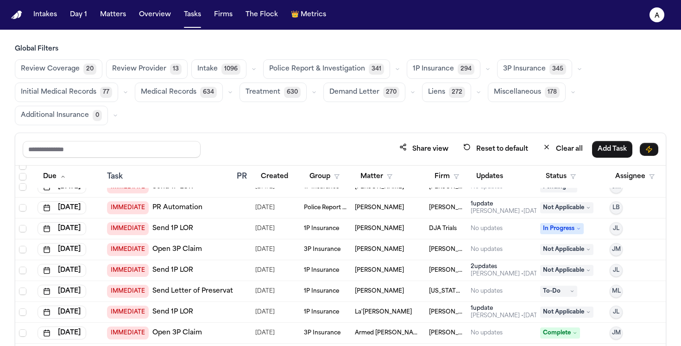
scroll to position [147, 0]
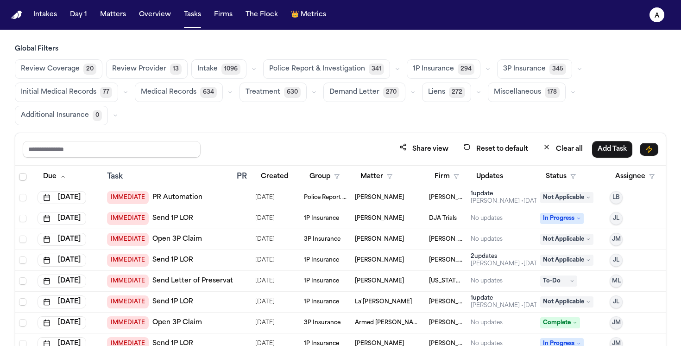
click at [504, 264] on div "Julie Lopez • 54d ago" at bounding box center [507, 263] width 72 height 7
click at [281, 114] on div "Review Coverage 20 Review Provider 13 Intake 1096 Police Report & Investigation…" at bounding box center [340, 92] width 651 height 66
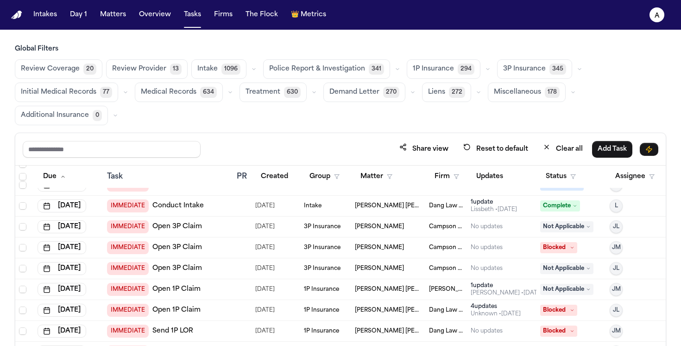
scroll to position [358, 0]
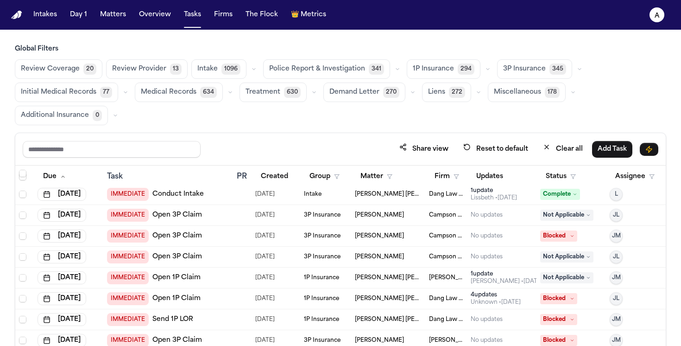
click at [505, 298] on div "Unknown • 27d ago" at bounding box center [496, 301] width 50 height 7
click at [270, 113] on div "Review Coverage 20 Review Provider 13 Intake 1096 Police Report & Investigation…" at bounding box center [340, 92] width 651 height 66
click at [108, 14] on button "Matters" at bounding box center [112, 14] width 33 height 17
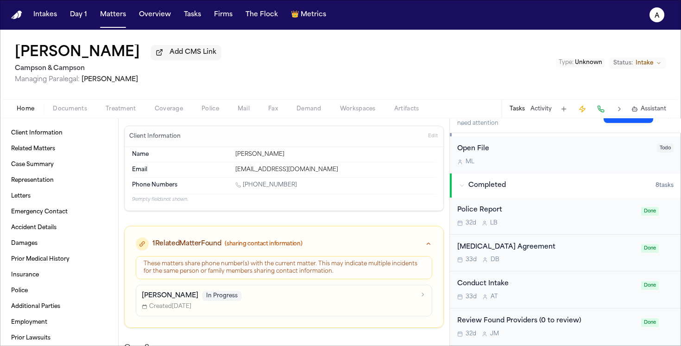
scroll to position [361, 0]
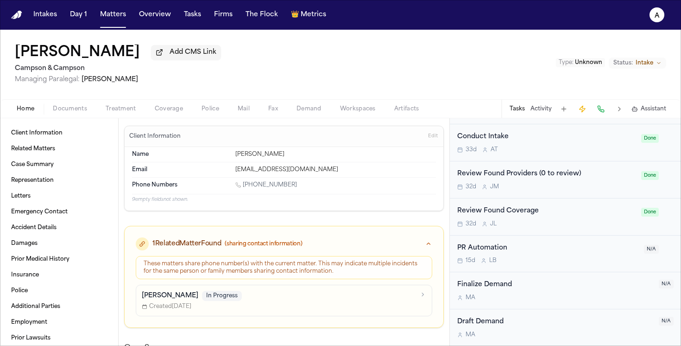
click at [617, 216] on div "Review Found Coverage 32d J L" at bounding box center [546, 217] width 178 height 22
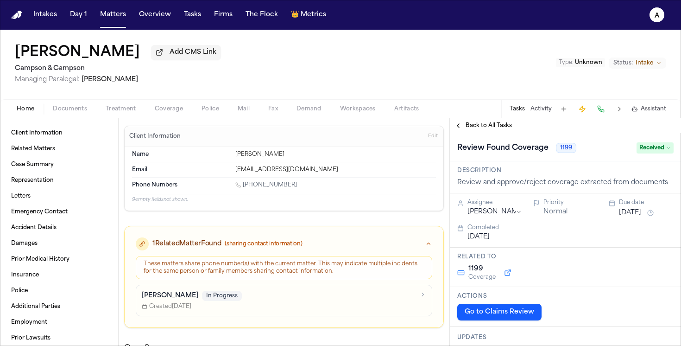
click at [484, 127] on span "Back to All Tasks" at bounding box center [488, 125] width 46 height 7
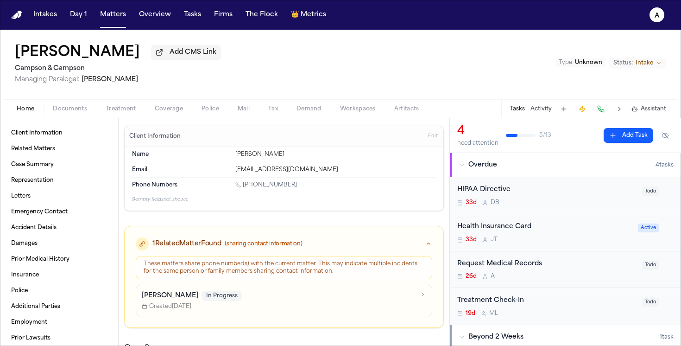
click at [569, 275] on div "26d A" at bounding box center [546, 275] width 179 height 7
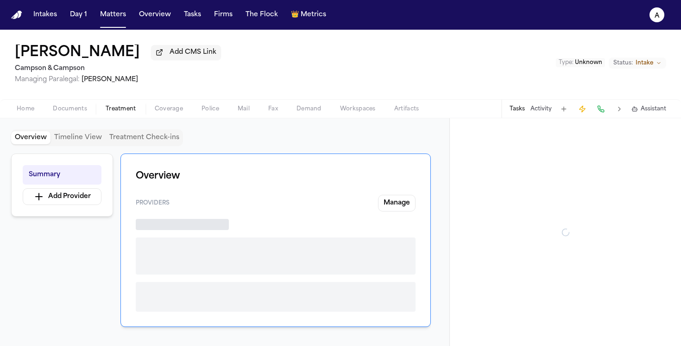
click at [118, 113] on span "Treatment" at bounding box center [121, 108] width 31 height 7
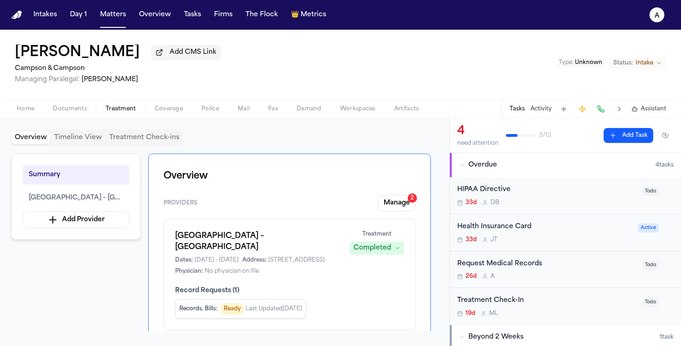
scroll to position [38, 0]
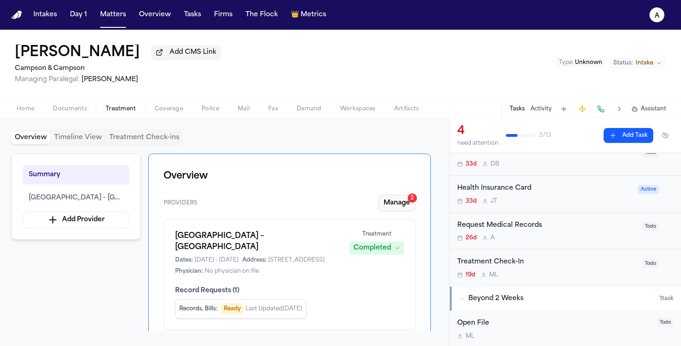
click at [408, 204] on button "Manage 2" at bounding box center [397, 203] width 38 height 17
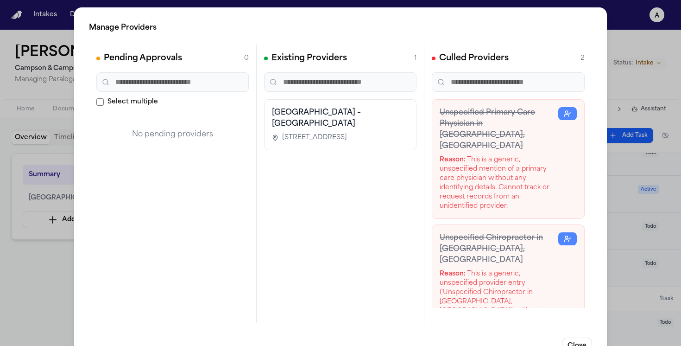
click at [24, 282] on div "Manage Providers Pending Approvals 0 Select multiple No pending providers Exist…" at bounding box center [340, 188] width 681 height 376
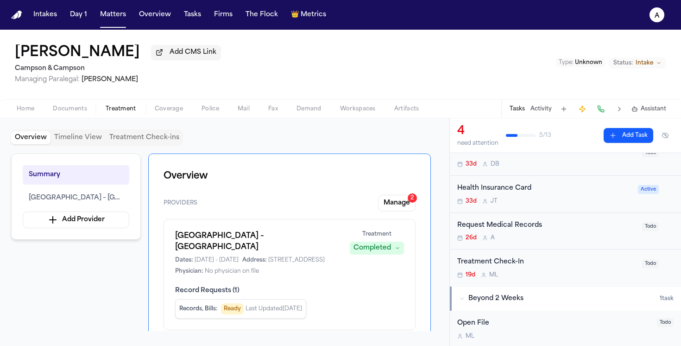
click at [521, 233] on div "Request Medical Records 26d A" at bounding box center [546, 231] width 179 height 22
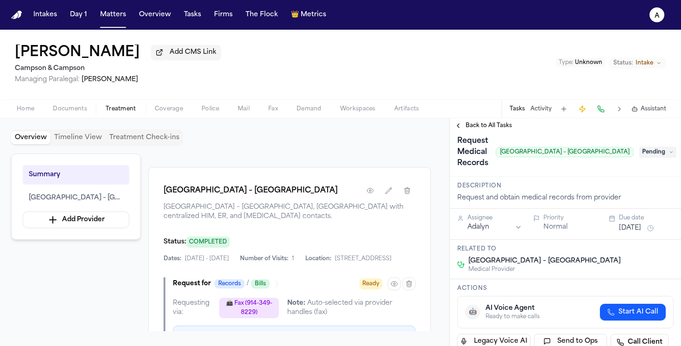
scroll to position [263, 0]
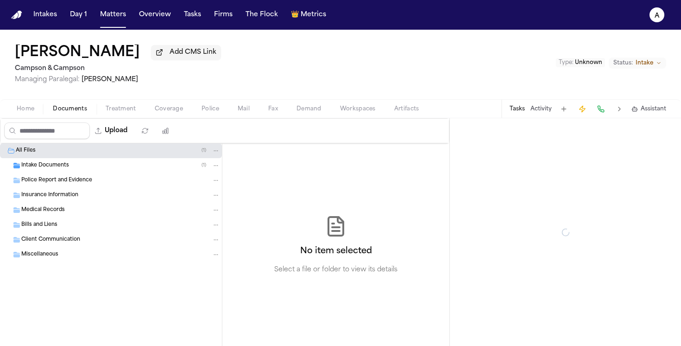
click at [75, 113] on span "Documents" at bounding box center [70, 108] width 34 height 7
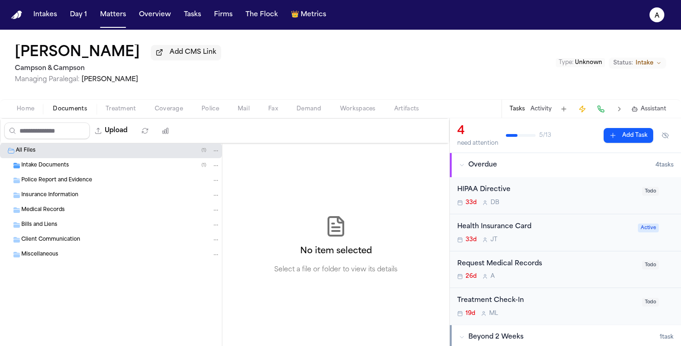
click at [25, 113] on span "Home" at bounding box center [26, 108] width 18 height 7
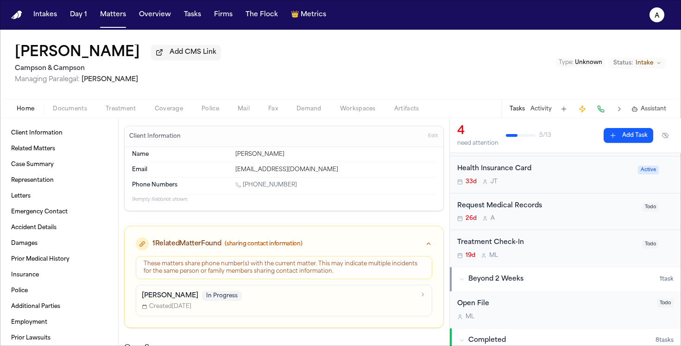
scroll to position [69, 0]
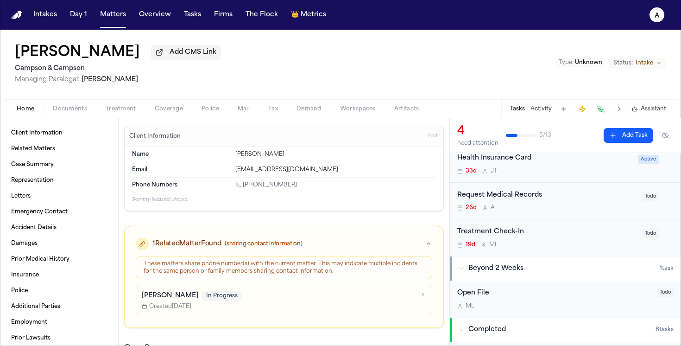
click at [567, 206] on div "Request Medical Records 26d A" at bounding box center [546, 201] width 179 height 22
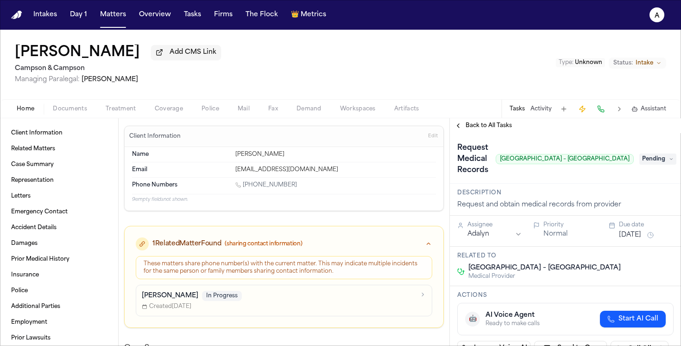
click at [72, 112] on span "Documents" at bounding box center [70, 108] width 34 height 7
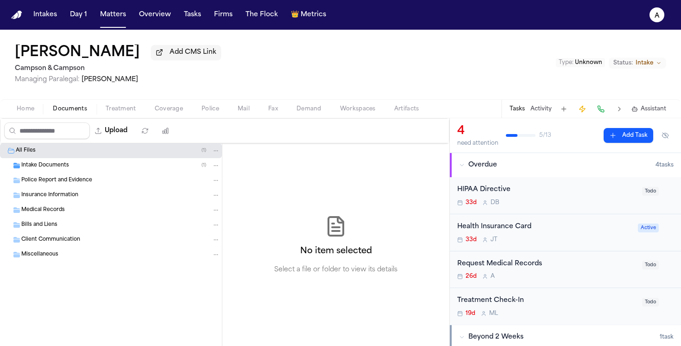
click at [103, 176] on div "Police Report and Evidence" at bounding box center [111, 180] width 222 height 15
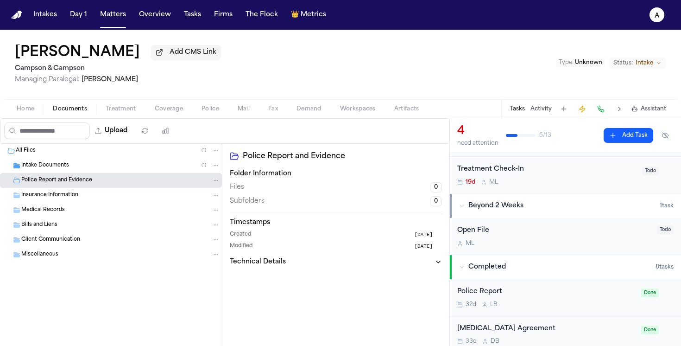
scroll to position [136, 0]
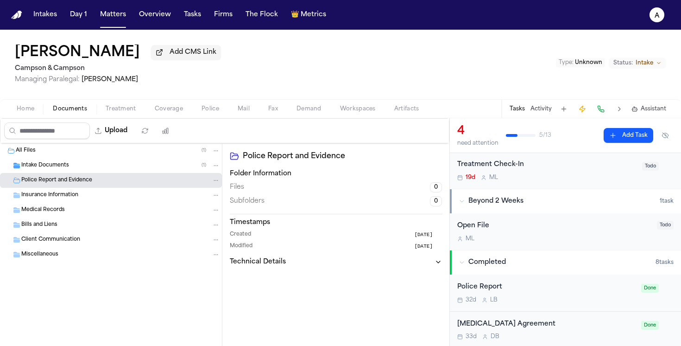
click at [118, 209] on div "Medical Records" at bounding box center [120, 210] width 199 height 8
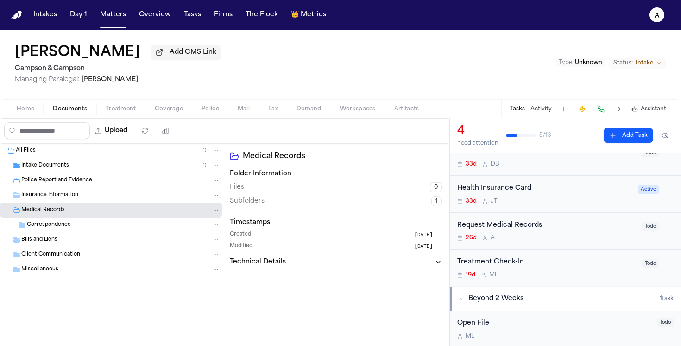
scroll to position [0, 0]
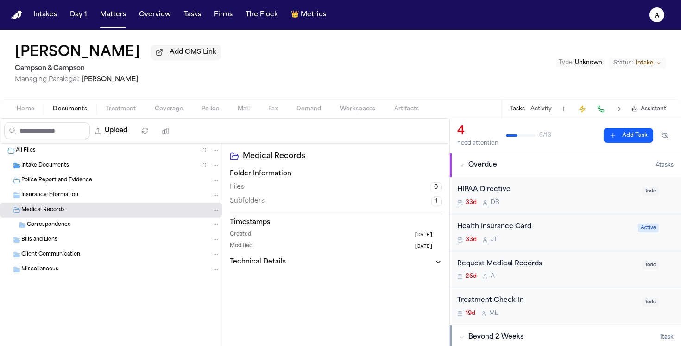
click at [559, 269] on div "Request Medical Records" at bounding box center [546, 263] width 179 height 11
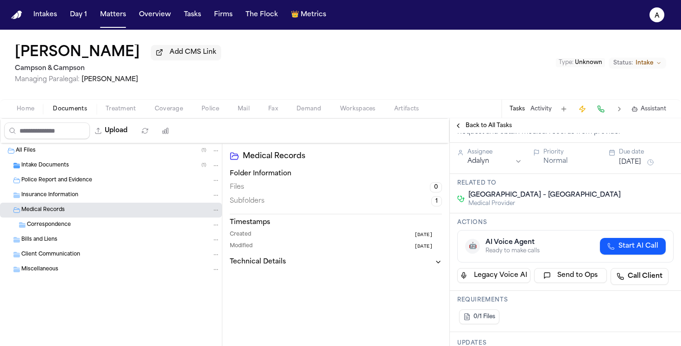
scroll to position [71, 0]
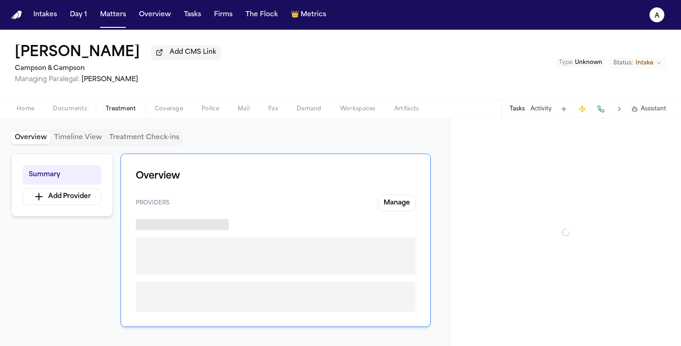
click at [106, 109] on span "Treatment" at bounding box center [121, 108] width 31 height 7
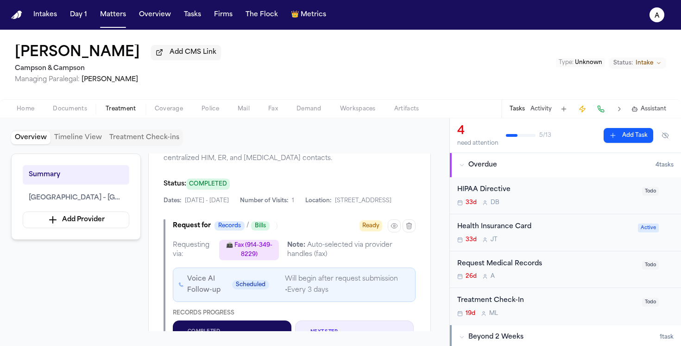
scroll to position [241, 0]
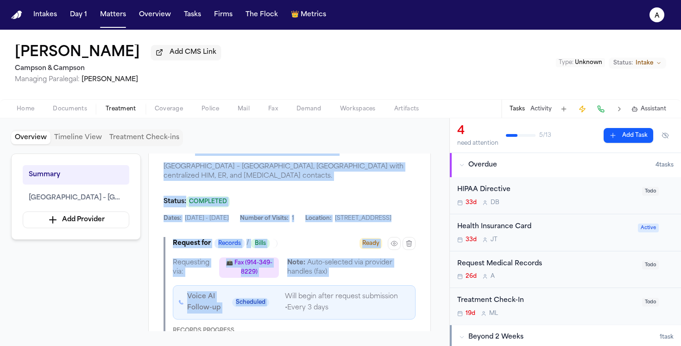
drag, startPoint x: 189, startPoint y: 163, endPoint x: 379, endPoint y: 313, distance: 242.0
click at [379, 313] on div "Montefiore Medical Center – Moses Campus Montefiore Medical Center – Moses Camp…" at bounding box center [289, 292] width 283 height 333
click at [105, 289] on div "Summary Montefiore Medical Center – Moses Campus Add Provider Overview Provider…" at bounding box center [224, 241] width 427 height 177
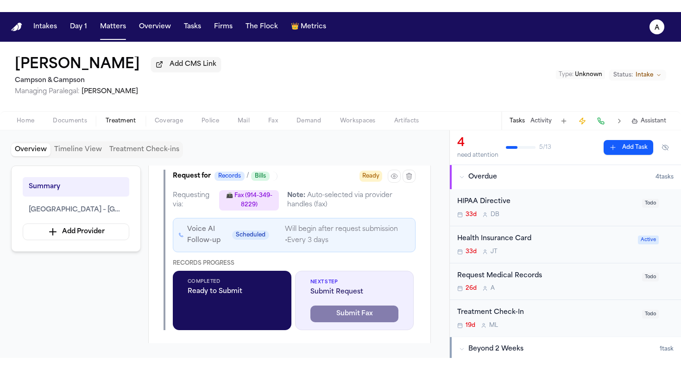
scroll to position [323, 0]
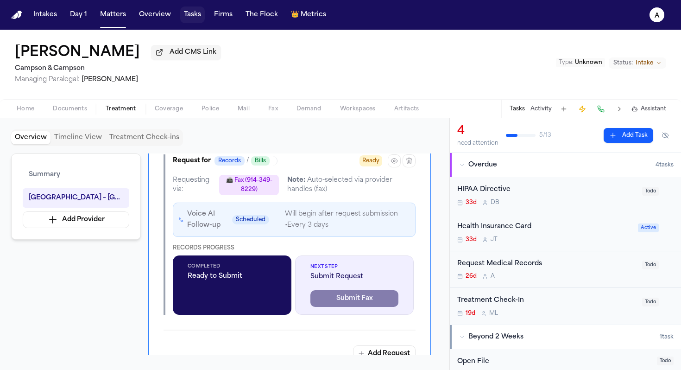
click at [195, 16] on button "Tasks" at bounding box center [192, 14] width 25 height 17
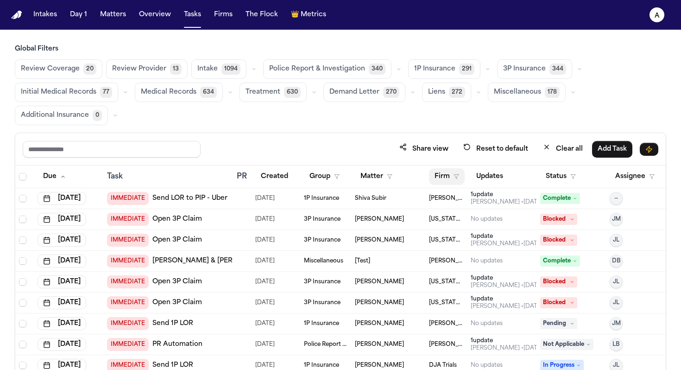
click at [440, 169] on button "Firm" at bounding box center [447, 176] width 36 height 17
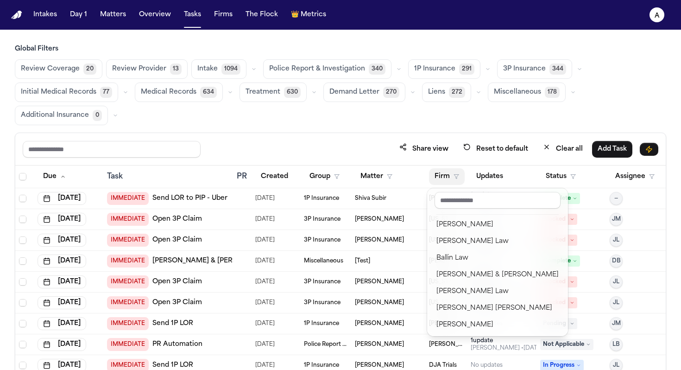
scroll to position [34, 0]
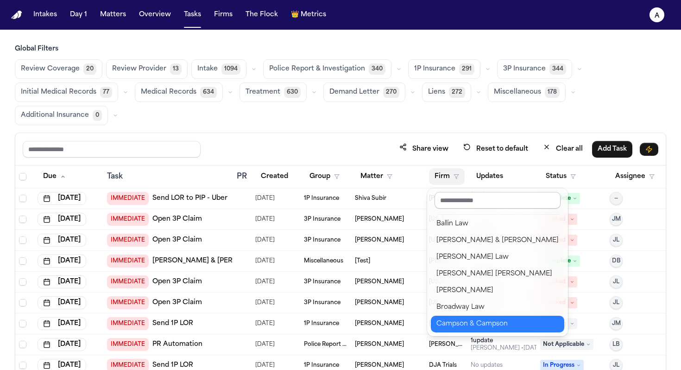
click at [467, 202] on input "text" at bounding box center [497, 200] width 126 height 17
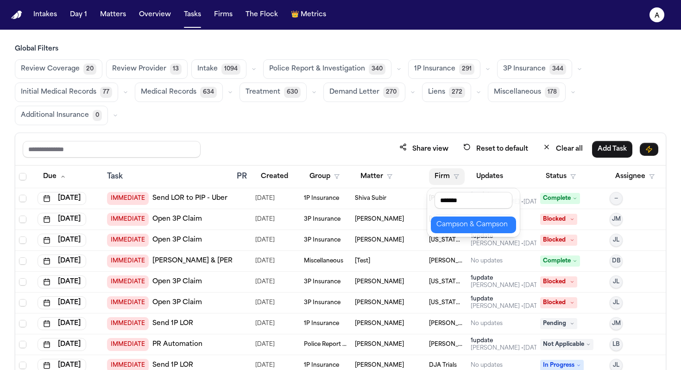
type input "*******"
click at [477, 222] on div "Campson & Campson" at bounding box center [473, 224] width 74 height 11
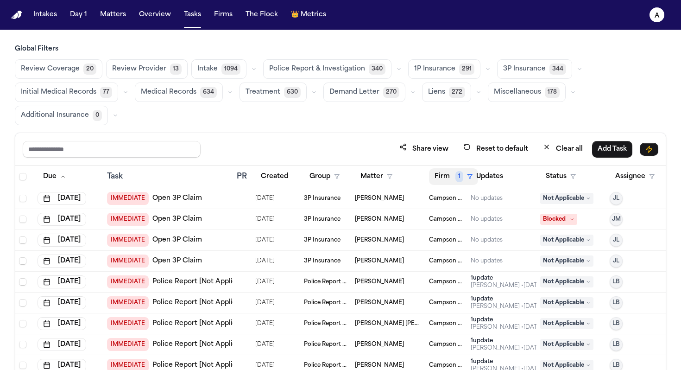
click at [439, 175] on button "Firm 1" at bounding box center [453, 176] width 49 height 17
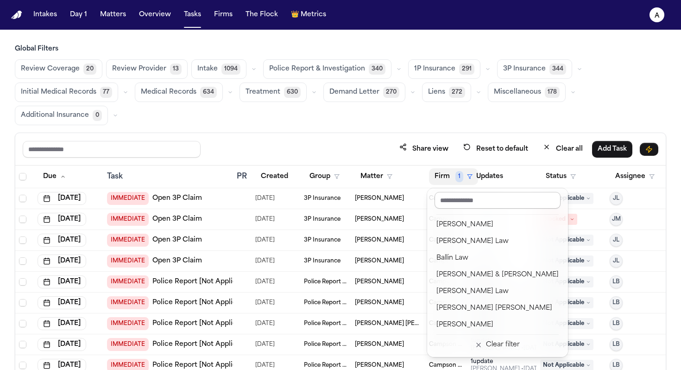
click at [471, 207] on input "text" at bounding box center [497, 200] width 126 height 17
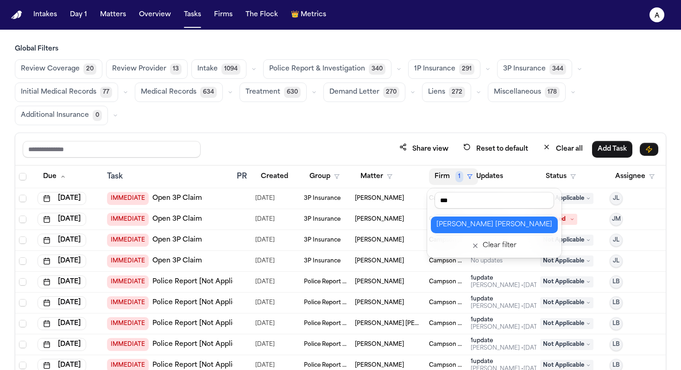
type input "***"
click at [502, 226] on div "[PERSON_NAME] [PERSON_NAME]" at bounding box center [494, 224] width 116 height 11
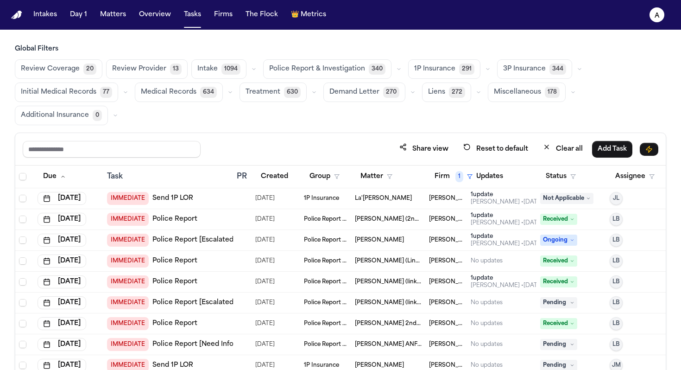
click at [75, 95] on span "Initial Medical Records" at bounding box center [58, 92] width 75 height 9
click at [170, 95] on span "Medical Records" at bounding box center [168, 92] width 56 height 9
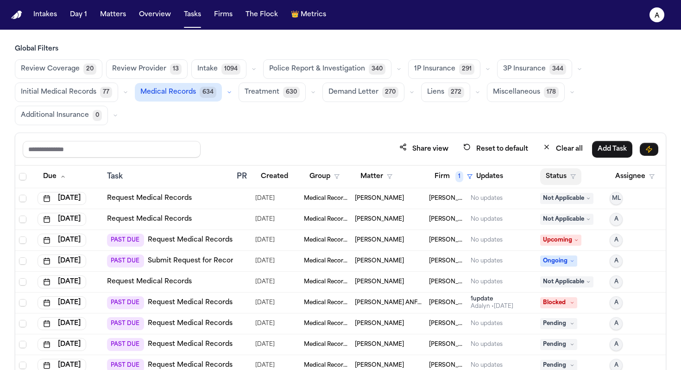
click at [562, 177] on button "Status" at bounding box center [560, 176] width 41 height 17
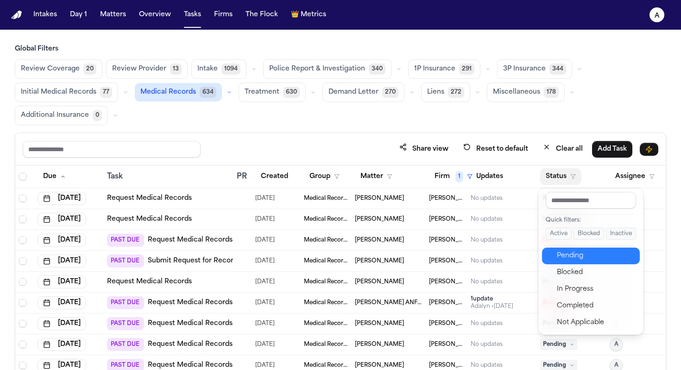
click at [575, 257] on div "Pending" at bounding box center [595, 255] width 77 height 11
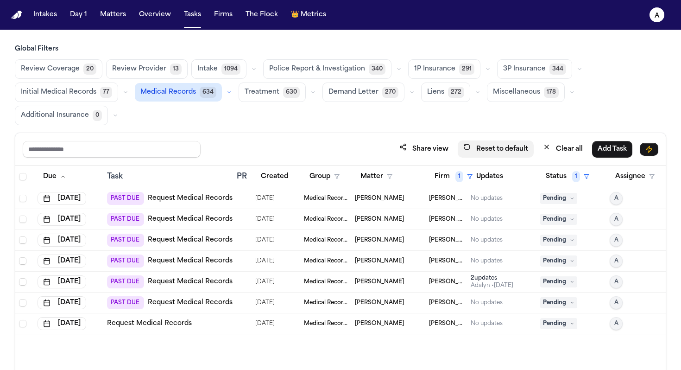
scroll to position [78, 0]
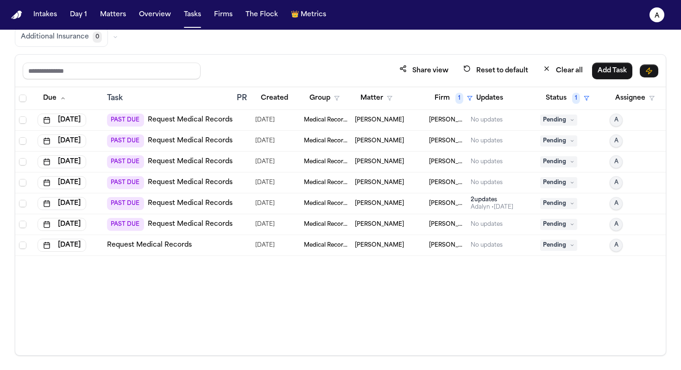
click at [389, 123] on div "[PERSON_NAME]" at bounding box center [388, 119] width 67 height 7
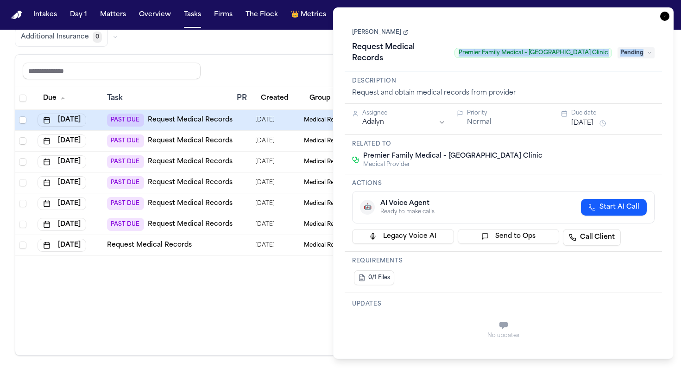
drag, startPoint x: 450, startPoint y: 54, endPoint x: 651, endPoint y: 58, distance: 201.1
click at [652, 58] on div "Request Medical Records Premier Family Medical – Eagle Mountain Ranches Clinic …" at bounding box center [503, 53] width 302 height 26
click at [613, 53] on div "Request Medical Records Premier Family Medical – Eagle Mountain Ranches Clinic …" at bounding box center [503, 53] width 302 height 26
click at [603, 53] on span "Premier Family Medical – [GEOGRAPHIC_DATA] Clinic" at bounding box center [532, 53] width 157 height 10
drag, startPoint x: 609, startPoint y: 53, endPoint x: 442, endPoint y: 54, distance: 167.2
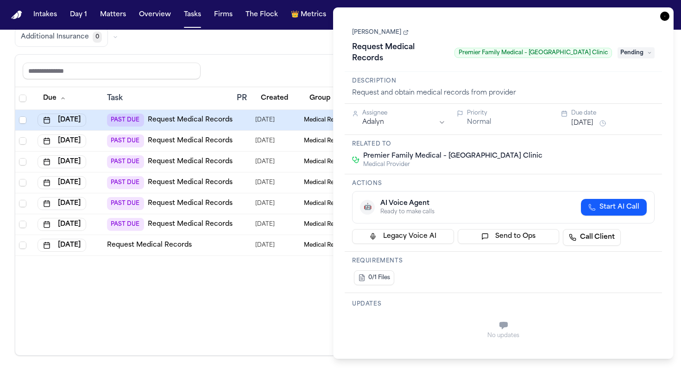
click at [442, 54] on div "Request Medical Records Premier Family Medical – Eagle Mountain Ranches Clinic" at bounding box center [482, 53] width 260 height 26
copy div "Premier Family Medical – [GEOGRAPHIC_DATA] Clinic"
click at [374, 33] on link "[PERSON_NAME]" at bounding box center [380, 32] width 57 height 7
click at [410, 298] on div "Updates No updates Add update" at bounding box center [503, 332] width 317 height 78
click at [371, 31] on link "[PERSON_NAME]" at bounding box center [380, 32] width 57 height 7
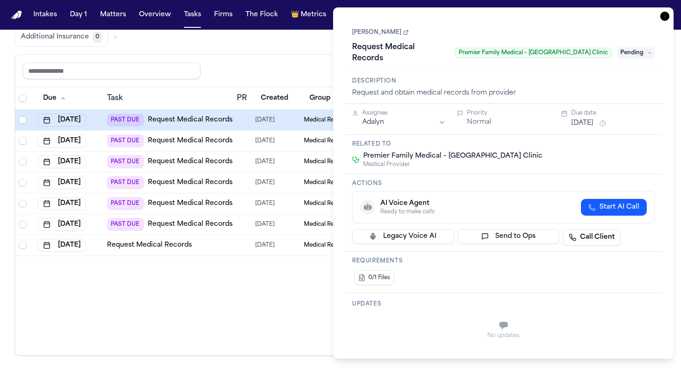
click at [213, 290] on div "Due Task PR Created Group Matter Firm 1 Updates Status 1 Assignee Aug 14, 2025 …" at bounding box center [340, 221] width 650 height 268
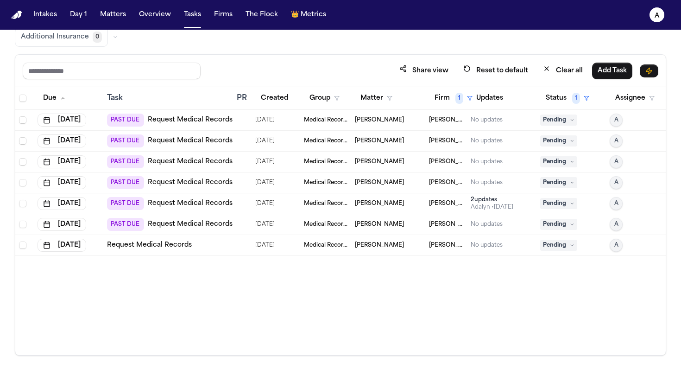
click at [402, 139] on div "Stephanie Doerr" at bounding box center [388, 140] width 67 height 7
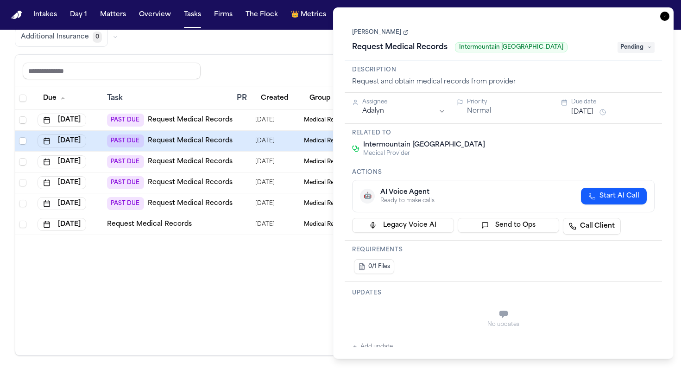
drag, startPoint x: 572, startPoint y: 47, endPoint x: 457, endPoint y: 45, distance: 114.9
click at [457, 45] on div "Request Medical Records Intermountain Health Riverton Hospital" at bounding box center [482, 47] width 260 height 15
click at [472, 49] on span "Intermountain Health Riverton Hospital" at bounding box center [511, 47] width 113 height 10
click at [452, 41] on div "Request Medical Records Intermountain Health Riverton Hospital" at bounding box center [482, 47] width 260 height 15
drag, startPoint x: 453, startPoint y: 48, endPoint x: 576, endPoint y: 48, distance: 122.7
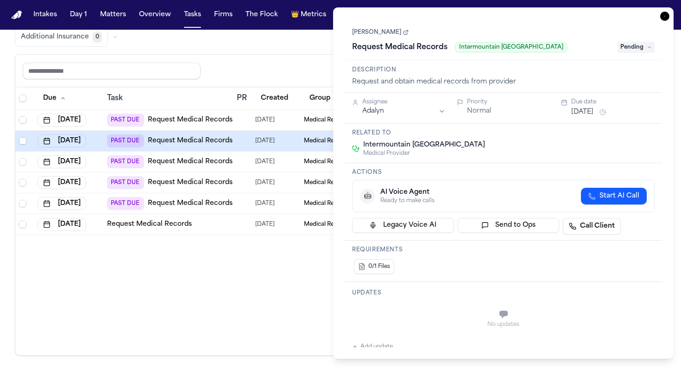
click at [577, 48] on div "Request Medical Records Intermountain Health Riverton Hospital" at bounding box center [482, 47] width 260 height 15
copy span "Intermountain Health Riverton Hospital"
click at [380, 34] on link "[PERSON_NAME]" at bounding box center [380, 32] width 57 height 7
click at [435, 293] on h3 "Updates" at bounding box center [503, 292] width 302 height 7
click at [381, 34] on link "[PERSON_NAME]" at bounding box center [380, 32] width 57 height 7
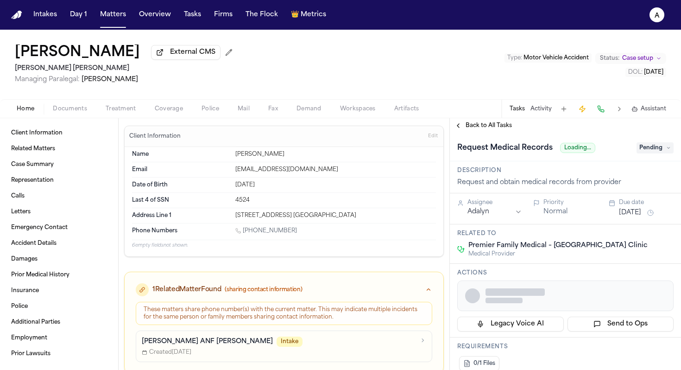
click at [464, 127] on button "Back to All Tasks" at bounding box center [483, 125] width 67 height 7
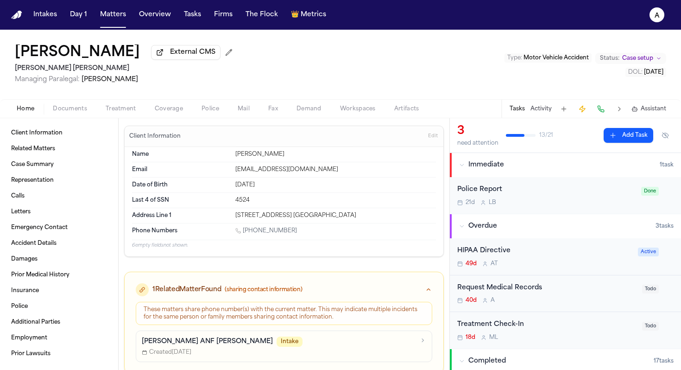
click at [561, 289] on div "Request Medical Records" at bounding box center [546, 288] width 179 height 11
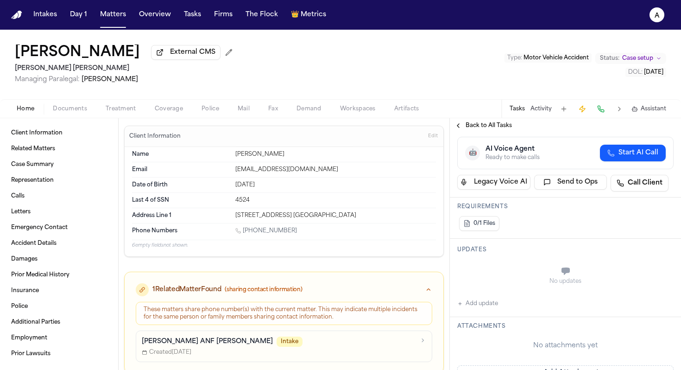
scroll to position [209, 0]
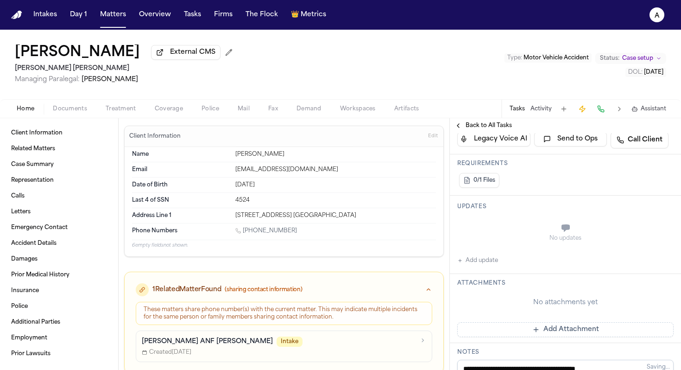
click at [491, 264] on button "Add update" at bounding box center [477, 260] width 41 height 11
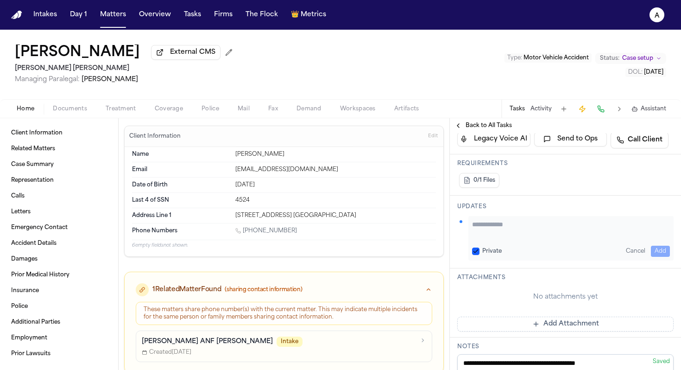
click at [497, 222] on textarea "Add your update" at bounding box center [571, 229] width 198 height 19
paste textarea "*********"
type textarea "**********"
click at [478, 252] on button "Private" at bounding box center [475, 250] width 7 height 7
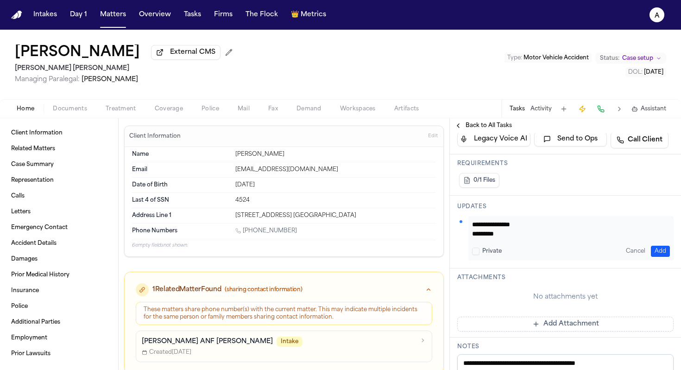
click at [666, 253] on button "Add" at bounding box center [660, 250] width 19 height 11
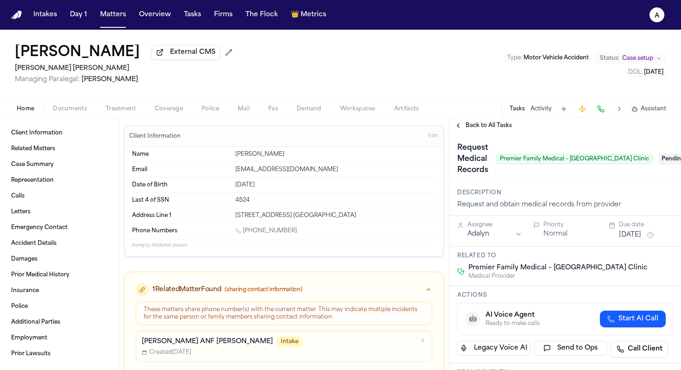
scroll to position [0, 22]
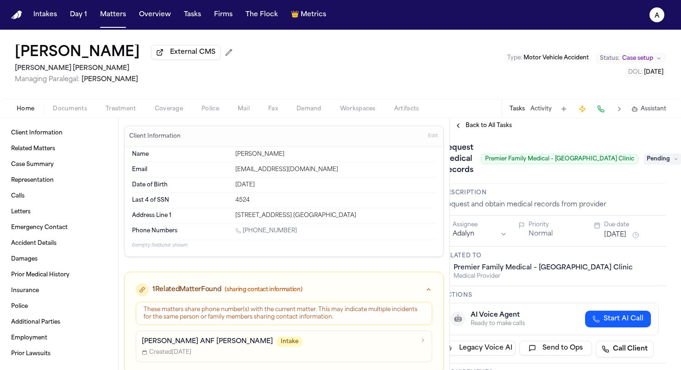
click at [660, 160] on span "Pending" at bounding box center [662, 158] width 37 height 11
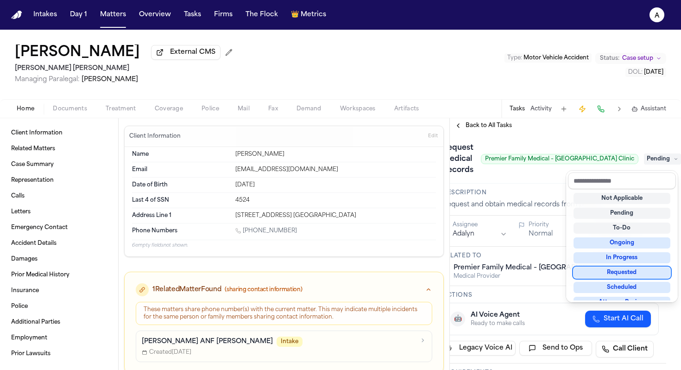
click at [636, 269] on div "Requested" at bounding box center [621, 272] width 97 height 11
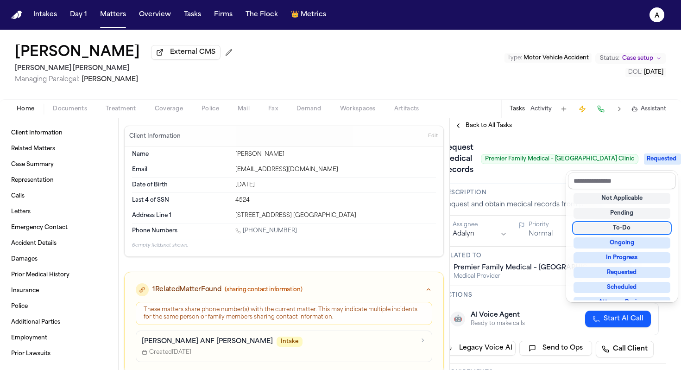
click at [546, 179] on div "Request Medical Records Premier Family Medical – Eagle Mountain Ranches Clinic …" at bounding box center [550, 158] width 231 height 50
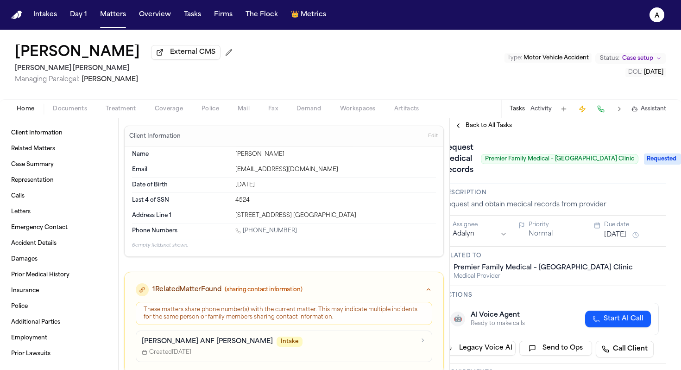
click at [626, 239] on button "[DATE]" at bounding box center [615, 234] width 22 height 9
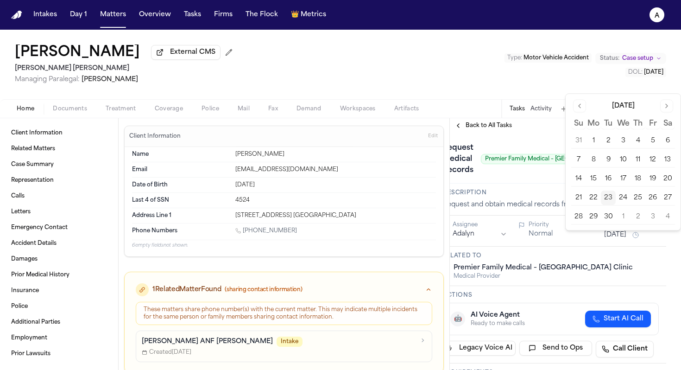
click at [653, 198] on button "26" at bounding box center [652, 197] width 15 height 15
click at [524, 187] on div "Description Request and obtain medical records from provider" at bounding box center [550, 199] width 231 height 32
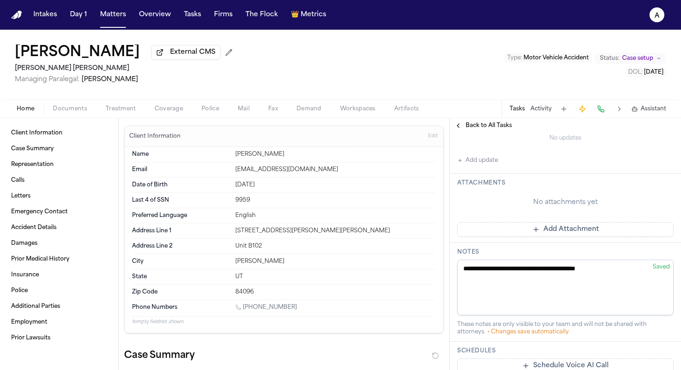
click at [480, 166] on button "Add update" at bounding box center [477, 160] width 41 height 11
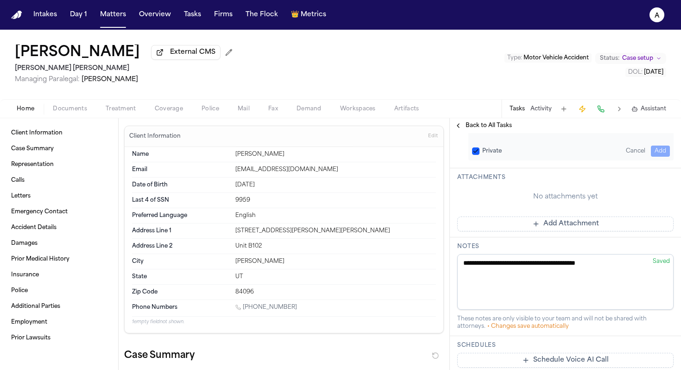
scroll to position [270, 0]
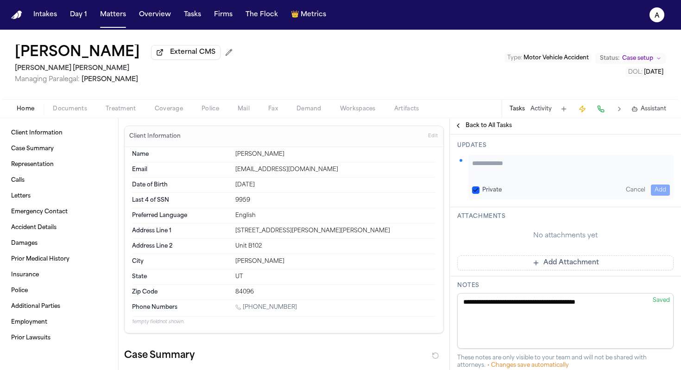
click at [484, 170] on textarea "Add your update" at bounding box center [571, 167] width 198 height 19
type textarea "**********"
click at [476, 187] on button "Private" at bounding box center [475, 189] width 7 height 7
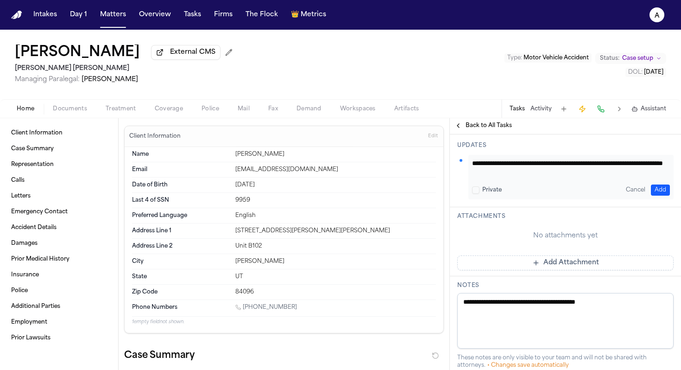
click at [656, 191] on button "Add" at bounding box center [660, 189] width 19 height 11
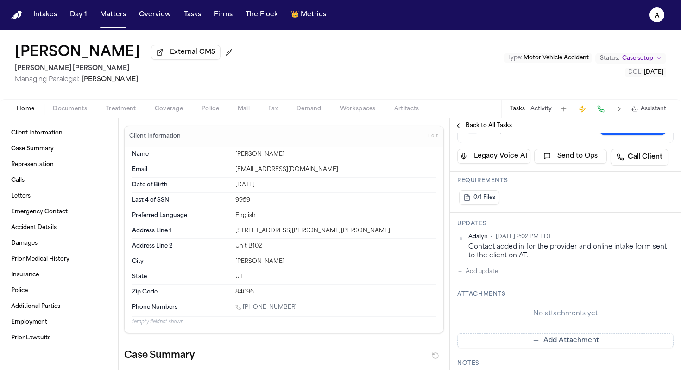
scroll to position [178, 0]
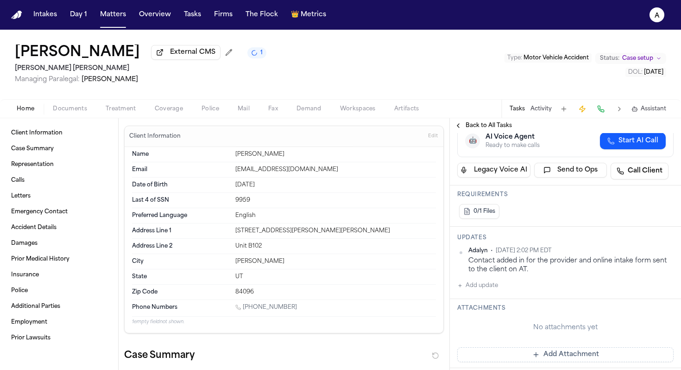
click at [71, 113] on span "Documents" at bounding box center [70, 108] width 34 height 7
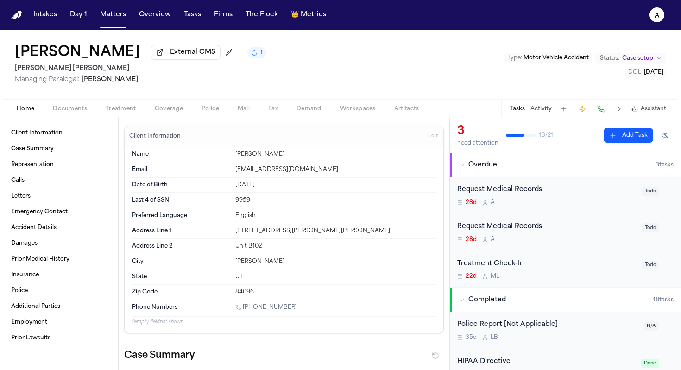
click at [19, 111] on span "Home" at bounding box center [26, 108] width 18 height 7
drag, startPoint x: 304, startPoint y: 313, endPoint x: 246, endPoint y: 310, distance: 57.9
click at [246, 310] on div "1 (708) 275-3614" at bounding box center [335, 307] width 201 height 9
copy link "(708) 275-3614"
click at [593, 206] on div "28d A" at bounding box center [546, 202] width 179 height 7
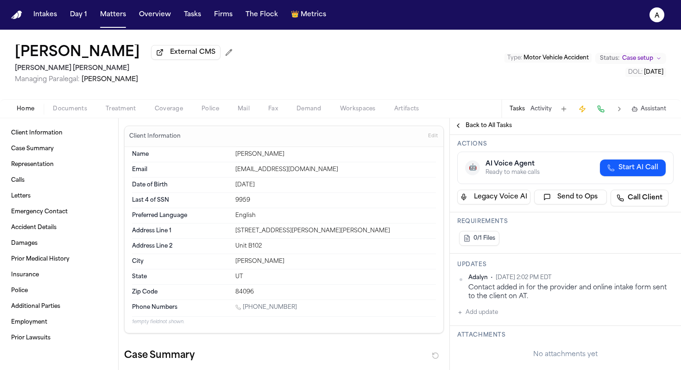
scroll to position [167, 0]
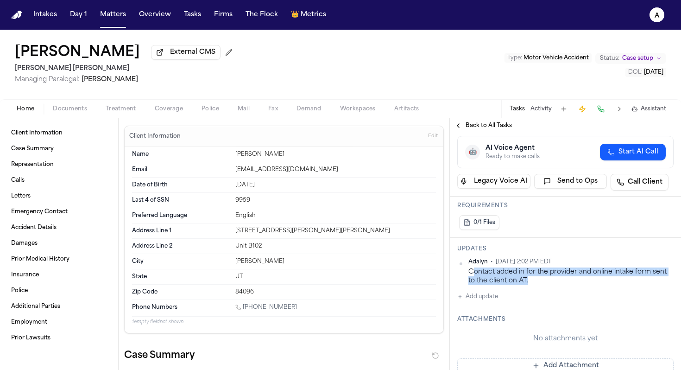
drag, startPoint x: 550, startPoint y: 286, endPoint x: 473, endPoint y: 272, distance: 78.6
click at [473, 272] on div "Contact added in for the provider and online intake form sent to the client on …" at bounding box center [570, 276] width 205 height 18
click at [487, 129] on span "Back to All Tasks" at bounding box center [488, 125] width 46 height 7
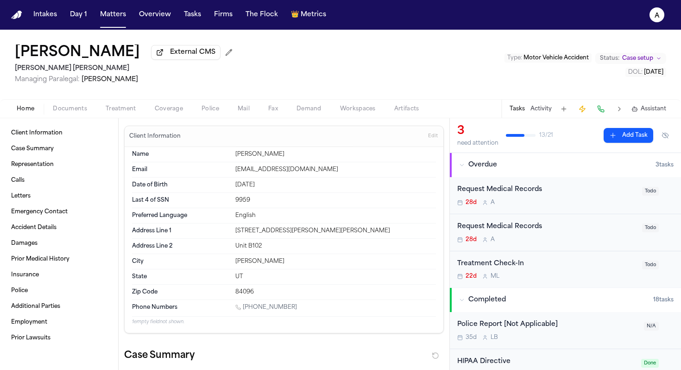
click at [565, 200] on div "Request Medical Records 28d A" at bounding box center [546, 195] width 179 height 22
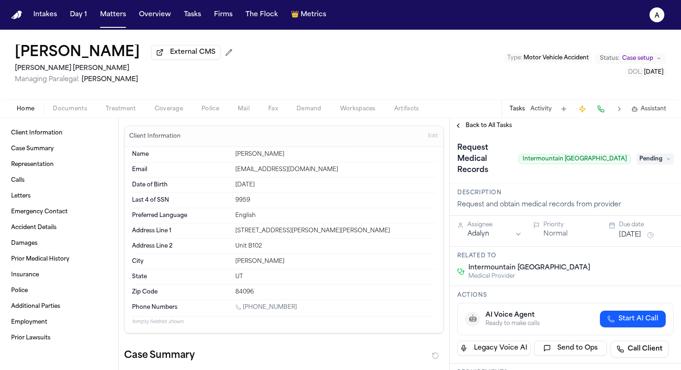
click at [641, 239] on button "Aug 26, 2025" at bounding box center [630, 234] width 22 height 9
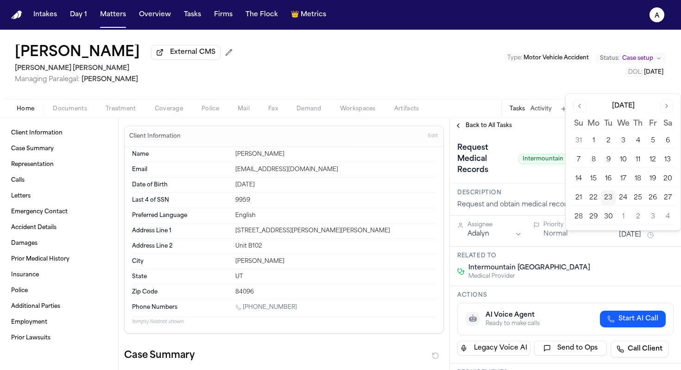
click at [623, 199] on button "24" at bounding box center [623, 197] width 15 height 15
click at [547, 190] on div "Description Request and obtain medical records from provider" at bounding box center [565, 199] width 231 height 32
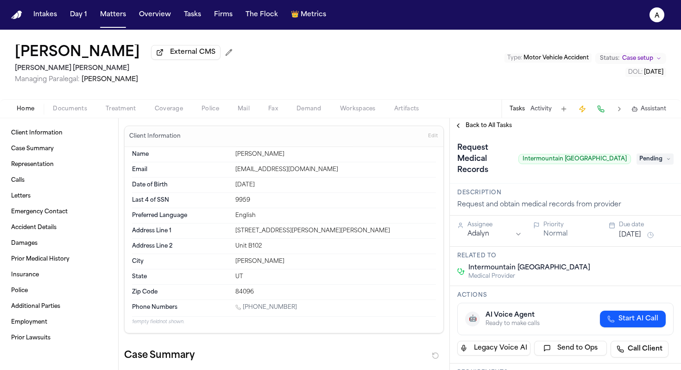
click at [497, 124] on span "Back to All Tasks" at bounding box center [488, 125] width 46 height 7
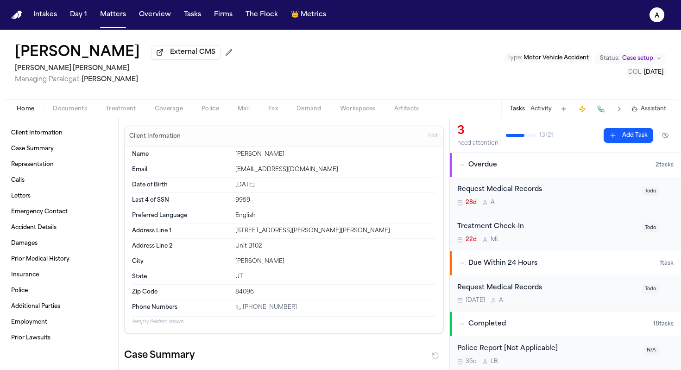
click at [593, 195] on div "Request Medical Records" at bounding box center [546, 189] width 179 height 11
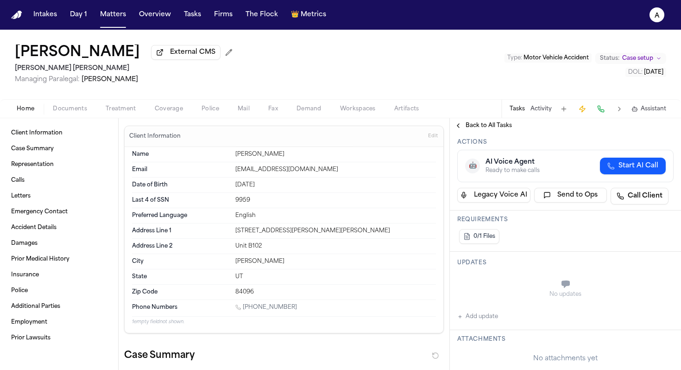
scroll to position [154, 0]
click at [502, 308] on div "No updates Add update" at bounding box center [565, 296] width 216 height 50
click at [499, 306] on div "No updates Add update" at bounding box center [565, 296] width 216 height 50
click at [481, 310] on button "Add update" at bounding box center [477, 315] width 41 height 11
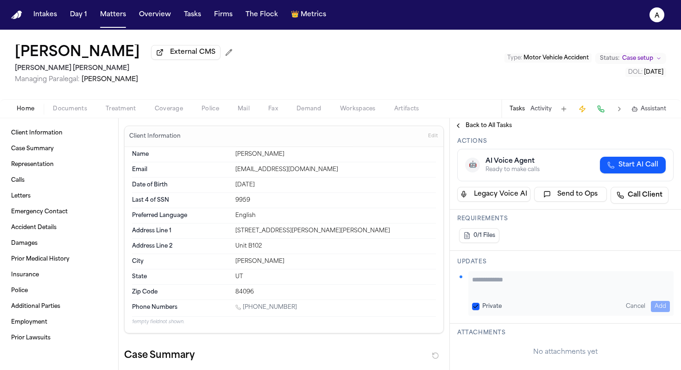
click at [489, 282] on textarea "Add your update" at bounding box center [571, 284] width 198 height 19
type textarea "*"
type textarea "**********"
click at [472, 302] on button "Private" at bounding box center [475, 305] width 7 height 7
click at [666, 301] on button "Add" at bounding box center [660, 306] width 19 height 11
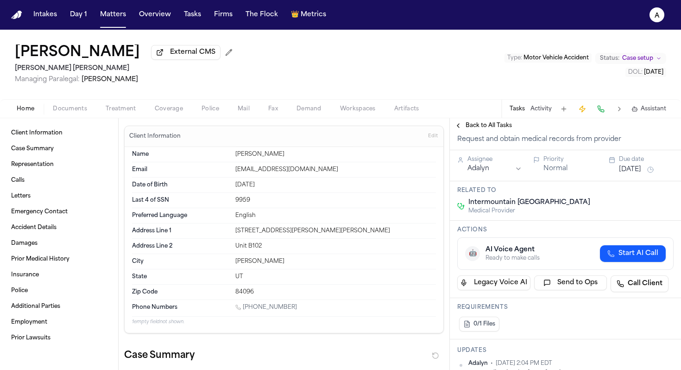
scroll to position [54, 0]
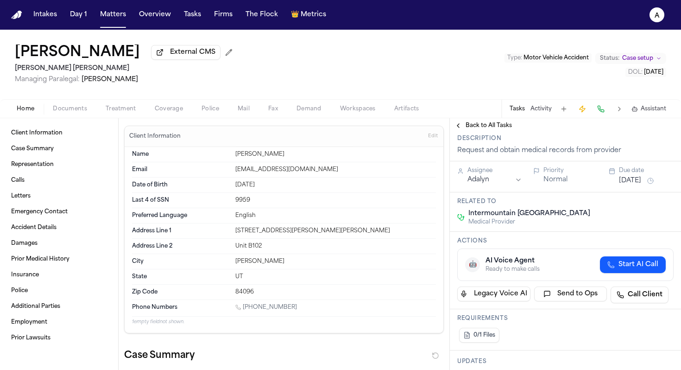
click at [641, 176] on button "Aug 26, 2025" at bounding box center [630, 180] width 22 height 9
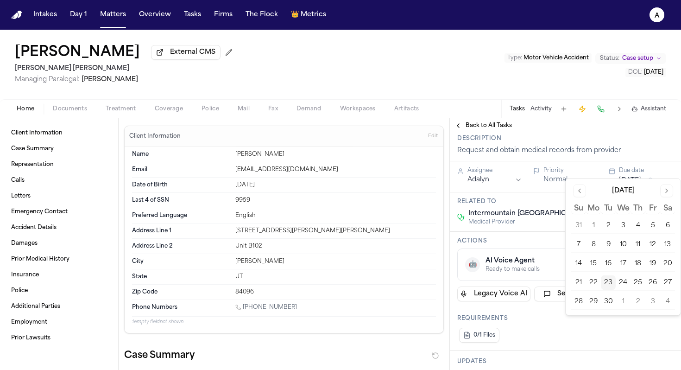
click at [627, 283] on button "24" at bounding box center [623, 282] width 15 height 15
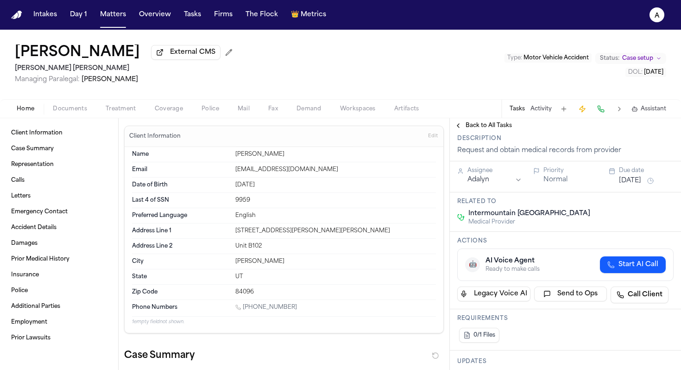
click at [556, 232] on div "Actions 🤖 AI Voice Agent Ready to make calls Start AI Call Legacy Voice AI Send…" at bounding box center [565, 270] width 231 height 77
click at [481, 126] on span "Back to All Tasks" at bounding box center [488, 125] width 46 height 7
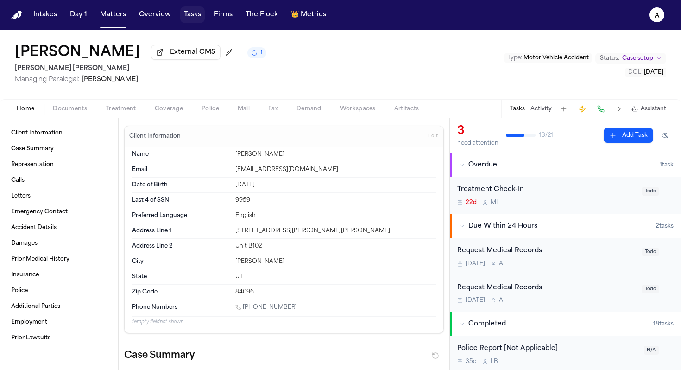
click at [198, 11] on button "Tasks" at bounding box center [192, 14] width 25 height 17
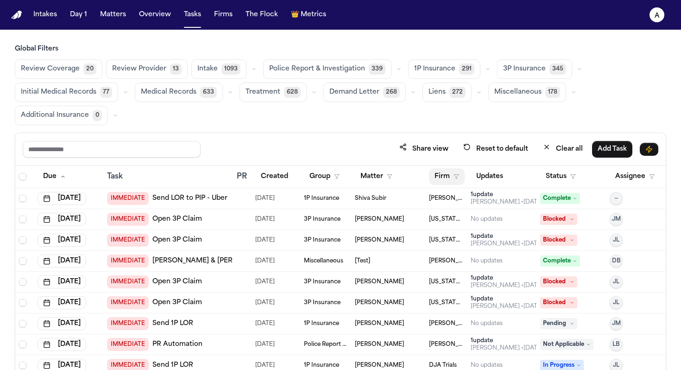
click at [445, 175] on button "Firm" at bounding box center [447, 176] width 36 height 17
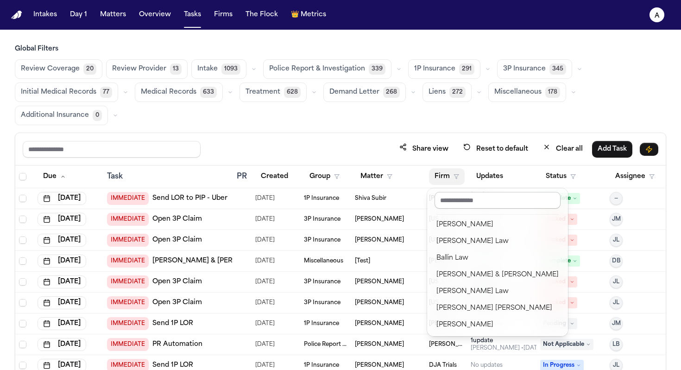
click at [483, 204] on input "text" at bounding box center [497, 200] width 126 height 17
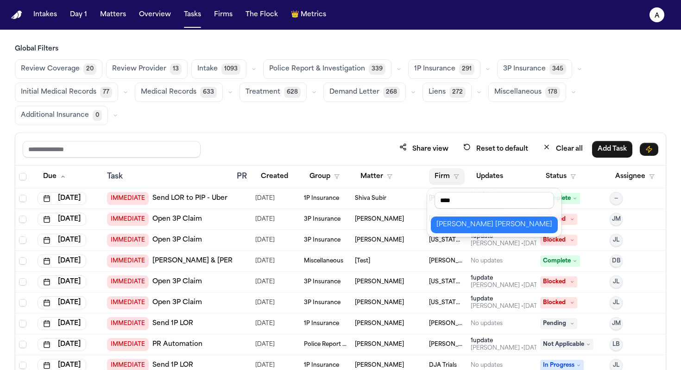
type input "****"
click at [466, 229] on div "Steele Adams Hosman" at bounding box center [494, 224] width 116 height 11
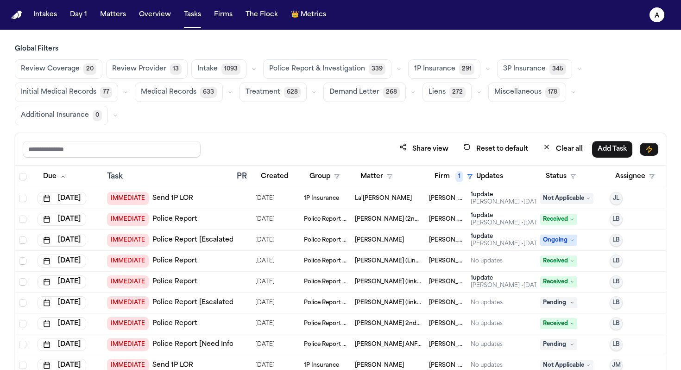
click at [171, 93] on span "Medical Records" at bounding box center [169, 92] width 56 height 9
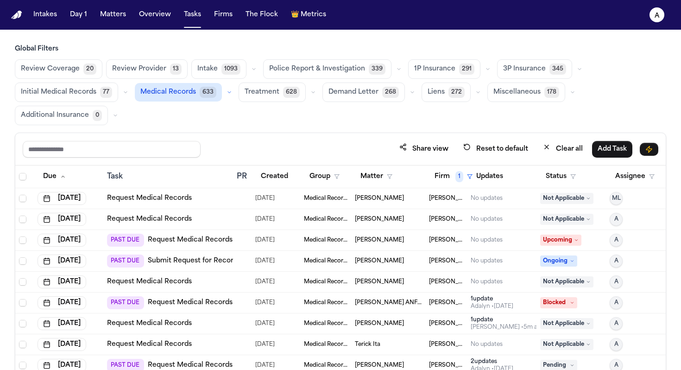
click at [192, 90] on span "Medical Records" at bounding box center [168, 92] width 56 height 9
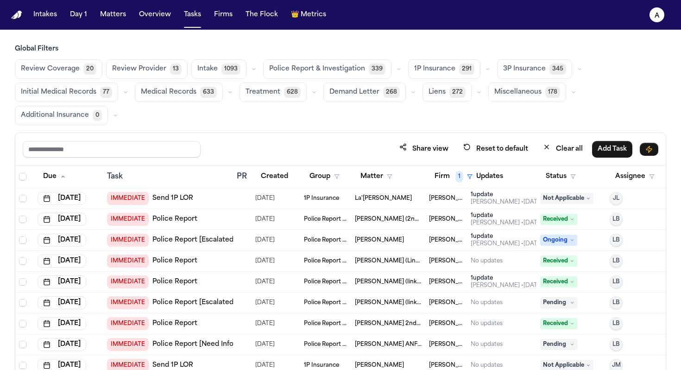
click at [175, 96] on span "Medical Records" at bounding box center [169, 92] width 56 height 9
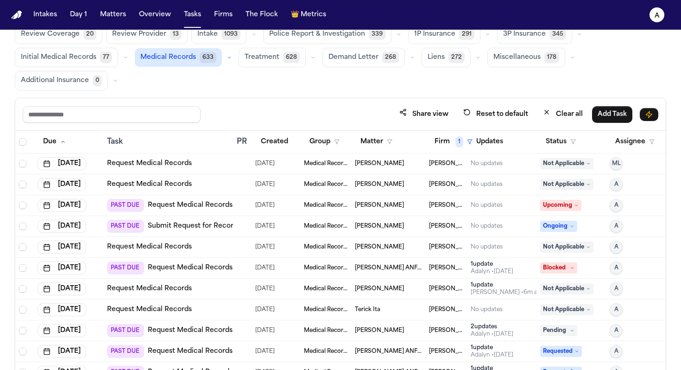
scroll to position [78, 0]
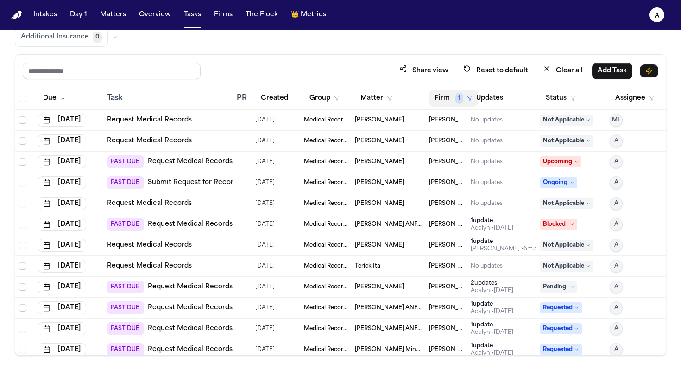
click at [446, 96] on button "Firm 1" at bounding box center [453, 98] width 49 height 17
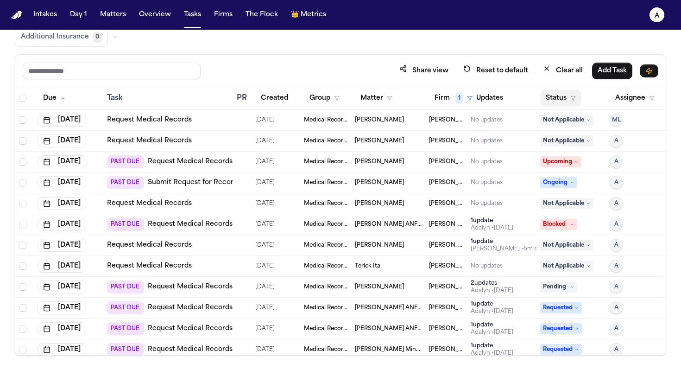
click at [567, 96] on button "Status" at bounding box center [560, 98] width 41 height 17
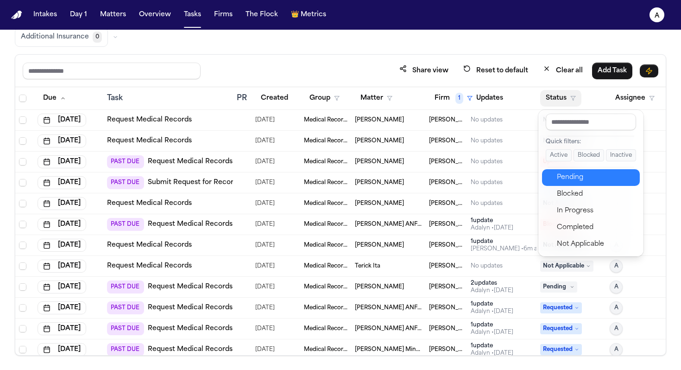
click at [564, 172] on div "Pending" at bounding box center [595, 177] width 77 height 11
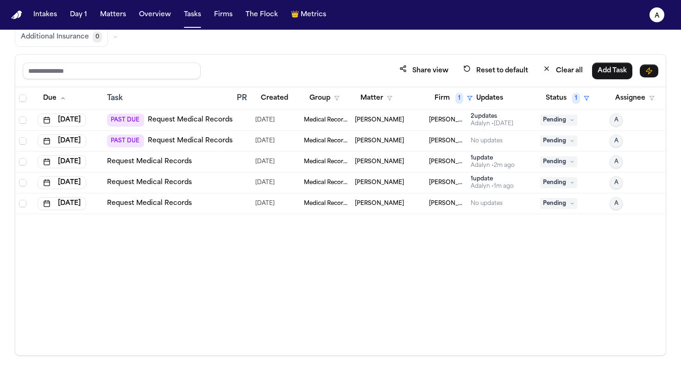
click at [511, 125] on div "Adalyn • 8d ago" at bounding box center [492, 123] width 43 height 7
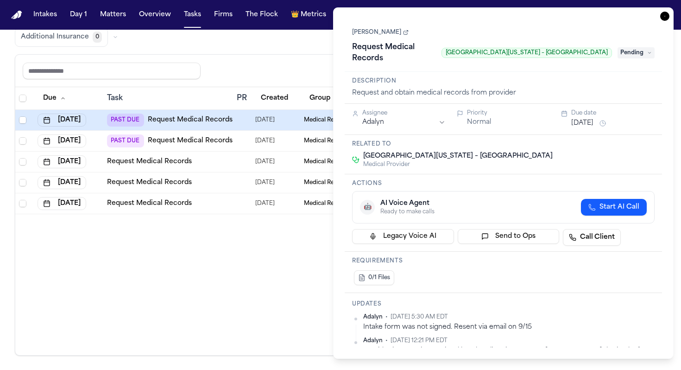
click at [267, 295] on div "Due Task PR Created Group Matter Firm 1 Updates Status 1 Assignee Sep 12, 2025 …" at bounding box center [340, 221] width 650 height 268
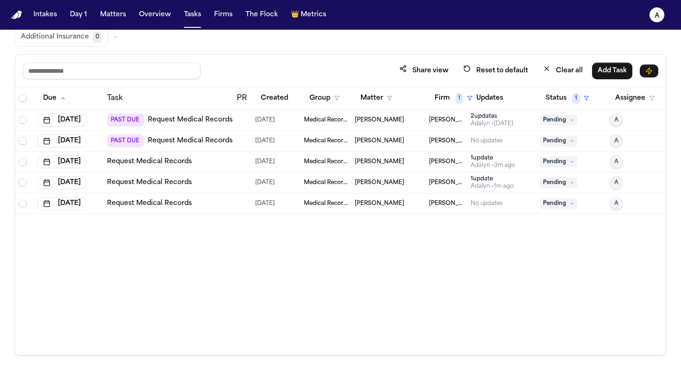
click at [408, 121] on div "David Lucero" at bounding box center [388, 119] width 67 height 7
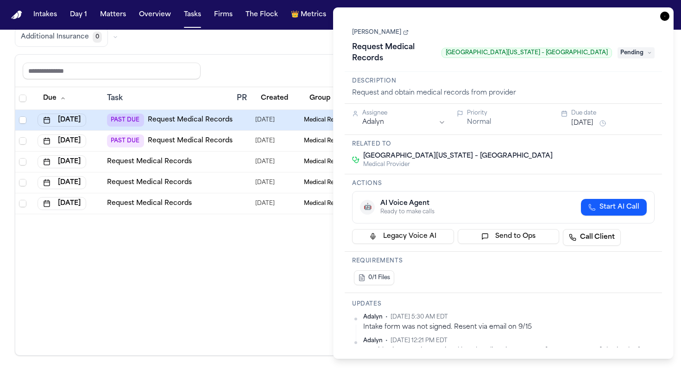
click at [375, 34] on link "David Lucero" at bounding box center [380, 32] width 57 height 7
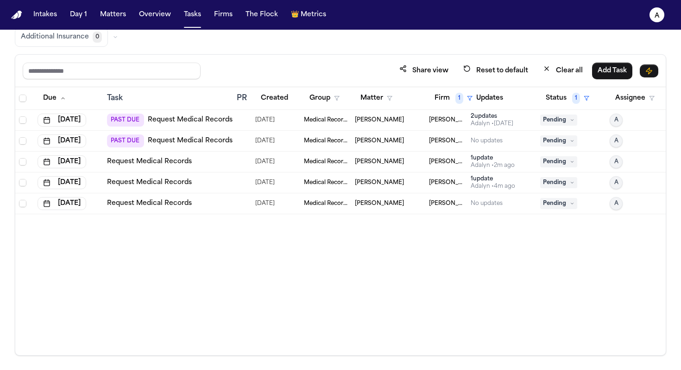
click at [171, 271] on div "Due Task PR Created Group Matter Firm 1 Updates Status 1 Assignee Sep 12, 2025 …" at bounding box center [340, 221] width 650 height 268
click at [392, 139] on div "Luis Rivas" at bounding box center [388, 140] width 67 height 7
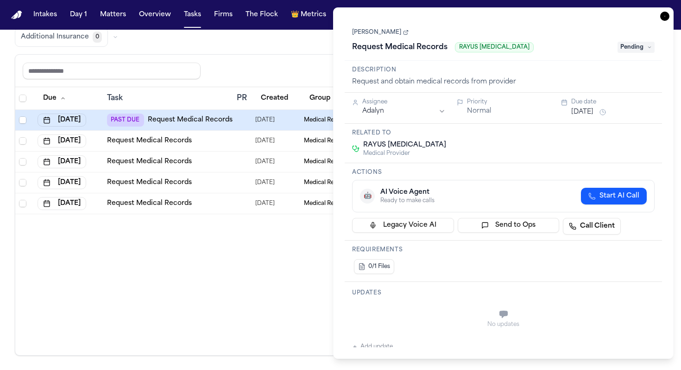
click at [368, 33] on link "Luis Rivas" at bounding box center [380, 32] width 57 height 7
click at [184, 267] on div "Due Task PR Created Group Matter Firm 1 Updates Status 1 Assignee Sep 12, 2025 …" at bounding box center [340, 221] width 650 height 268
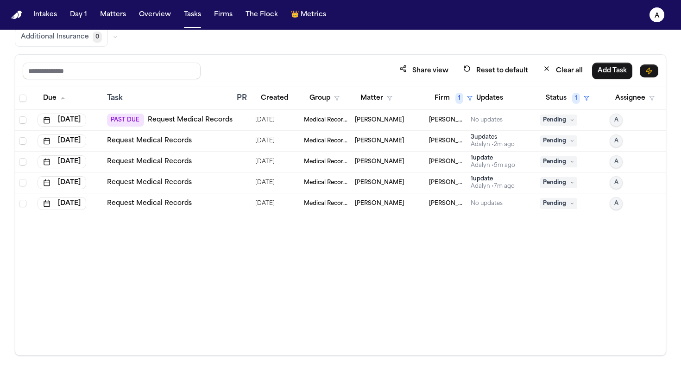
click at [367, 247] on div "Due Task PR Created Group Matter Firm 1 Updates Status 1 Assignee Sep 12, 2025 …" at bounding box center [340, 221] width 650 height 268
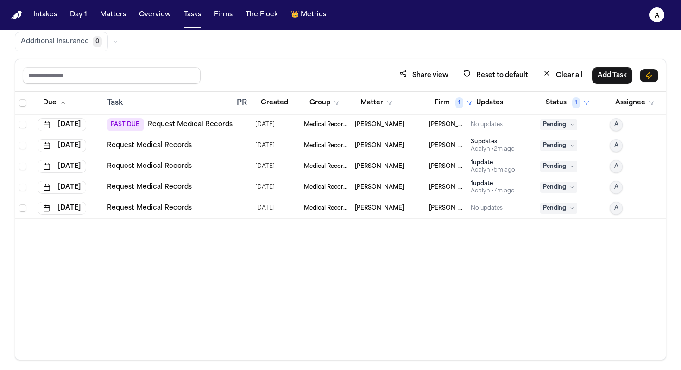
scroll to position [78, 0]
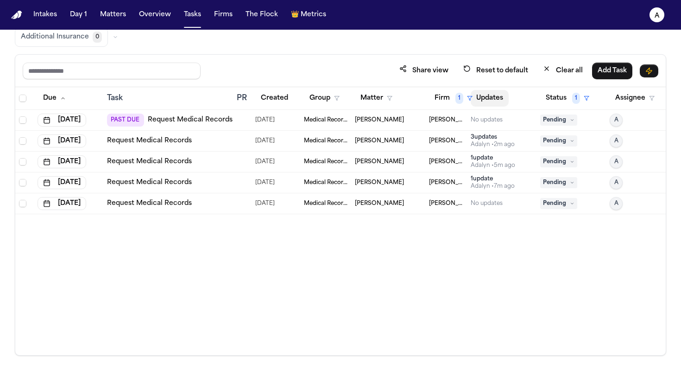
click at [489, 96] on button "Updates" at bounding box center [490, 98] width 38 height 17
click at [445, 96] on button "Firm 1" at bounding box center [453, 98] width 49 height 17
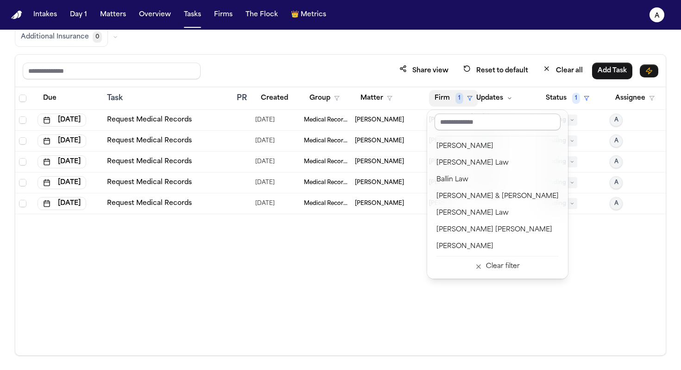
click at [465, 125] on input "text" at bounding box center [497, 121] width 126 height 17
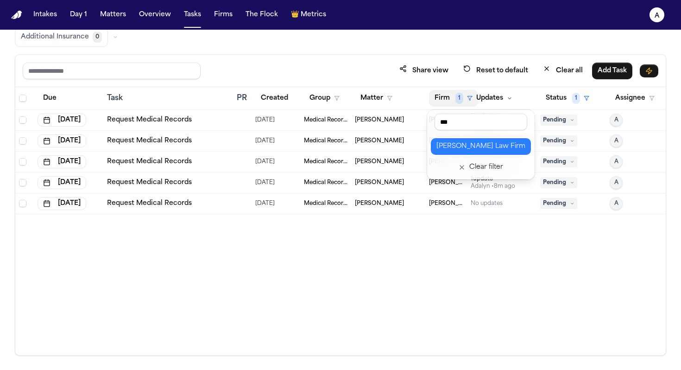
type input "***"
click at [471, 146] on div "Martello Law Firm" at bounding box center [480, 146] width 89 height 11
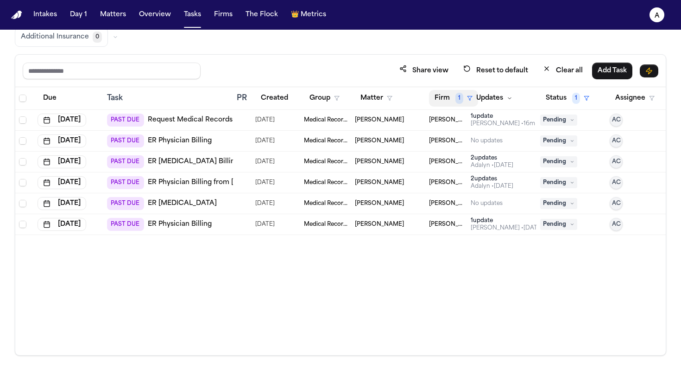
click at [451, 98] on button "Firm 1" at bounding box center [453, 98] width 49 height 17
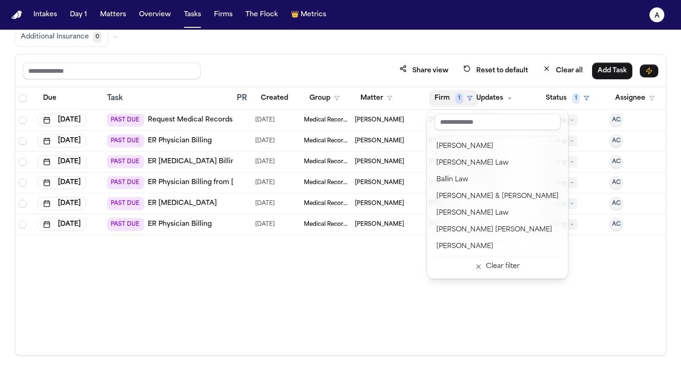
click at [196, 22] on div "Intakes Day 1 Matters Overview Tasks Firms The Flock 👑 Metrics A Global Filters…" at bounding box center [340, 185] width 681 height 370
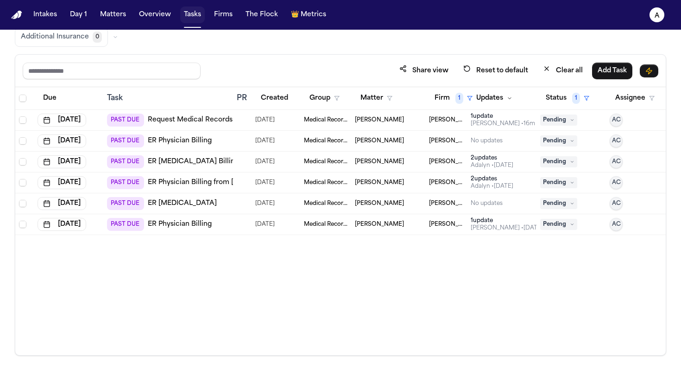
click at [190, 18] on button "Tasks" at bounding box center [192, 14] width 25 height 17
click at [186, 19] on button "Tasks" at bounding box center [192, 14] width 25 height 17
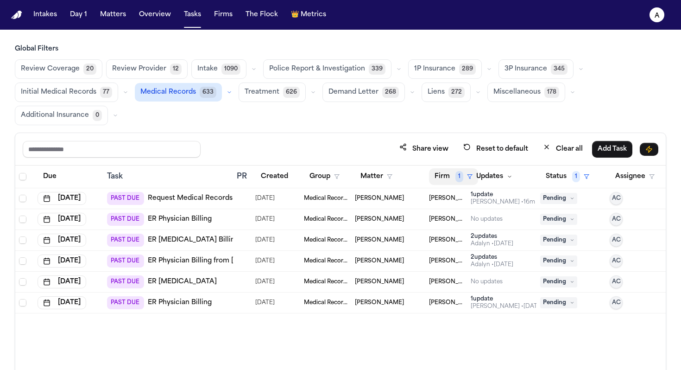
click at [457, 179] on span "1" at bounding box center [459, 176] width 8 height 11
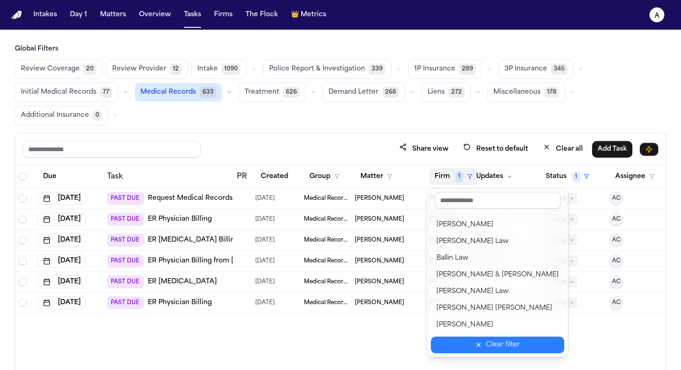
click at [493, 348] on div "Clear filter" at bounding box center [503, 344] width 34 height 11
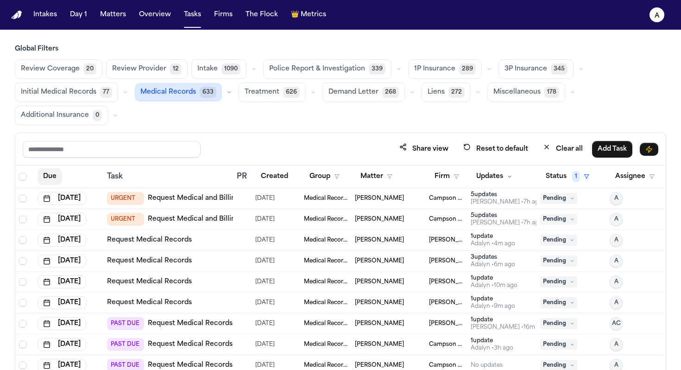
click at [43, 180] on button "Due" at bounding box center [50, 176] width 25 height 17
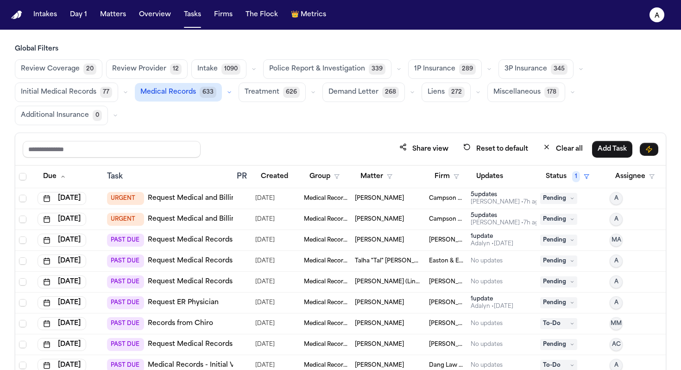
click at [410, 240] on div "Janice Shamp" at bounding box center [388, 239] width 67 height 7
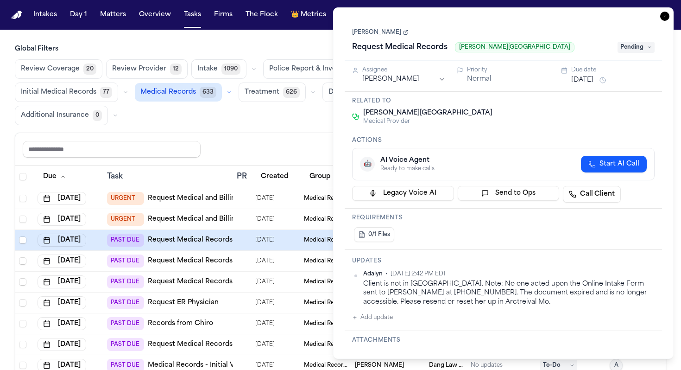
click at [294, 143] on div "Share view Reset to default Clear all Add Task" at bounding box center [340, 148] width 635 height 17
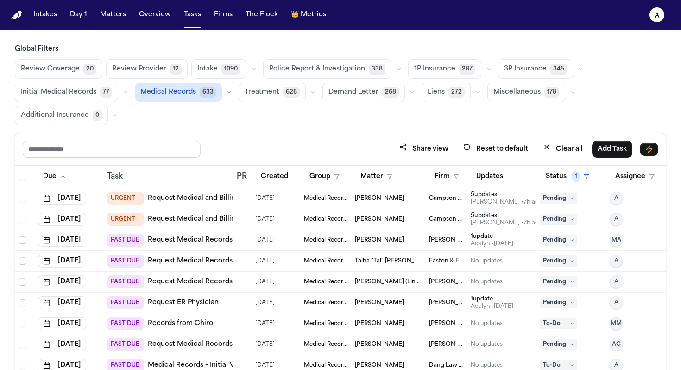
click at [407, 244] on td "Janice Shamp" at bounding box center [388, 240] width 74 height 21
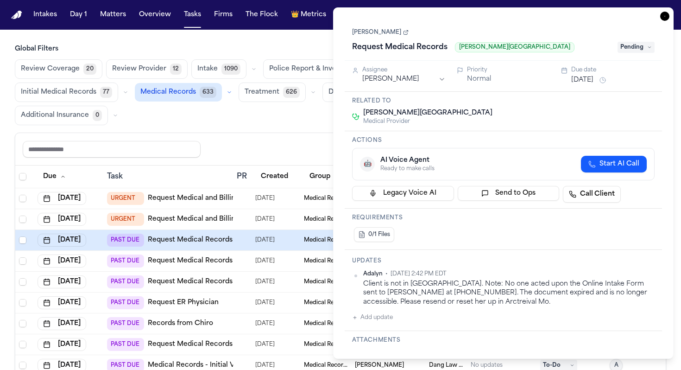
click at [308, 147] on div "Share view Reset to default Clear all Add Task" at bounding box center [340, 148] width 635 height 17
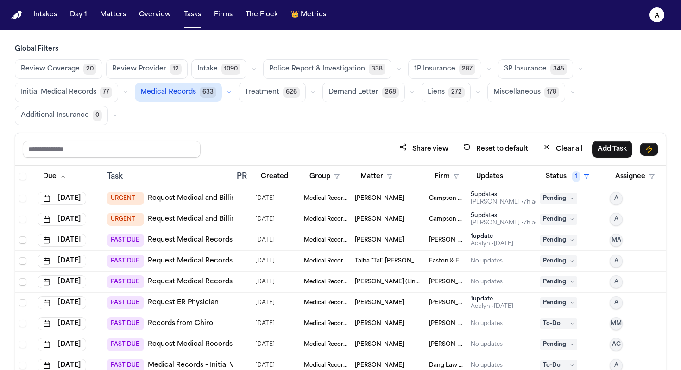
click at [402, 239] on div "Janice Shamp" at bounding box center [388, 239] width 67 height 7
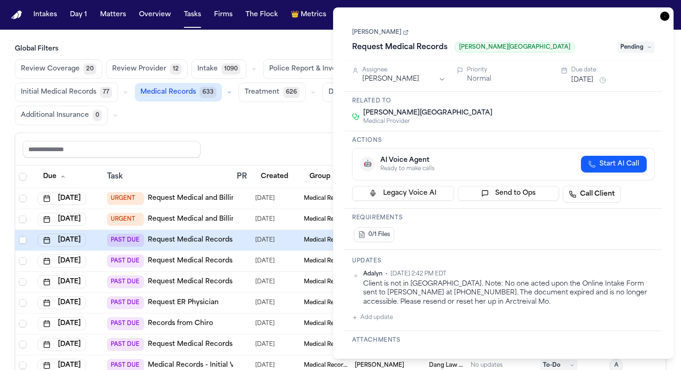
click at [539, 53] on div "Request Medical Records Westover Hills Baptist Hospital" at bounding box center [482, 47] width 260 height 15
drag, startPoint x: 556, startPoint y: 48, endPoint x: 458, endPoint y: 48, distance: 98.2
click at [458, 48] on div "Request Medical Records Westover Hills Baptist Hospital" at bounding box center [482, 47] width 260 height 15
copy span "Westover Hills Baptist Hospital"
click at [376, 32] on link "Janice Shamp" at bounding box center [380, 32] width 57 height 7
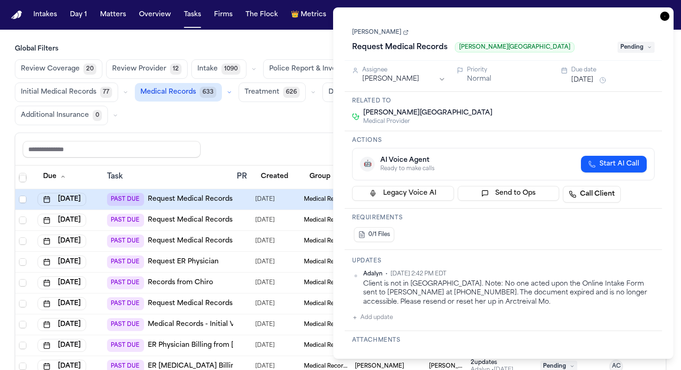
scroll to position [53, 0]
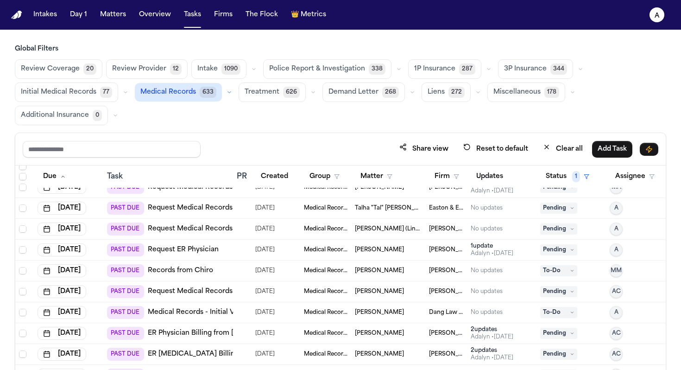
click at [258, 139] on div "Share view Reset to default Clear all Add Task" at bounding box center [340, 149] width 650 height 32
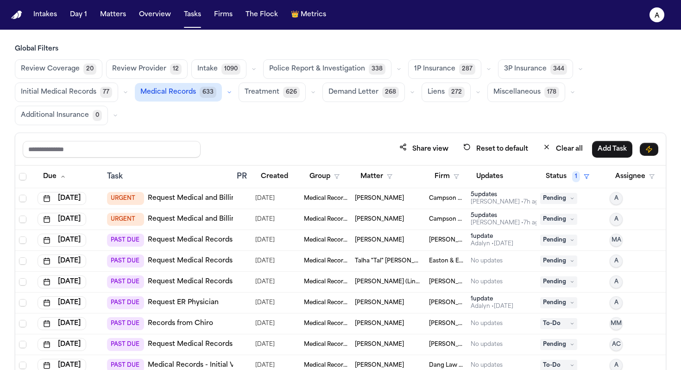
click at [396, 240] on div "Janice Shamp" at bounding box center [388, 239] width 67 height 7
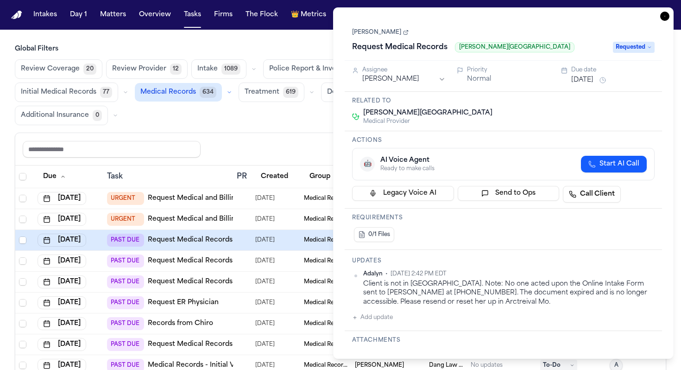
click at [391, 317] on button "Add update" at bounding box center [372, 317] width 41 height 11
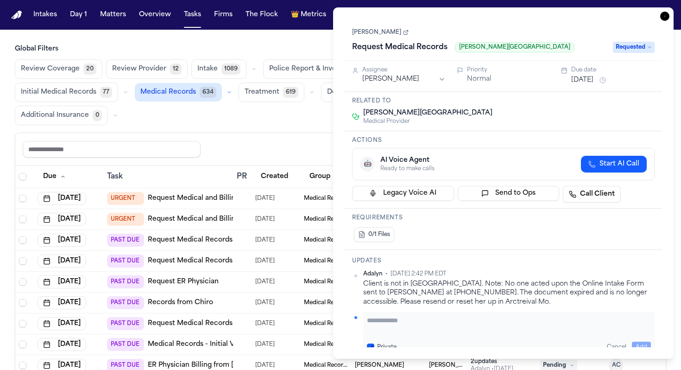
click at [401, 321] on textarea "Add your update" at bounding box center [509, 324] width 284 height 19
click at [380, 32] on link "Janice Shamp" at bounding box center [380, 32] width 57 height 7
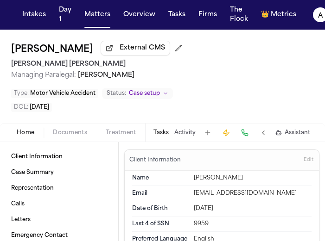
click at [94, 23] on div "Intakes Day 1 Matters Overview Tasks Firms The Flock 👑 Metrics" at bounding box center [159, 15] width 281 height 26
click at [98, 15] on button "Matters" at bounding box center [97, 14] width 33 height 17
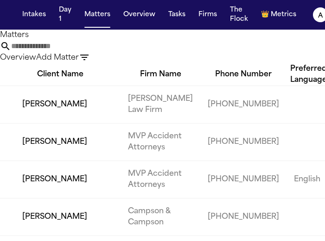
click at [85, 52] on input "text" at bounding box center [48, 46] width 74 height 11
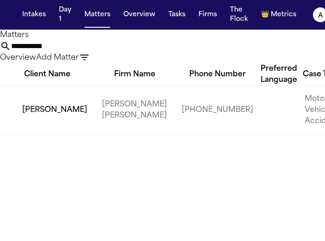
type input "**********"
click at [40, 134] on td "Jordan Williams" at bounding box center [47, 110] width 94 height 49
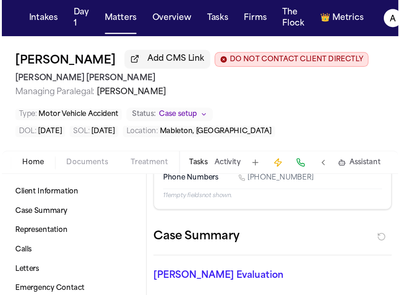
scroll to position [120, 0]
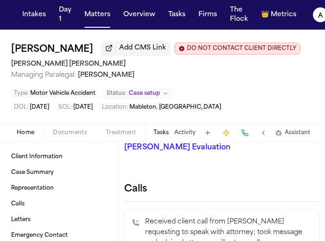
click at [163, 127] on div "Tasks Activity Assistant" at bounding box center [231, 133] width 172 height 18
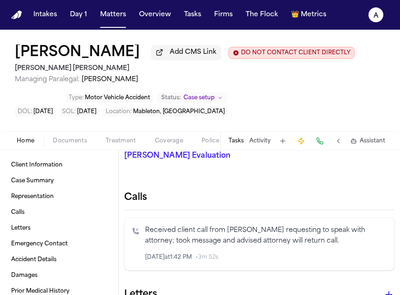
click at [238, 145] on button "Tasks" at bounding box center [235, 140] width 15 height 7
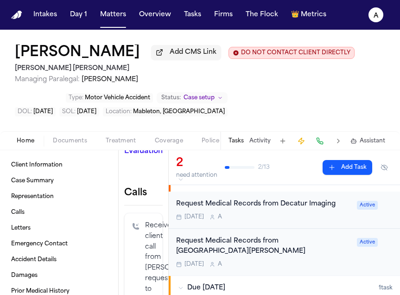
scroll to position [80, 0]
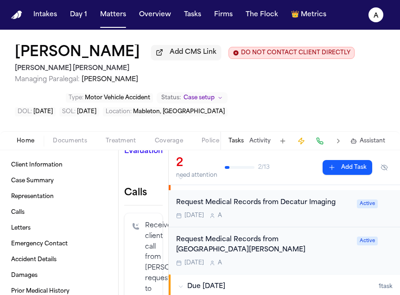
click at [290, 219] on div "Tomorrow A" at bounding box center [263, 215] width 175 height 7
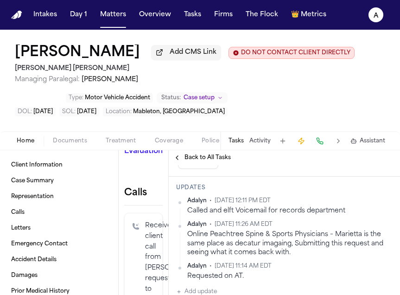
scroll to position [234, 0]
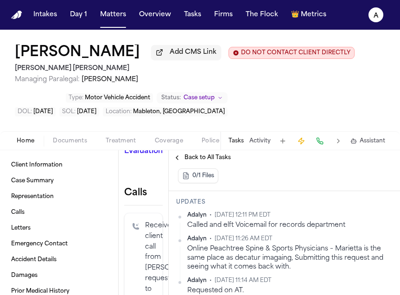
click at [176, 161] on button "Back to All Tasks" at bounding box center [202, 157] width 67 height 7
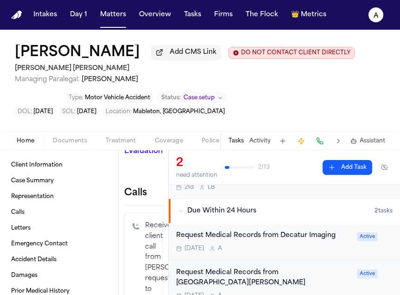
scroll to position [60, 0]
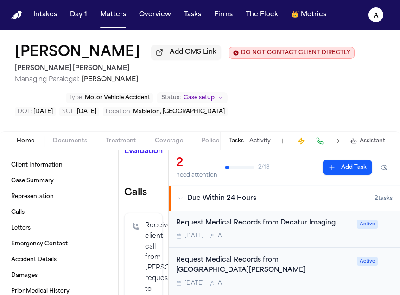
click at [289, 270] on div "Request Medical Records from Wellstar Cobb Medical Center" at bounding box center [263, 265] width 175 height 21
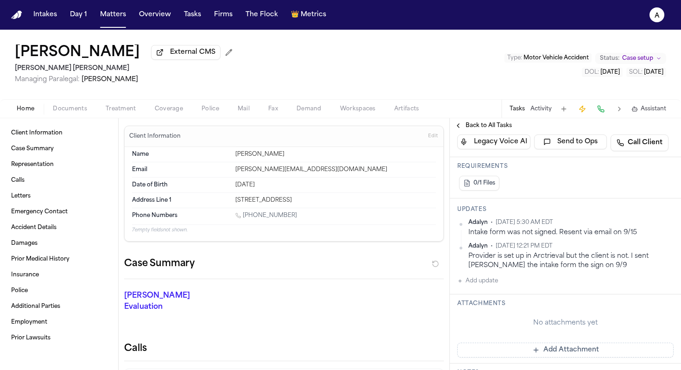
scroll to position [233, 0]
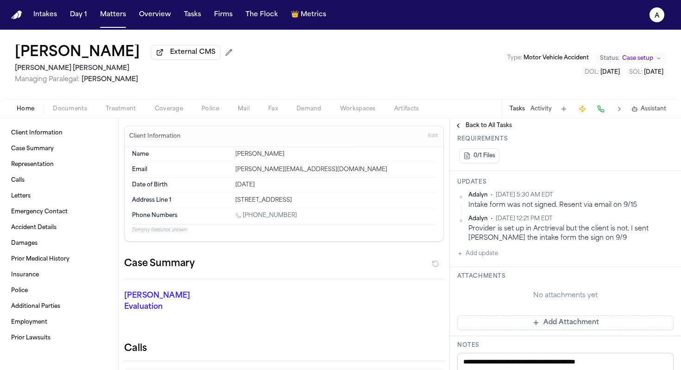
click at [486, 255] on button "Add update" at bounding box center [477, 253] width 41 height 11
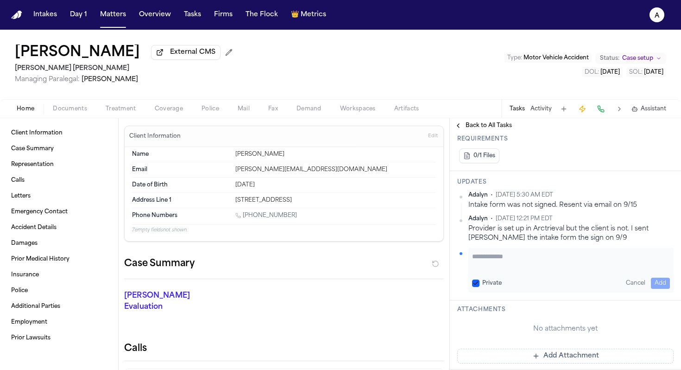
click at [500, 255] on textarea "Add your update" at bounding box center [571, 260] width 198 height 19
type textarea "**********"
click at [472, 282] on button "Private" at bounding box center [475, 282] width 7 height 7
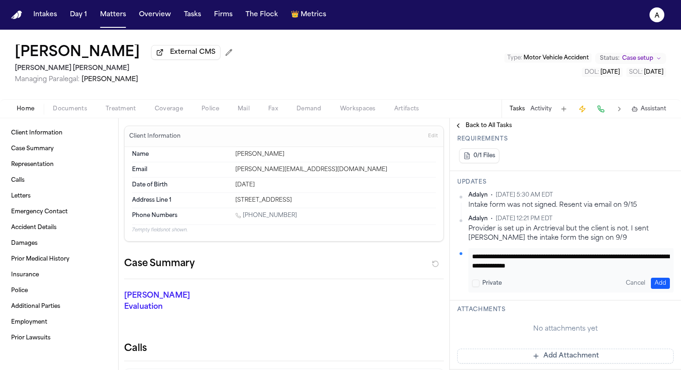
click at [669, 291] on div "**********" at bounding box center [570, 270] width 205 height 44
click at [666, 283] on button "Add" at bounding box center [660, 282] width 19 height 11
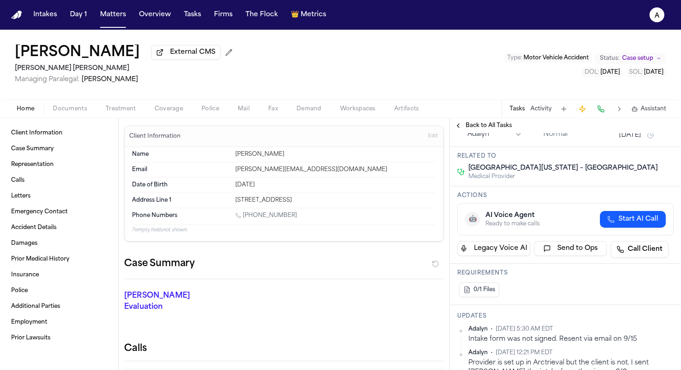
scroll to position [0, 0]
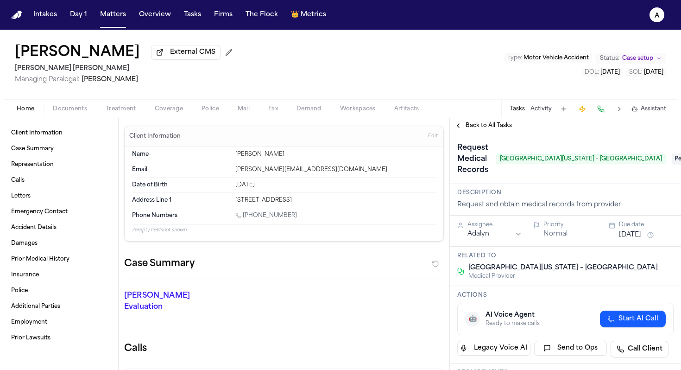
click at [638, 233] on button "[DATE]" at bounding box center [630, 234] width 22 height 9
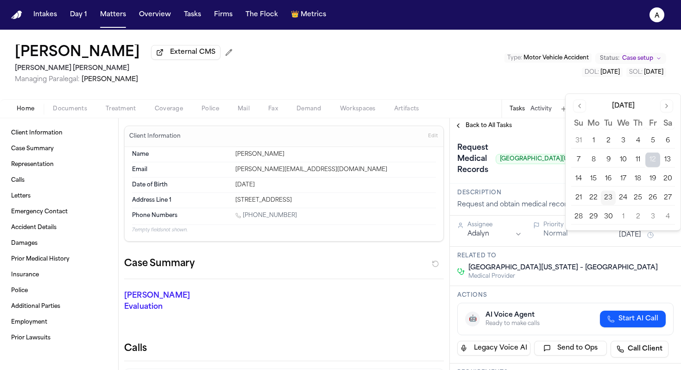
click at [623, 201] on button "24" at bounding box center [623, 197] width 15 height 15
click at [528, 177] on div "Request Medical Records [GEOGRAPHIC_DATA][US_STATE] – [GEOGRAPHIC_DATA]" at bounding box center [561, 158] width 209 height 37
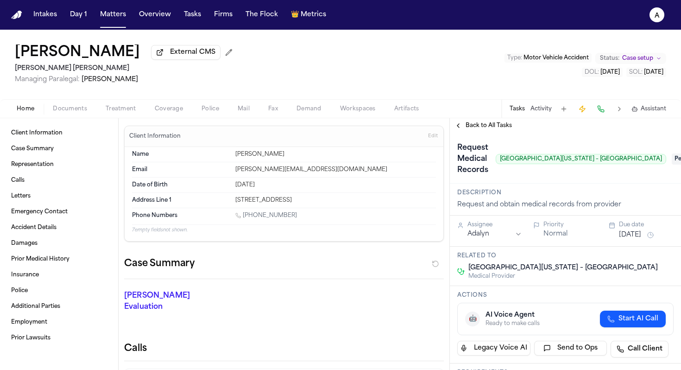
click at [495, 128] on span "Back to All Tasks" at bounding box center [488, 125] width 46 height 7
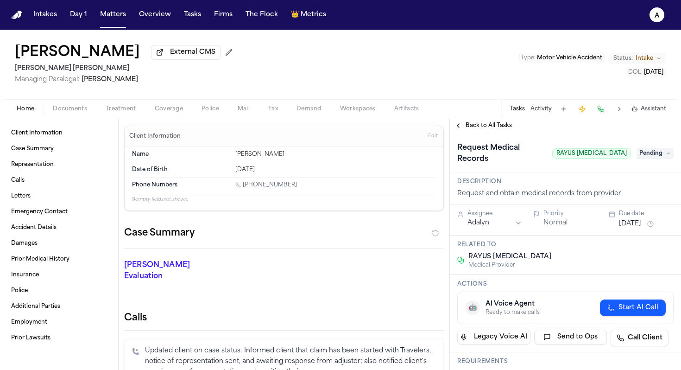
drag, startPoint x: 295, startPoint y: 187, endPoint x: 247, endPoint y: 184, distance: 48.7
click at [247, 184] on div "[PHONE_NUMBER]" at bounding box center [335, 185] width 201 height 9
copy link "[PHONE_NUMBER]"
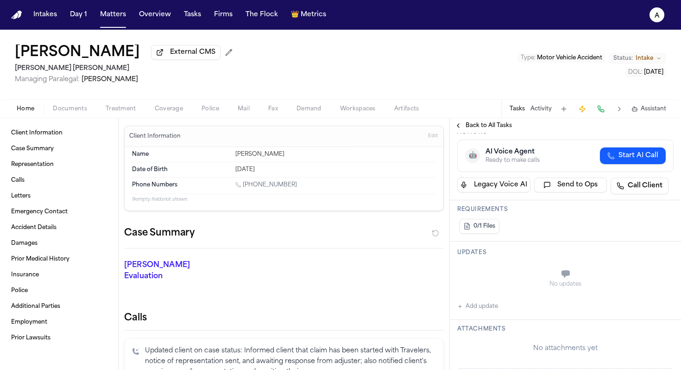
scroll to position [152, 0]
click at [496, 301] on button "Add update" at bounding box center [477, 305] width 41 height 11
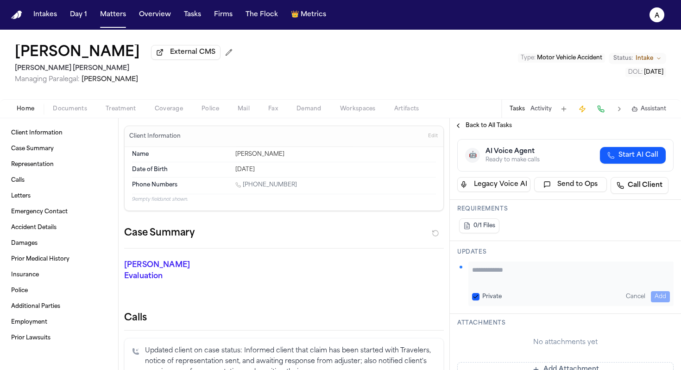
click at [502, 265] on textarea "Add your update" at bounding box center [571, 274] width 198 height 19
type textarea "**********"
click at [475, 293] on button "Private" at bounding box center [475, 296] width 7 height 7
click at [660, 291] on button "Add" at bounding box center [660, 296] width 19 height 11
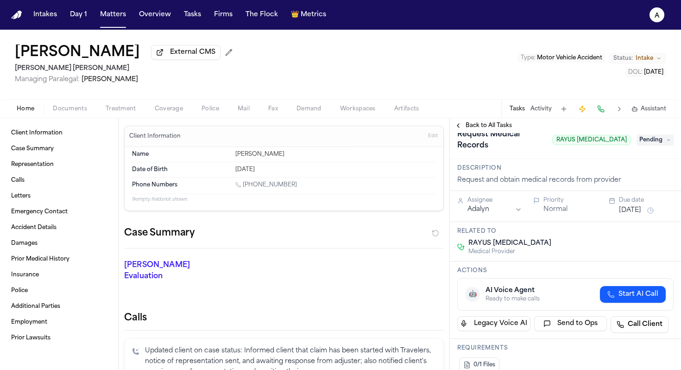
scroll to position [0, 0]
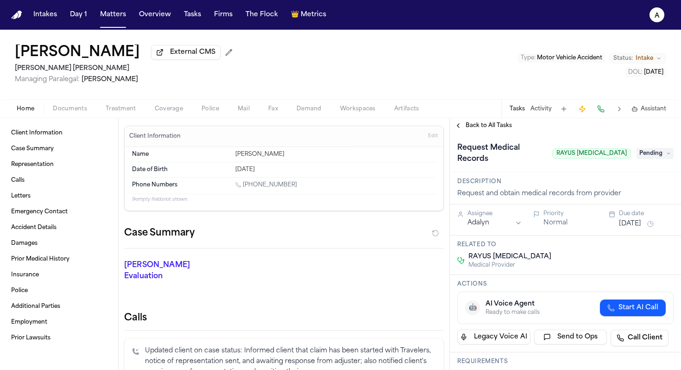
click at [646, 220] on div "[DATE]" at bounding box center [646, 223] width 55 height 11
click at [641, 219] on button "[DATE]" at bounding box center [630, 223] width 22 height 9
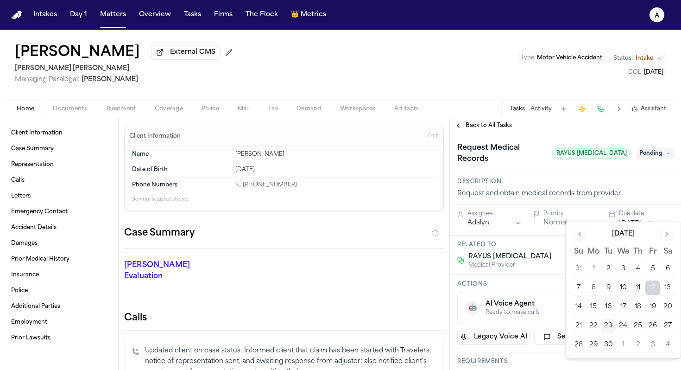
click at [625, 326] on button "24" at bounding box center [623, 325] width 15 height 15
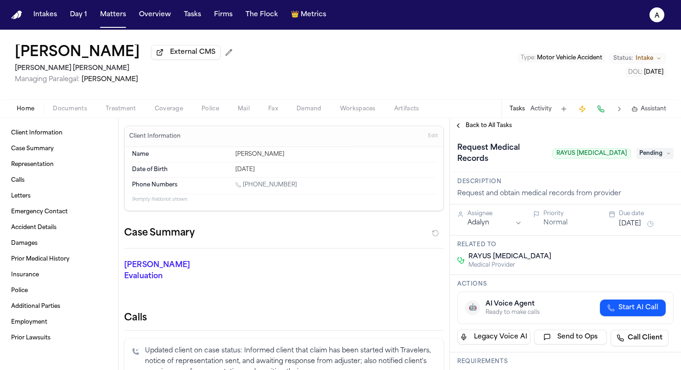
click at [559, 172] on div "Description Request and obtain medical records from provider" at bounding box center [565, 188] width 231 height 32
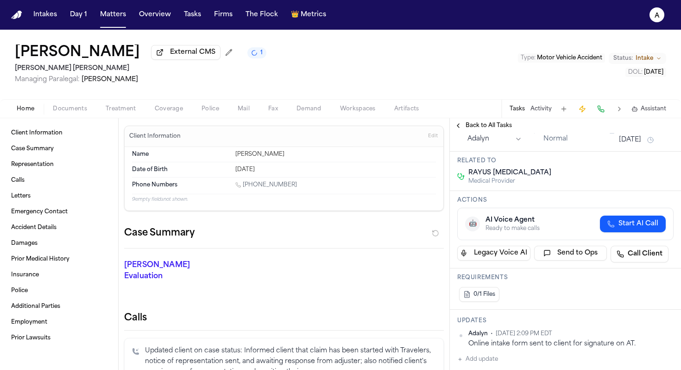
scroll to position [92, 0]
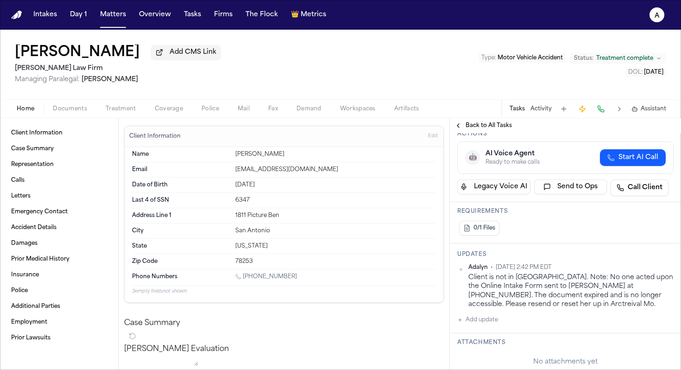
scroll to position [140, 0]
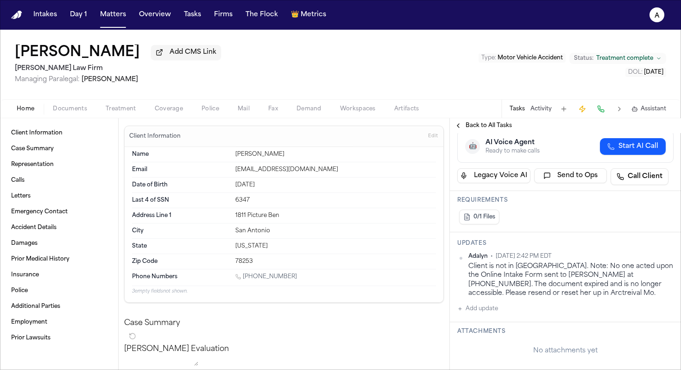
click at [492, 303] on button "Add update" at bounding box center [477, 308] width 41 height 11
click at [495, 307] on textarea "Add your update" at bounding box center [571, 316] width 198 height 19
paste textarea "*********"
click at [473, 312] on textarea "**********" at bounding box center [571, 316] width 198 height 19
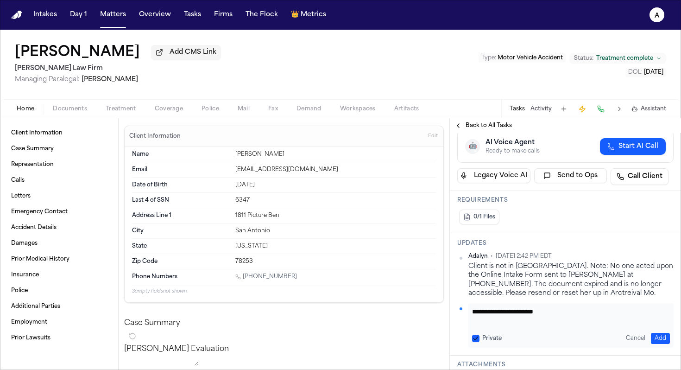
scroll to position [0, 0]
type textarea "**********"
click at [476, 334] on button "Private" at bounding box center [475, 337] width 7 height 7
click at [664, 333] on button "Add" at bounding box center [660, 338] width 19 height 11
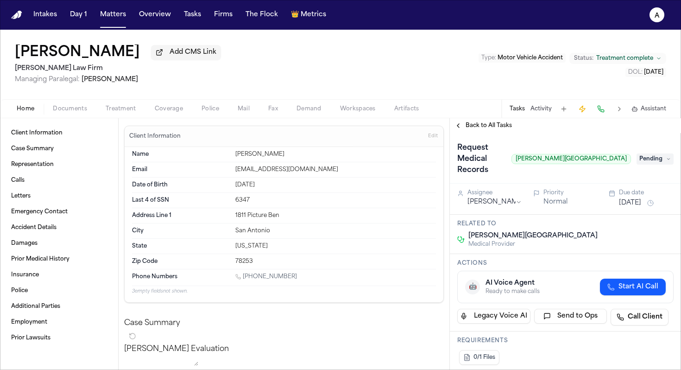
click at [653, 155] on span "Pending" at bounding box center [654, 158] width 37 height 11
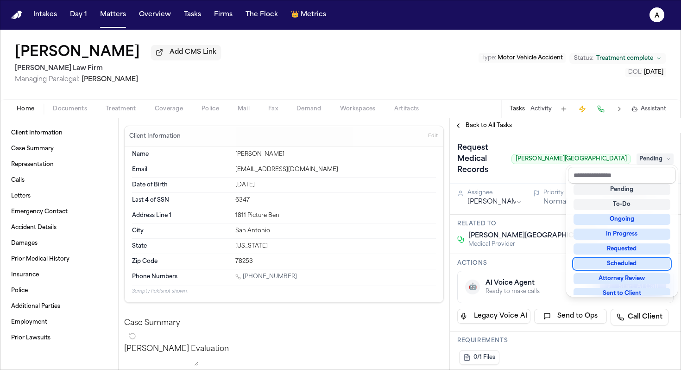
click at [623, 248] on div "Requested" at bounding box center [621, 248] width 97 height 11
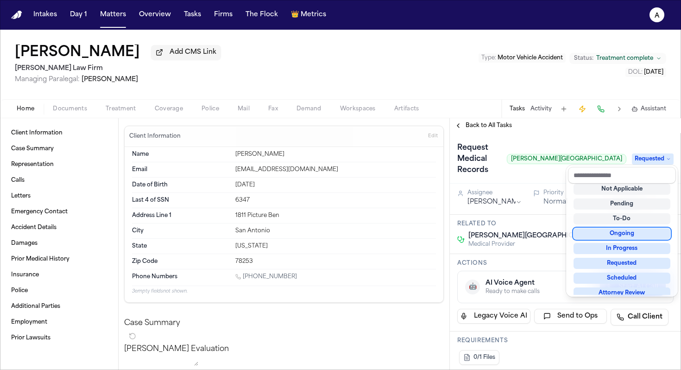
click at [538, 159] on div "Request Medical Records [PERSON_NAME][GEOGRAPHIC_DATA] Requested" at bounding box center [565, 158] width 216 height 37
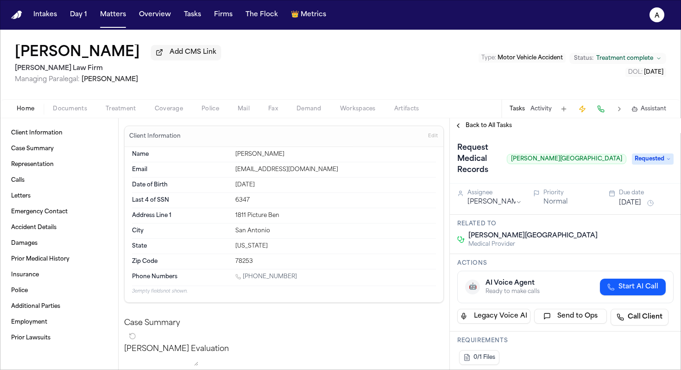
click at [641, 198] on button "[DATE]" at bounding box center [630, 202] width 22 height 9
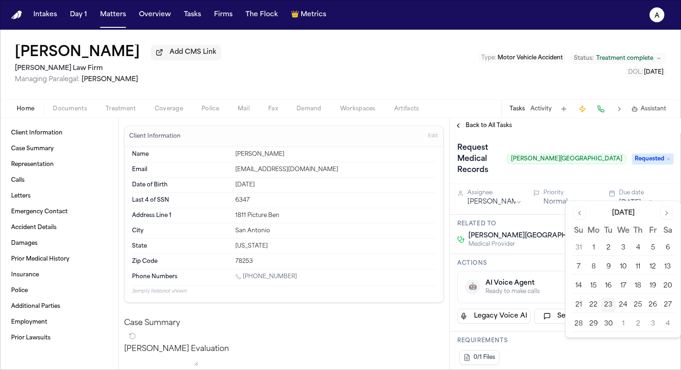
click at [649, 303] on button "26" at bounding box center [652, 304] width 15 height 15
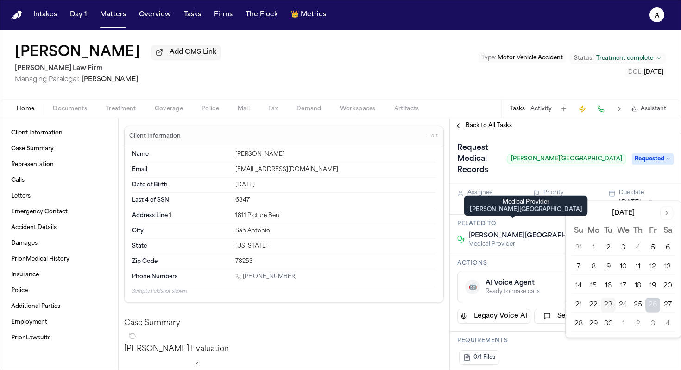
click at [547, 219] on div "Related to Westover Hills Baptist Hospital Medical Provider" at bounding box center [565, 233] width 231 height 39
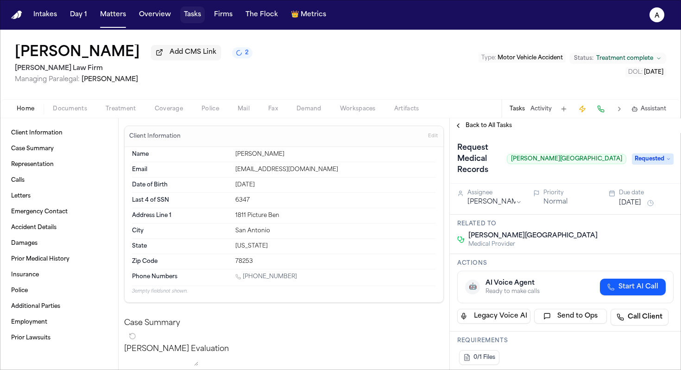
click at [187, 17] on button "Tasks" at bounding box center [192, 14] width 25 height 17
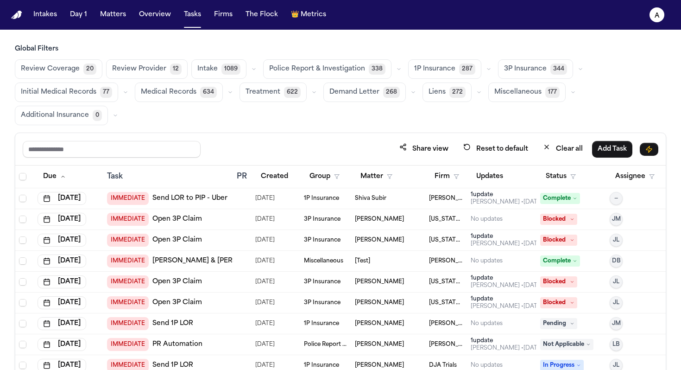
click at [55, 90] on span "Initial Medical Records" at bounding box center [58, 92] width 75 height 9
click at [200, 92] on span "634" at bounding box center [207, 92] width 17 height 11
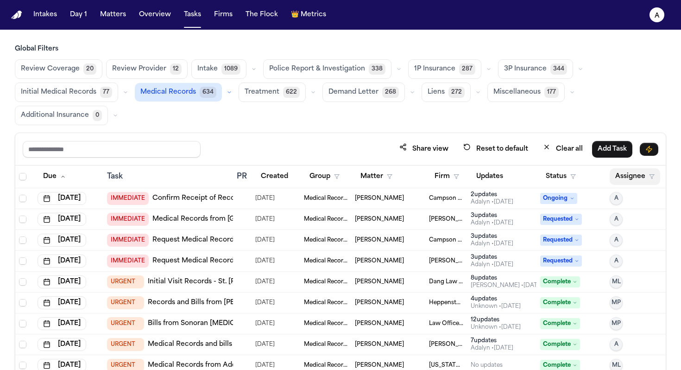
click at [626, 176] on button "Assignee" at bounding box center [634, 176] width 50 height 17
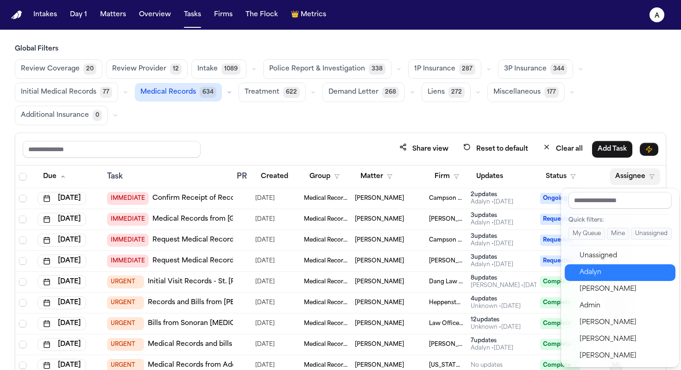
click at [611, 273] on div "Adalyn" at bounding box center [624, 272] width 90 height 11
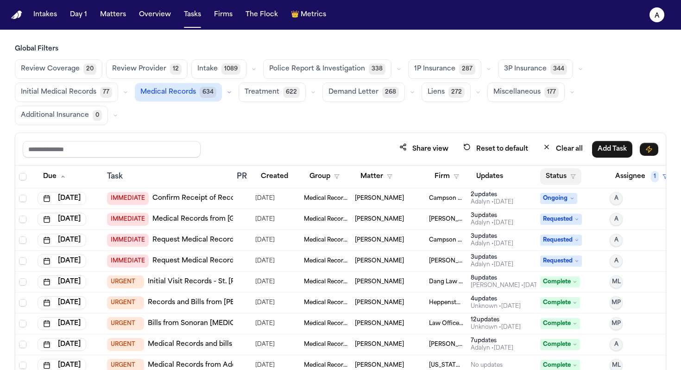
click at [561, 180] on button "Status" at bounding box center [560, 176] width 41 height 17
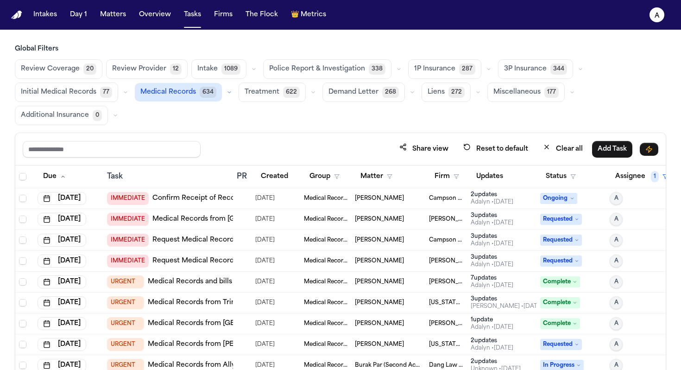
click at [559, 184] on th "Status" at bounding box center [570, 176] width 69 height 23
click at [561, 172] on button "Status" at bounding box center [560, 176] width 41 height 17
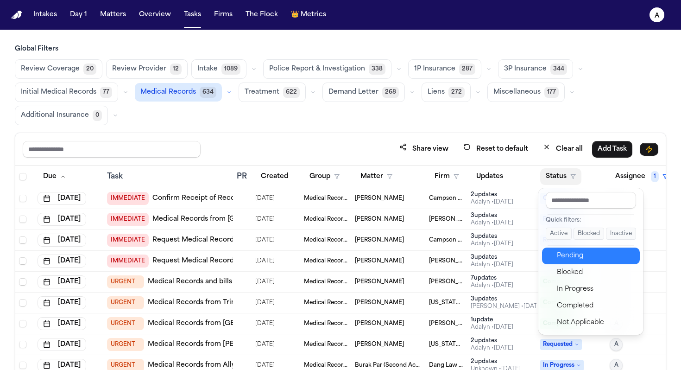
click at [585, 257] on div "Pending" at bounding box center [595, 255] width 77 height 11
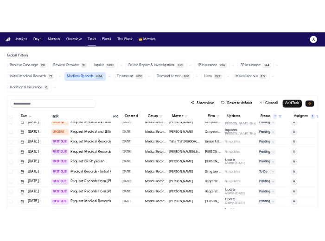
scroll to position [13, 0]
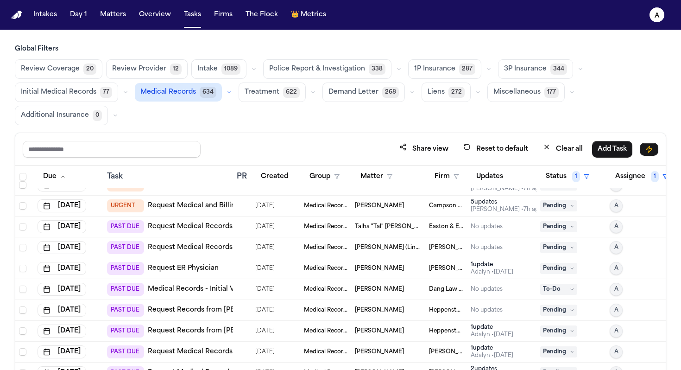
click at [420, 227] on div "Talha "Tal" [PERSON_NAME]" at bounding box center [388, 226] width 67 height 7
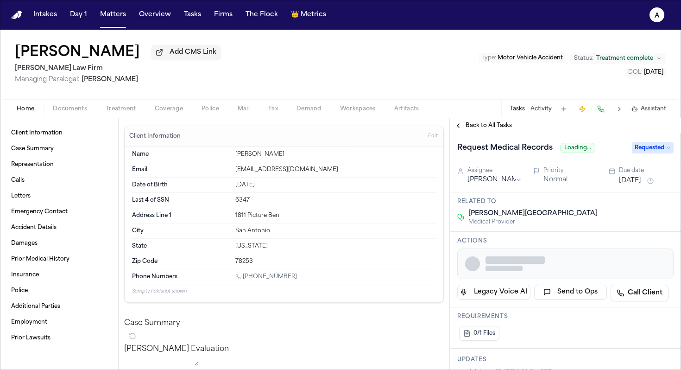
click at [521, 110] on button "Tasks" at bounding box center [516, 108] width 15 height 7
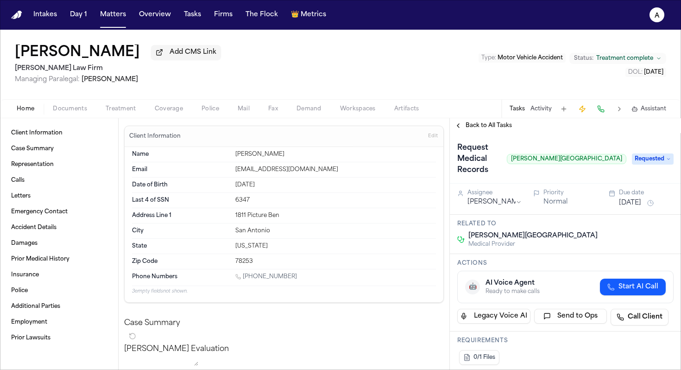
click at [519, 113] on button "Tasks" at bounding box center [516, 108] width 15 height 7
click at [523, 105] on div "Tasks Activity Assistant" at bounding box center [587, 109] width 172 height 18
click at [516, 110] on button "Tasks" at bounding box center [516, 108] width 15 height 7
click at [517, 110] on button "Tasks" at bounding box center [516, 108] width 15 height 7
click at [502, 126] on span "Back to All Tasks" at bounding box center [488, 125] width 46 height 7
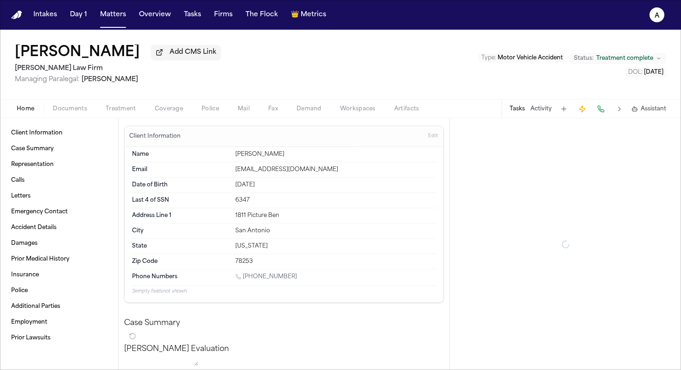
click at [516, 110] on button "Tasks" at bounding box center [516, 108] width 15 height 7
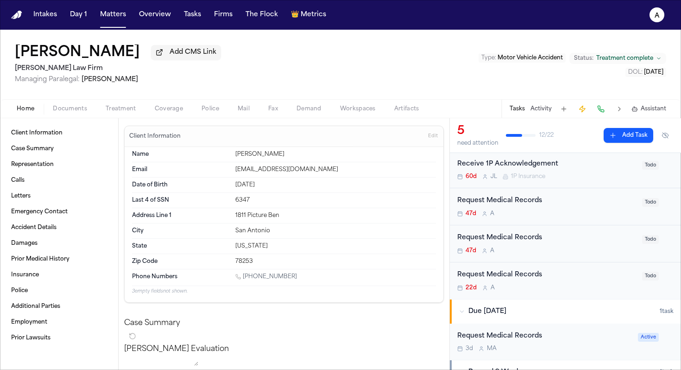
scroll to position [119, 0]
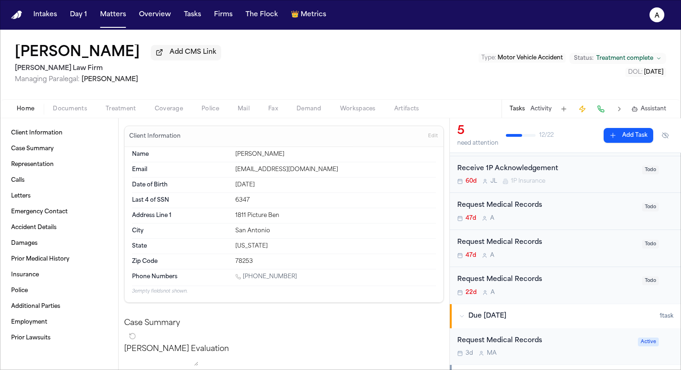
click at [571, 217] on div "47d A" at bounding box center [546, 217] width 179 height 7
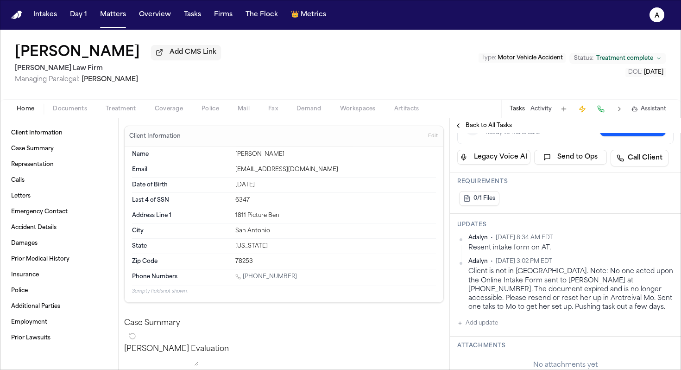
scroll to position [175, 0]
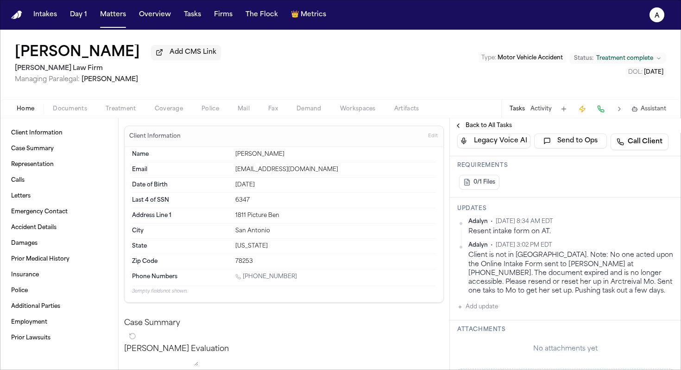
click at [480, 127] on span "Back to All Tasks" at bounding box center [488, 125] width 46 height 7
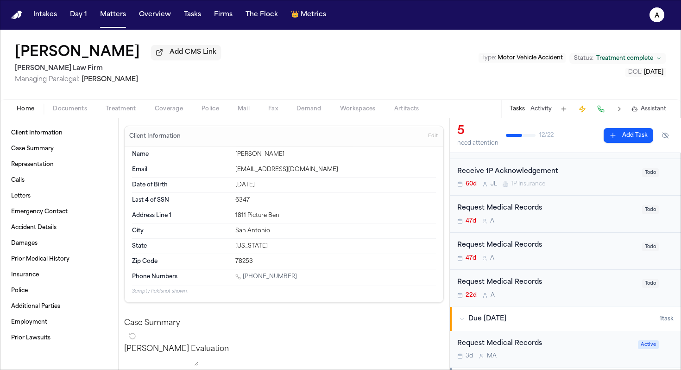
scroll to position [113, 0]
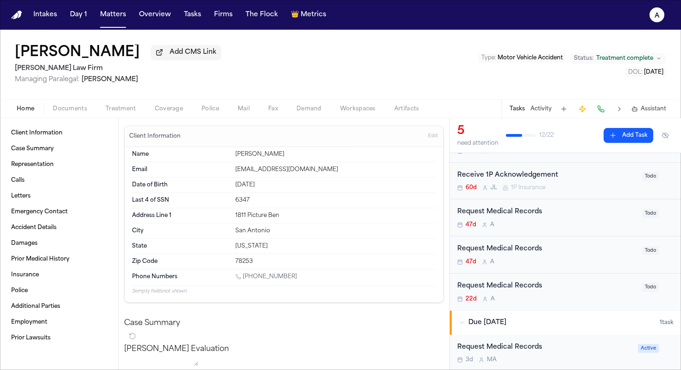
click at [585, 254] on div "Request Medical Records" at bounding box center [546, 249] width 179 height 11
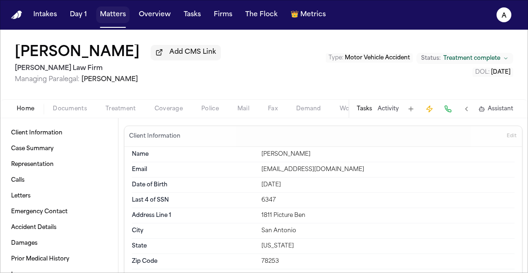
click at [117, 19] on button "Matters" at bounding box center [112, 14] width 33 height 17
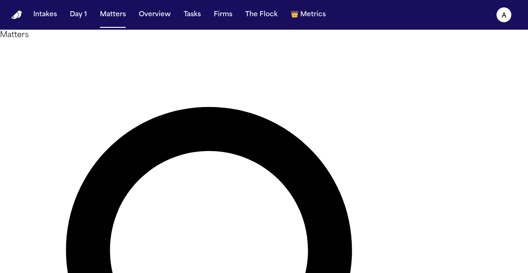
type input "**********"
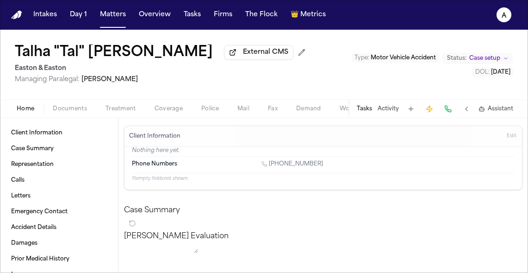
click at [360, 106] on button "Tasks" at bounding box center [364, 108] width 15 height 7
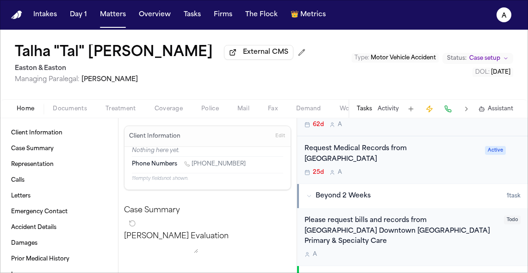
scroll to position [175, 0]
click at [434, 251] on div "A" at bounding box center [402, 254] width 194 height 7
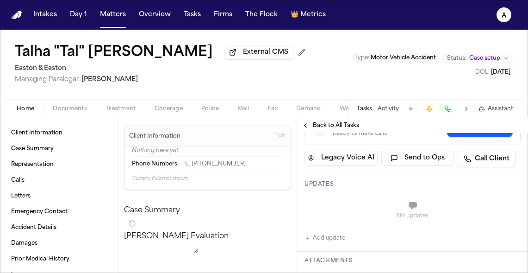
scroll to position [149, 0]
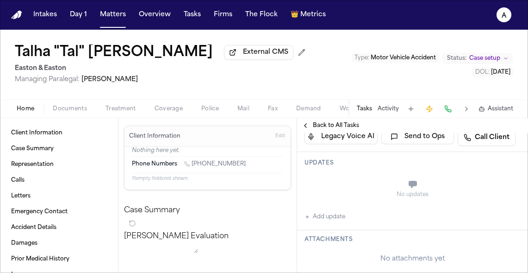
click at [349, 206] on div "No updates Add update" at bounding box center [413, 197] width 216 height 50
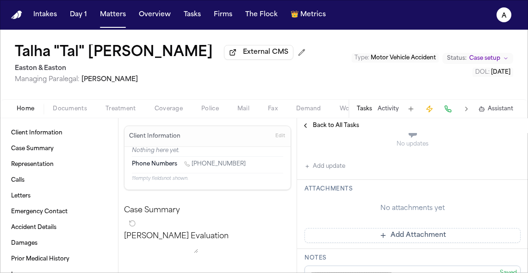
scroll to position [213, 0]
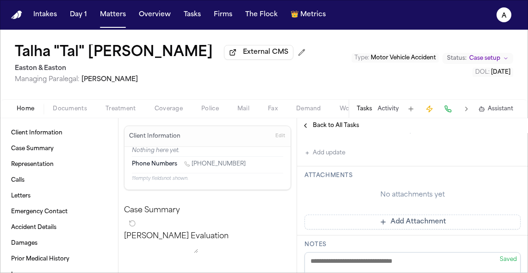
click at [378, 214] on button "Add Attachment" at bounding box center [413, 221] width 216 height 15
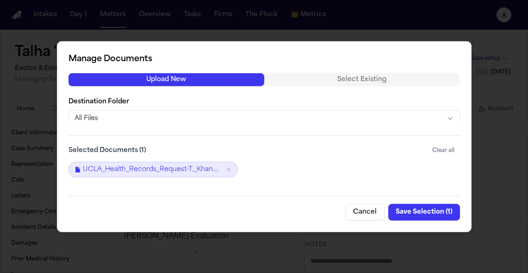
click at [436, 213] on button "Save Selection ( 1 )" at bounding box center [425, 212] width 72 height 17
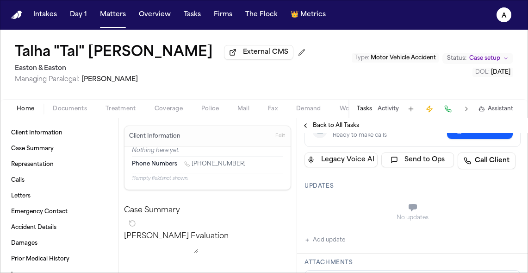
scroll to position [121, 0]
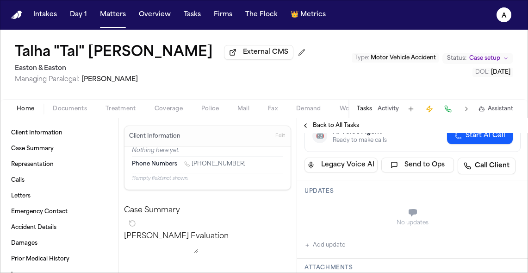
click at [329, 239] on button "Add update" at bounding box center [325, 244] width 41 height 11
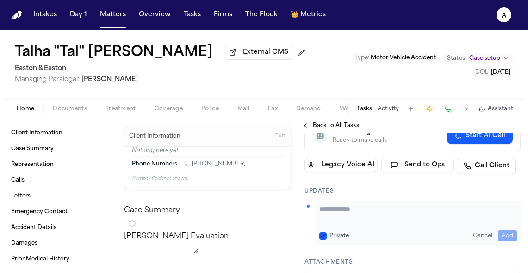
click at [344, 204] on textarea "Add your update" at bounding box center [419, 213] width 198 height 19
type textarea "**********"
click at [323, 232] on button "Private" at bounding box center [323, 235] width 7 height 7
click at [515, 230] on button "Add" at bounding box center [507, 235] width 19 height 11
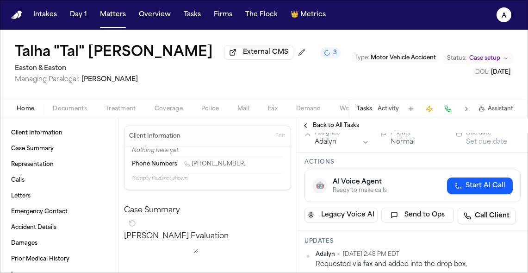
scroll to position [0, 0]
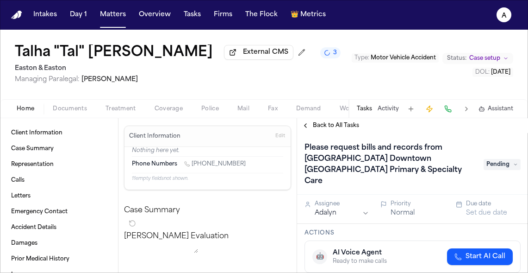
click at [487, 208] on button "Set due date" at bounding box center [486, 212] width 41 height 9
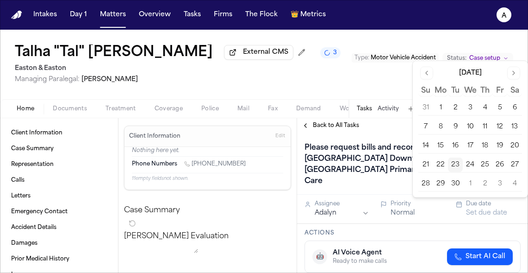
click at [457, 164] on button "23" at bounding box center [455, 164] width 15 height 15
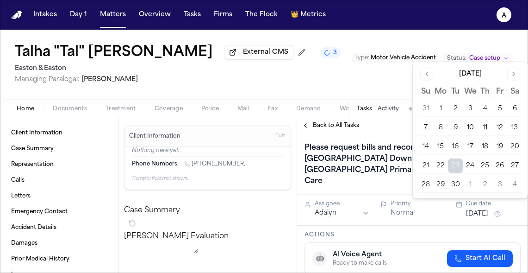
click at [459, 166] on button "23" at bounding box center [455, 165] width 15 height 15
click at [390, 164] on h1 "Please request bills and records from [GEOGRAPHIC_DATA] Downtown [GEOGRAPHIC_DA…" at bounding box center [389, 164] width 177 height 48
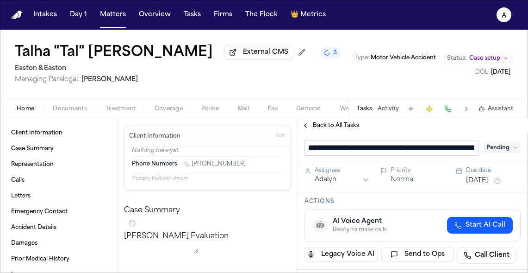
scroll to position [0, 205]
click at [503, 147] on div "**********" at bounding box center [413, 147] width 216 height 15
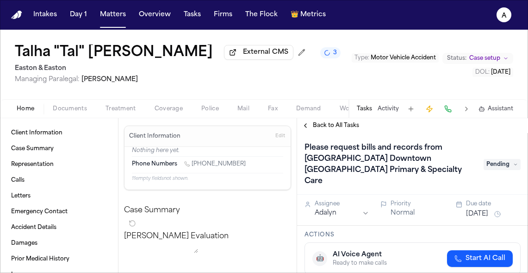
click at [506, 164] on span "Pending" at bounding box center [502, 164] width 37 height 11
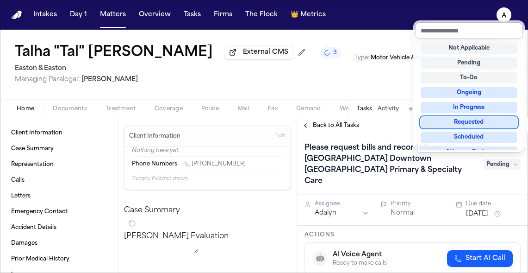
click at [480, 122] on div "Requested" at bounding box center [469, 122] width 97 height 11
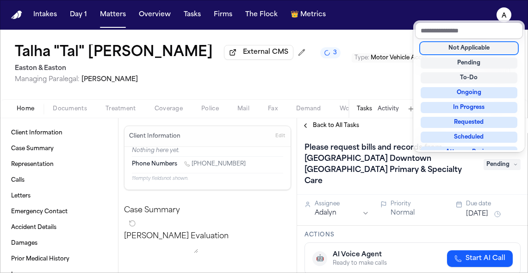
click at [384, 125] on div "Back to All Tasks Please request bills and records from UCLA Health Downtown Lo…" at bounding box center [412, 195] width 231 height 155
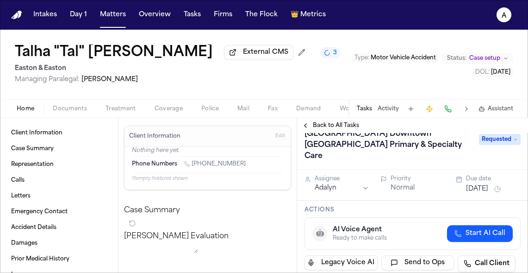
scroll to position [0, 0]
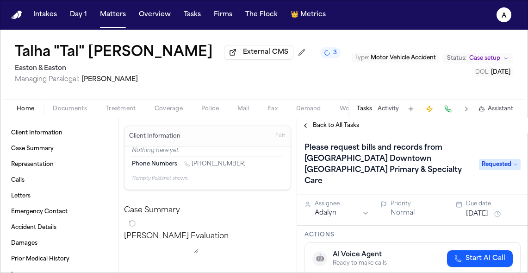
click at [482, 211] on div "Assignee Adalyn Priority Normal Due date Sep 23, 2025" at bounding box center [412, 210] width 231 height 31
click at [489, 209] on button "[DATE]" at bounding box center [477, 213] width 22 height 9
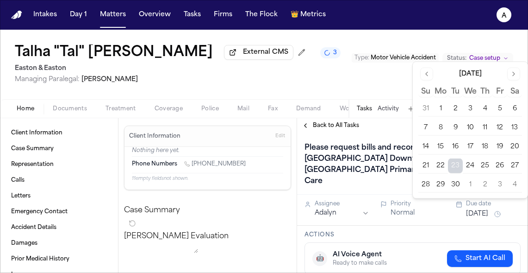
click at [440, 184] on button "29" at bounding box center [441, 184] width 15 height 15
click at [389, 118] on div "Tasks Activity Assistant" at bounding box center [435, 109] width 172 height 18
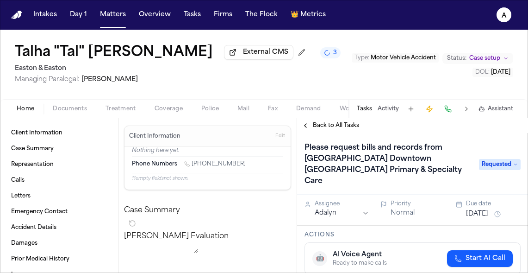
click at [393, 128] on div "Back to All Tasks" at bounding box center [412, 125] width 231 height 7
click at [325, 128] on span "Back to All Tasks" at bounding box center [336, 125] width 46 height 7
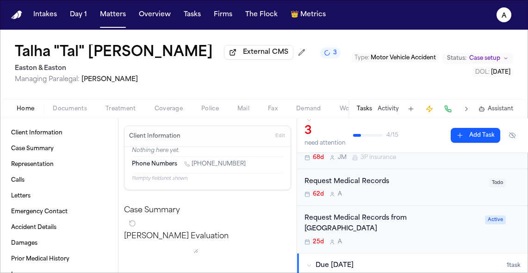
scroll to position [143, 0]
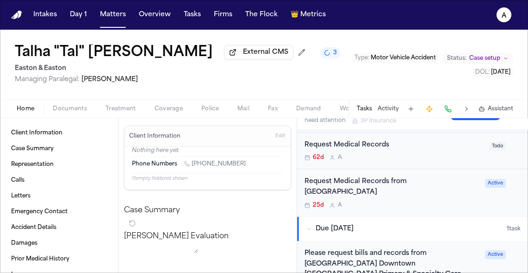
click at [470, 206] on div "Request Medical Records from Lakewood Regional 25d A Active" at bounding box center [412, 192] width 231 height 47
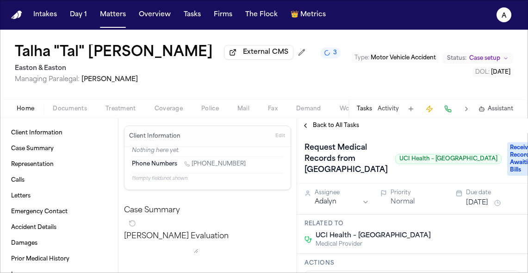
click at [488, 207] on button "Aug 29, 2025" at bounding box center [477, 202] width 22 height 9
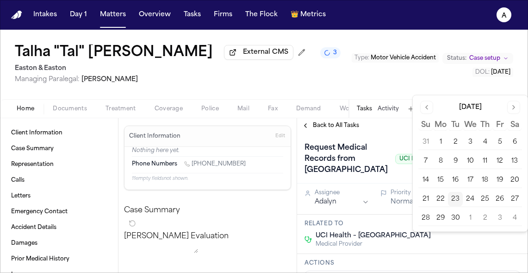
click at [471, 202] on button "24" at bounding box center [470, 199] width 15 height 15
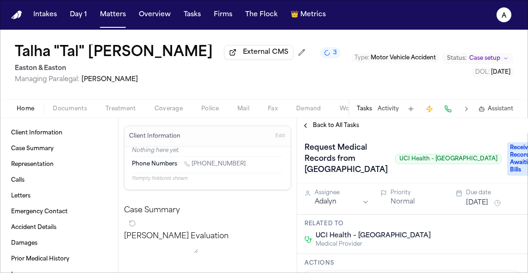
click at [382, 177] on div "Request Medical Records from Lakewood Regional UCI Health – Lakewood" at bounding box center [403, 158] width 197 height 37
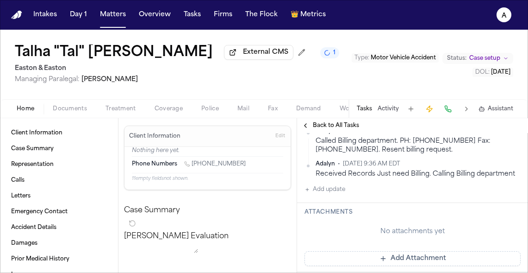
scroll to position [225, 0]
click at [344, 194] on button "Add update" at bounding box center [325, 188] width 41 height 11
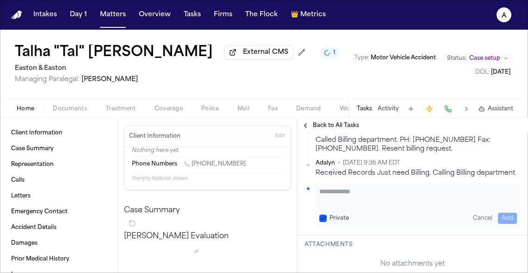
click at [344, 205] on textarea "Add your update" at bounding box center [419, 196] width 198 height 19
type textarea "**********"
click at [114, 16] on button "Matters" at bounding box center [112, 14] width 33 height 17
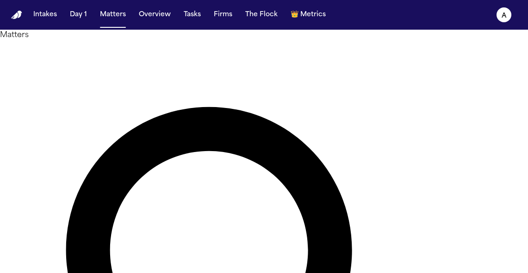
drag, startPoint x: 234, startPoint y: 53, endPoint x: 74, endPoint y: 51, distance: 159.8
type input "*"
type input "********"
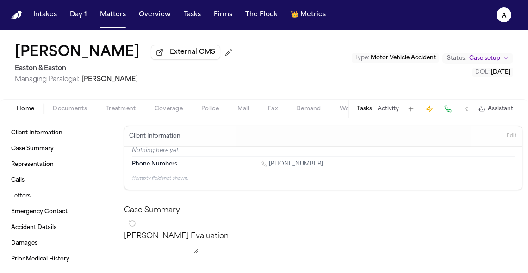
click at [371, 110] on button "Tasks" at bounding box center [364, 108] width 15 height 7
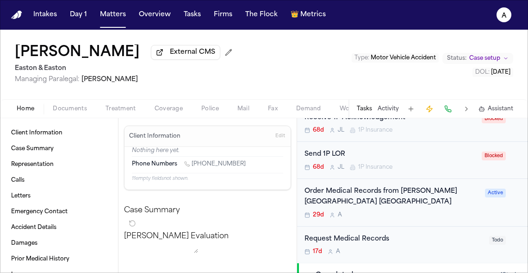
scroll to position [172, 0]
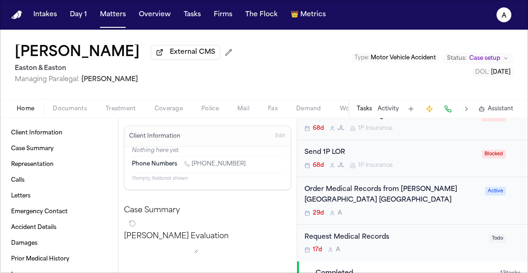
click at [391, 212] on div "29d A" at bounding box center [392, 212] width 175 height 7
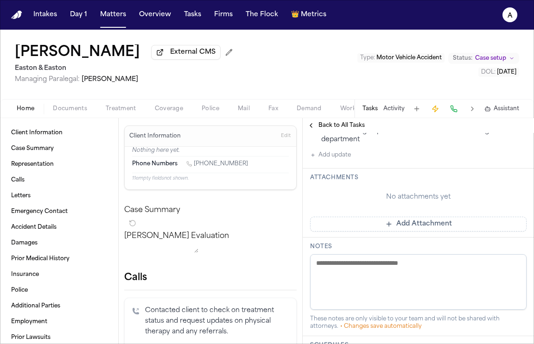
scroll to position [212, 0]
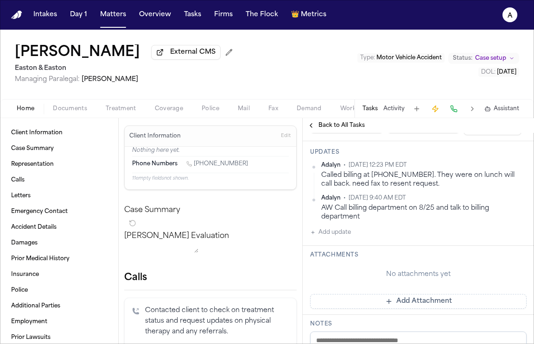
click at [340, 238] on button "Add update" at bounding box center [330, 232] width 41 height 11
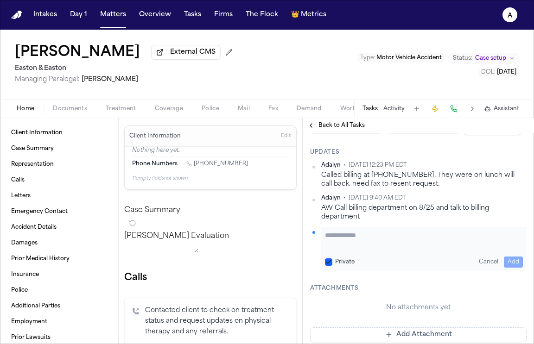
click at [341, 249] on textarea "Add your update" at bounding box center [424, 240] width 198 height 19
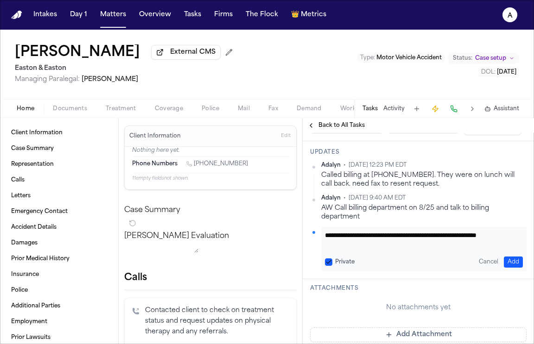
scroll to position [0, 0]
click at [445, 249] on textarea "**********" at bounding box center [424, 240] width 198 height 19
click at [461, 249] on textarea "**********" at bounding box center [424, 240] width 198 height 19
click at [455, 249] on textarea "**********" at bounding box center [424, 240] width 198 height 19
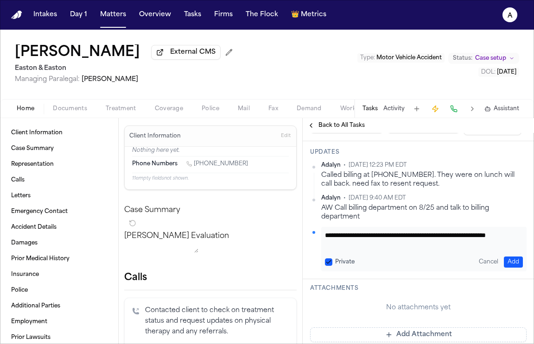
click at [397, 249] on textarea "**********" at bounding box center [424, 240] width 198 height 19
click at [428, 249] on textarea "**********" at bounding box center [424, 240] width 198 height 19
click at [408, 249] on textarea "**********" at bounding box center [424, 240] width 198 height 19
click at [402, 249] on textarea "**********" at bounding box center [424, 240] width 198 height 19
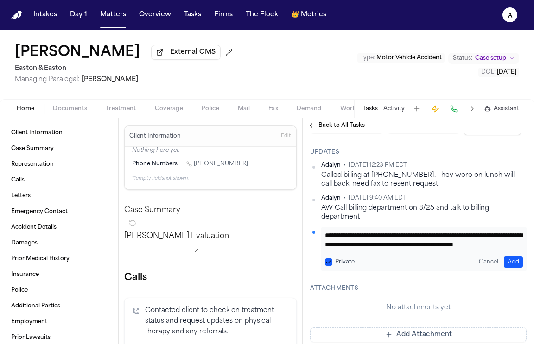
scroll to position [0, 0]
drag, startPoint x: 404, startPoint y: 288, endPoint x: 295, endPoint y: 256, distance: 114.0
click at [295, 256] on div "Client Information Case Summary Representation Calls Letters Emergency Contact …" at bounding box center [267, 231] width 534 height 226
click at [327, 266] on button "Private" at bounding box center [328, 261] width 7 height 7
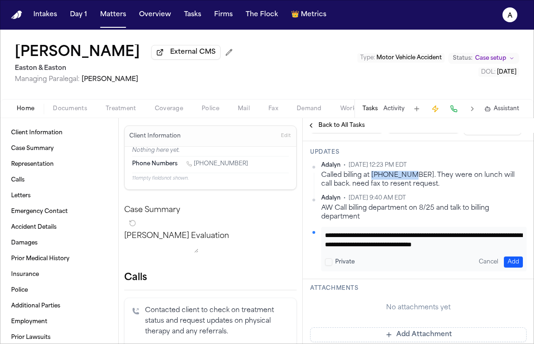
drag, startPoint x: 372, startPoint y: 222, endPoint x: 412, endPoint y: 225, distance: 39.5
click at [412, 189] on div "Called billing at 8448402139. They were on lunch will call back. need fax to re…" at bounding box center [423, 180] width 205 height 18
copy div "8448402139"
click at [358, 249] on textarea "**********" at bounding box center [424, 240] width 198 height 19
click at [344, 249] on textarea "**********" at bounding box center [424, 240] width 198 height 19
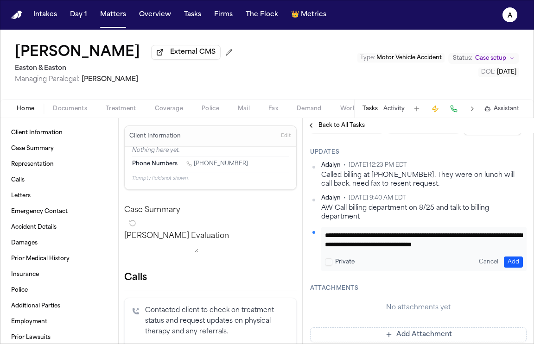
scroll to position [0, 0]
drag, startPoint x: 464, startPoint y: 284, endPoint x: 355, endPoint y: 282, distance: 109.3
click at [355, 249] on textarea "**********" at bounding box center [424, 240] width 198 height 19
paste textarea "*********"
click at [422, 249] on textarea "**********" at bounding box center [424, 240] width 198 height 19
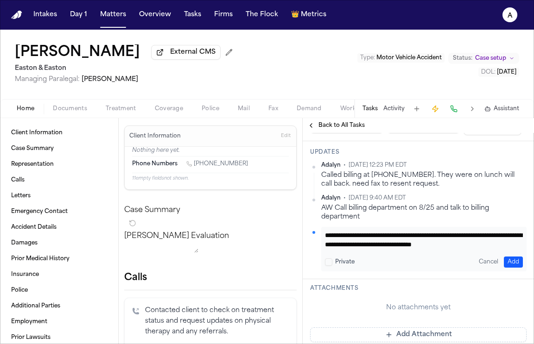
click at [425, 249] on textarea "**********" at bounding box center [424, 240] width 198 height 19
click at [427, 249] on textarea "**********" at bounding box center [424, 240] width 198 height 19
drag, startPoint x: 491, startPoint y: 291, endPoint x: 467, endPoint y: 282, distance: 25.8
click at [467, 249] on textarea "**********" at bounding box center [424, 240] width 198 height 19
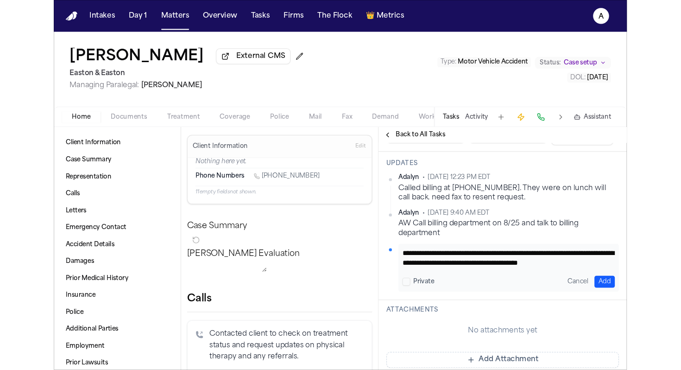
scroll to position [0, 0]
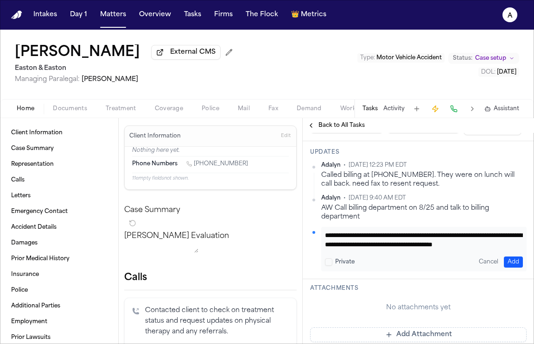
drag, startPoint x: 382, startPoint y: 288, endPoint x: 313, endPoint y: 263, distance: 73.4
click at [313, 263] on div "**********" at bounding box center [418, 217] width 216 height 110
type textarea "**********"
click at [508, 271] on div "**********" at bounding box center [423, 249] width 205 height 44
click at [515, 268] on button "Add" at bounding box center [512, 262] width 19 height 11
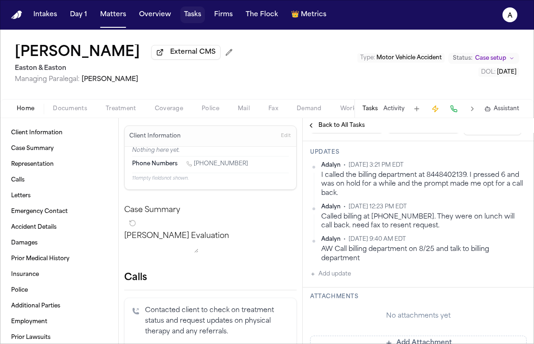
click at [195, 16] on button "Tasks" at bounding box center [192, 14] width 25 height 17
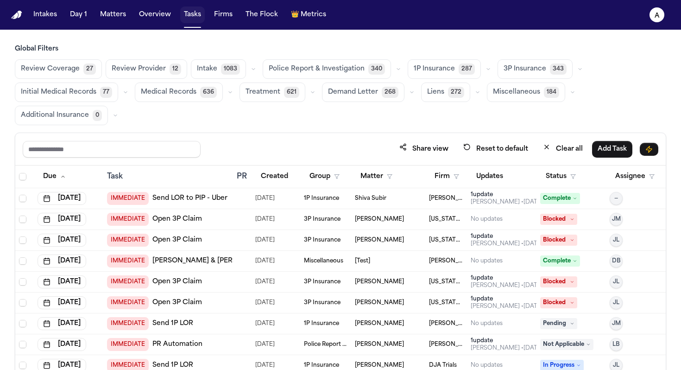
click at [188, 19] on button "Tasks" at bounding box center [192, 14] width 25 height 17
click at [445, 176] on button "Firm" at bounding box center [447, 176] width 36 height 17
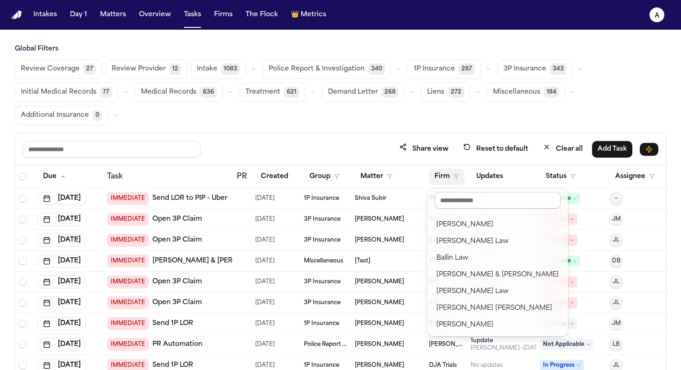
click at [471, 196] on input "text" at bounding box center [497, 200] width 126 height 17
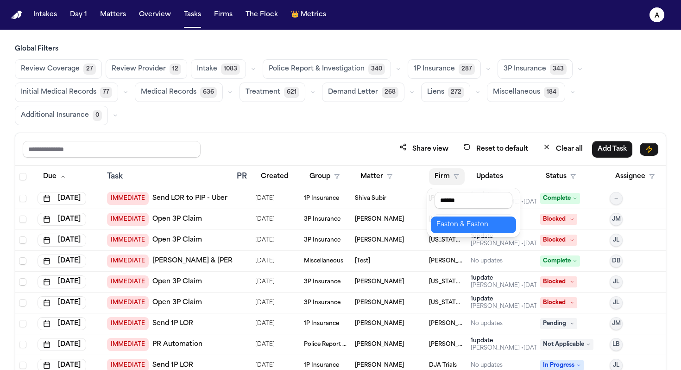
type input "******"
click at [482, 224] on div "Easton & Easton" at bounding box center [473, 224] width 74 height 11
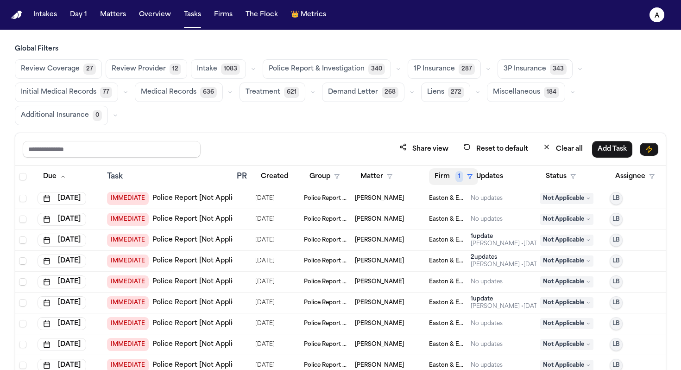
click at [442, 176] on button "Firm 1" at bounding box center [453, 176] width 49 height 17
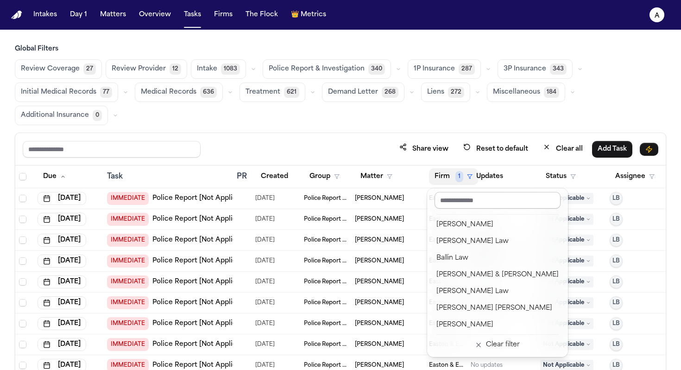
click at [461, 207] on input "text" at bounding box center [497, 200] width 126 height 17
click at [364, 129] on div "Global Filters Review Coverage 27 Review Provider 12 Intake 1083 Police Report …" at bounding box center [340, 238] width 651 height 389
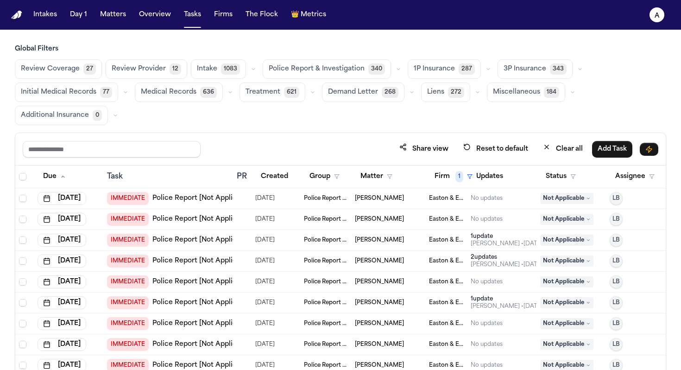
click at [175, 94] on span "Medical Records" at bounding box center [169, 92] width 56 height 9
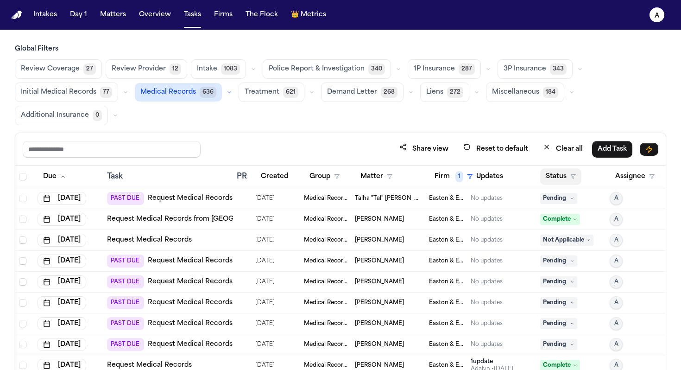
click at [560, 175] on button "Status" at bounding box center [560, 176] width 41 height 17
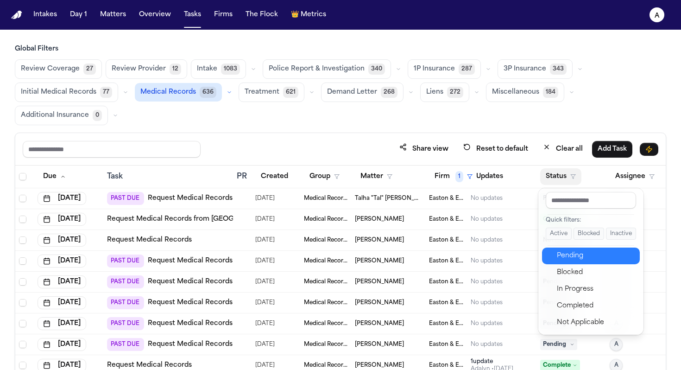
click at [572, 252] on div "Pending" at bounding box center [595, 255] width 77 height 11
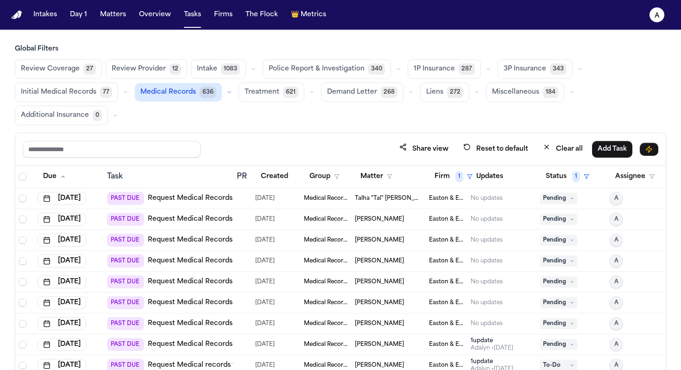
click at [416, 201] on div "Talha "Tal" Khan" at bounding box center [388, 198] width 67 height 7
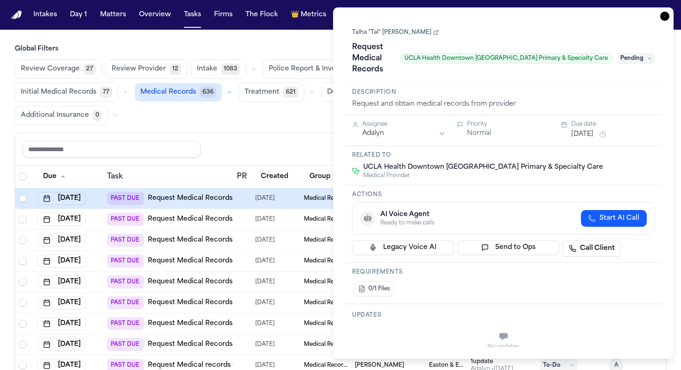
click at [645, 53] on span "Pending" at bounding box center [635, 58] width 37 height 11
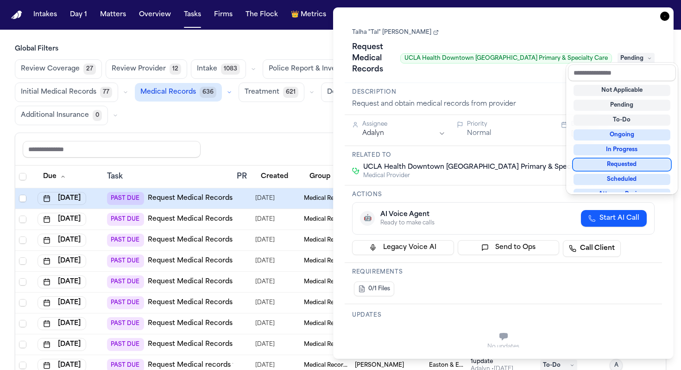
click at [622, 163] on div "Requested" at bounding box center [621, 164] width 97 height 11
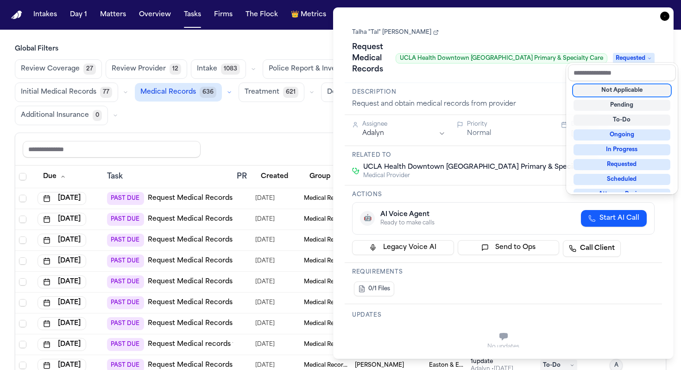
click at [470, 63] on div "Request Medical Records UCLA Health Downtown Los Angeles Primary & Specialty Ca…" at bounding box center [503, 58] width 302 height 37
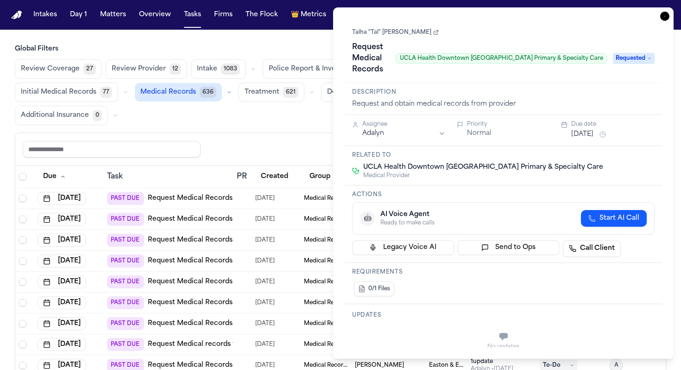
click at [377, 33] on link "Talha "Tal" Khan" at bounding box center [395, 32] width 87 height 7
click at [267, 142] on div "Share view Reset to default Clear all Add Task" at bounding box center [340, 148] width 635 height 17
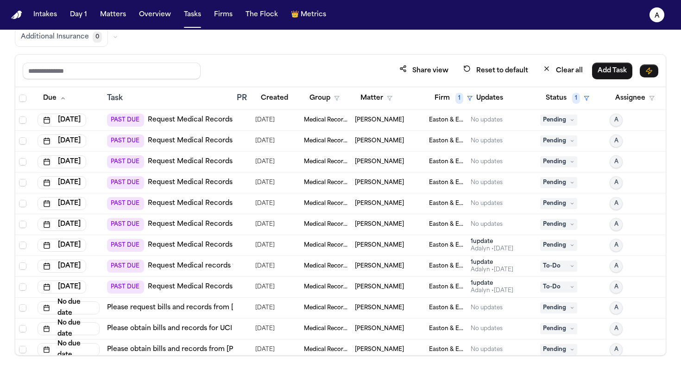
click at [404, 116] on div "[PERSON_NAME]" at bounding box center [388, 119] width 67 height 7
click at [312, 69] on div "Share view Reset to default Clear all Add Task" at bounding box center [340, 70] width 635 height 17
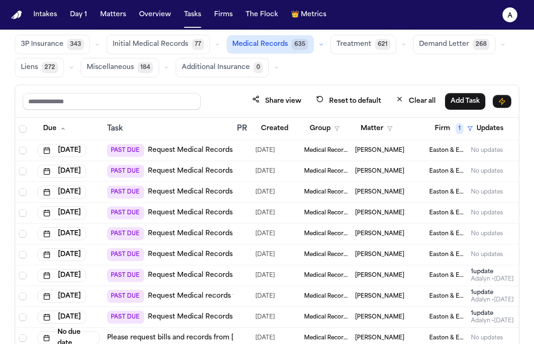
scroll to position [34, 0]
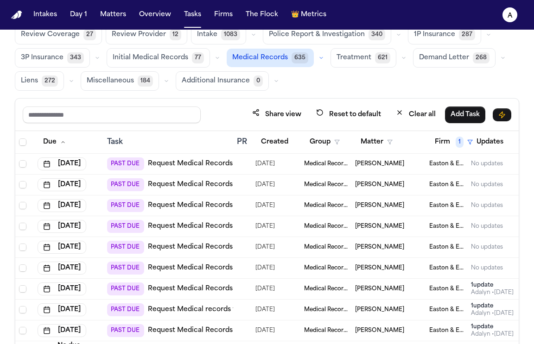
click at [383, 183] on div "[PERSON_NAME]" at bounding box center [388, 184] width 67 height 7
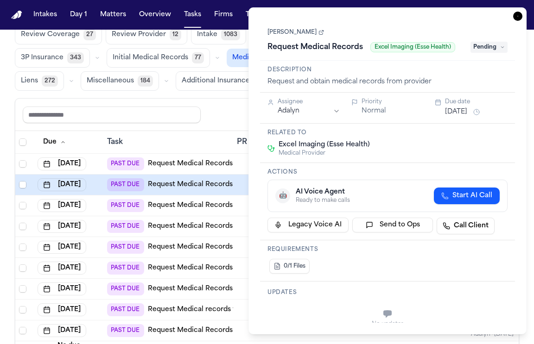
click at [282, 36] on link "[PERSON_NAME]" at bounding box center [295, 32] width 57 height 7
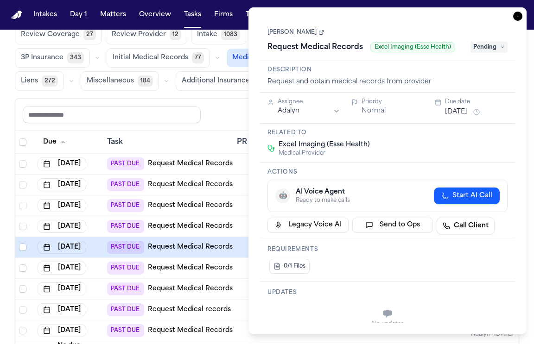
click at [289, 36] on link "[PERSON_NAME]" at bounding box center [295, 32] width 57 height 7
click at [283, 33] on link "[PERSON_NAME]" at bounding box center [295, 32] width 57 height 7
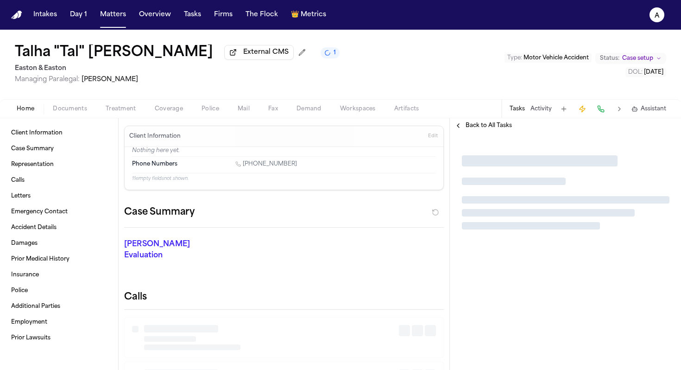
click at [519, 110] on button "Tasks" at bounding box center [516, 108] width 15 height 7
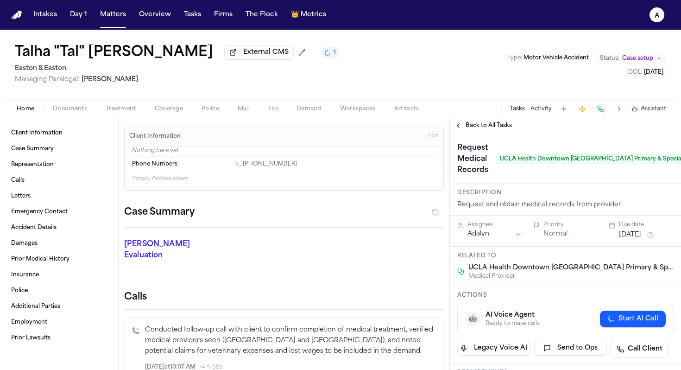
click at [635, 243] on div "Assignee Adalyn Priority Normal Due date [DATE]" at bounding box center [565, 230] width 231 height 31
click at [641, 236] on button "[DATE]" at bounding box center [630, 234] width 22 height 9
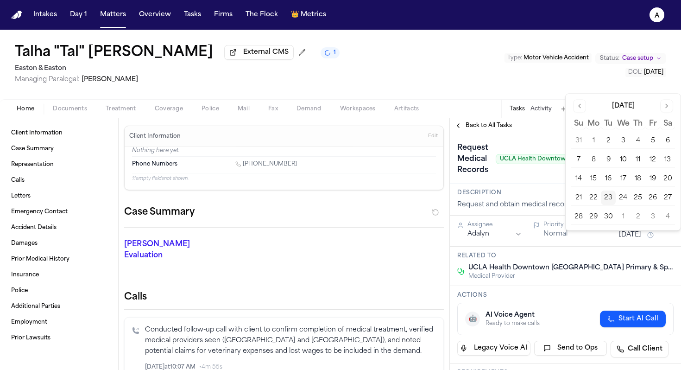
click at [653, 197] on button "26" at bounding box center [652, 197] width 15 height 15
click at [533, 196] on h3 "Description" at bounding box center [565, 192] width 216 height 7
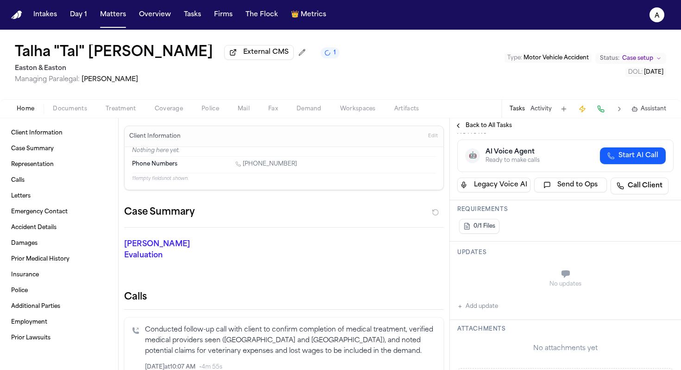
scroll to position [168, 0]
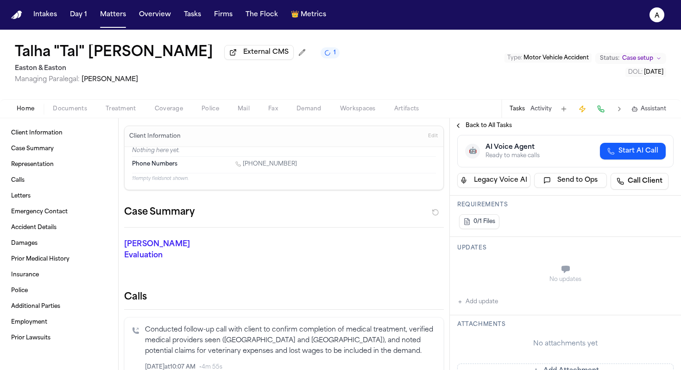
click at [487, 307] on button "Add update" at bounding box center [477, 301] width 41 height 11
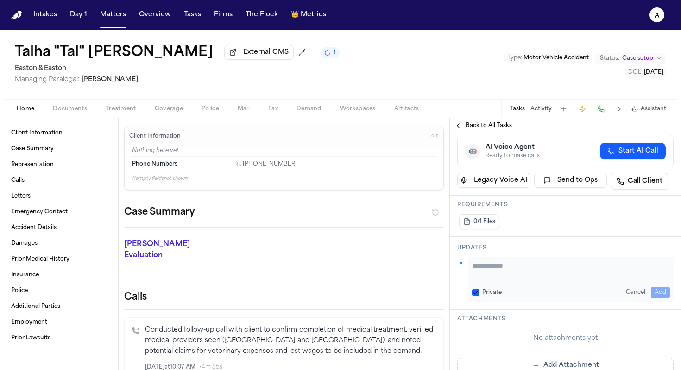
click at [505, 265] on textarea "Add your update" at bounding box center [571, 270] width 198 height 19
type textarea "**********"
click at [477, 294] on button "Private" at bounding box center [475, 292] width 7 height 7
type button "on"
click at [659, 290] on button "Add" at bounding box center [660, 292] width 19 height 11
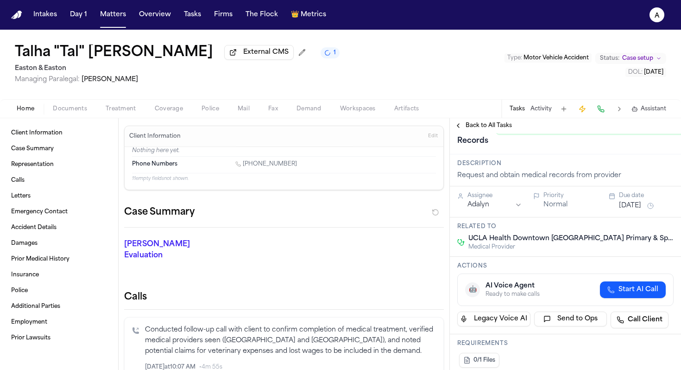
scroll to position [0, 0]
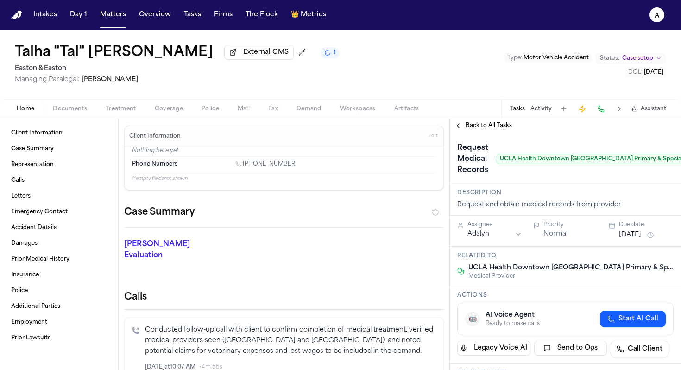
click at [525, 108] on div "Tasks Activity Assistant" at bounding box center [587, 109] width 172 height 18
click at [502, 127] on span "Back to All Tasks" at bounding box center [488, 125] width 46 height 7
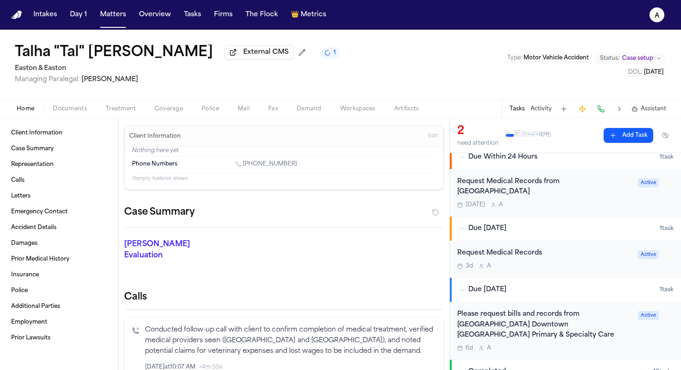
scroll to position [132, 0]
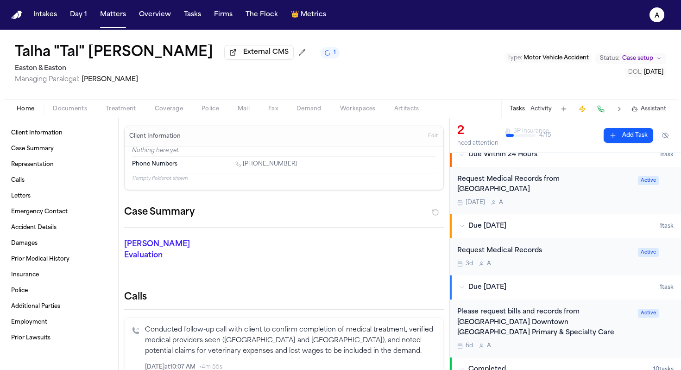
click at [590, 249] on div "Request Medical Records 3d A" at bounding box center [544, 256] width 175 height 22
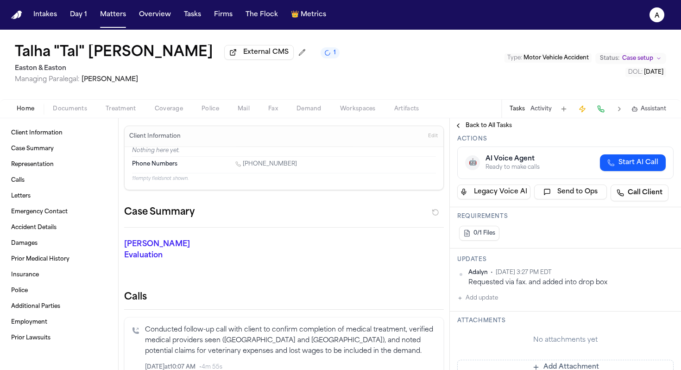
scroll to position [119, 0]
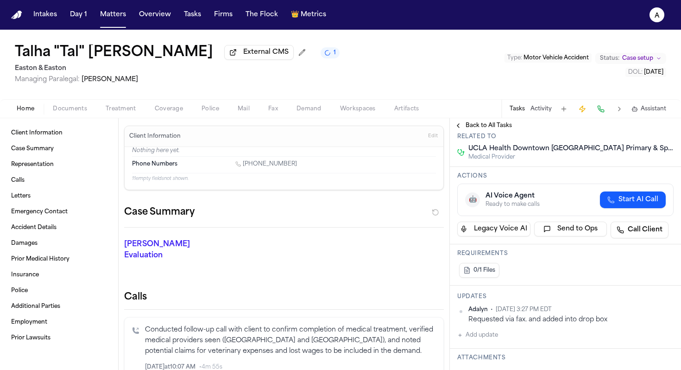
click at [483, 334] on button "Add update" at bounding box center [477, 334] width 41 height 11
click at [493, 339] on textarea "Add your update" at bounding box center [571, 342] width 198 height 19
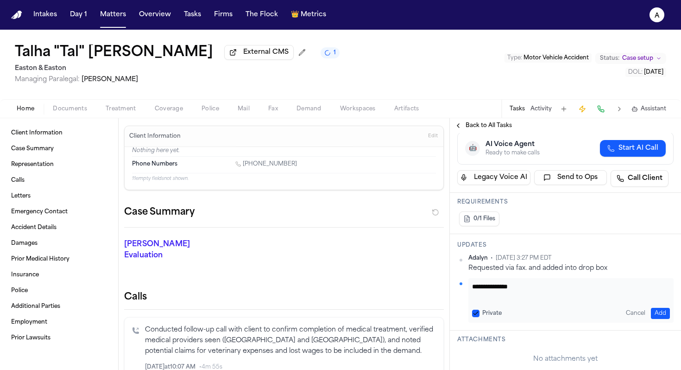
scroll to position [179, 0]
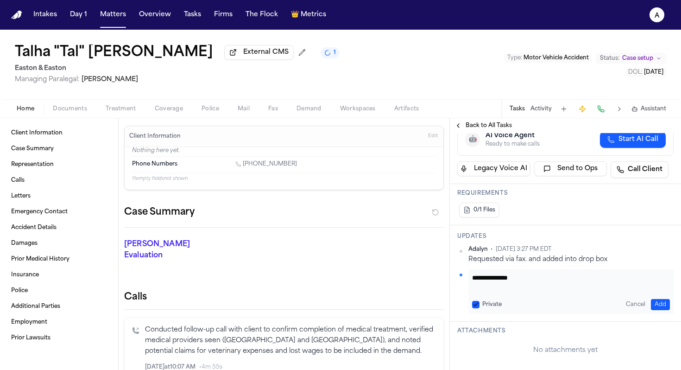
type textarea "**********"
click at [661, 305] on button "Add" at bounding box center [660, 304] width 19 height 11
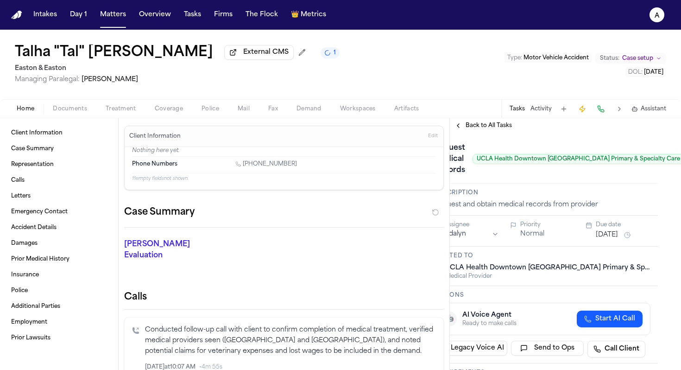
scroll to position [0, 38]
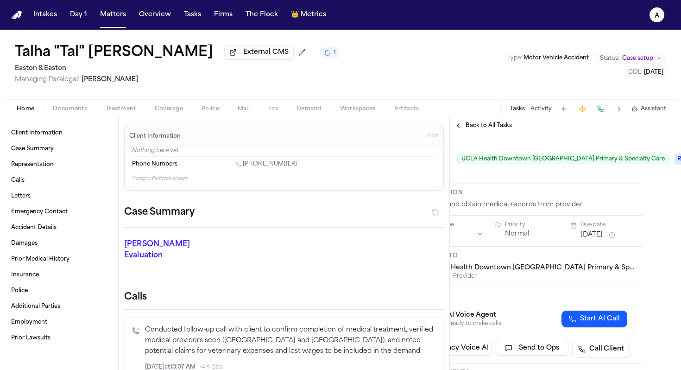
click at [663, 155] on div "**********" at bounding box center [565, 251] width 231 height 237
click at [674, 162] on span "Requested" at bounding box center [692, 158] width 37 height 11
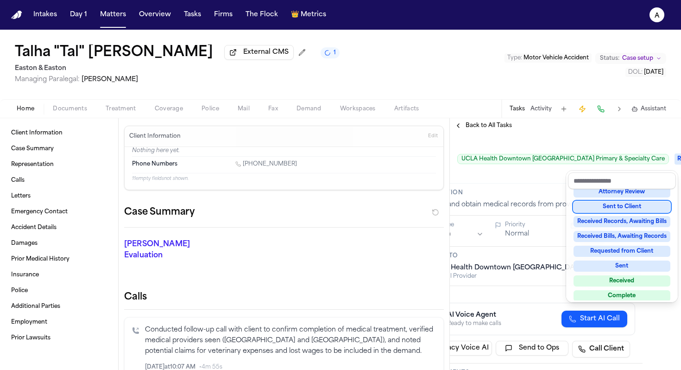
scroll to position [145, 0]
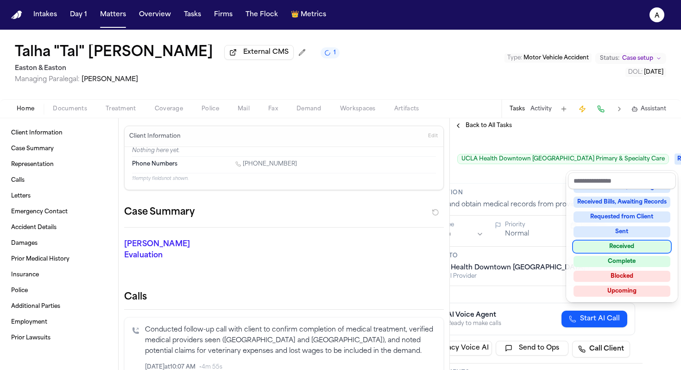
click at [632, 245] on div "Received" at bounding box center [621, 246] width 97 height 11
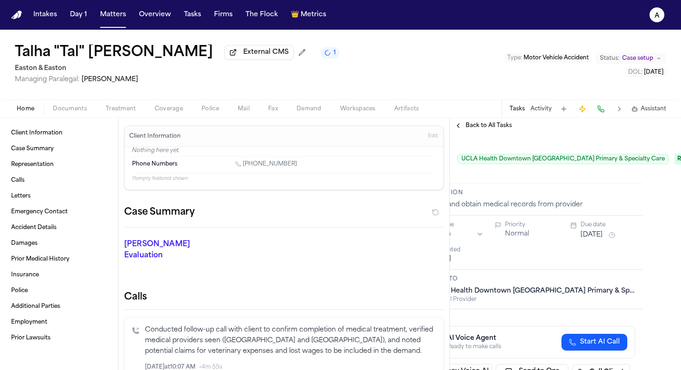
click at [490, 123] on span "Back to All Tasks" at bounding box center [488, 125] width 46 height 7
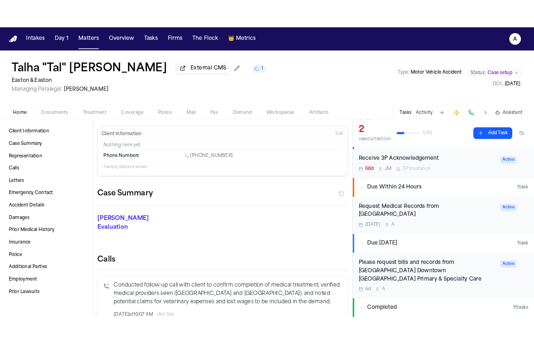
scroll to position [139, 0]
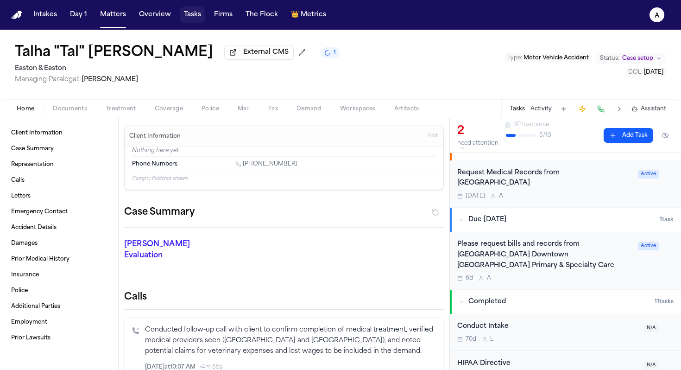
click at [194, 12] on button "Tasks" at bounding box center [192, 14] width 25 height 17
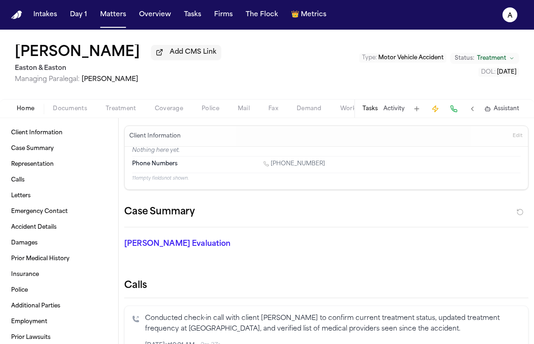
click at [373, 113] on button "Tasks" at bounding box center [369, 108] width 15 height 7
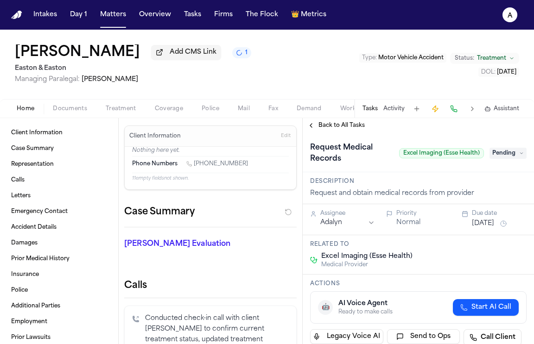
click at [497, 153] on span "Pending" at bounding box center [507, 153] width 37 height 11
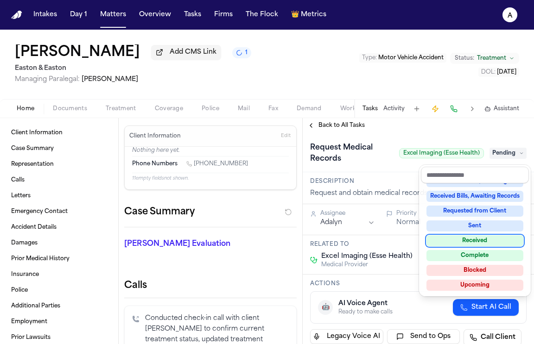
click at [492, 243] on div "Received" at bounding box center [474, 240] width 97 height 11
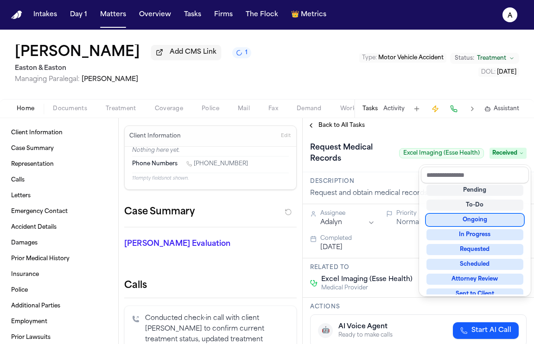
click at [398, 161] on div "Request Medical Records Excel Imaging (Esse Health) Received" at bounding box center [418, 153] width 216 height 26
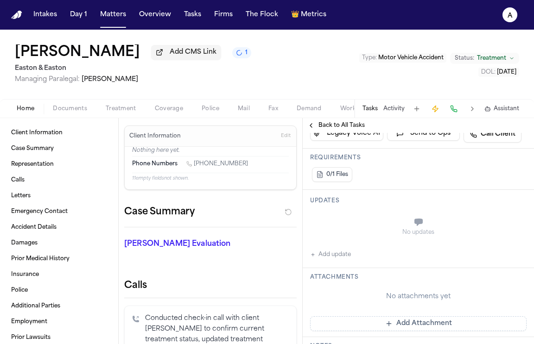
scroll to position [274, 0]
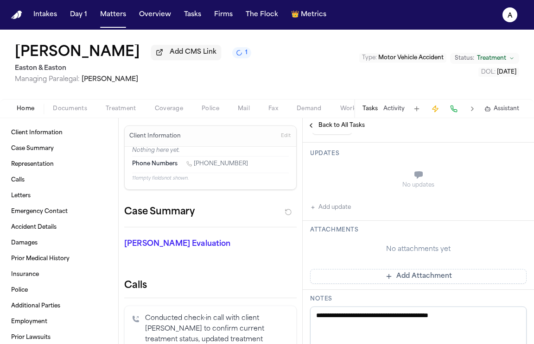
click at [334, 210] on button "Add update" at bounding box center [330, 207] width 41 height 11
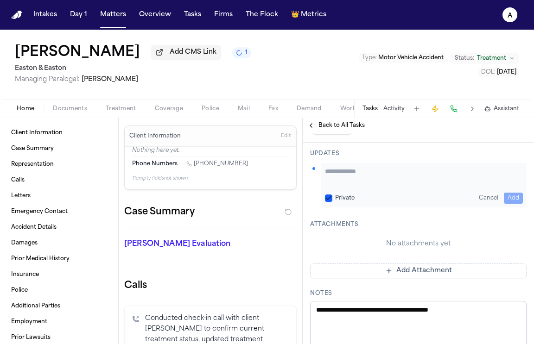
click at [358, 192] on div "Private Cancel Add" at bounding box center [423, 185] width 205 height 44
click at [370, 176] on textarea "Add your update" at bounding box center [424, 176] width 198 height 19
click at [329, 200] on button "Private" at bounding box center [328, 198] width 7 height 7
click at [387, 175] on textarea "**********" at bounding box center [424, 176] width 198 height 19
type textarea "**********"
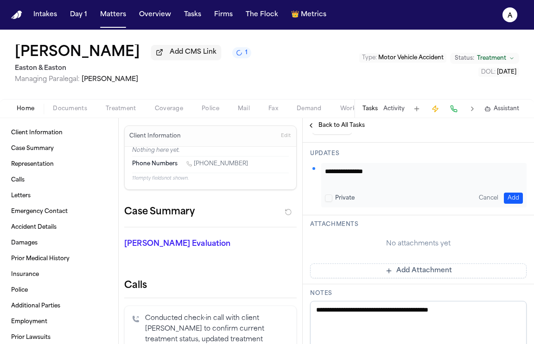
click at [517, 199] on button "Add" at bounding box center [512, 198] width 19 height 11
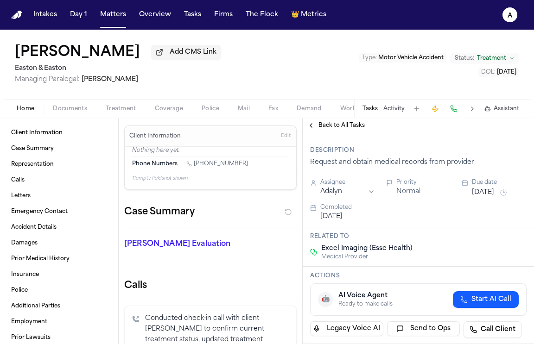
scroll to position [0, 0]
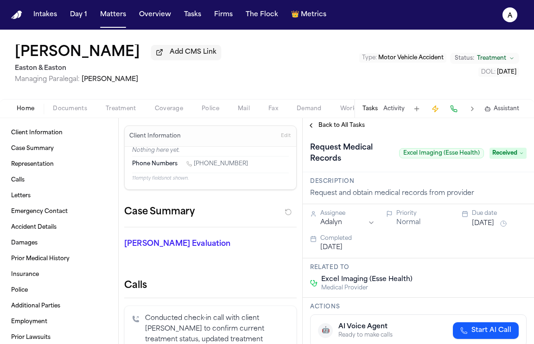
click at [342, 126] on span "Back to All Tasks" at bounding box center [341, 125] width 46 height 7
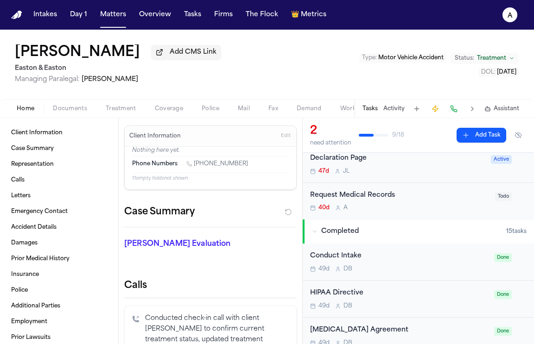
scroll to position [102, 0]
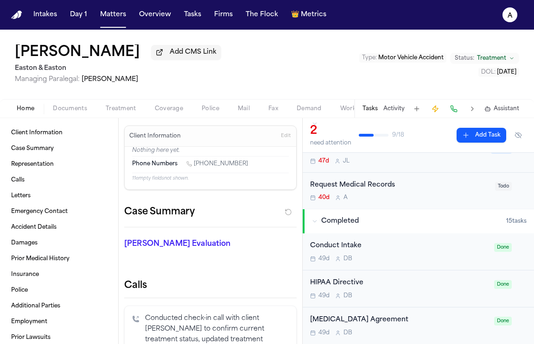
click at [453, 206] on div "Request Medical Records 40d A Todo" at bounding box center [417, 191] width 231 height 37
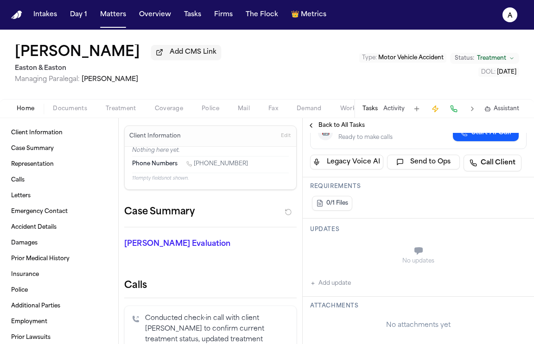
scroll to position [165, 0]
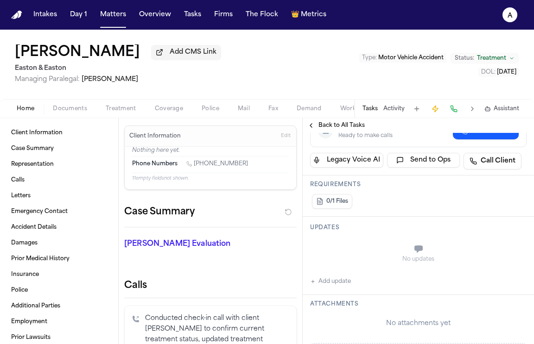
click at [343, 287] on button "Add update" at bounding box center [330, 281] width 41 height 11
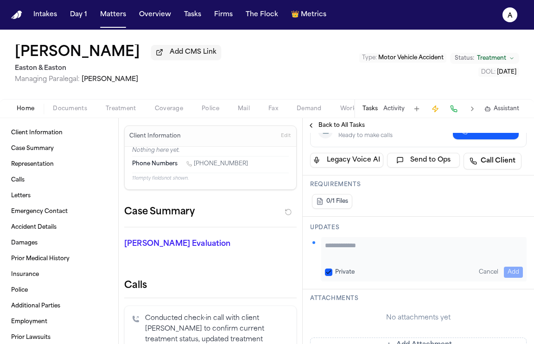
click at [358, 252] on textarea "Add your update" at bounding box center [424, 250] width 198 height 19
paste textarea "**********"
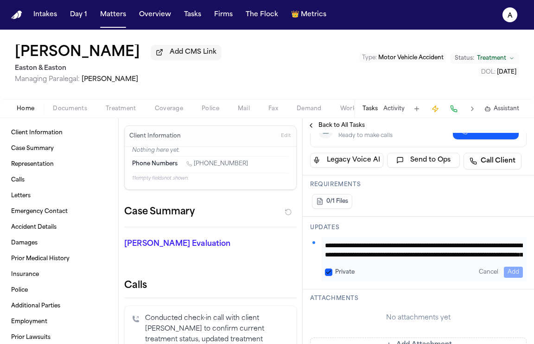
scroll to position [28, 0]
type textarea "**********"
click at [330, 272] on button "Private" at bounding box center [328, 272] width 7 height 7
click at [518, 271] on button "Add" at bounding box center [512, 272] width 19 height 11
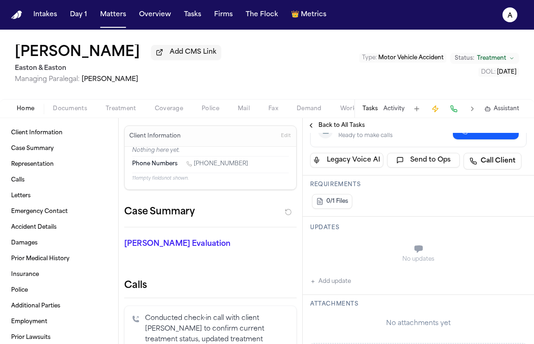
scroll to position [2, 0]
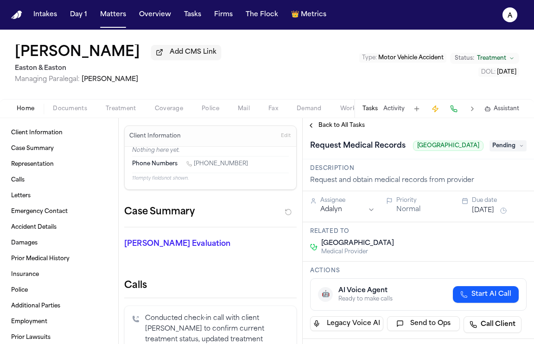
click at [493, 215] on button "[DATE]" at bounding box center [482, 210] width 22 height 9
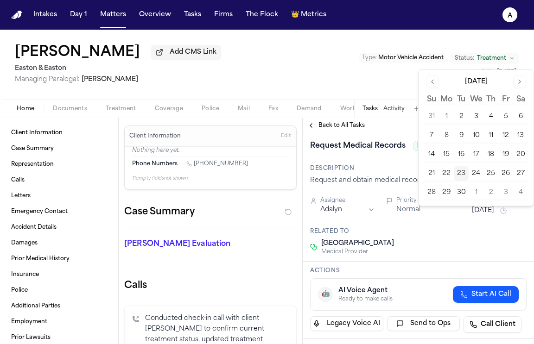
click at [461, 175] on button "23" at bounding box center [460, 173] width 15 height 15
click at [404, 139] on div "Request Medical Records Prime Health Center Pending" at bounding box center [417, 145] width 231 height 28
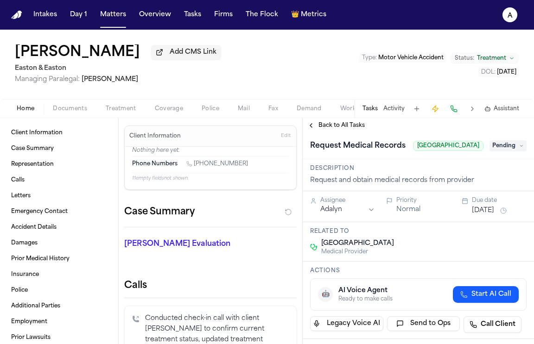
click at [506, 151] on span "Pending" at bounding box center [507, 145] width 37 height 11
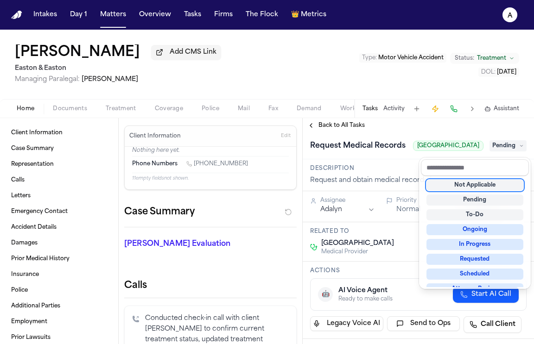
click at [492, 187] on div "Not Applicable" at bounding box center [474, 185] width 97 height 11
click at [407, 132] on div "**********" at bounding box center [417, 231] width 231 height 226
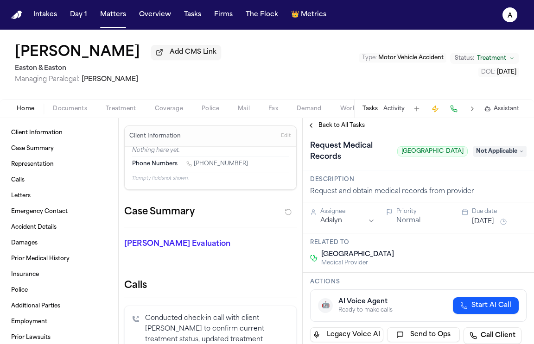
click at [359, 127] on span "Back to All Tasks" at bounding box center [341, 125] width 46 height 7
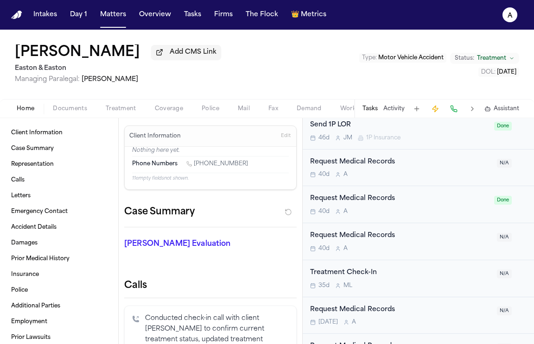
scroll to position [454, 0]
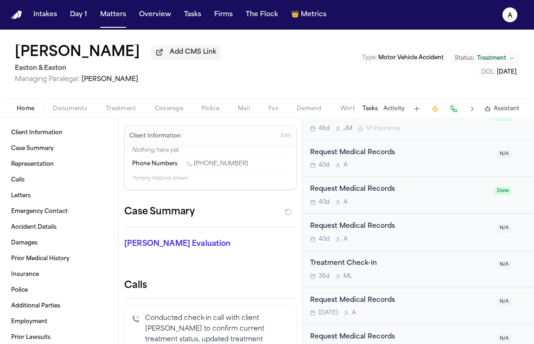
click at [451, 234] on div "Request Medical Records 40d A" at bounding box center [400, 232] width 181 height 22
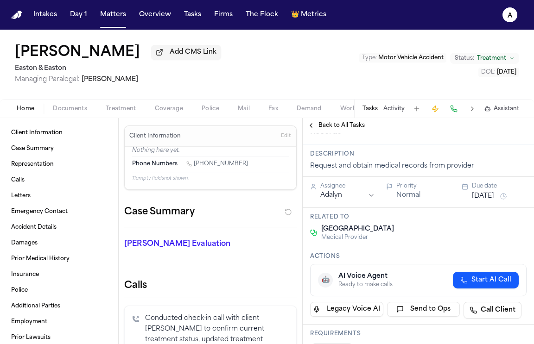
scroll to position [188, 0]
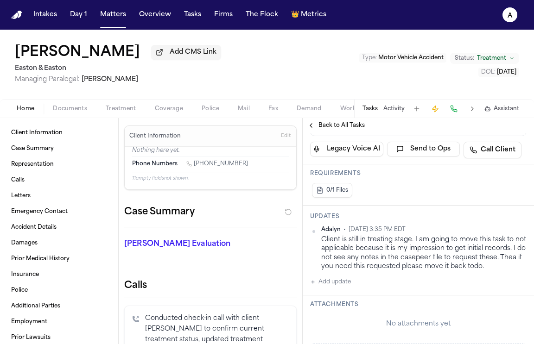
click at [491, 271] on div "Client is still in treating stage. I am going to move this task to not applicab…" at bounding box center [423, 253] width 205 height 36
click at [520, 244] on html "Intakes Day 1 Matters Overview Tasks Firms The Flock 👑 Metrics A Colin Lee Add …" at bounding box center [267, 172] width 534 height 344
click at [501, 256] on div "Edit" at bounding box center [496, 257] width 55 height 13
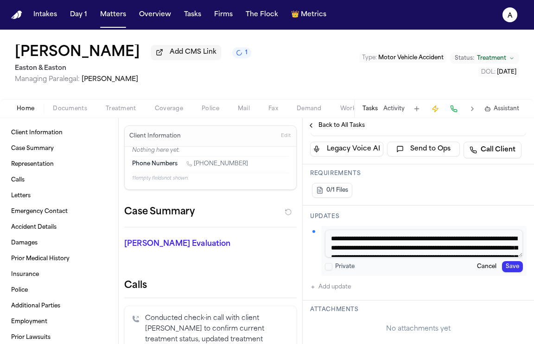
scroll to position [27, 0]
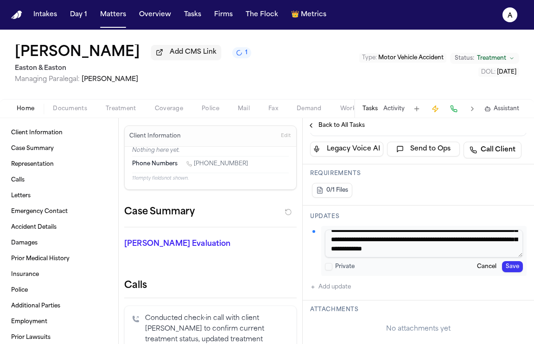
drag, startPoint x: 331, startPoint y: 253, endPoint x: 511, endPoint y: 306, distance: 187.9
click at [512, 301] on div "**********" at bounding box center [417, 253] width 231 height 95
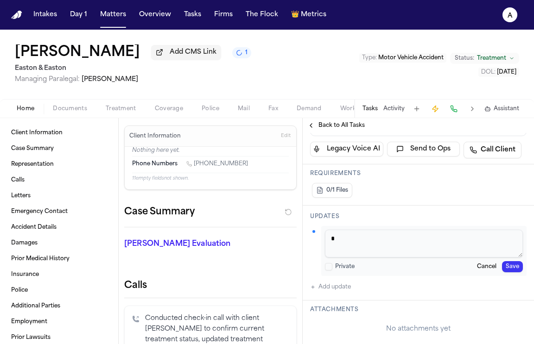
scroll to position [0, 0]
type textarea "**********"
click at [510, 272] on button "Save" at bounding box center [512, 266] width 21 height 11
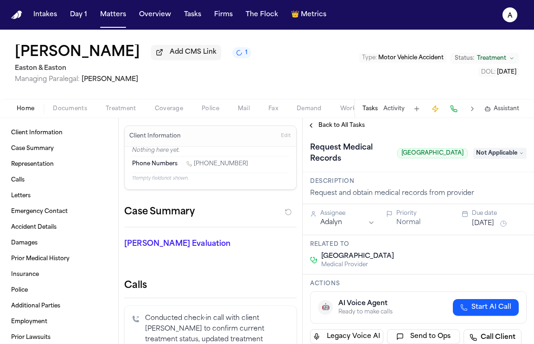
click at [501, 159] on span "Not Applicable" at bounding box center [499, 153] width 53 height 11
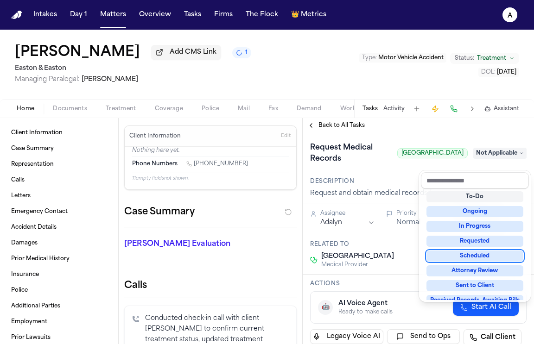
scroll to position [57, 0]
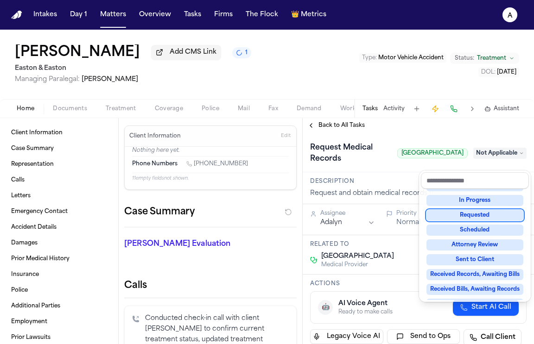
click at [500, 213] on div "Requested" at bounding box center [474, 215] width 97 height 11
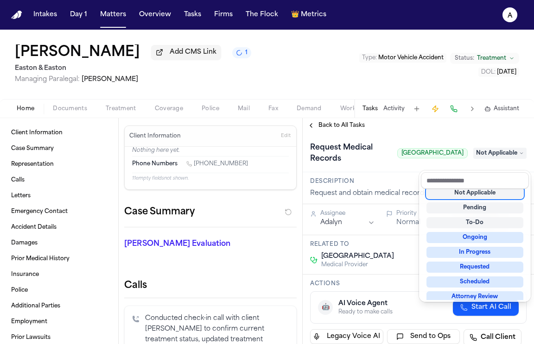
scroll to position [4, 0]
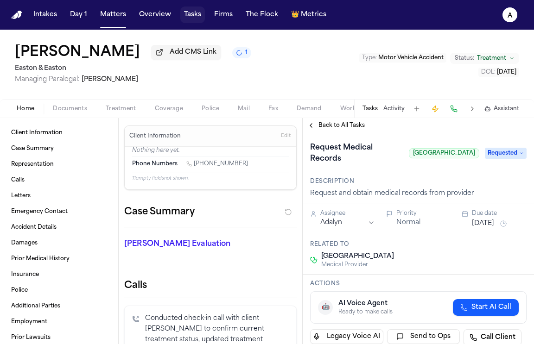
click at [191, 18] on button "Tasks" at bounding box center [192, 14] width 25 height 17
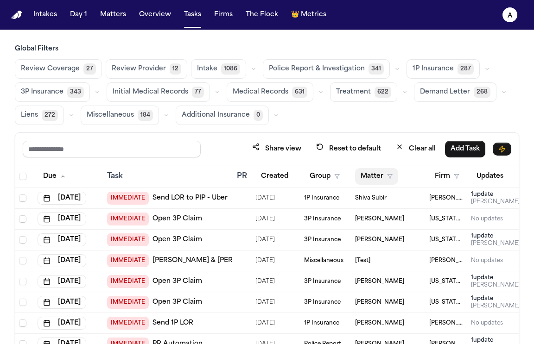
click at [373, 176] on button "Matter" at bounding box center [376, 176] width 43 height 17
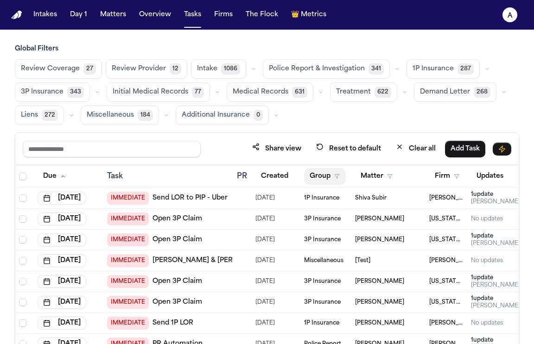
click at [329, 178] on button "Group" at bounding box center [324, 176] width 41 height 17
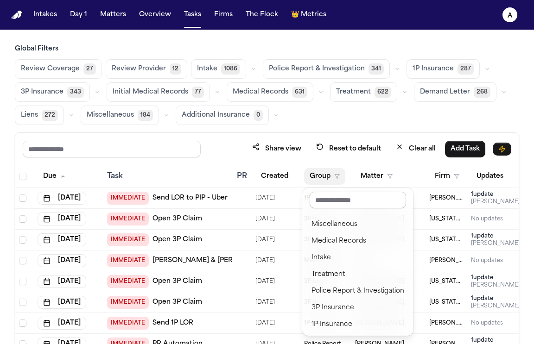
click at [349, 197] on input "text" at bounding box center [357, 200] width 96 height 17
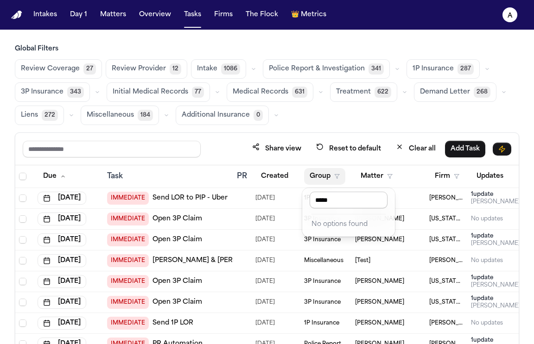
type input "******"
click at [273, 94] on span "Medical Records" at bounding box center [260, 92] width 56 height 9
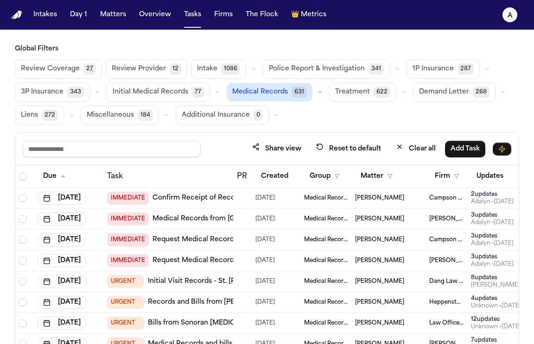
click at [276, 99] on button "Medical Records 631" at bounding box center [269, 92] width 86 height 19
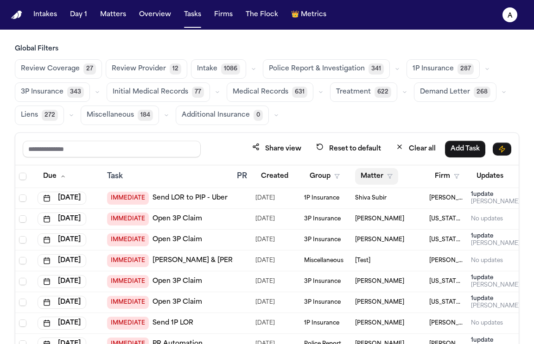
click at [376, 176] on button "Matter" at bounding box center [376, 176] width 43 height 17
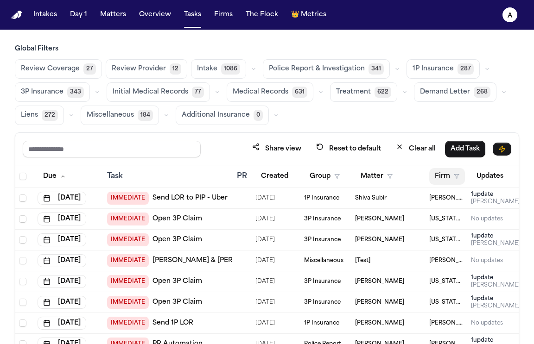
click at [448, 178] on button "Firm" at bounding box center [447, 176] width 36 height 17
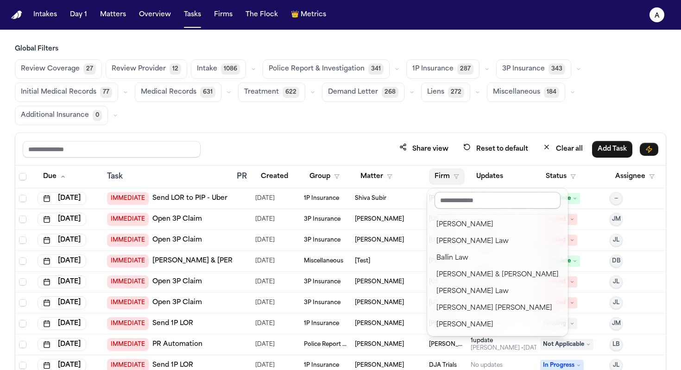
click at [457, 201] on input "text" at bounding box center [497, 200] width 126 height 17
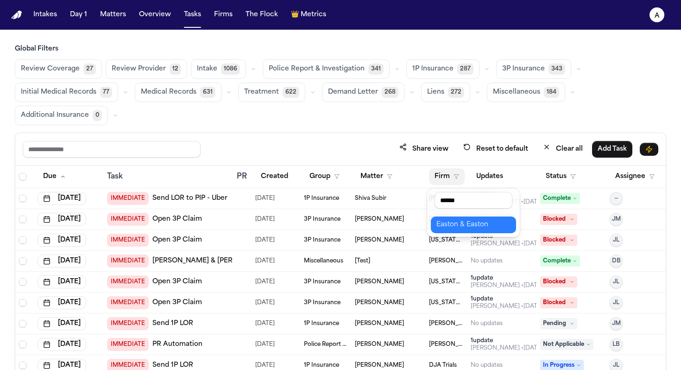
type input "******"
click at [475, 223] on div "Easton & Easton" at bounding box center [473, 224] width 74 height 11
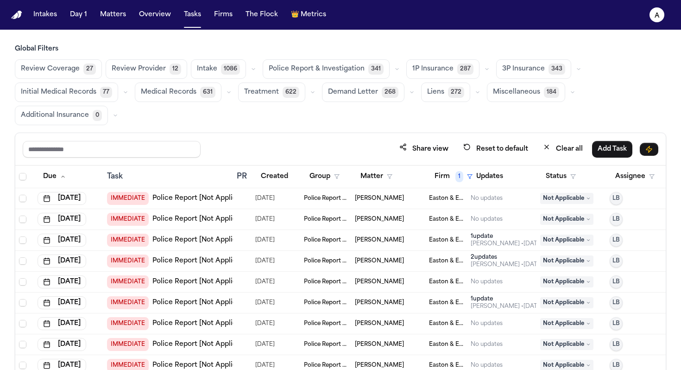
click at [178, 94] on span "Medical Records" at bounding box center [169, 92] width 56 height 9
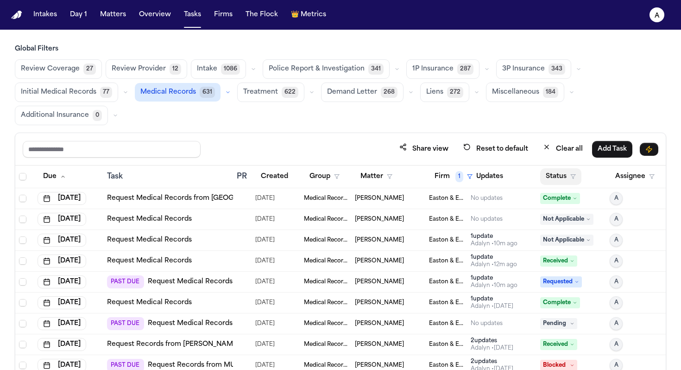
click at [533, 175] on button "Status" at bounding box center [560, 176] width 41 height 17
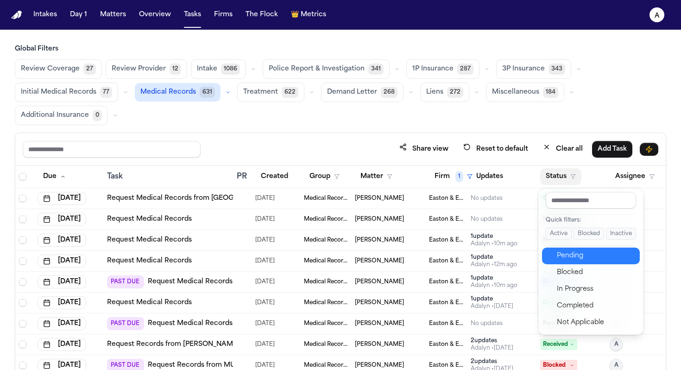
click at [533, 258] on div "Pending" at bounding box center [595, 255] width 77 height 11
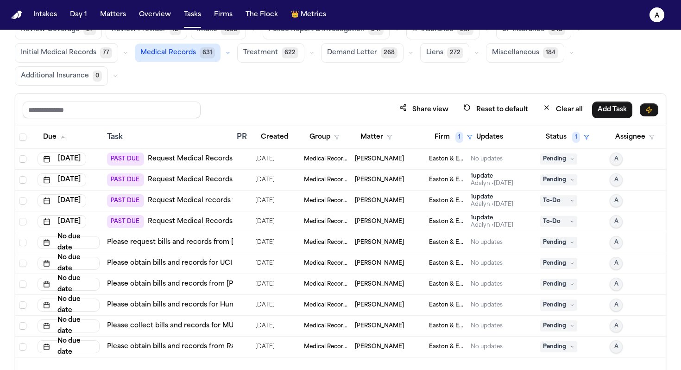
scroll to position [62, 0]
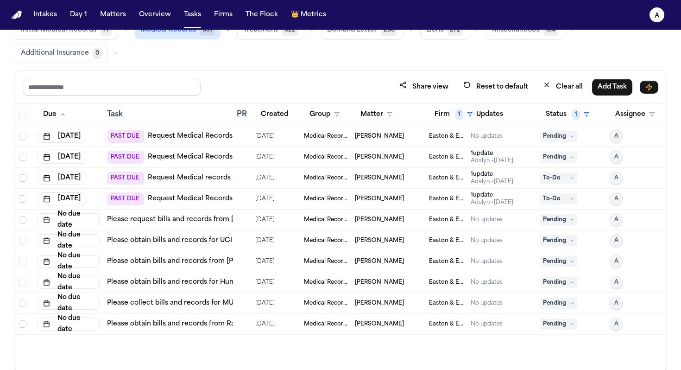
click at [415, 157] on div "[PERSON_NAME]" at bounding box center [388, 156] width 67 height 7
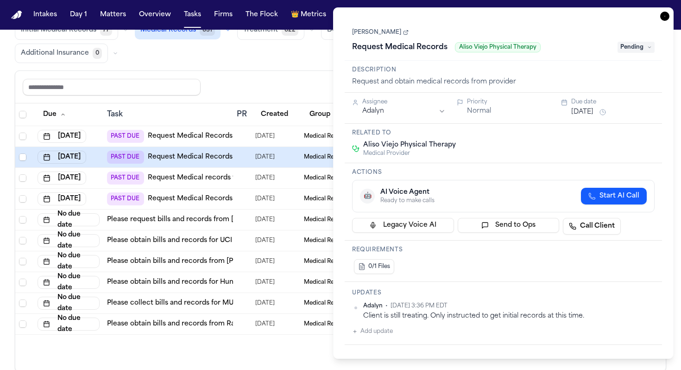
click at [382, 332] on button "Add update" at bounding box center [372, 331] width 41 height 11
click at [400, 338] on textarea "Add your update" at bounding box center [509, 338] width 284 height 19
click at [478, 341] on textarea "**********" at bounding box center [509, 338] width 284 height 19
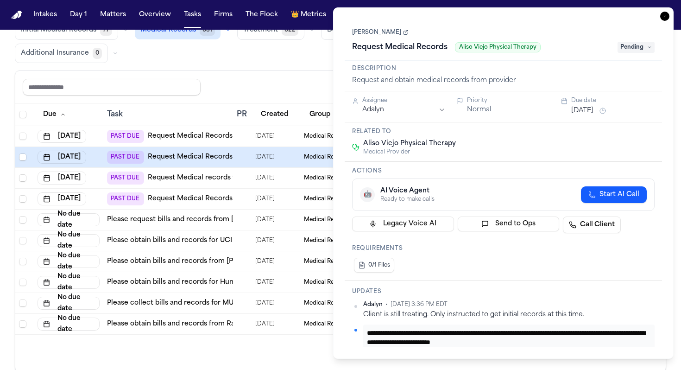
scroll to position [0, 0]
click at [533, 334] on textarea "**********" at bounding box center [509, 337] width 284 height 19
type textarea "**********"
drag, startPoint x: 623, startPoint y: 342, endPoint x: 346, endPoint y: 318, distance: 278.5
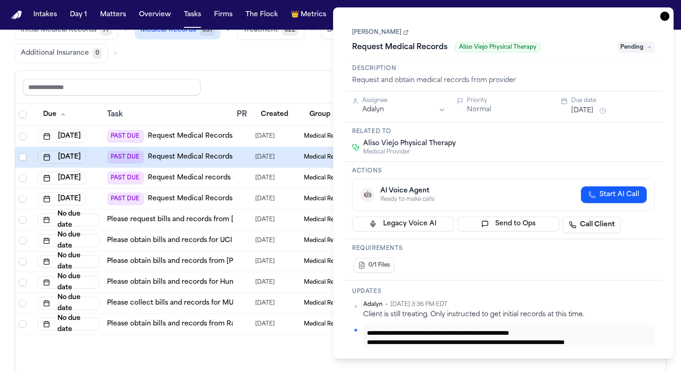
click at [344, 318] on div "**********" at bounding box center [503, 182] width 340 height 351
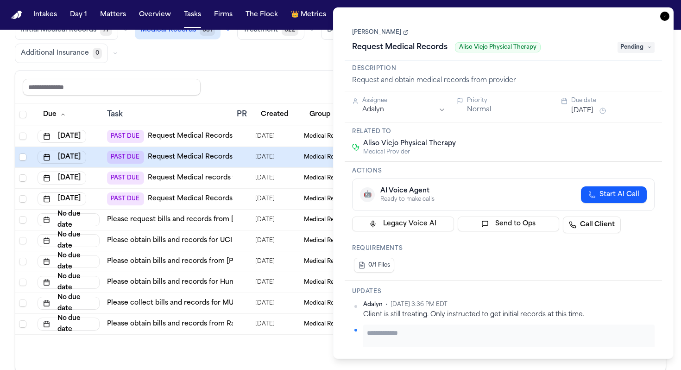
click at [376, 33] on link "[PERSON_NAME]" at bounding box center [380, 32] width 57 height 7
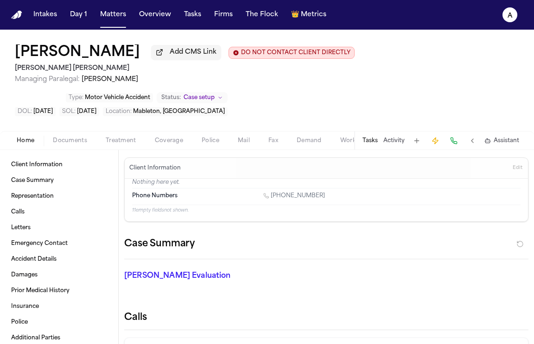
scroll to position [186, 0]
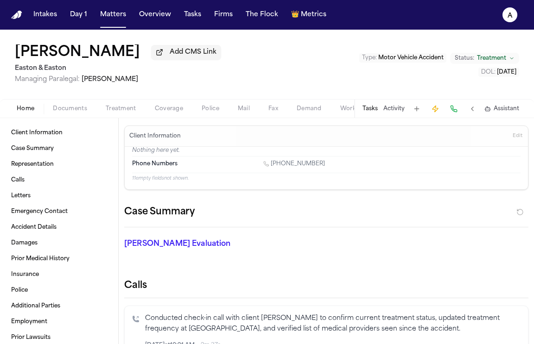
click at [371, 113] on button "Tasks" at bounding box center [369, 108] width 15 height 7
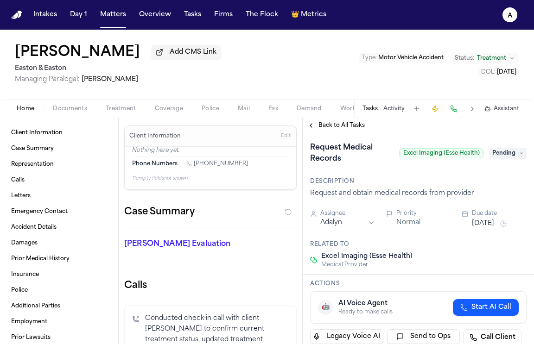
scroll to position [8, 0]
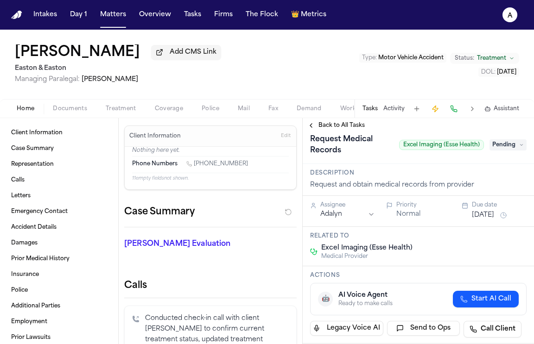
click at [512, 150] on span "Pending" at bounding box center [507, 144] width 37 height 11
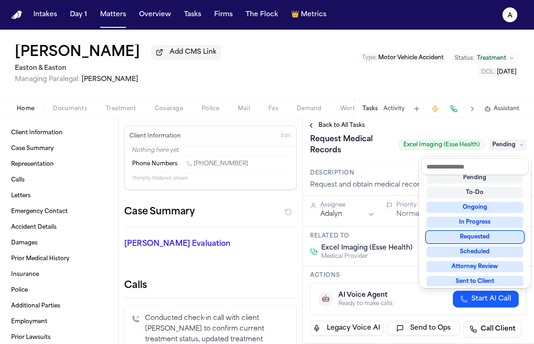
click at [479, 235] on div "Requested" at bounding box center [474, 237] width 97 height 11
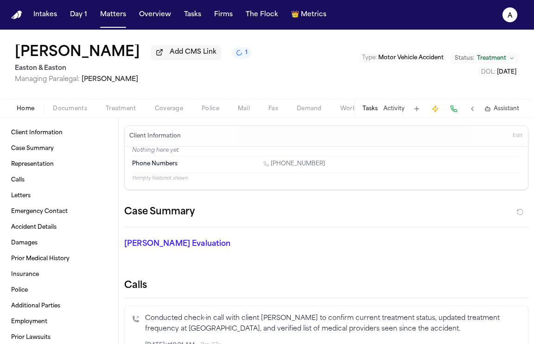
click at [372, 118] on div "Tasks Activity Assistant" at bounding box center [440, 109] width 172 height 18
click at [372, 115] on div "Tasks Activity Assistant" at bounding box center [440, 109] width 172 height 18
click at [374, 110] on button "Tasks" at bounding box center [369, 108] width 15 height 7
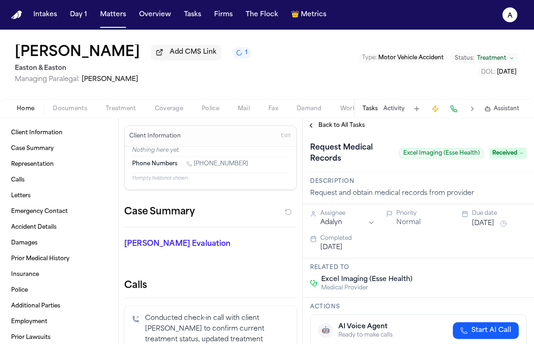
click at [342, 133] on div "Back to All Tasks" at bounding box center [417, 125] width 231 height 15
click at [346, 129] on span "Back to All Tasks" at bounding box center [341, 125] width 46 height 7
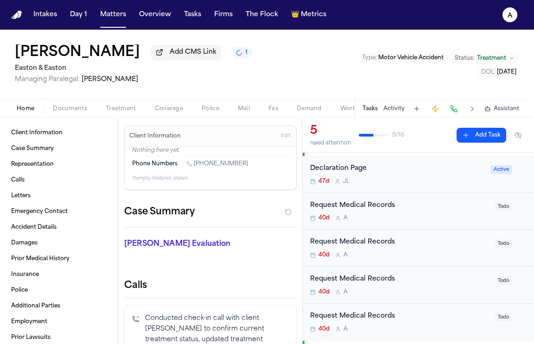
scroll to position [87, 0]
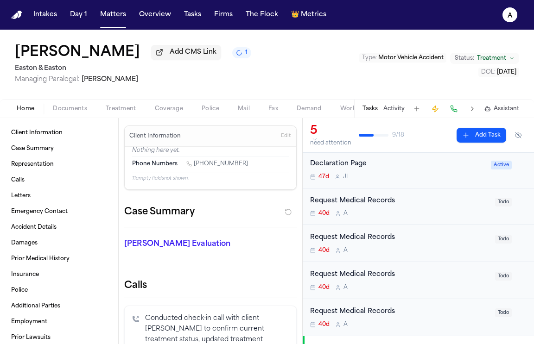
click at [426, 212] on div "40d A" at bounding box center [399, 213] width 179 height 7
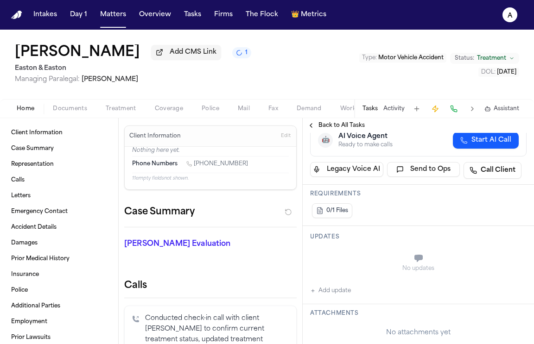
scroll to position [165, 0]
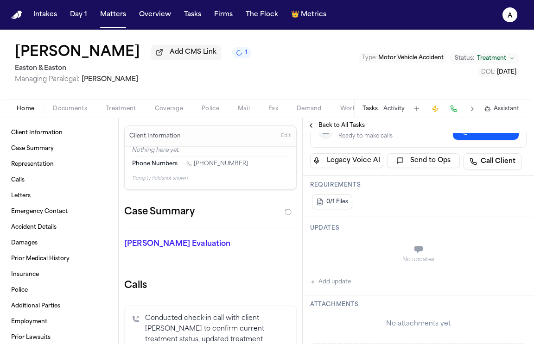
click at [340, 282] on button "Add update" at bounding box center [330, 281] width 41 height 11
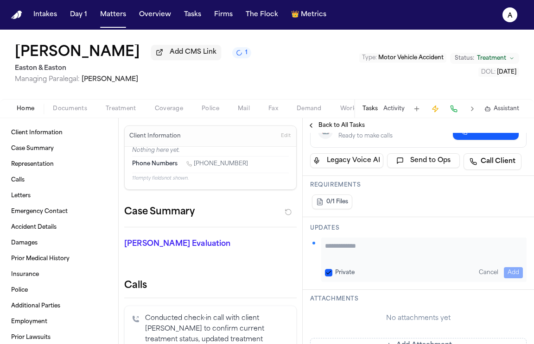
click at [350, 248] on textarea "Add your update" at bounding box center [424, 250] width 198 height 19
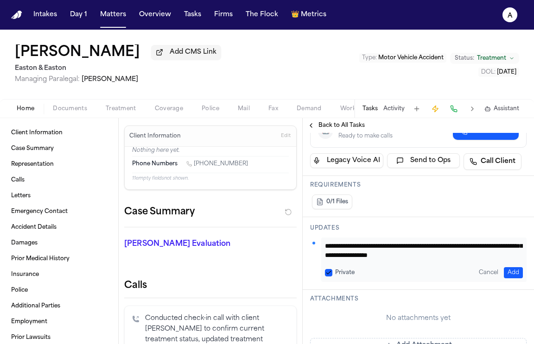
scroll to position [19, 0]
click at [350, 250] on textarea "**********" at bounding box center [424, 250] width 198 height 19
drag, startPoint x: 521, startPoint y: 256, endPoint x: 351, endPoint y: 216, distance: 175.1
click at [351, 216] on div "**********" at bounding box center [417, 318] width 231 height 644
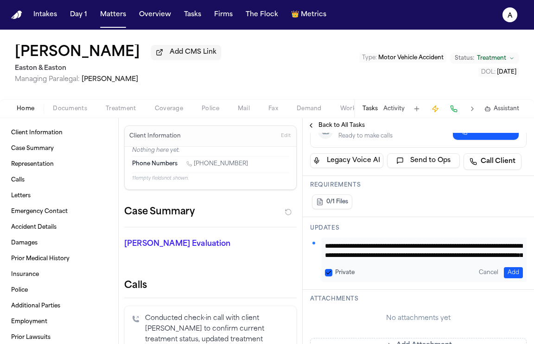
click at [358, 257] on textarea "**********" at bounding box center [424, 250] width 198 height 19
drag, startPoint x: 370, startPoint y: 258, endPoint x: 308, endPoint y: 214, distance: 75.8
click at [307, 214] on div "**********" at bounding box center [417, 318] width 231 height 644
type textarea "**********"
click at [331, 270] on button "Private" at bounding box center [328, 272] width 7 height 7
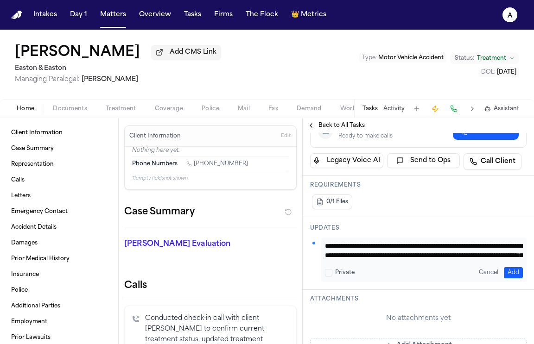
click at [517, 272] on button "Add" at bounding box center [512, 272] width 19 height 11
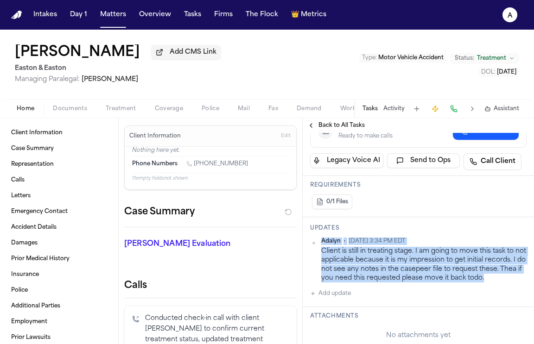
drag, startPoint x: 502, startPoint y: 283, endPoint x: 315, endPoint y: 253, distance: 189.4
click at [315, 253] on div "Adalyn • [DATE] 3:34 PM EDT Client is still in treating stage. I am going to mo…" at bounding box center [418, 260] width 216 height 45
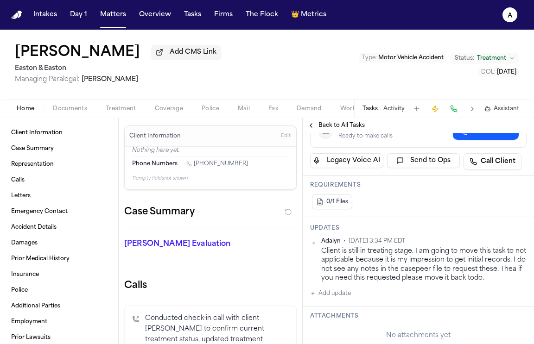
click at [334, 260] on div "Client is still in treating stage. I am going to move this task to not applicab…" at bounding box center [423, 265] width 205 height 36
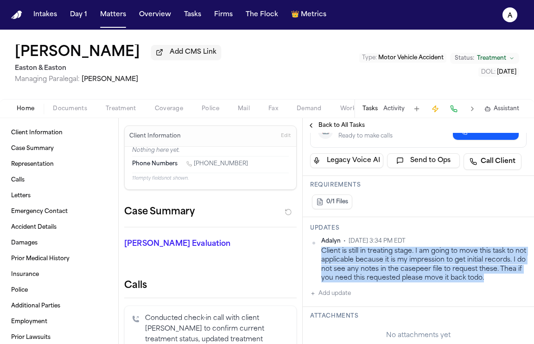
drag, startPoint x: 322, startPoint y: 253, endPoint x: 485, endPoint y: 284, distance: 165.9
click at [485, 283] on div "Client is still in treating stage. I am going to move this task to not applicab…" at bounding box center [423, 265] width 205 height 36
copy div "Client is still in treating stage. I am going to move this task to not applicab…"
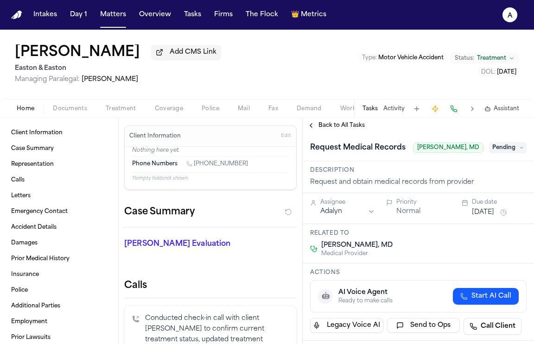
click at [506, 148] on span "Pending" at bounding box center [507, 147] width 37 height 11
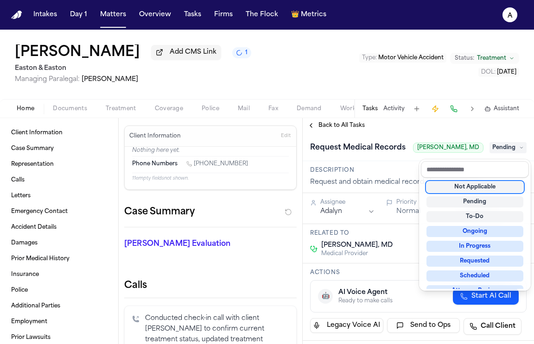
click at [489, 184] on div "Not Applicable" at bounding box center [474, 187] width 97 height 11
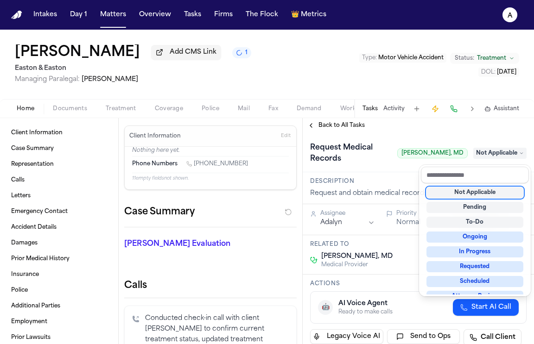
click at [468, 129] on div "**********" at bounding box center [417, 231] width 231 height 226
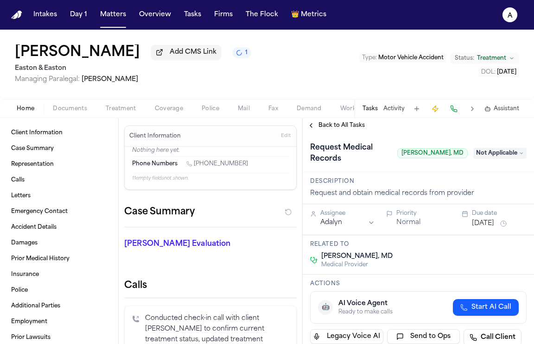
click at [343, 128] on span "Back to All Tasks" at bounding box center [341, 125] width 46 height 7
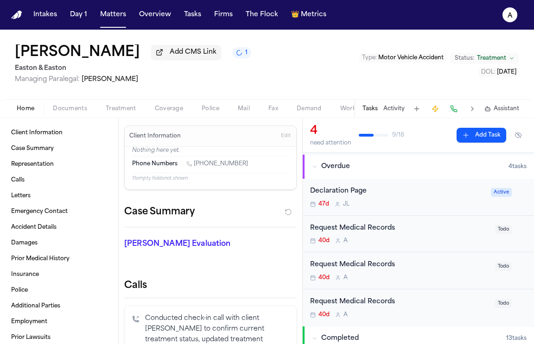
scroll to position [66, 0]
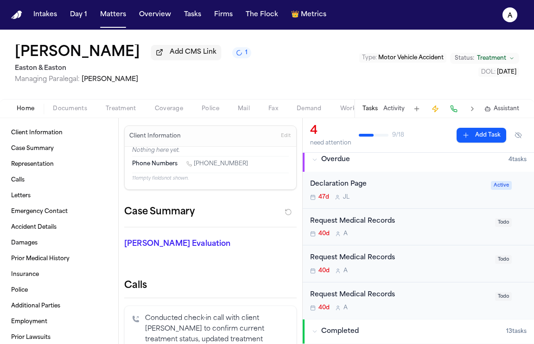
click at [473, 230] on div "Request Medical Records 40d A" at bounding box center [399, 227] width 179 height 22
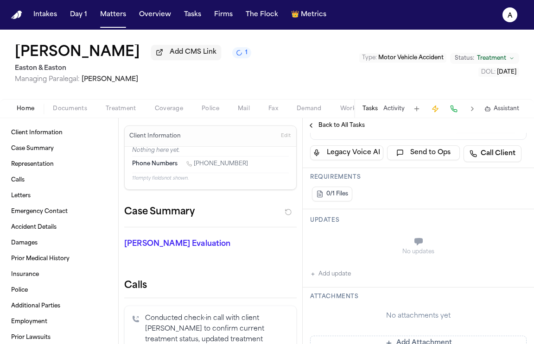
scroll to position [190, 0]
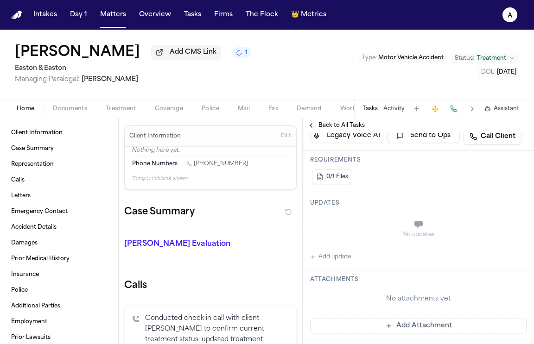
click at [345, 263] on button "Add update" at bounding box center [330, 256] width 41 height 11
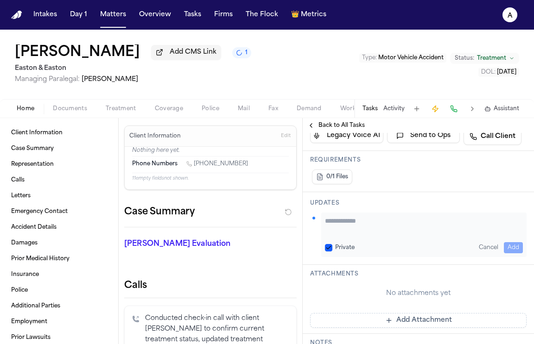
click at [353, 231] on textarea "Add your update" at bounding box center [424, 225] width 198 height 19
paste textarea "**********"
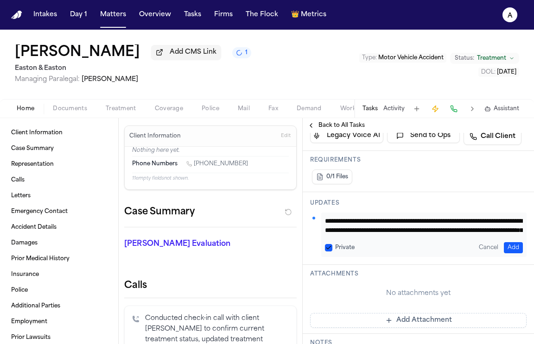
scroll to position [28, 0]
type textarea "**********"
click at [327, 251] on button "Private" at bounding box center [328, 247] width 7 height 7
click at [510, 253] on button "Add" at bounding box center [512, 247] width 19 height 11
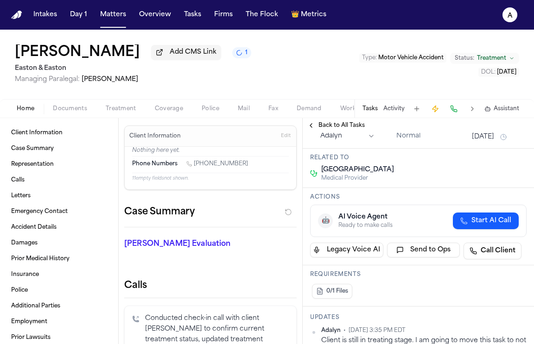
scroll to position [0, 0]
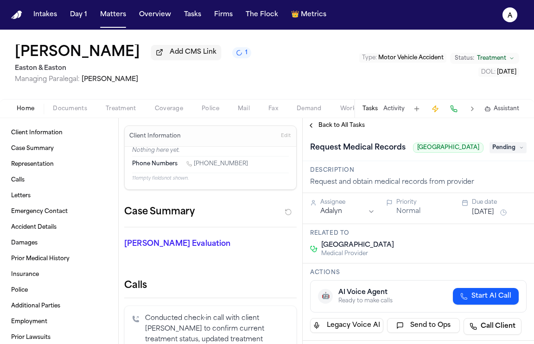
click at [503, 152] on span "Pending" at bounding box center [507, 147] width 37 height 11
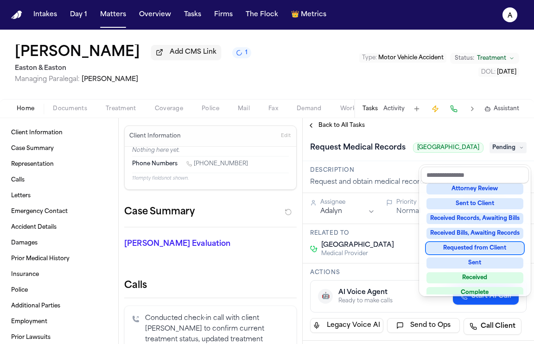
scroll to position [108, 0]
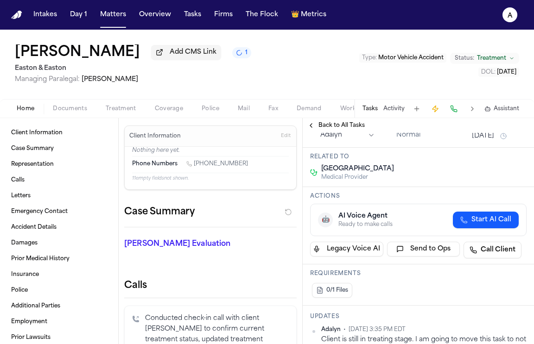
scroll to position [0, 0]
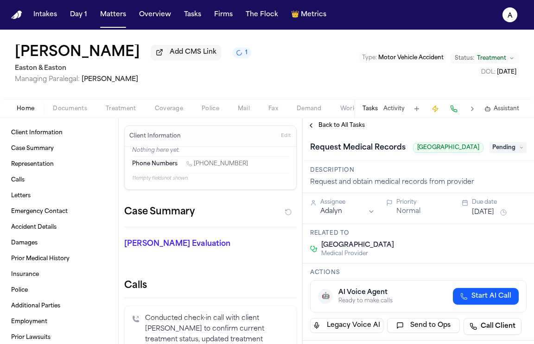
click at [517, 153] on span "Pending" at bounding box center [507, 147] width 37 height 11
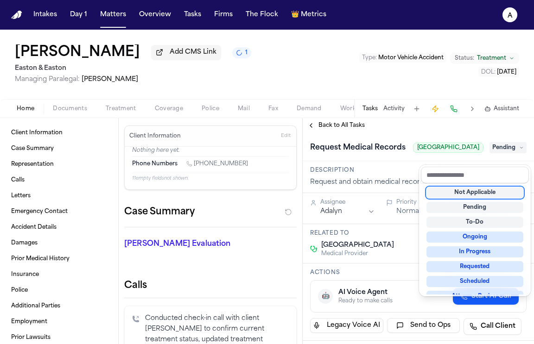
click at [494, 195] on div "Not Applicable" at bounding box center [474, 192] width 97 height 11
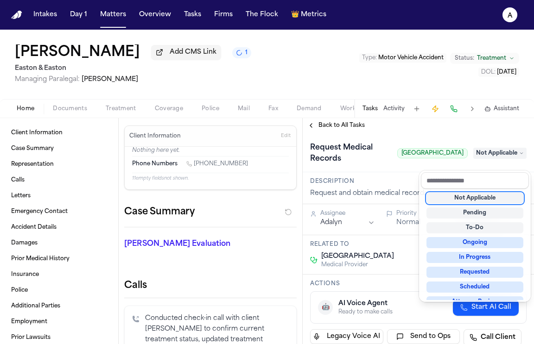
click at [390, 132] on div "**********" at bounding box center [417, 231] width 231 height 226
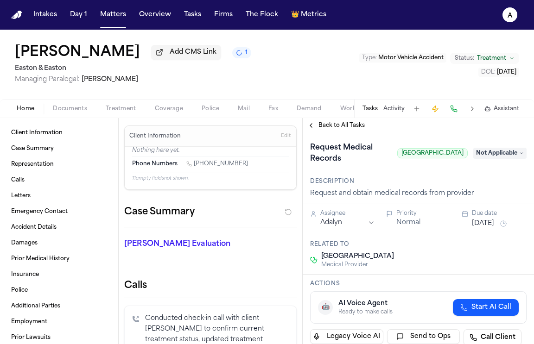
click at [329, 125] on span "Back to All Tasks" at bounding box center [341, 125] width 46 height 7
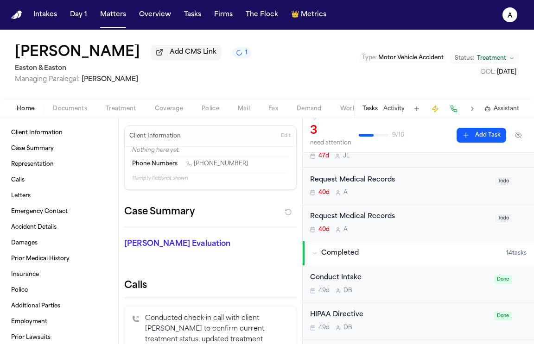
scroll to position [108, 0]
click at [453, 235] on div "Request Medical Records 40d A Todo" at bounding box center [417, 222] width 231 height 37
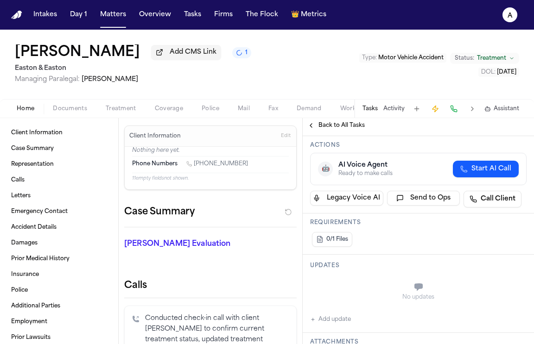
scroll to position [149, 0]
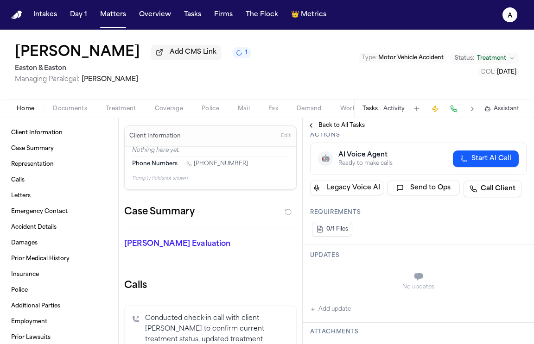
click at [341, 309] on button "Add update" at bounding box center [330, 309] width 41 height 11
click at [362, 284] on textarea "Add your update" at bounding box center [424, 278] width 198 height 19
paste textarea "**********"
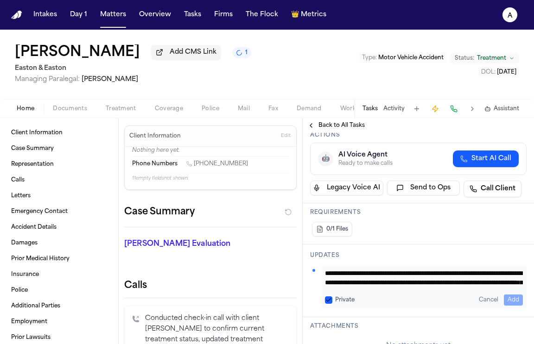
scroll to position [28, 0]
type textarea "**********"
click at [329, 303] on button "Private" at bounding box center [328, 299] width 7 height 7
click at [506, 302] on button "Add" at bounding box center [512, 300] width 19 height 11
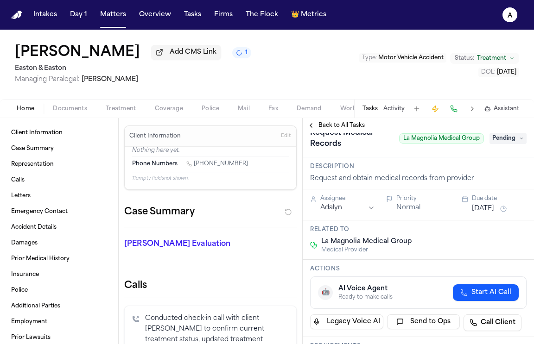
scroll to position [0, 0]
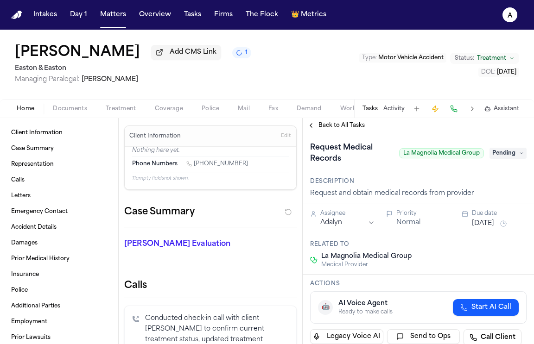
click at [485, 225] on button "[DATE]" at bounding box center [482, 223] width 22 height 9
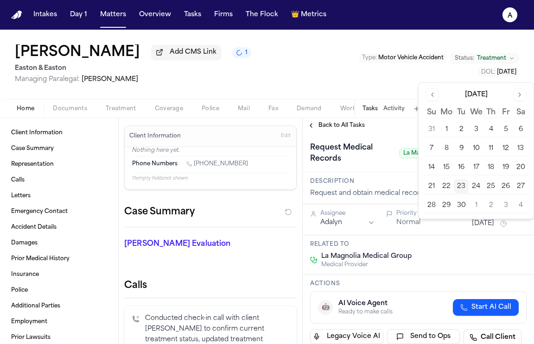
click at [403, 177] on div "Description Request and obtain medical records from provider" at bounding box center [417, 188] width 231 height 32
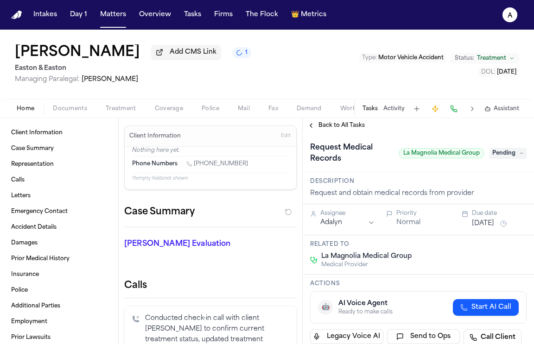
click at [486, 222] on button "[DATE]" at bounding box center [482, 223] width 22 height 9
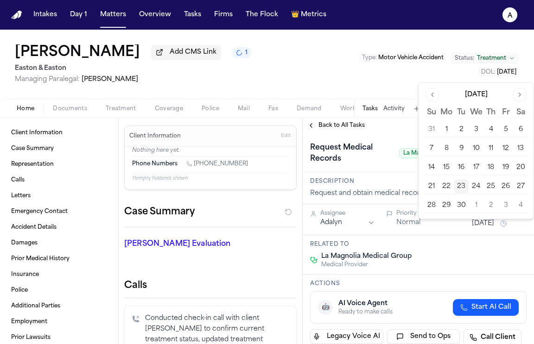
click at [474, 188] on button "24" at bounding box center [475, 186] width 15 height 15
click at [462, 189] on button "23" at bounding box center [460, 186] width 15 height 15
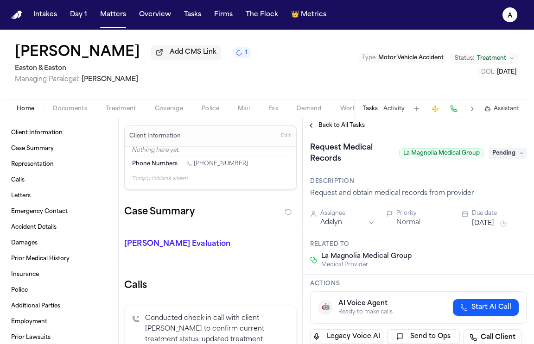
click at [397, 189] on div "Description Request and obtain medical records from provider" at bounding box center [417, 188] width 231 height 32
click at [506, 164] on div "Request Medical Records La Magnolia Medical Group Pending" at bounding box center [418, 153] width 216 height 26
click at [507, 158] on span "Pending" at bounding box center [507, 153] width 37 height 11
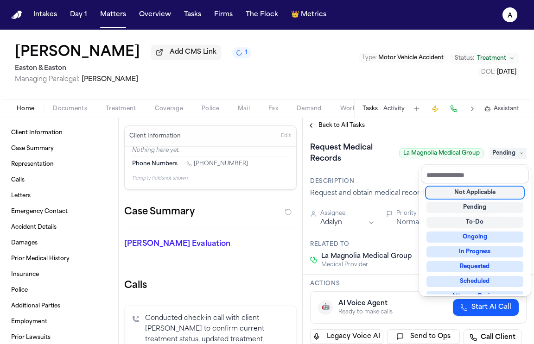
click at [486, 195] on div "Not Applicable" at bounding box center [474, 192] width 97 height 11
click at [478, 190] on div "Not Applicable" at bounding box center [474, 192] width 97 height 11
click at [378, 172] on div "Request Medical Records La Magnolia Medical Group Not Applicable" at bounding box center [417, 152] width 231 height 39
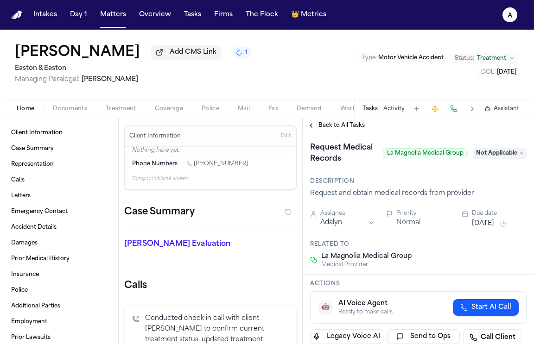
click at [338, 126] on span "Back to All Tasks" at bounding box center [341, 125] width 46 height 7
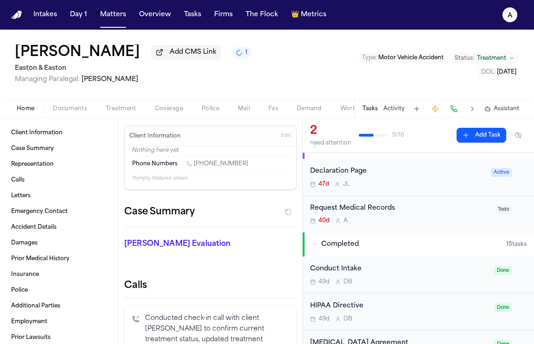
scroll to position [82, 0]
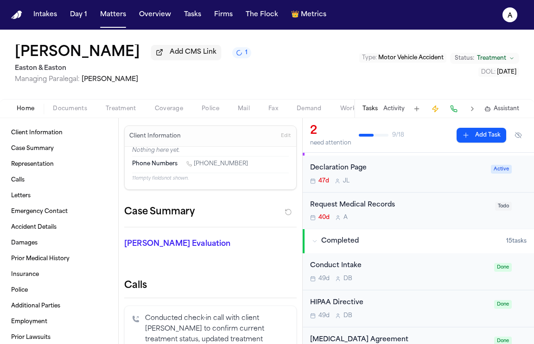
click at [465, 221] on div "40d A" at bounding box center [399, 217] width 179 height 7
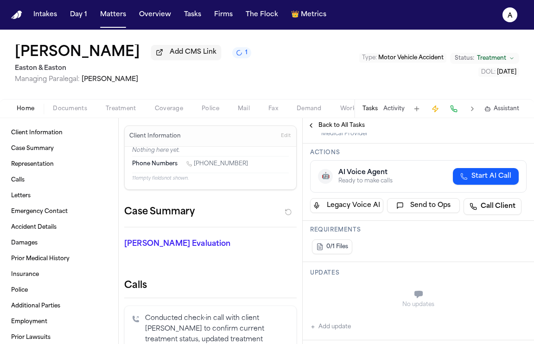
scroll to position [122, 0]
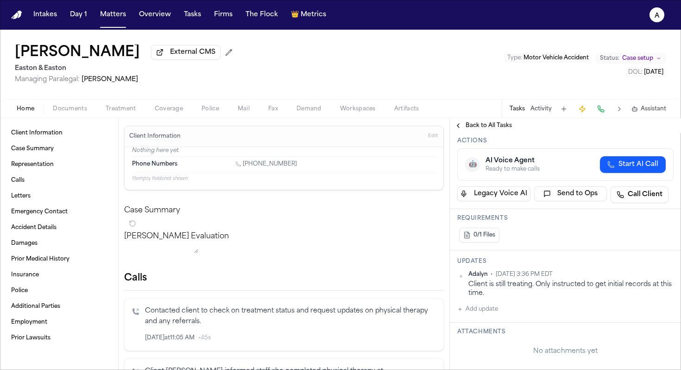
scroll to position [146, 0]
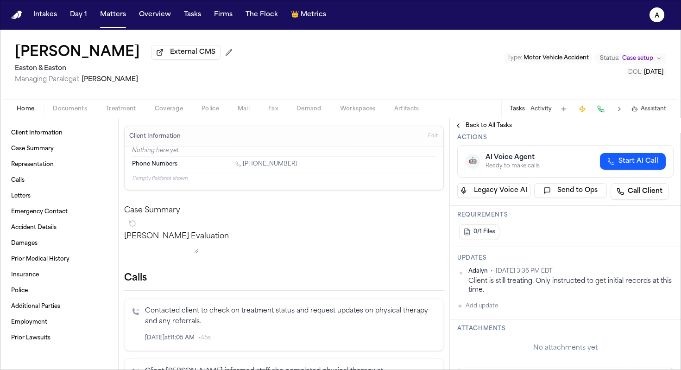
click at [493, 310] on button "Add update" at bounding box center [477, 305] width 41 height 11
click at [494, 313] on textarea "Add your update" at bounding box center [571, 313] width 198 height 19
paste textarea "**********"
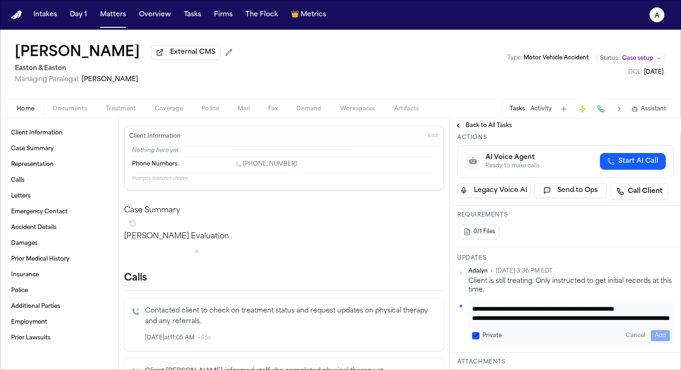
scroll to position [19, 0]
click at [476, 340] on div "Private Cancel Add" at bounding box center [571, 335] width 198 height 11
click at [476, 329] on div "**********" at bounding box center [570, 322] width 205 height 44
click at [478, 339] on div "Private Cancel Add" at bounding box center [571, 335] width 198 height 11
click at [478, 333] on button "Private" at bounding box center [475, 335] width 7 height 7
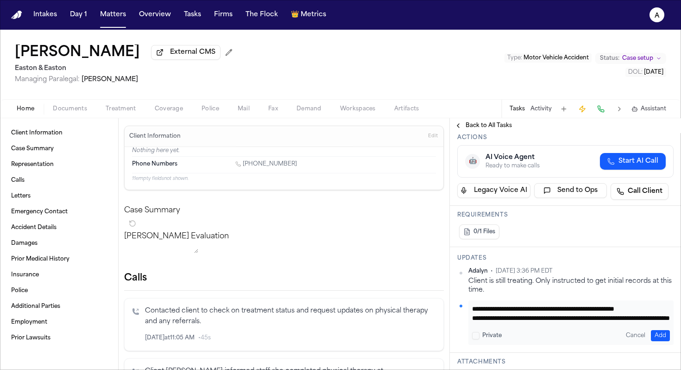
click at [474, 314] on textarea "**********" at bounding box center [571, 313] width 198 height 19
type textarea "**********"
click at [652, 332] on button "Add" at bounding box center [660, 335] width 19 height 11
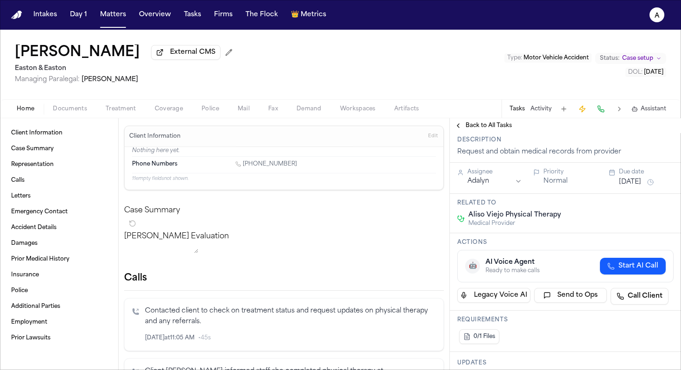
scroll to position [37, 0]
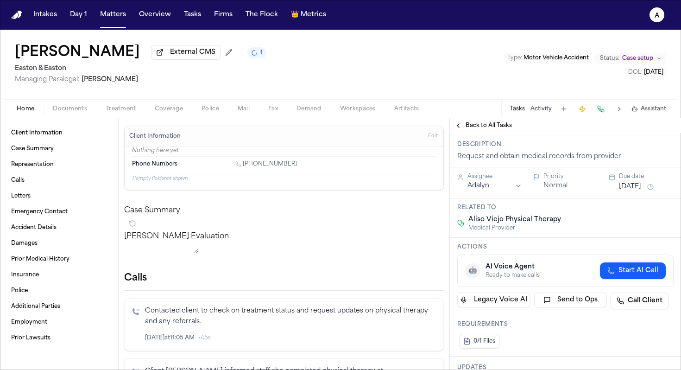
click at [492, 118] on div "Home Documents Treatment Coverage Police Mail Fax Demand Workspaces Artifacts T…" at bounding box center [340, 108] width 681 height 19
click at [492, 125] on span "Back to All Tasks" at bounding box center [488, 125] width 46 height 7
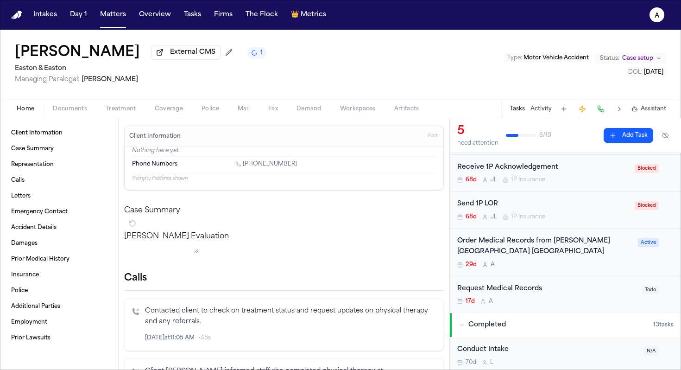
scroll to position [134, 0]
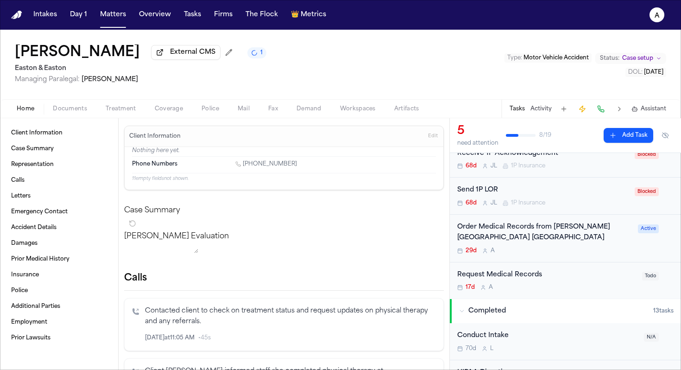
click at [629, 291] on div "17d A" at bounding box center [546, 286] width 179 height 7
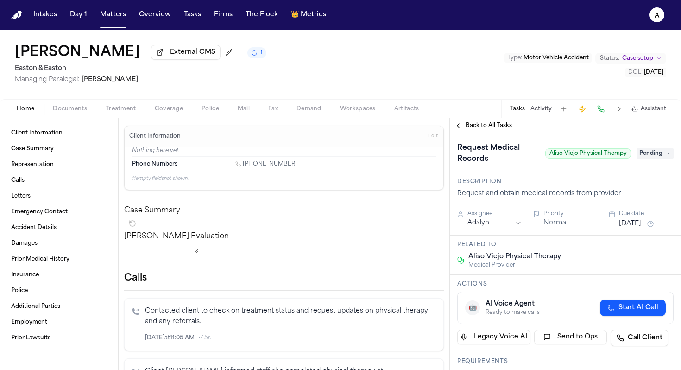
click at [659, 159] on span "Pending" at bounding box center [654, 153] width 37 height 11
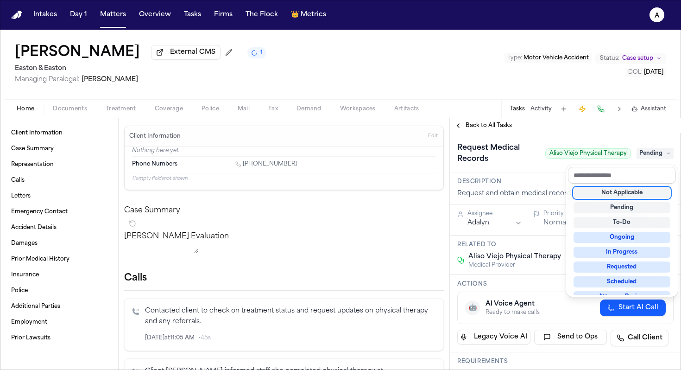
click at [639, 189] on div "Not Applicable" at bounding box center [621, 192] width 97 height 11
click at [498, 125] on div "**********" at bounding box center [565, 243] width 231 height 251
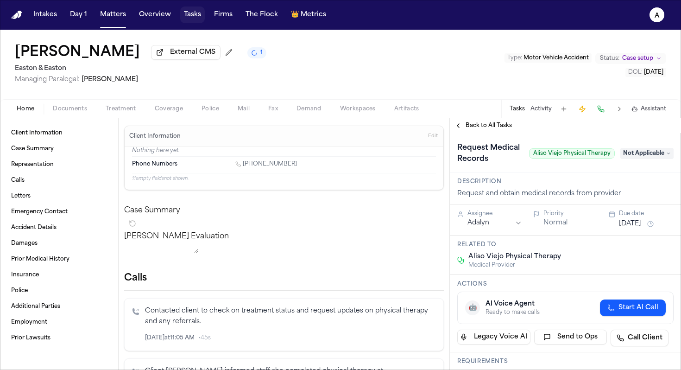
click at [197, 13] on button "Tasks" at bounding box center [192, 14] width 25 height 17
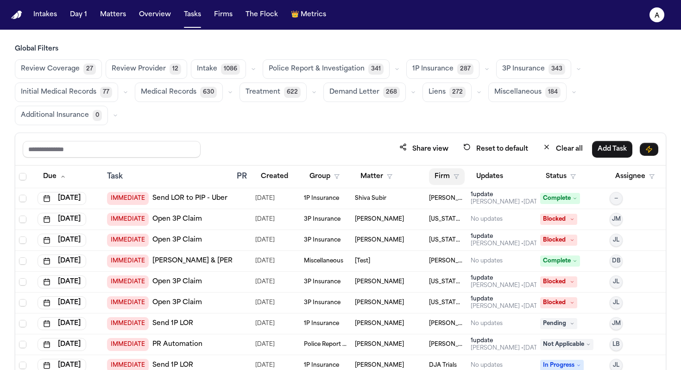
click at [434, 174] on button "Firm" at bounding box center [447, 176] width 36 height 17
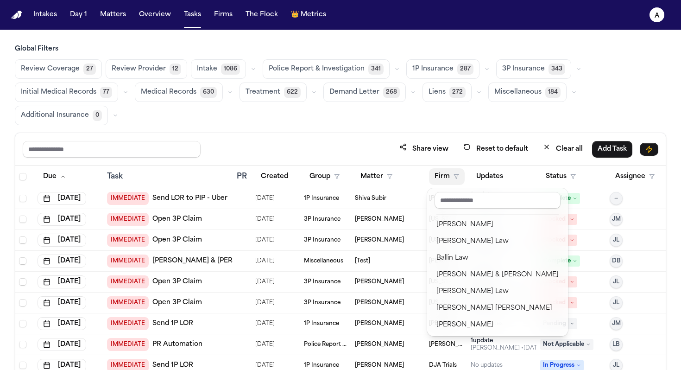
click at [463, 209] on div at bounding box center [497, 202] width 133 height 20
click at [475, 202] on input "text" at bounding box center [497, 200] width 126 height 17
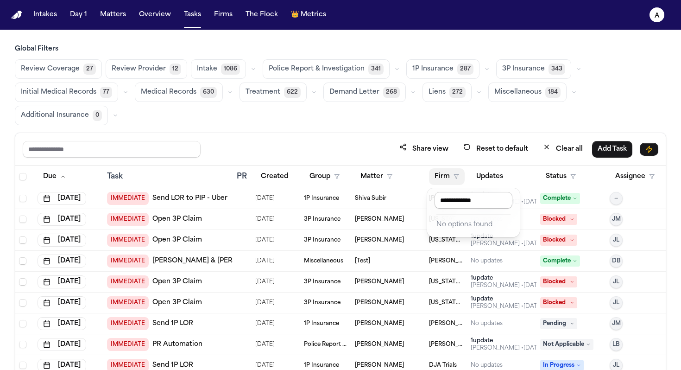
click at [463, 200] on input "**********" at bounding box center [473, 200] width 78 height 17
click at [466, 200] on input "**********" at bounding box center [473, 200] width 78 height 17
drag, startPoint x: 494, startPoint y: 201, endPoint x: 410, endPoint y: 201, distance: 83.8
click at [410, 201] on body "Intakes Day 1 Matters Overview Tasks Firms The Flock 👑 Metrics A Global Filters…" at bounding box center [340, 185] width 681 height 370
type input "******"
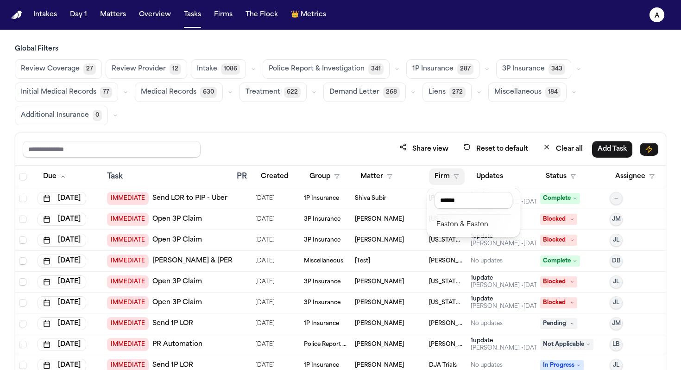
click at [449, 221] on div "Easton & Easton" at bounding box center [473, 224] width 74 height 11
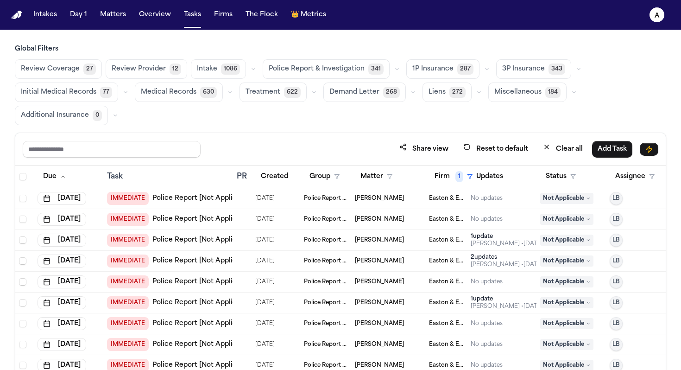
click at [171, 90] on span "Medical Records" at bounding box center [169, 92] width 56 height 9
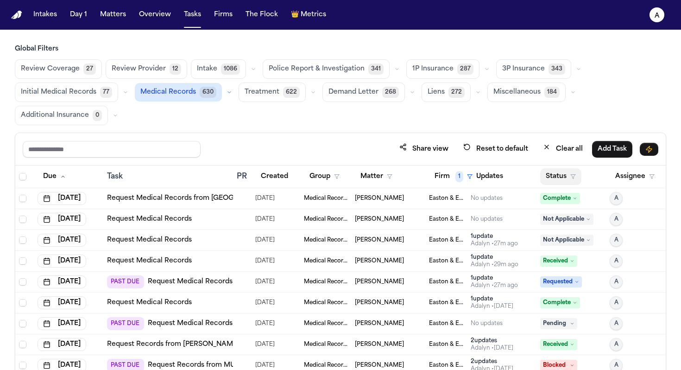
click at [559, 176] on button "Status" at bounding box center [560, 176] width 41 height 17
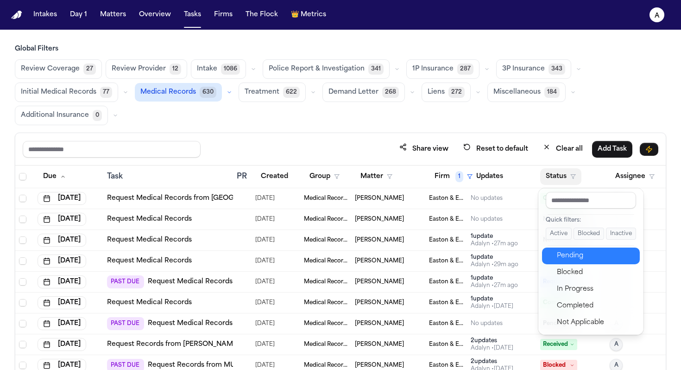
click at [581, 255] on div "Pending" at bounding box center [595, 255] width 77 height 11
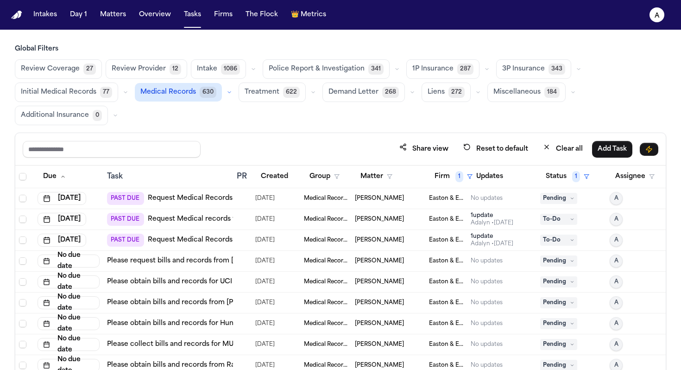
click at [404, 242] on div "[PERSON_NAME]" at bounding box center [388, 239] width 67 height 7
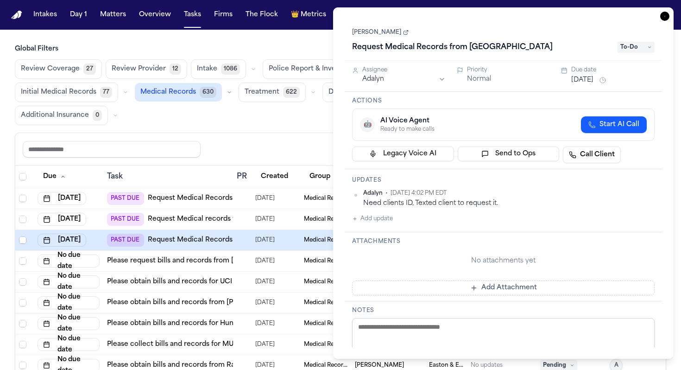
click at [300, 133] on div "Share view Reset to default Clear all Add Task" at bounding box center [340, 149] width 650 height 32
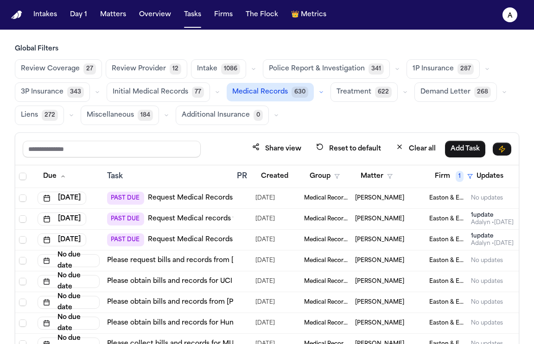
click at [400, 241] on div "[PERSON_NAME]" at bounding box center [388, 239] width 67 height 7
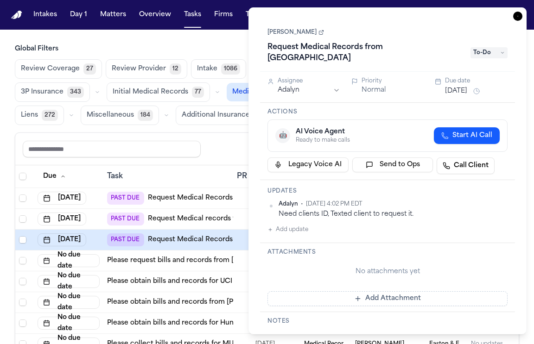
click at [306, 232] on button "Add update" at bounding box center [287, 229] width 41 height 11
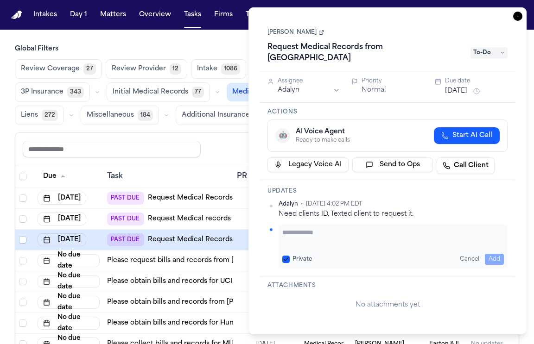
click at [299, 236] on textarea "Add your update" at bounding box center [392, 237] width 221 height 19
type textarea "**********"
click at [285, 259] on button "Private" at bounding box center [285, 259] width 7 height 7
click at [486, 258] on button "Add" at bounding box center [493, 259] width 19 height 11
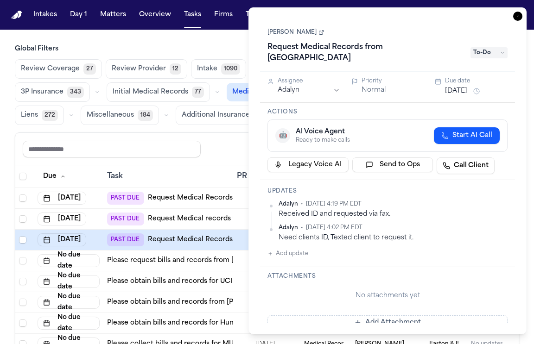
click at [431, 318] on button "Add Attachment" at bounding box center [387, 322] width 240 height 15
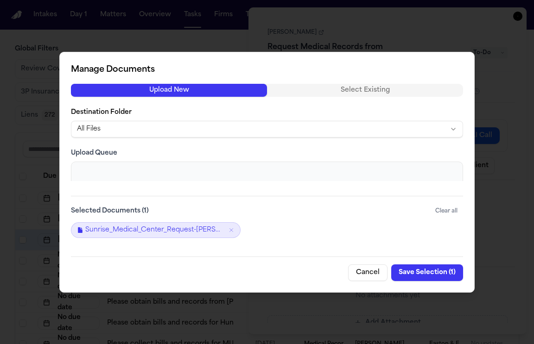
click at [447, 274] on button "Save Selection ( 1 )" at bounding box center [427, 272] width 72 height 17
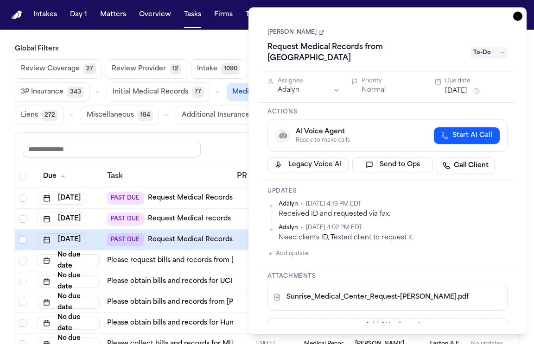
click at [483, 52] on span "To-Do" at bounding box center [488, 52] width 37 height 11
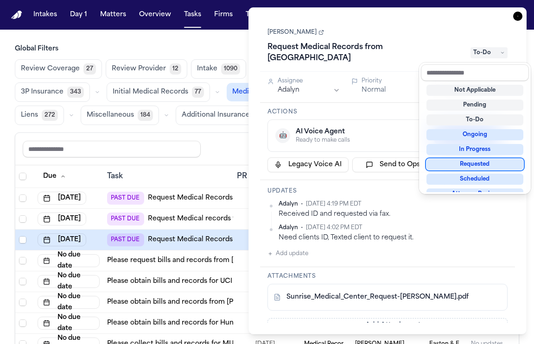
click at [485, 163] on div "Requested" at bounding box center [474, 164] width 97 height 11
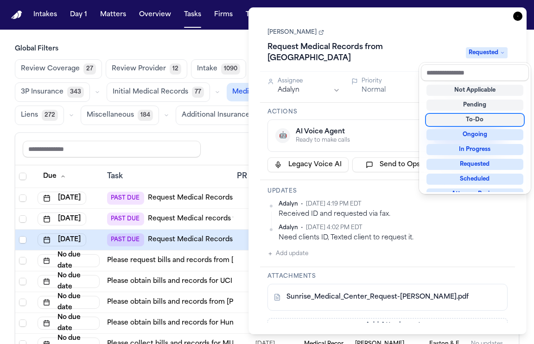
click at [402, 58] on div "Request Medical Records from Sunrise Medical Center Requested" at bounding box center [387, 53] width 240 height 26
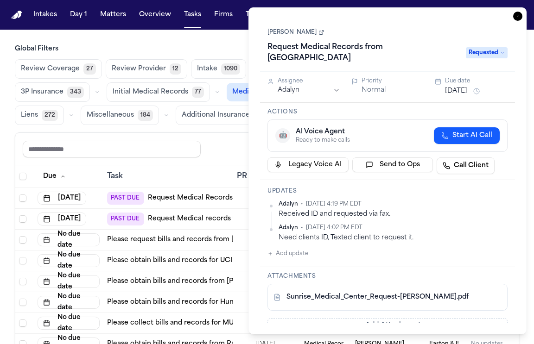
click at [463, 88] on button "[DATE]" at bounding box center [456, 91] width 22 height 9
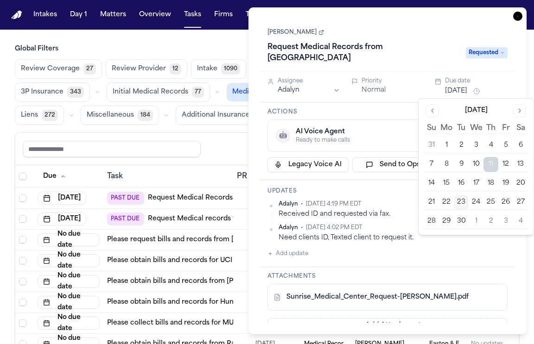
click at [505, 205] on button "26" at bounding box center [505, 202] width 15 height 15
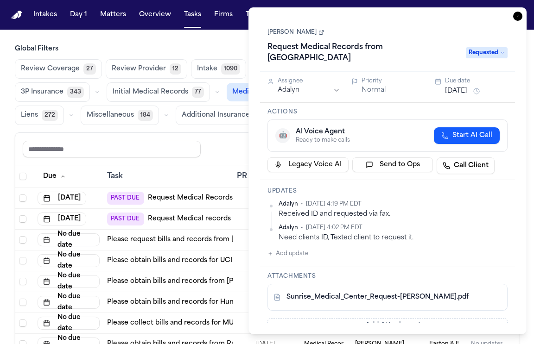
click at [364, 181] on div "Updates Adalyn • Sep 23, 2025 4:19 PM EDT Received ID and requested via fax. Ad…" at bounding box center [387, 223] width 255 height 87
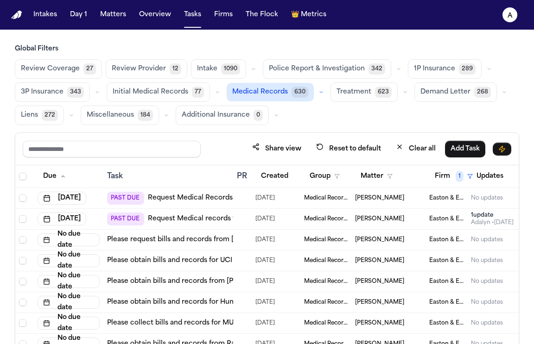
click at [215, 154] on div "Share view Reset to default Clear all Add Task" at bounding box center [267, 148] width 488 height 17
click at [406, 218] on div "[PERSON_NAME]" at bounding box center [388, 218] width 67 height 7
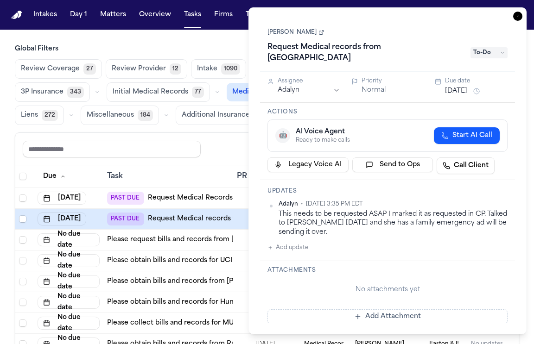
click at [307, 247] on button "Add update" at bounding box center [287, 247] width 41 height 11
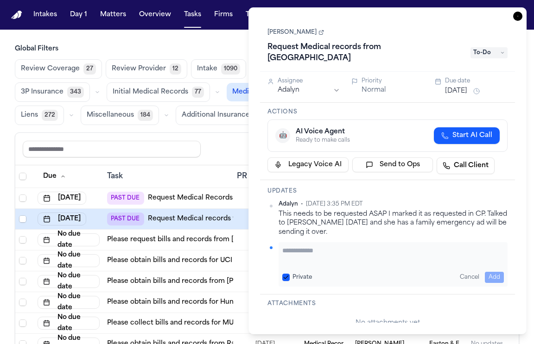
click at [306, 251] on textarea "Add your update" at bounding box center [392, 255] width 221 height 19
type textarea "*"
type textarea "**********"
click at [286, 277] on button "Private" at bounding box center [285, 277] width 7 height 7
click at [494, 275] on button "Add" at bounding box center [493, 277] width 19 height 11
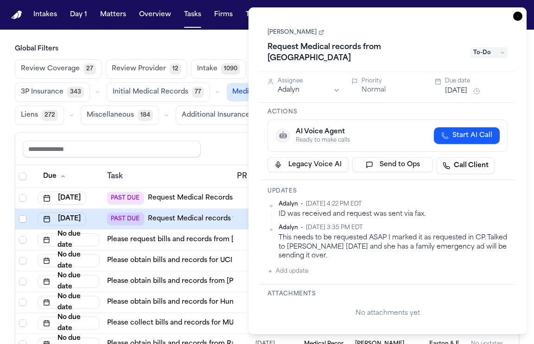
click at [227, 145] on div "Share view Reset to default Clear all Add Task" at bounding box center [267, 148] width 488 height 17
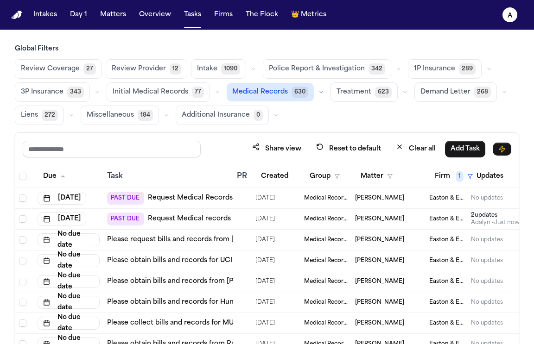
click at [374, 222] on td "[PERSON_NAME]" at bounding box center [388, 219] width 74 height 21
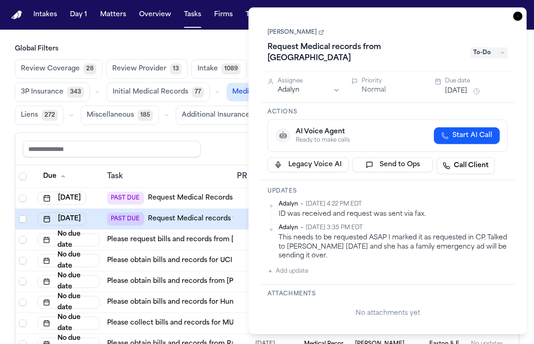
click at [488, 50] on span "To-Do" at bounding box center [488, 52] width 37 height 11
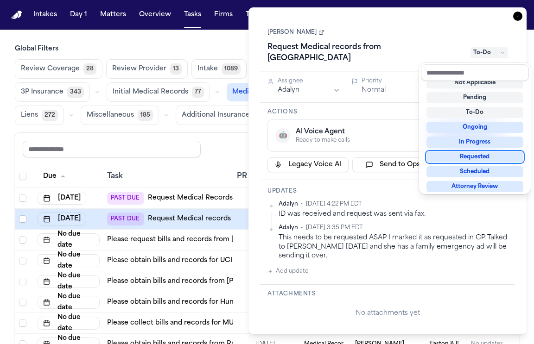
click at [473, 160] on div "Requested" at bounding box center [474, 156] width 97 height 11
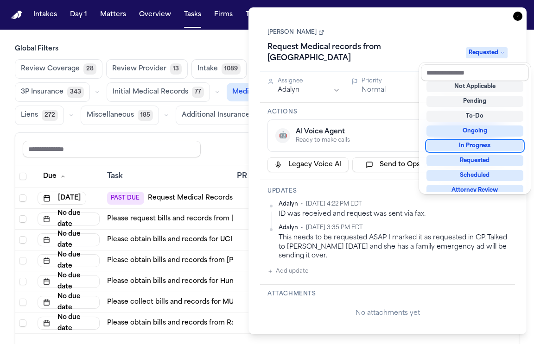
click at [408, 111] on div "Kathryn Olivor Request Medical records from Mission Hospital Mission Viejo Requ…" at bounding box center [387, 171] width 255 height 304
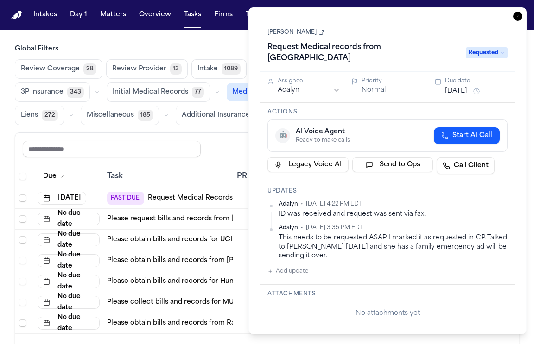
click at [465, 88] on button "[DATE]" at bounding box center [456, 91] width 22 height 9
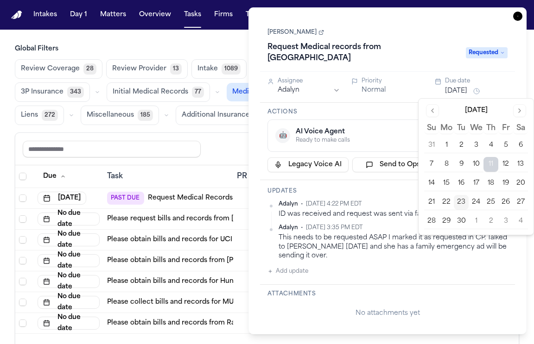
click at [508, 204] on button "26" at bounding box center [505, 202] width 15 height 15
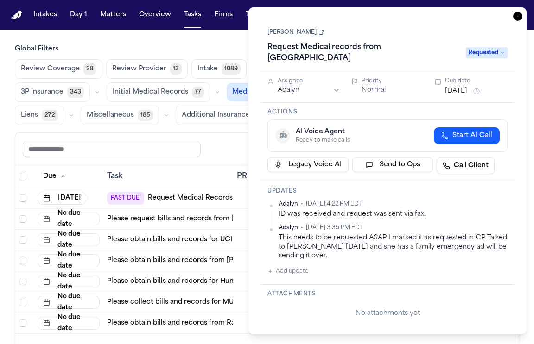
click at [383, 126] on div "🤖 AI Voice Agent Ready to make calls Start AI Call" at bounding box center [387, 135] width 240 height 32
click at [208, 145] on div "Share view Reset to default Clear all Add Task" at bounding box center [267, 148] width 488 height 17
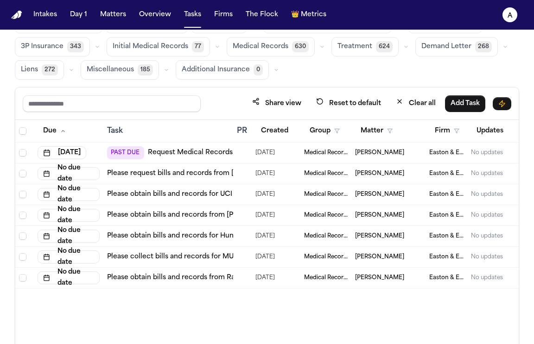
scroll to position [0, 0]
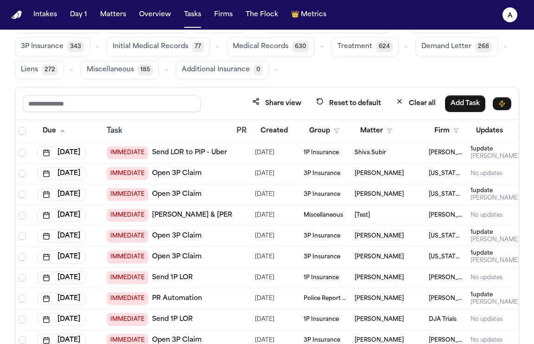
click at [386, 154] on div "Shiva Subir" at bounding box center [387, 152] width 67 height 7
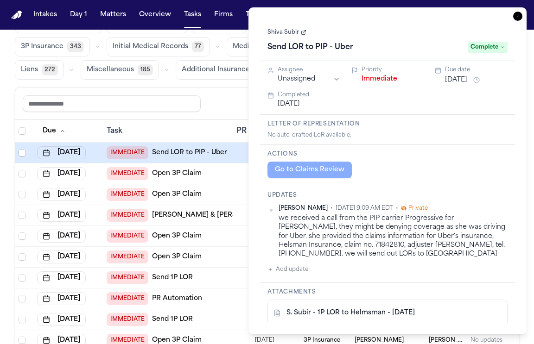
click at [515, 14] on icon "button" at bounding box center [517, 16] width 9 height 9
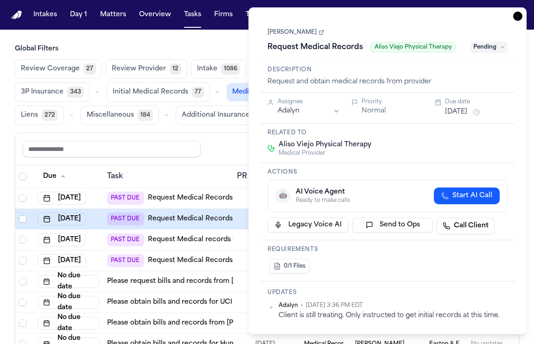
scroll to position [1, 0]
